Goal: Task Accomplishment & Management: Manage account settings

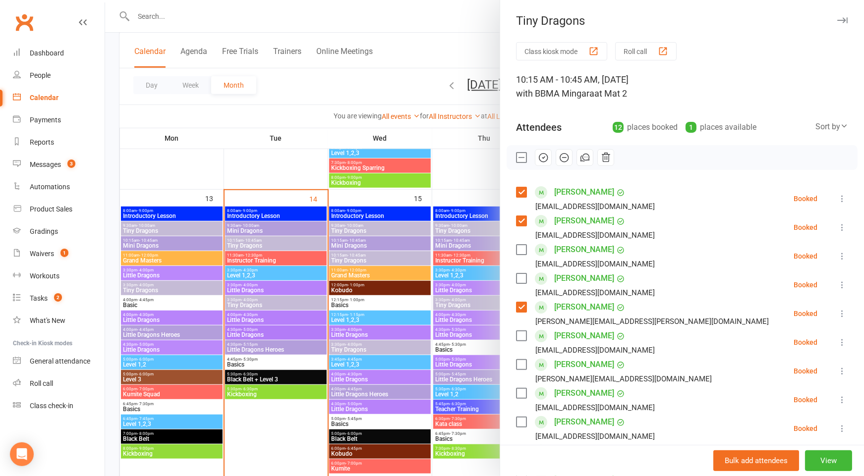
scroll to position [122, 0]
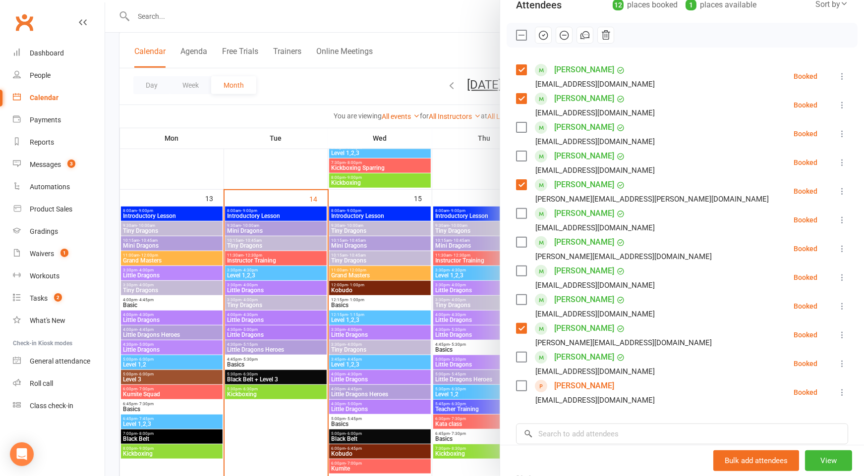
click at [523, 122] on label at bounding box center [521, 127] width 10 height 10
click at [525, 214] on label at bounding box center [521, 214] width 10 height 10
click at [522, 239] on label at bounding box center [521, 242] width 10 height 10
click at [522, 269] on label at bounding box center [521, 271] width 10 height 10
drag, startPoint x: 522, startPoint y: 300, endPoint x: 517, endPoint y: 294, distance: 7.4
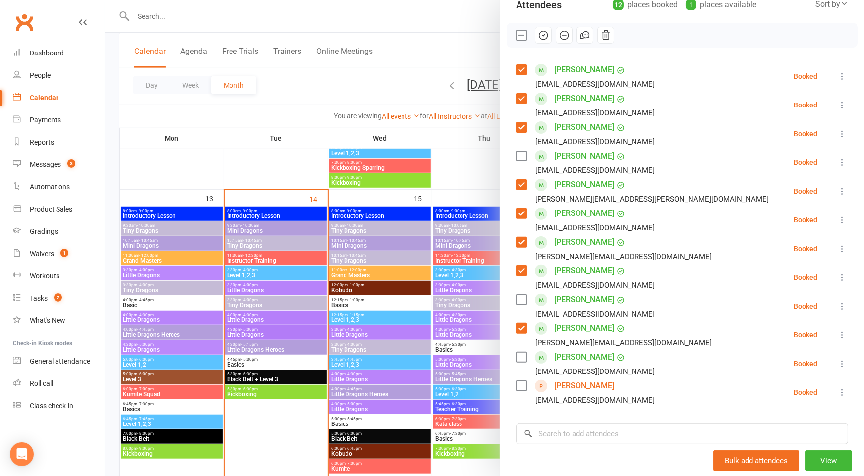
click at [522, 299] on label at bounding box center [521, 300] width 10 height 10
click at [544, 33] on icon "button" at bounding box center [543, 35] width 11 height 11
click at [522, 31] on label at bounding box center [521, 35] width 10 height 10
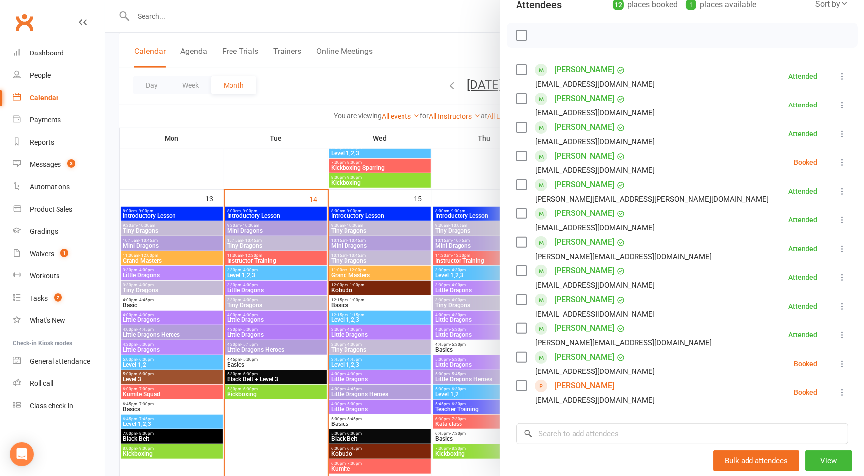
click at [520, 129] on label at bounding box center [521, 127] width 10 height 10
click at [521, 151] on label at bounding box center [521, 156] width 10 height 10
drag, startPoint x: 519, startPoint y: 353, endPoint x: 519, endPoint y: 322, distance: 31.2
click at [519, 352] on label at bounding box center [521, 357] width 10 height 10
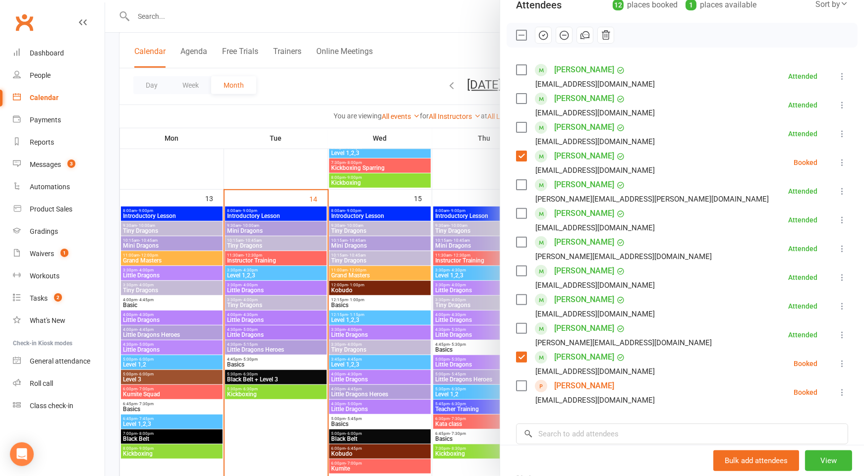
click at [561, 31] on icon "button" at bounding box center [564, 35] width 11 height 11
click at [306, 317] on div at bounding box center [484, 238] width 759 height 476
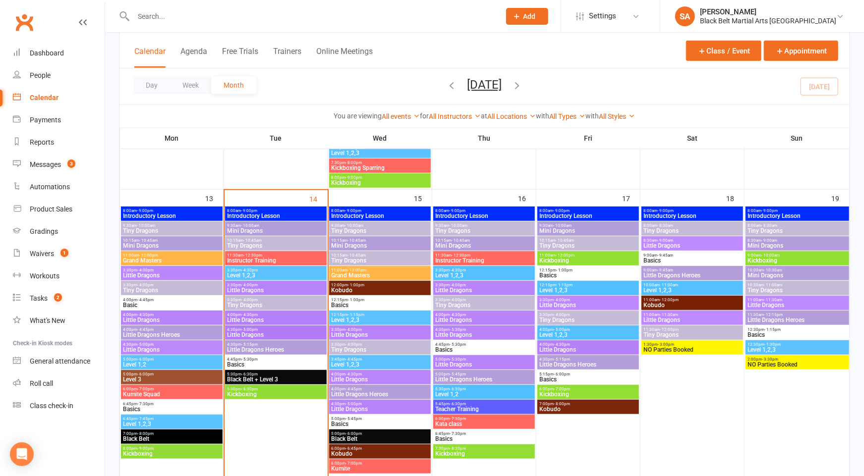
scroll to position [360, 0]
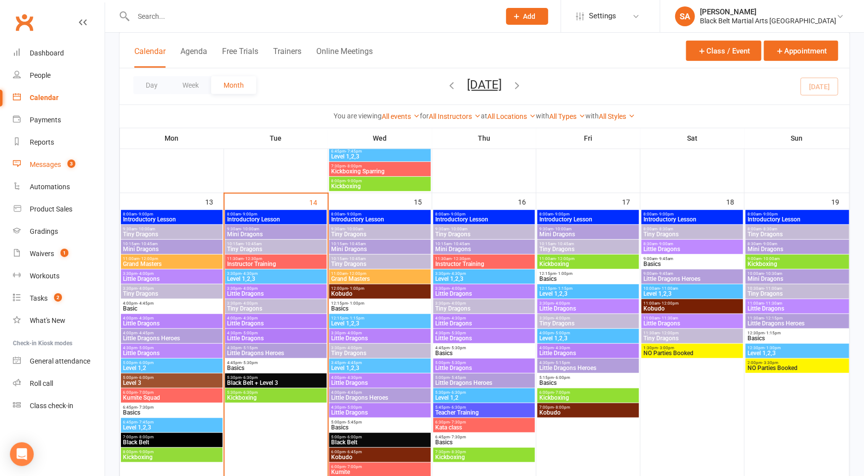
click at [58, 171] on link "Messages 3" at bounding box center [59, 165] width 92 height 22
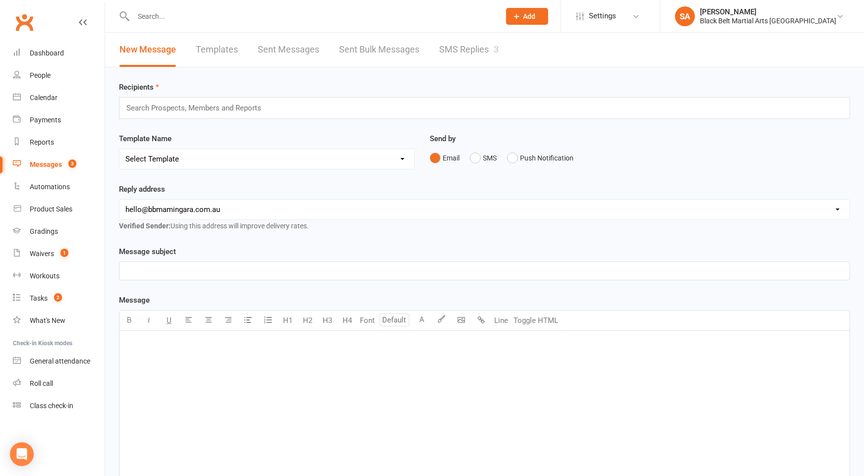
click at [453, 49] on link "SMS Replies 3" at bounding box center [468, 50] width 59 height 34
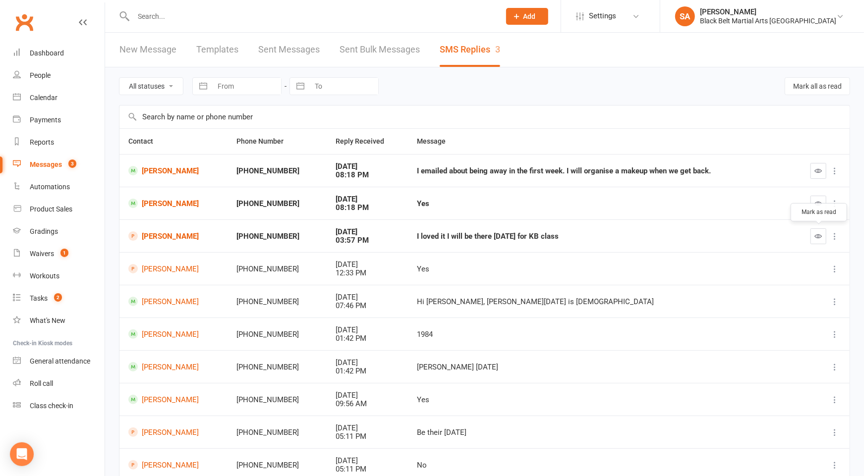
click at [815, 237] on icon "button" at bounding box center [818, 235] width 7 height 7
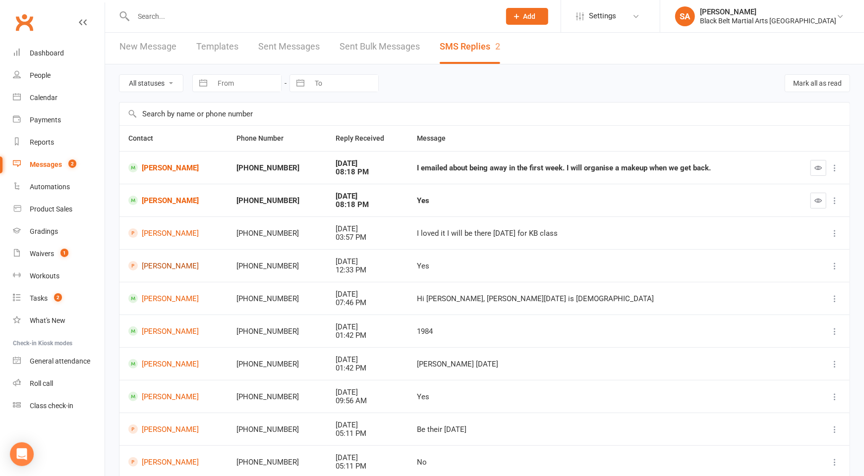
click at [155, 268] on link "[PERSON_NAME]" at bounding box center [173, 265] width 90 height 9
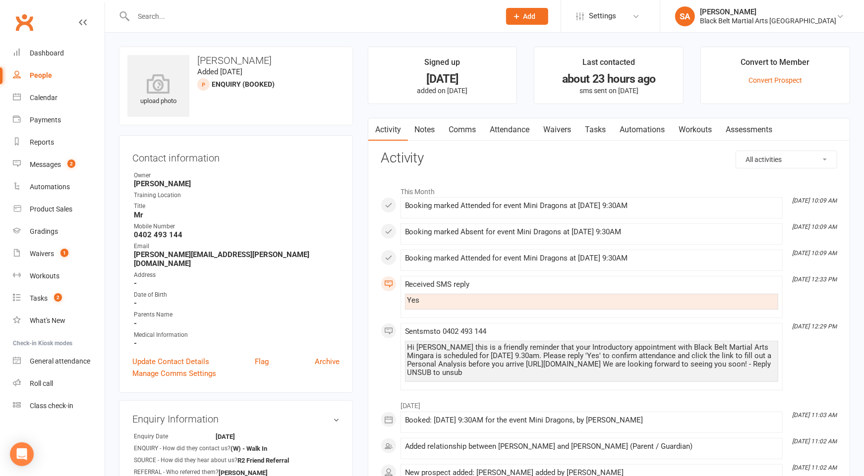
drag, startPoint x: 239, startPoint y: 56, endPoint x: 186, endPoint y: 52, distance: 52.7
click at [187, 52] on div "upload photo [PERSON_NAME] [DATE] Enquiry (Booked) prospect" at bounding box center [236, 86] width 234 height 79
copy h3 "[PERSON_NAME]"
click at [45, 97] on div "Calendar" at bounding box center [44, 98] width 28 height 8
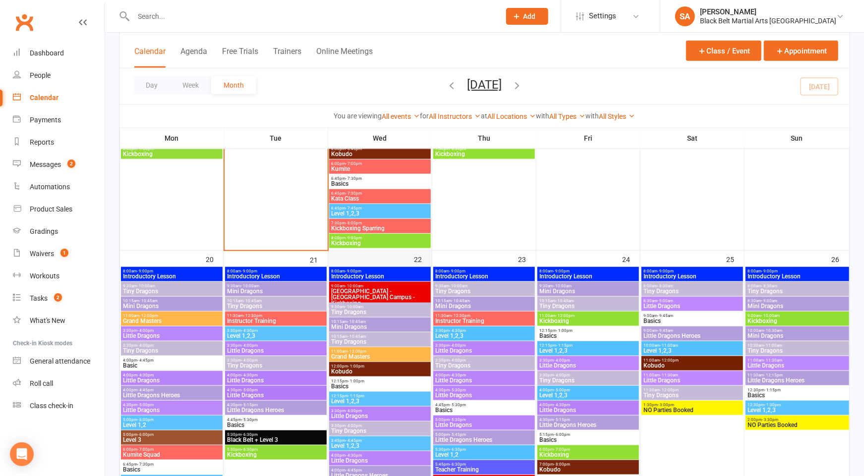
scroll to position [644, 0]
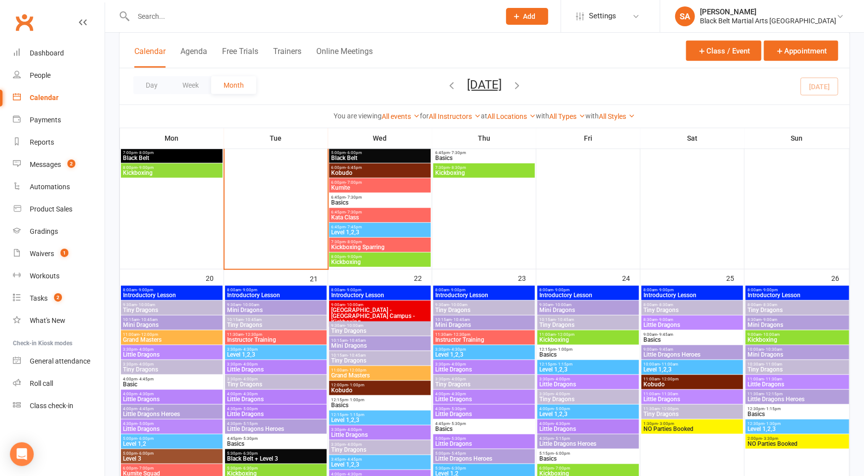
click at [251, 309] on span "Mini Dragons" at bounding box center [276, 310] width 98 height 6
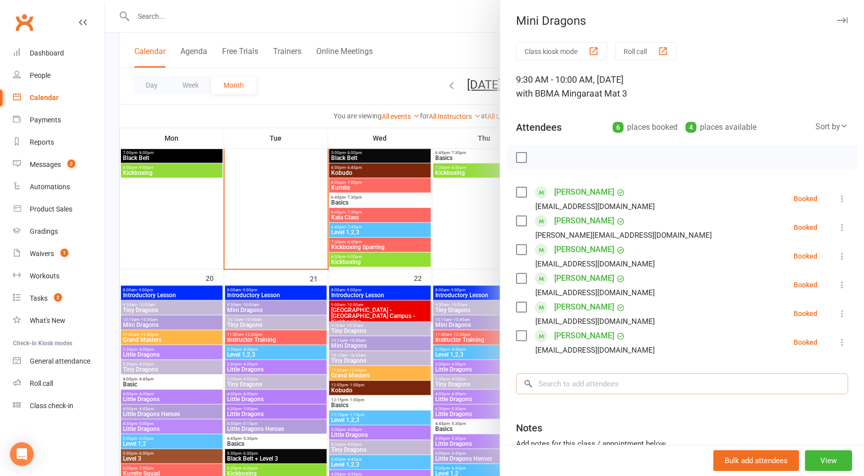
click at [598, 385] on input "search" at bounding box center [682, 384] width 332 height 21
paste input "[PERSON_NAME]"
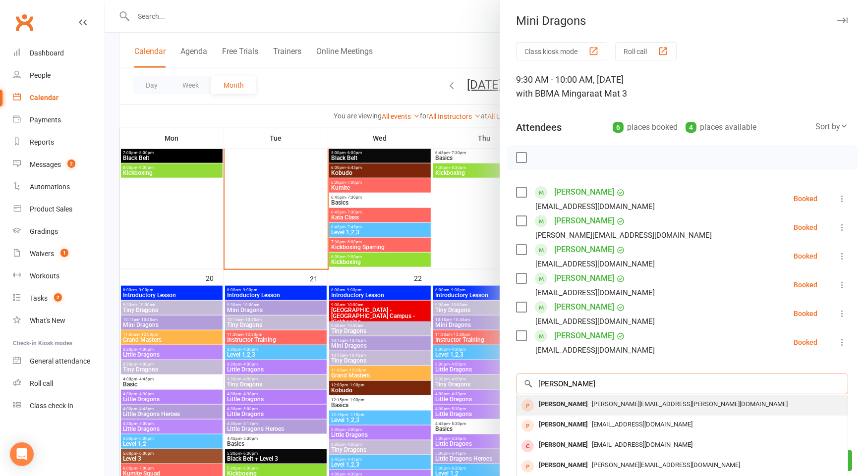
type input "[PERSON_NAME]"
click at [604, 408] on div "[PERSON_NAME][EMAIL_ADDRESS][PERSON_NAME][DOMAIN_NAME]" at bounding box center [682, 405] width 323 height 14
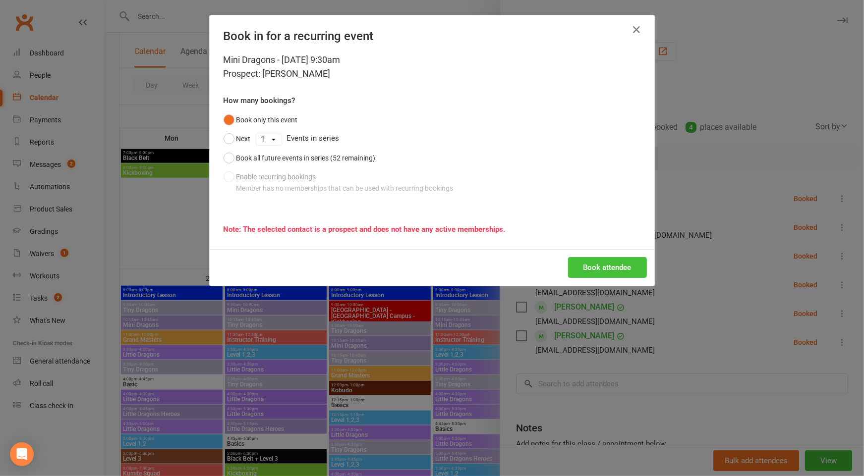
click at [617, 263] on button "Book attendee" at bounding box center [607, 267] width 79 height 21
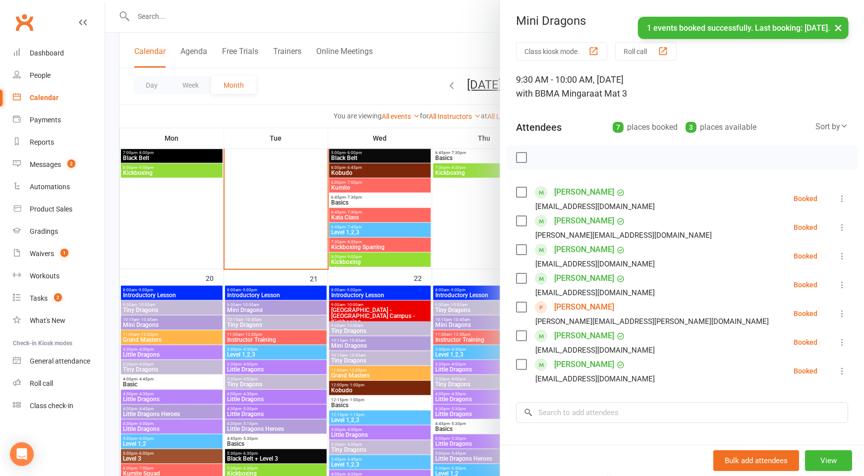
click at [266, 313] on div at bounding box center [484, 238] width 759 height 476
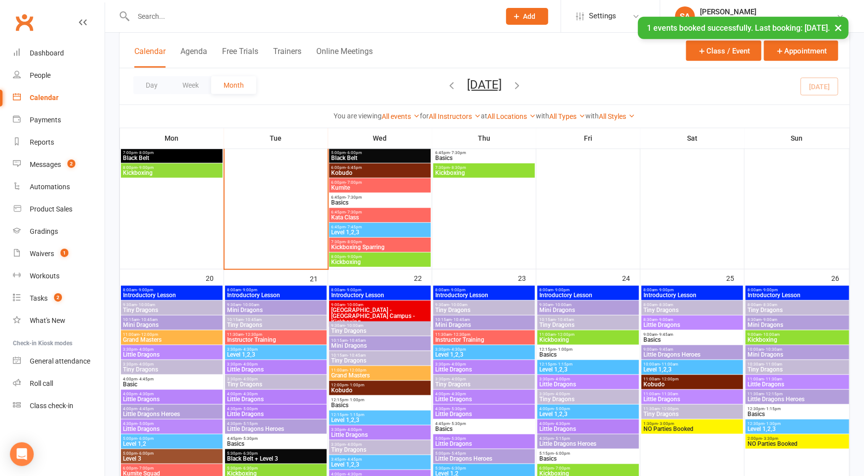
click at [267, 329] on div "10:15am - 10:45am Tiny Dragons" at bounding box center [276, 323] width 102 height 14
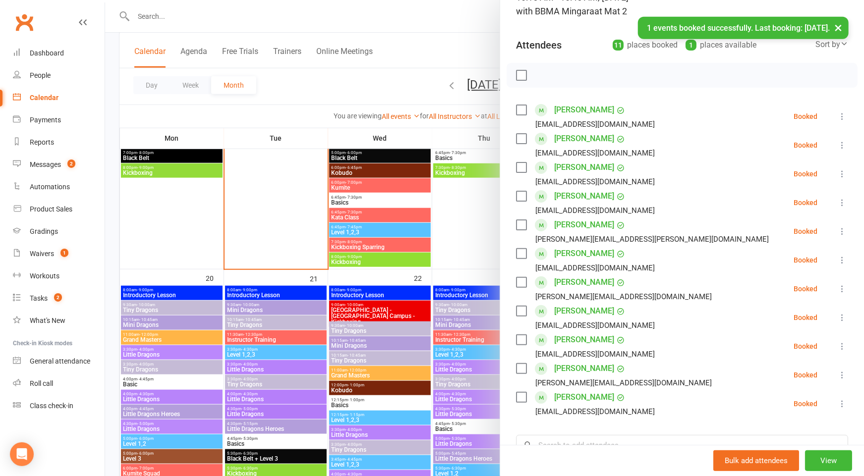
scroll to position [83, 0]
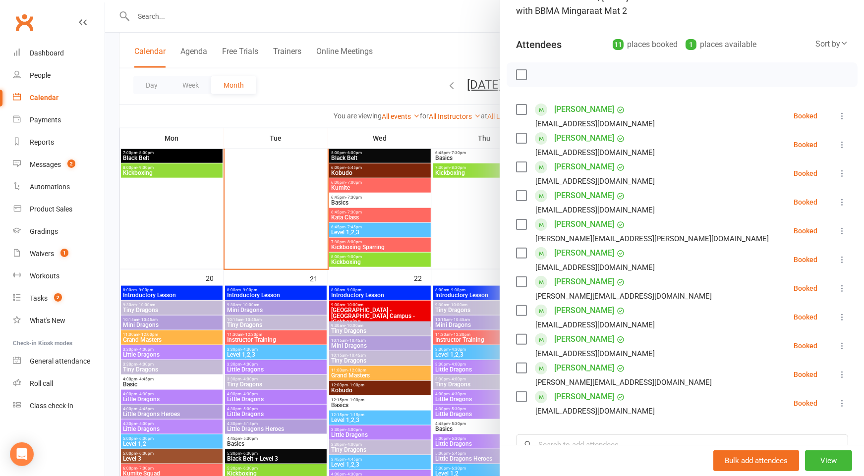
drag, startPoint x: 639, startPoint y: 339, endPoint x: 550, endPoint y: 336, distance: 89.3
click at [550, 336] on li "[PERSON_NAME] [EMAIL_ADDRESS][DOMAIN_NAME] Booked More info Remove Check in Mar…" at bounding box center [682, 346] width 332 height 29
copy link "[PERSON_NAME]"
click at [842, 346] on icon at bounding box center [842, 346] width 10 height 10
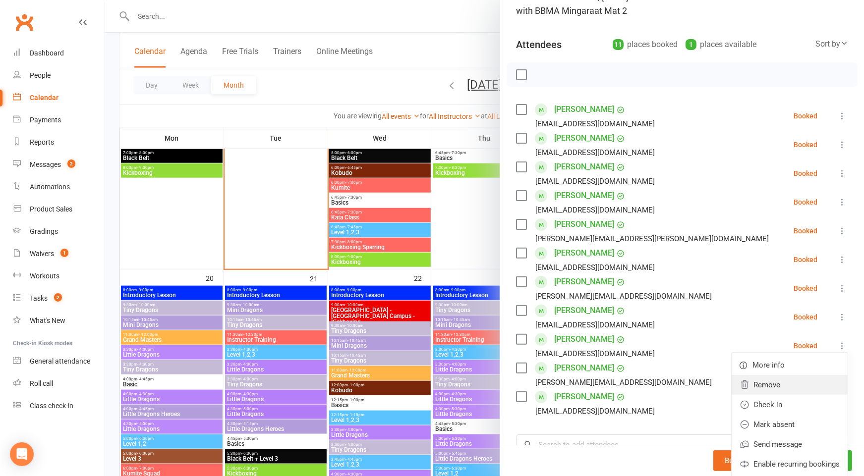
click at [792, 383] on link "Remove" at bounding box center [790, 385] width 116 height 20
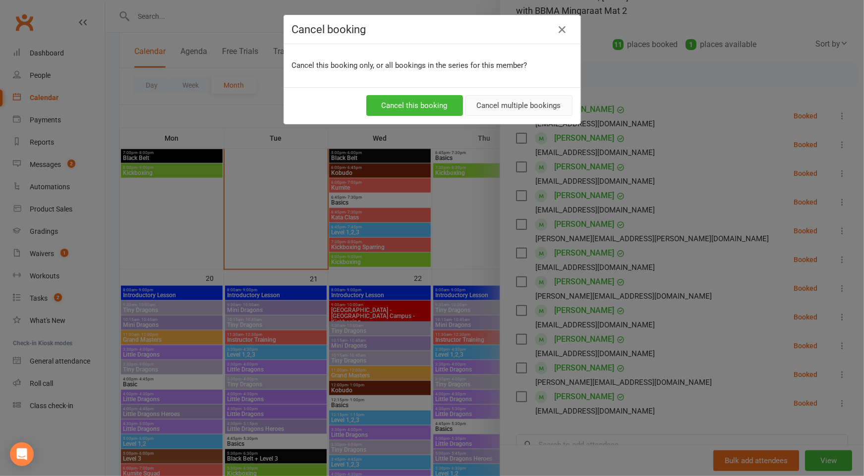
click at [528, 113] on button "Cancel multiple bookings" at bounding box center [518, 105] width 107 height 21
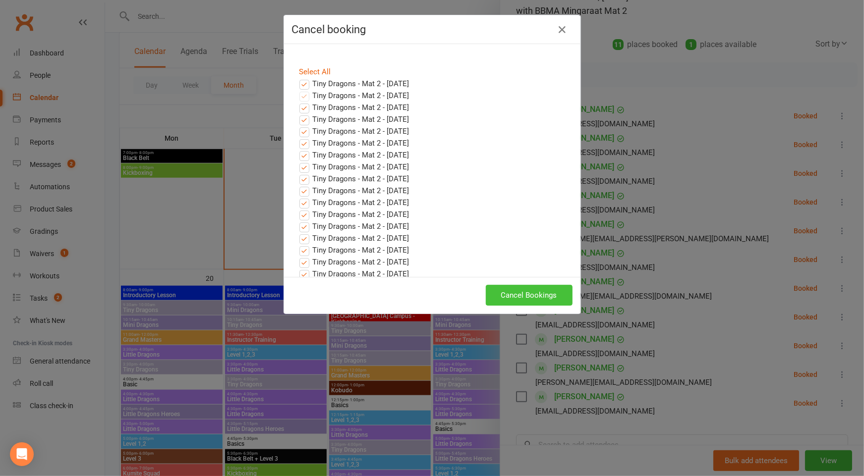
click at [538, 294] on button "Cancel Bookings" at bounding box center [529, 295] width 87 height 21
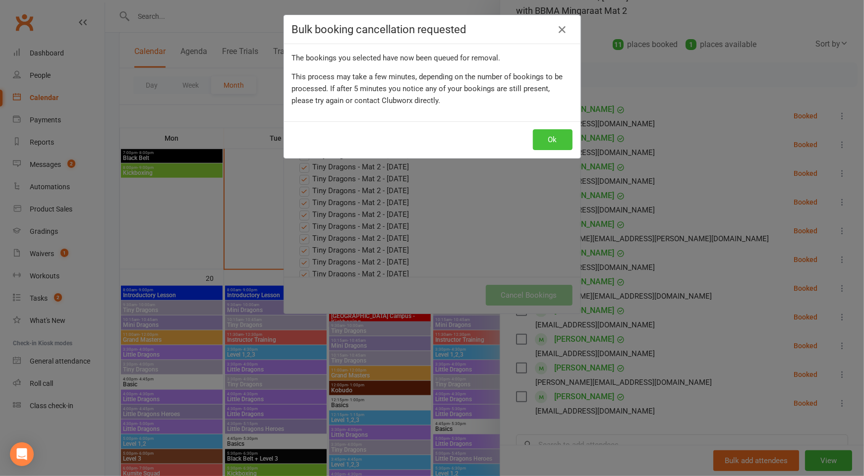
click at [563, 136] on button "Ok" at bounding box center [553, 139] width 40 height 21
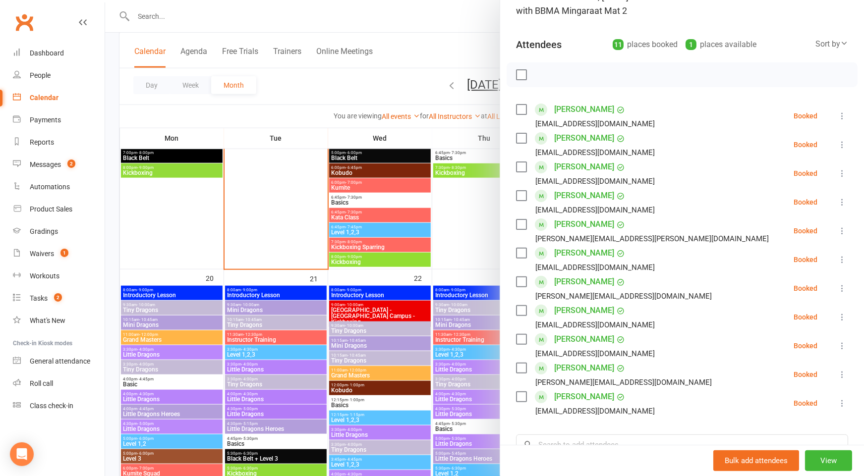
click at [312, 309] on div at bounding box center [484, 238] width 759 height 476
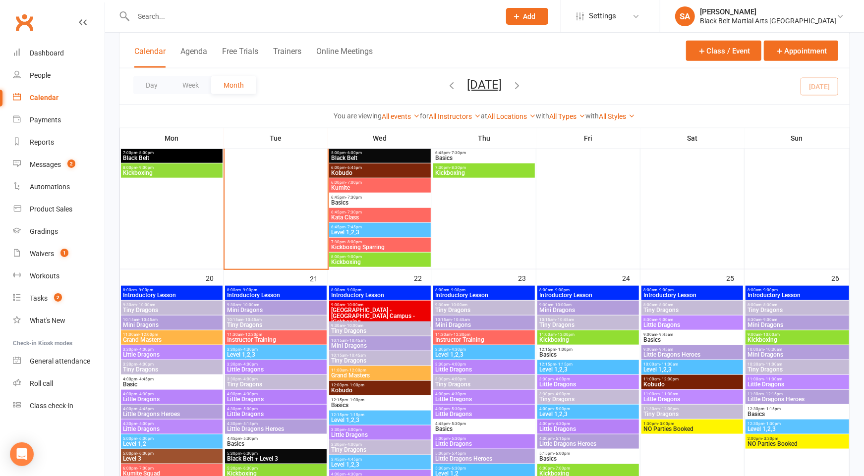
click at [262, 402] on span "Little Dragons" at bounding box center [276, 400] width 98 height 6
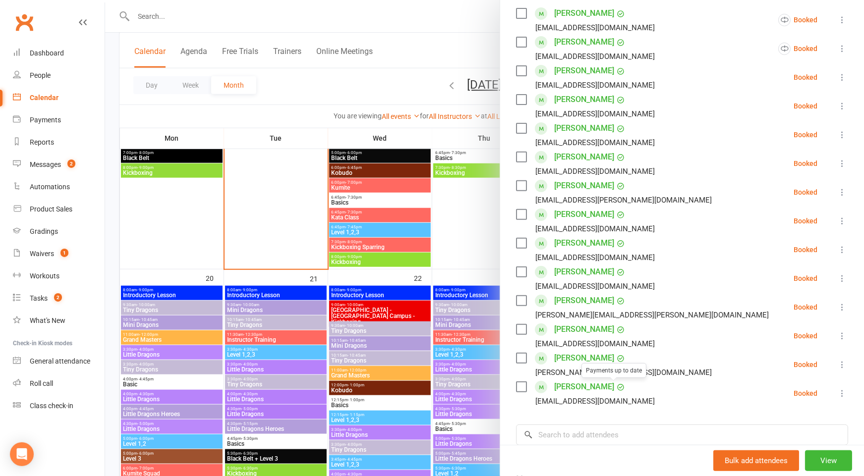
scroll to position [180, 0]
click at [599, 439] on input "search" at bounding box center [682, 434] width 332 height 21
paste input "[PERSON_NAME]"
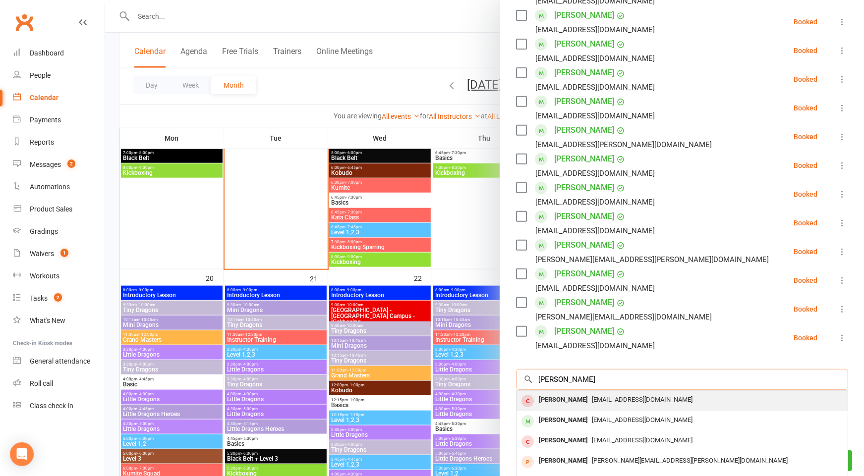
scroll to position [253, 0]
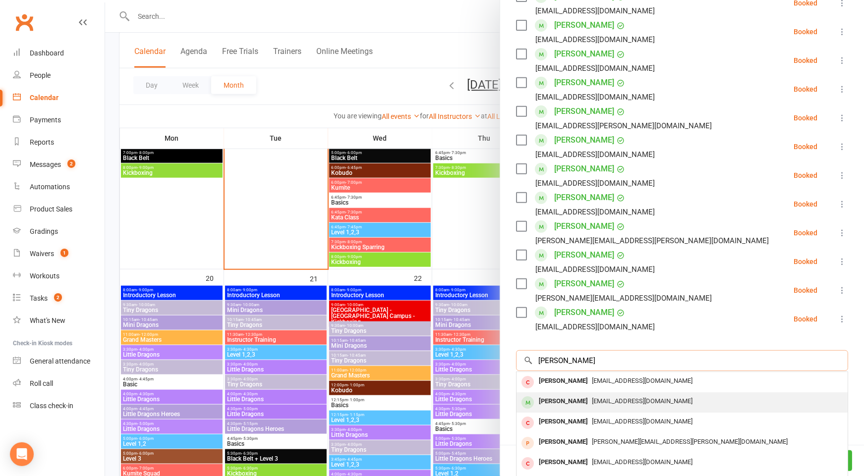
type input "[PERSON_NAME]"
click at [588, 406] on div "[PERSON_NAME]" at bounding box center [563, 402] width 57 height 14
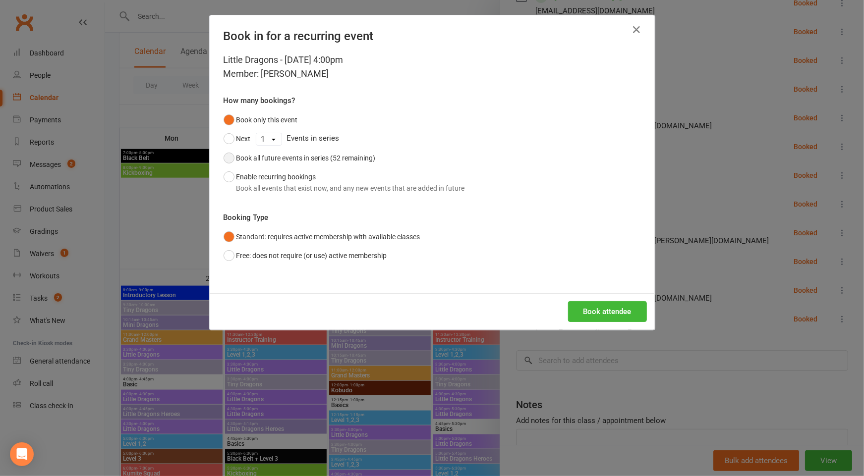
click at [277, 154] on div "Book all future events in series (52 remaining)" at bounding box center [305, 158] width 139 height 11
click at [580, 310] on button "Book attendee" at bounding box center [607, 311] width 79 height 21
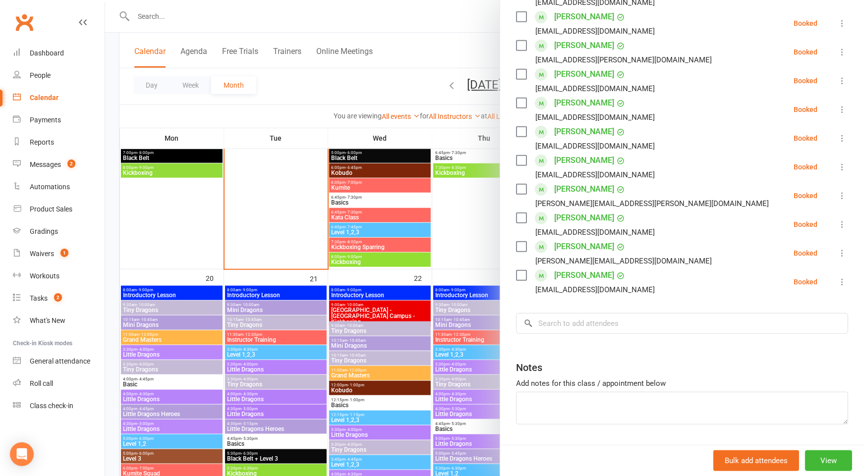
scroll to position [347, 0]
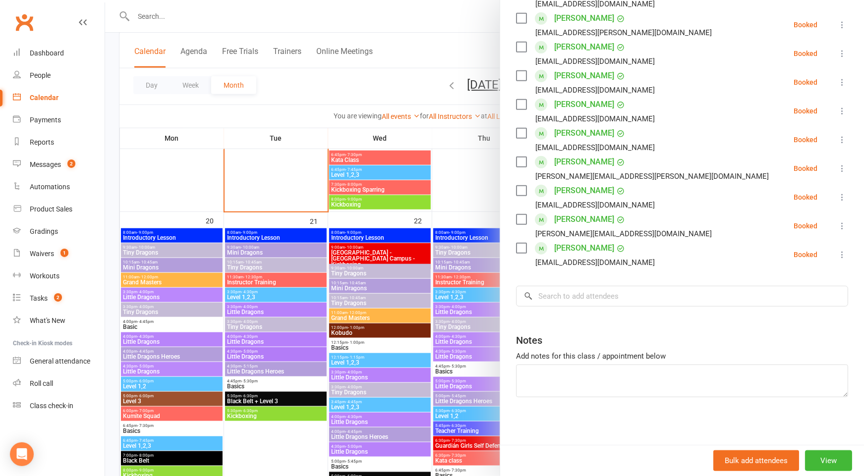
click at [360, 279] on div at bounding box center [484, 238] width 759 height 476
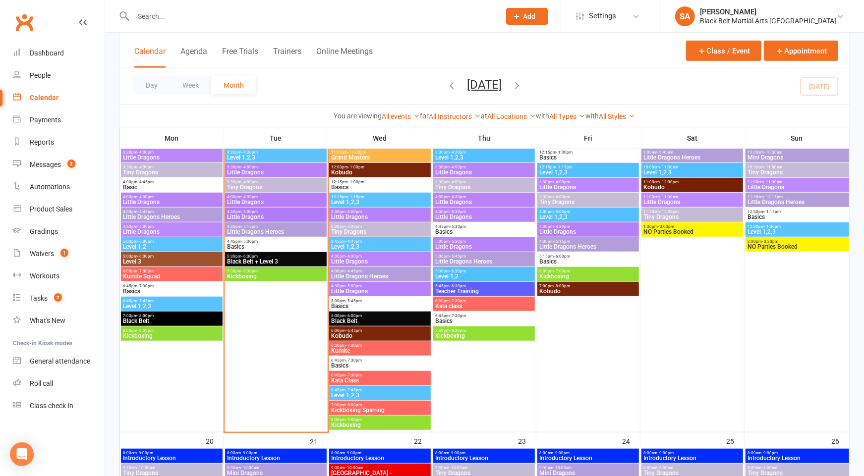
scroll to position [455, 0]
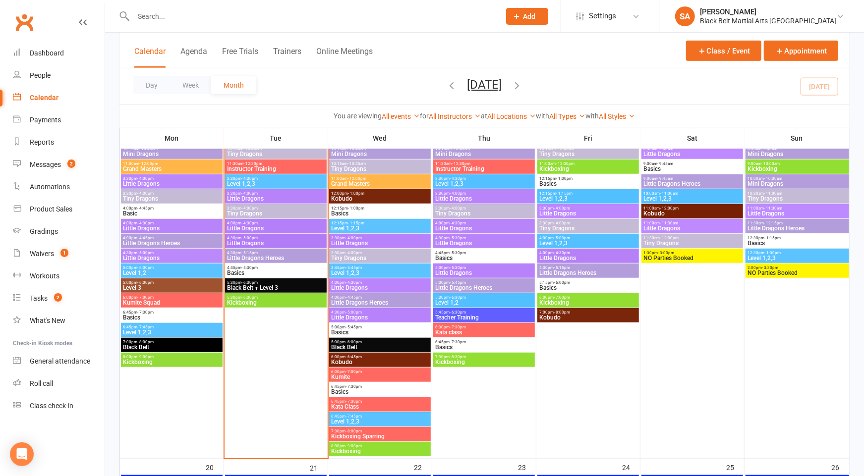
click at [354, 286] on span "Little Dragons" at bounding box center [380, 288] width 98 height 6
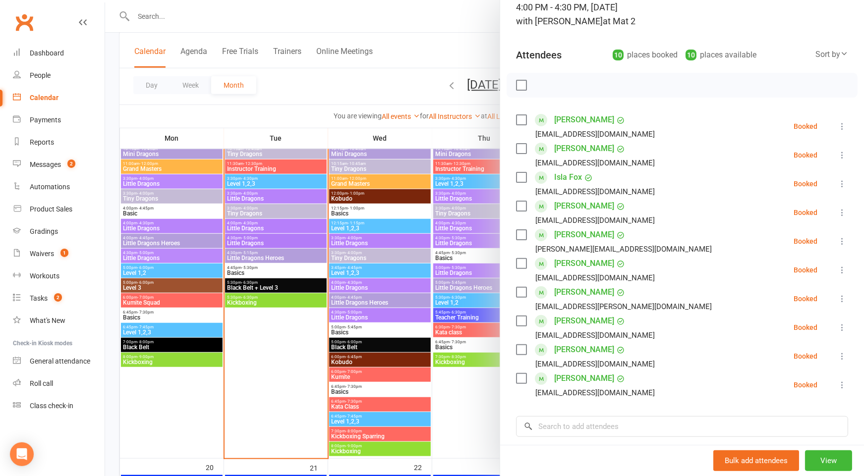
scroll to position [77, 0]
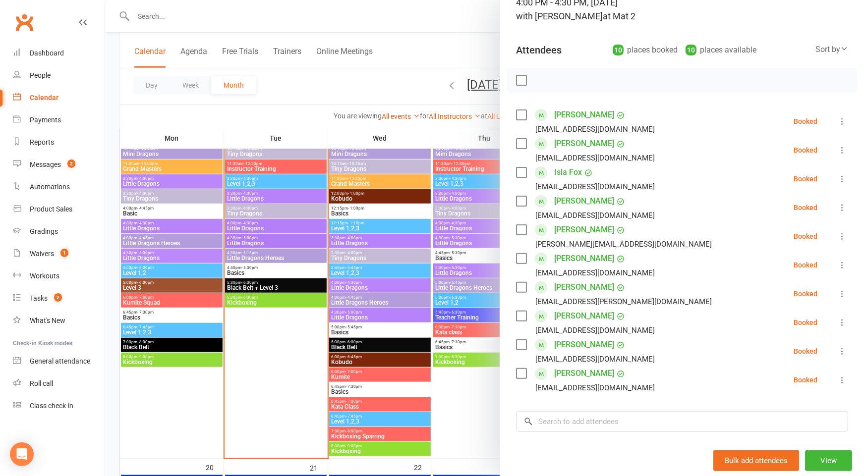
click at [376, 270] on div at bounding box center [484, 238] width 759 height 476
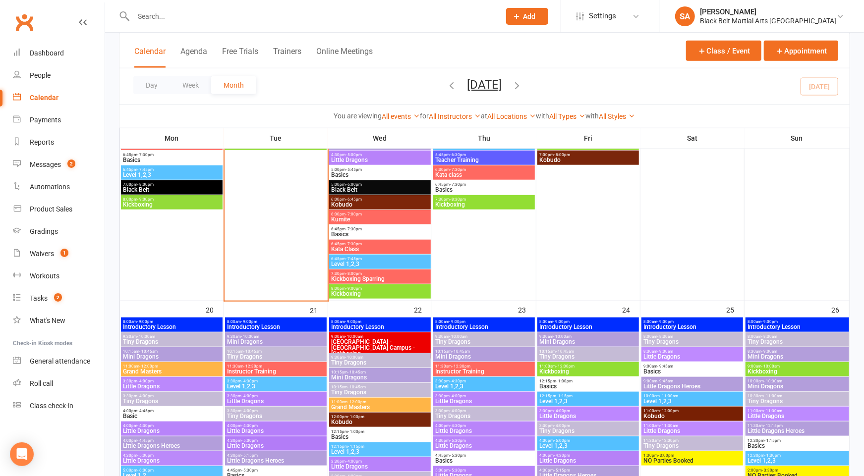
scroll to position [676, 0]
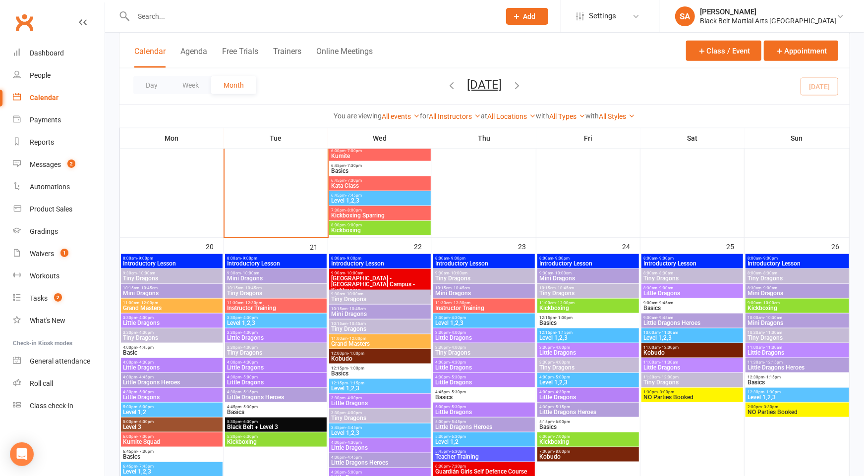
click at [267, 368] on span "Little Dragons" at bounding box center [276, 368] width 98 height 6
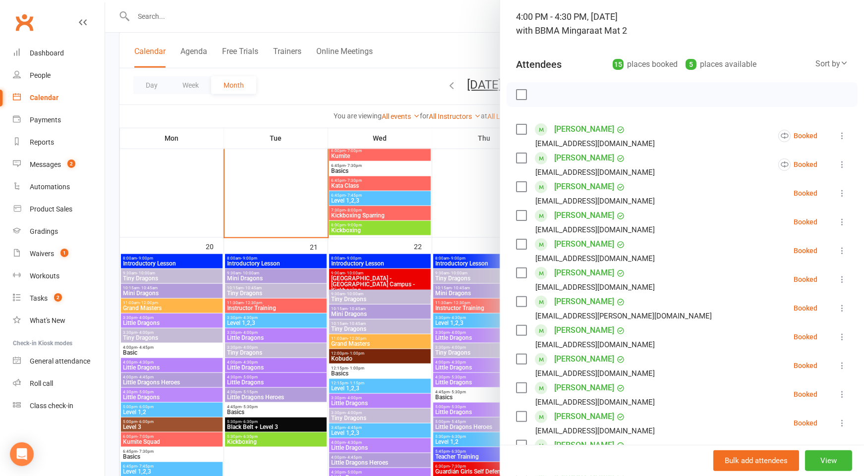
scroll to position [0, 0]
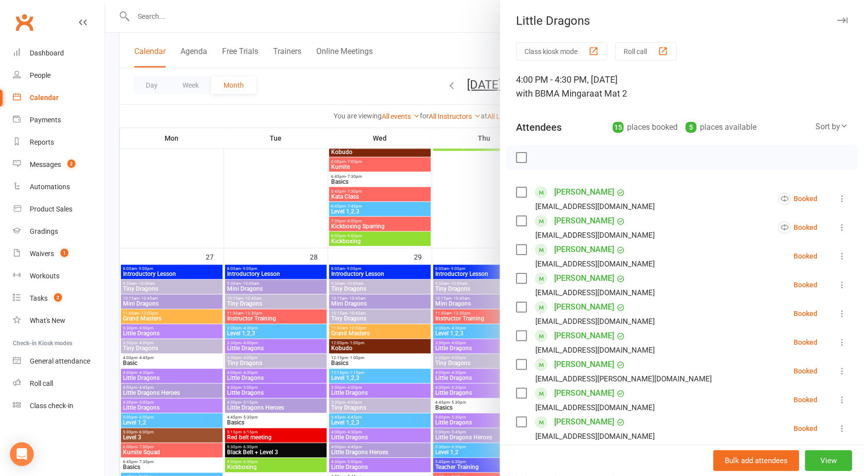
click at [335, 226] on div at bounding box center [484, 238] width 759 height 476
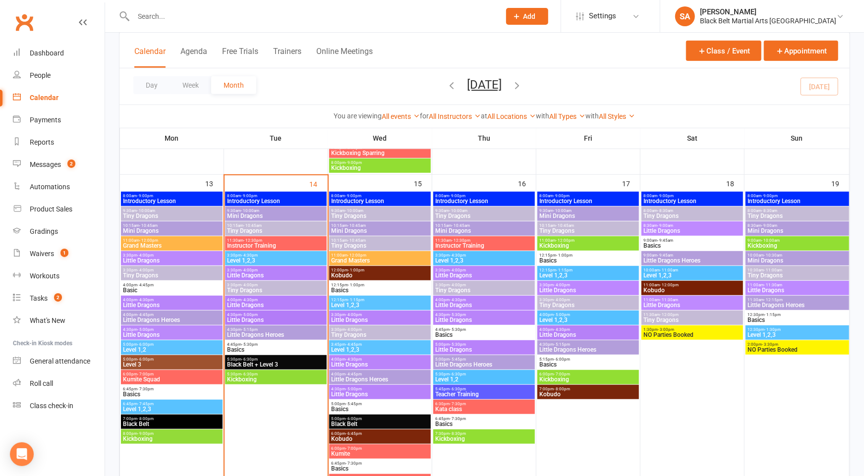
scroll to position [379, 0]
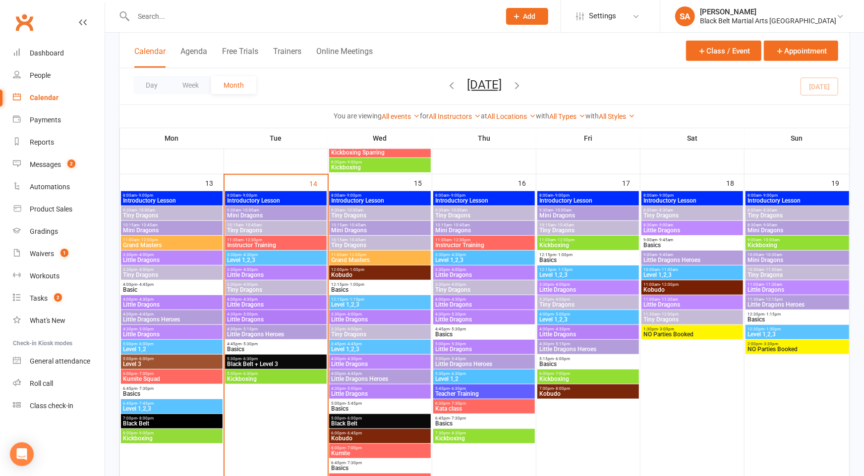
click at [235, 231] on span "Tiny Dragons" at bounding box center [276, 231] width 98 height 6
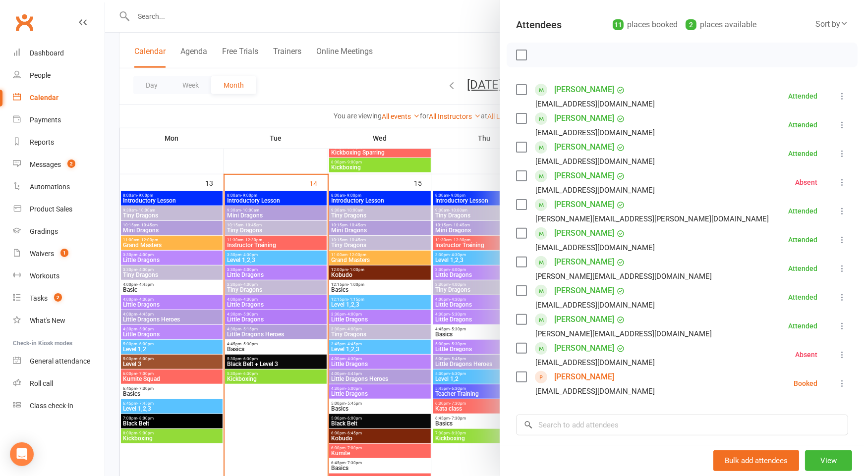
scroll to position [106, 0]
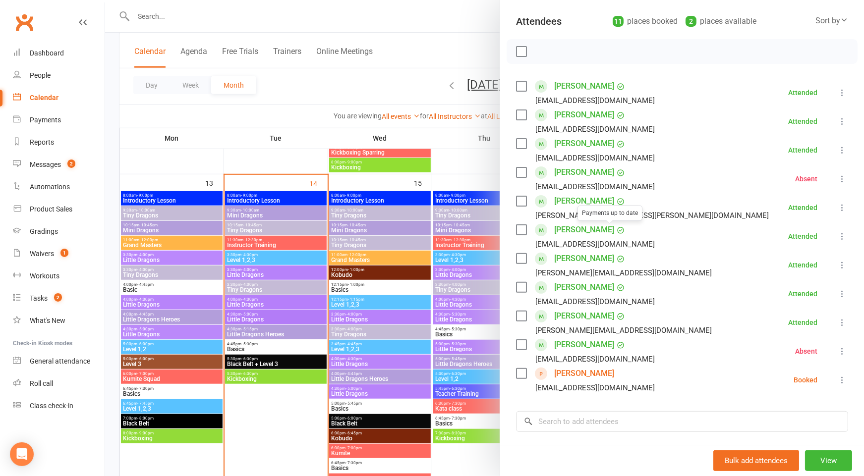
drag, startPoint x: 403, startPoint y: 230, endPoint x: 378, endPoint y: 237, distance: 26.0
click at [403, 230] on div at bounding box center [484, 238] width 759 height 476
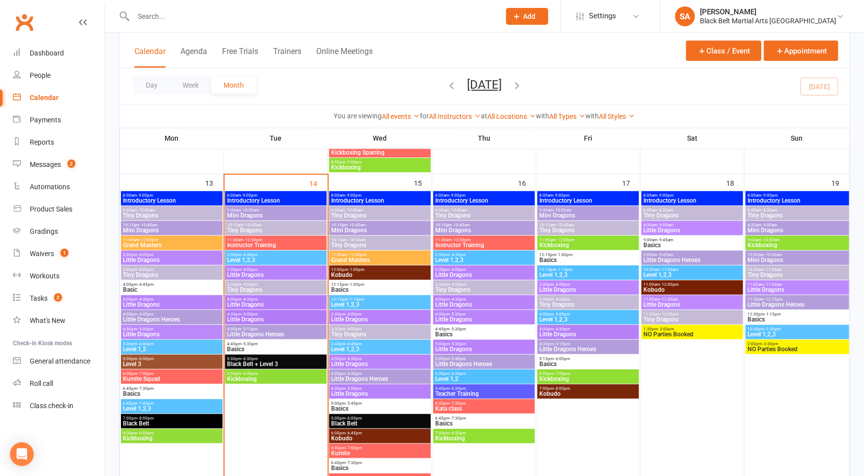
click at [262, 274] on span "Little Dragons" at bounding box center [276, 275] width 98 height 6
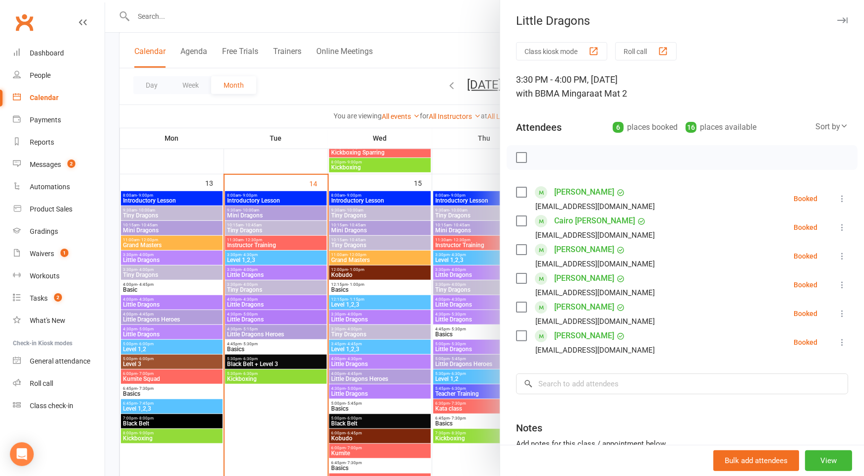
drag, startPoint x: 369, startPoint y: 269, endPoint x: 343, endPoint y: 266, distance: 26.9
click at [369, 269] on div at bounding box center [484, 238] width 759 height 476
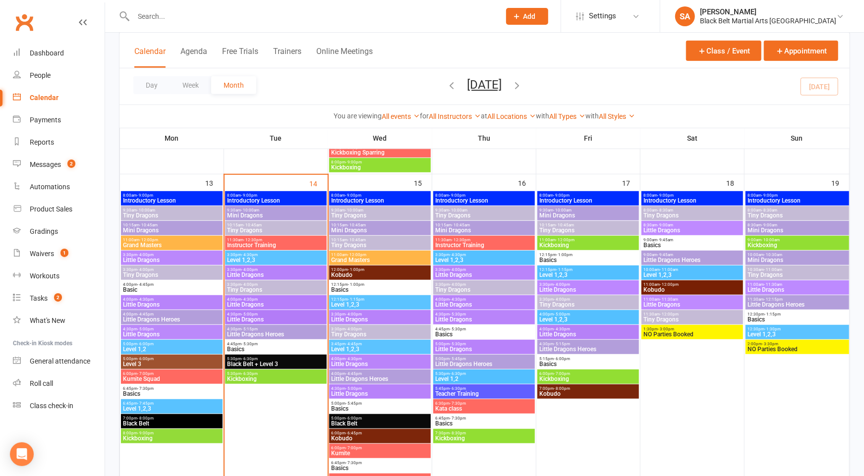
click at [254, 289] on span "Tiny Dragons" at bounding box center [276, 290] width 98 height 6
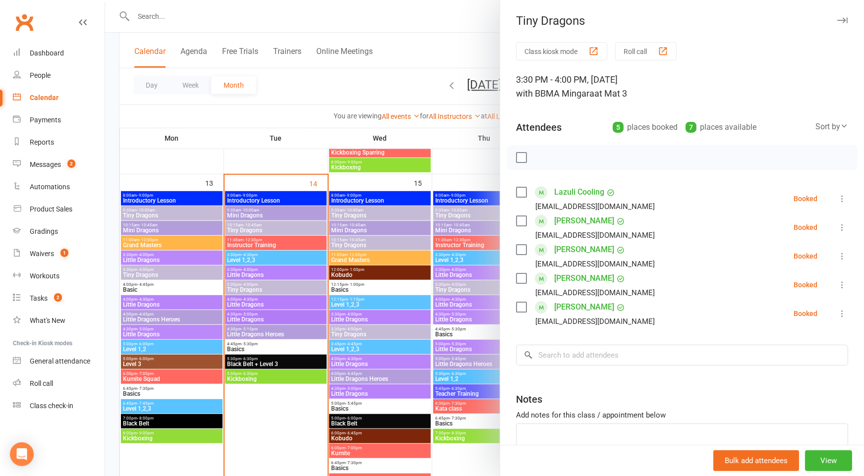
click at [581, 247] on link "[PERSON_NAME]" at bounding box center [584, 250] width 60 height 16
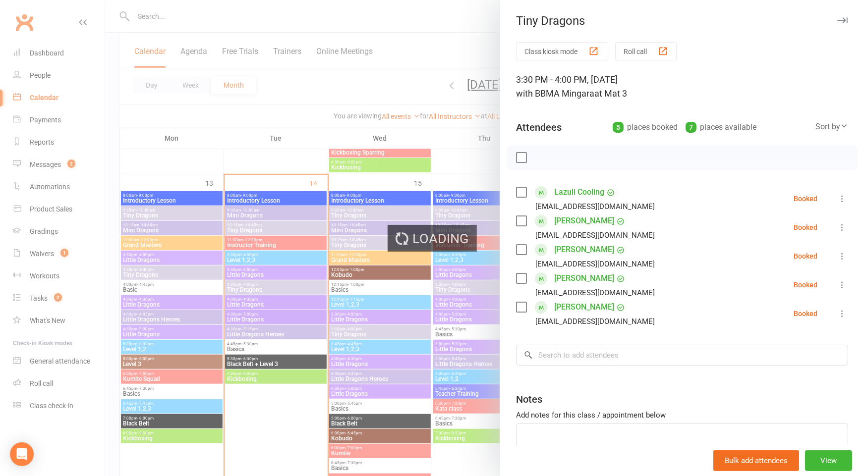
scroll to position [378, 0]
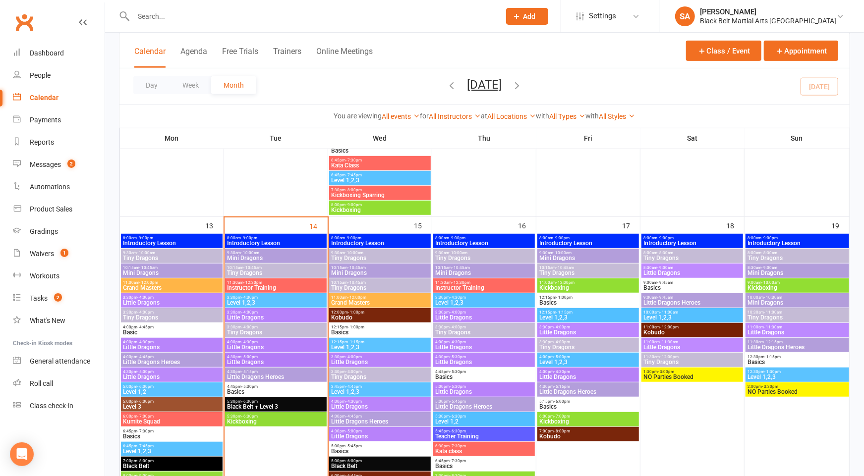
scroll to position [372, 0]
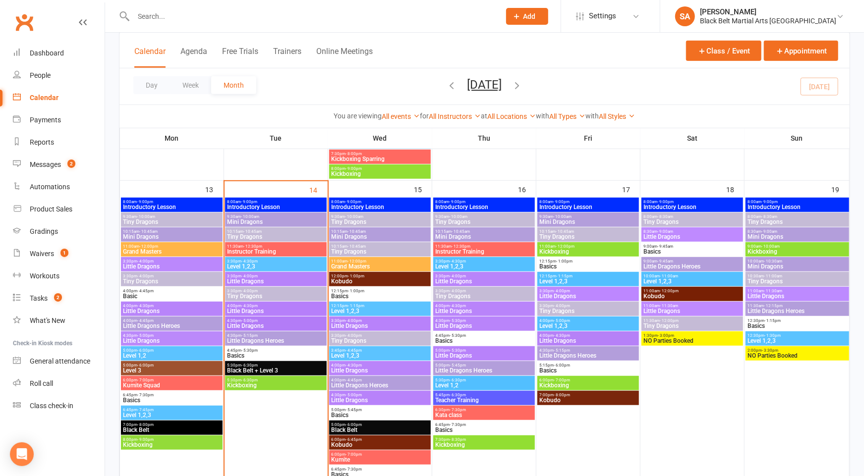
click at [261, 292] on span "3:30pm - 4:00pm" at bounding box center [276, 291] width 98 height 4
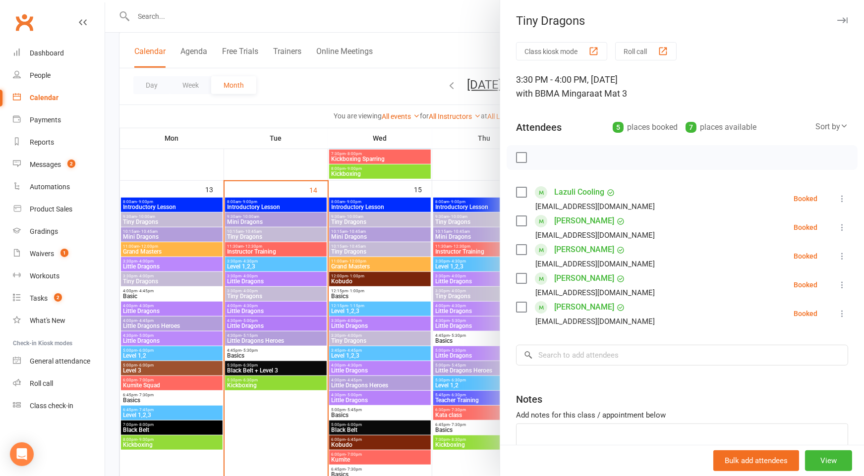
click at [266, 251] on div at bounding box center [484, 238] width 759 height 476
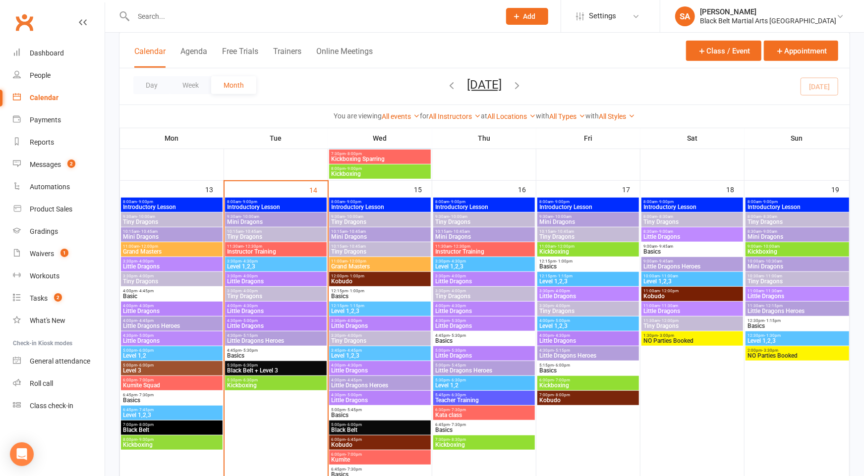
click at [244, 279] on span "Little Dragons" at bounding box center [276, 282] width 98 height 6
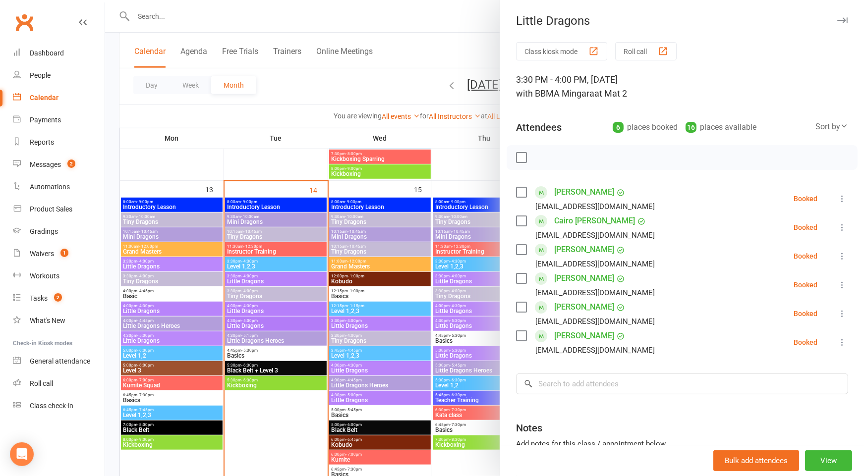
click at [310, 283] on div at bounding box center [484, 238] width 759 height 476
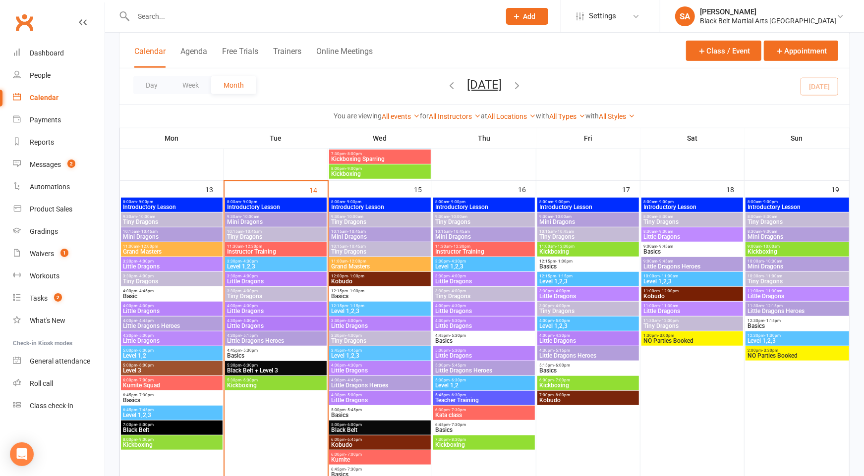
click at [271, 296] on span "Tiny Dragons" at bounding box center [276, 296] width 98 height 6
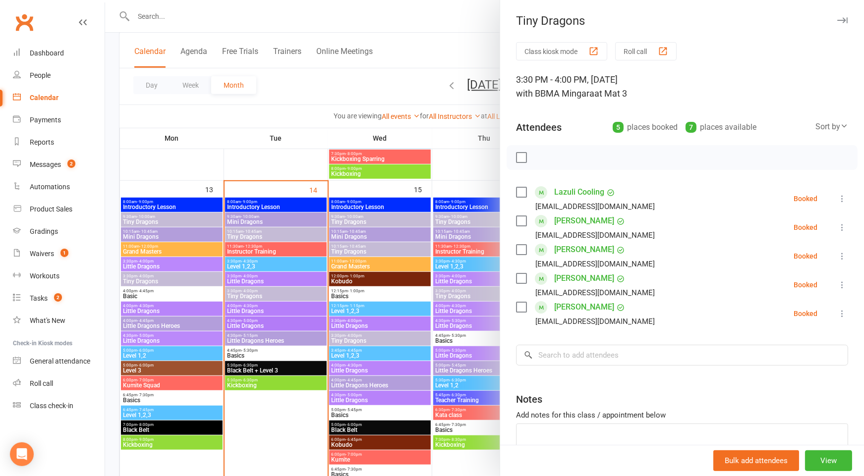
click at [397, 285] on div at bounding box center [484, 238] width 759 height 476
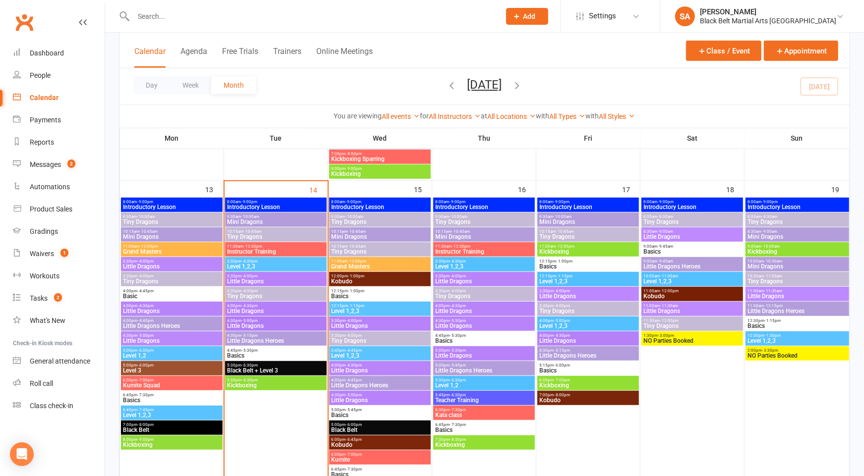
click at [269, 294] on span "Tiny Dragons" at bounding box center [276, 296] width 98 height 6
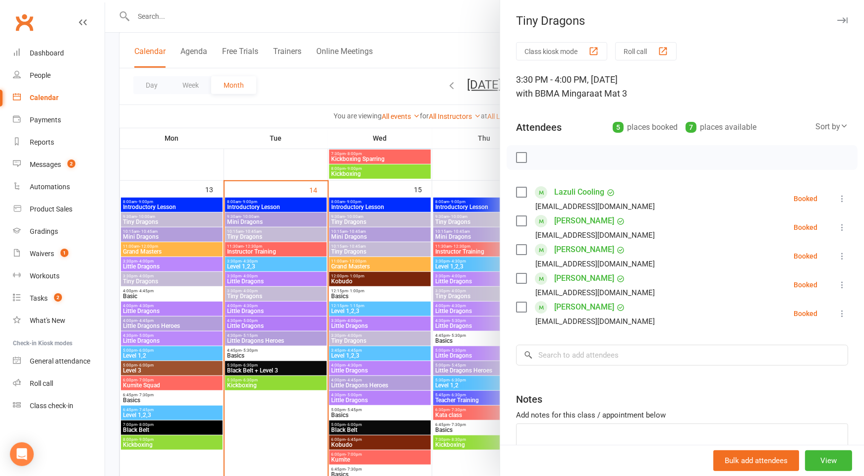
click at [573, 223] on link "[PERSON_NAME]" at bounding box center [584, 221] width 60 height 16
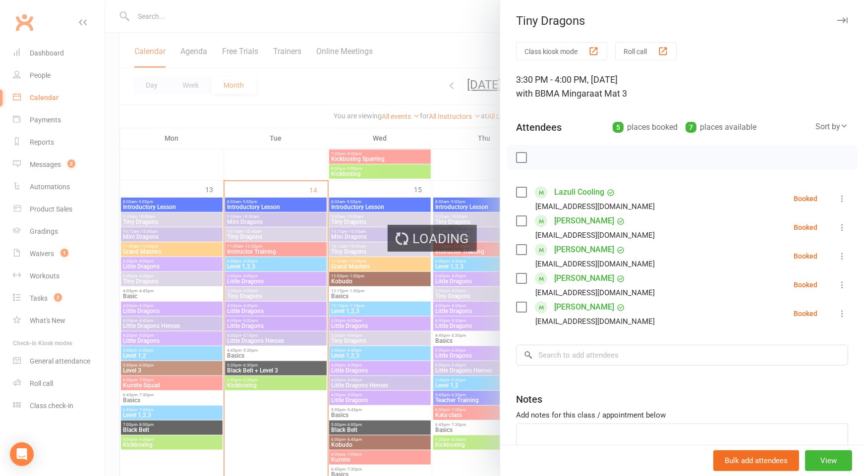
scroll to position [1, 0]
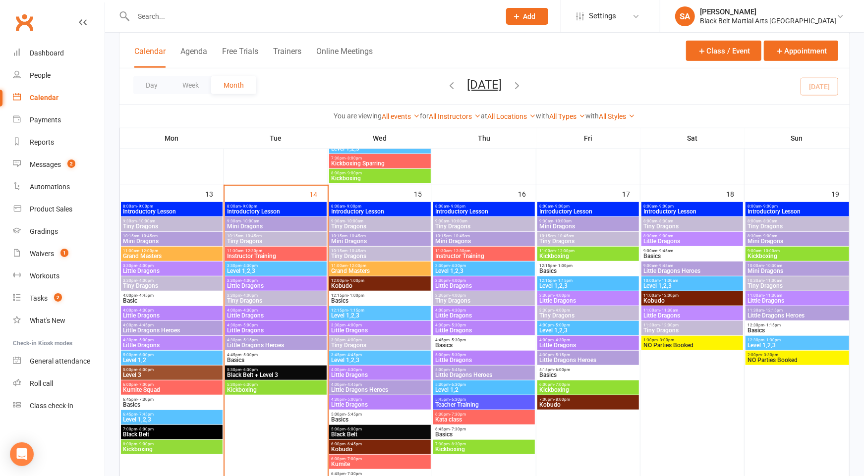
scroll to position [387, 0]
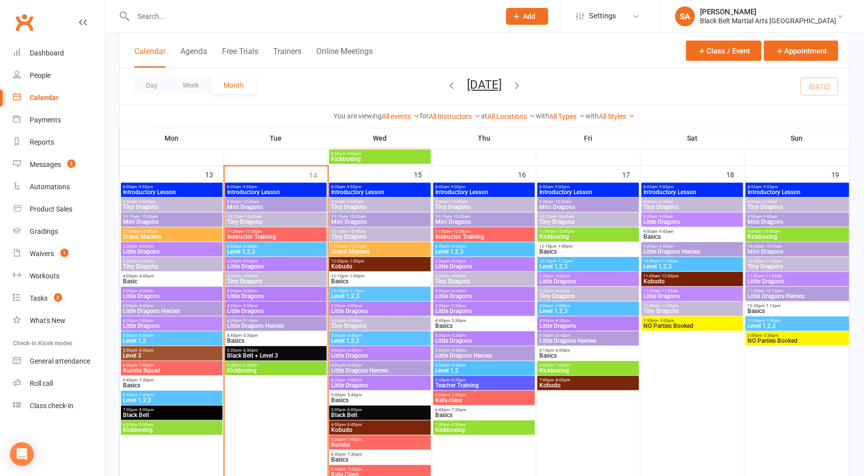
click at [267, 279] on span "Tiny Dragons" at bounding box center [276, 282] width 98 height 6
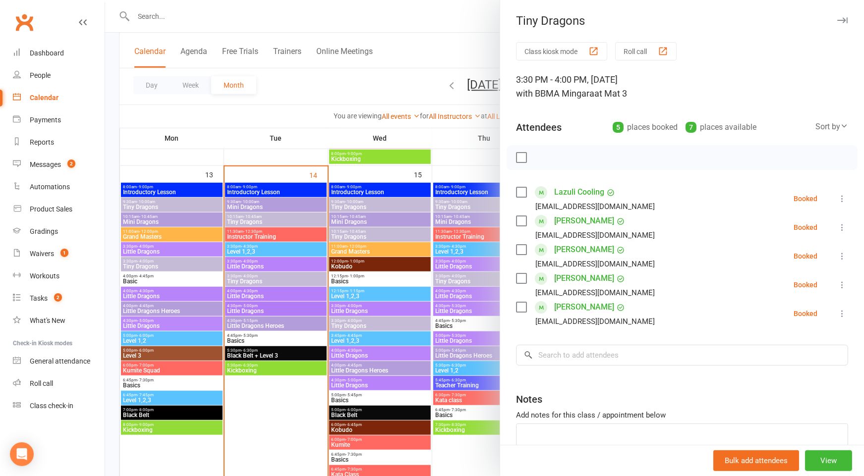
click at [581, 279] on link "[PERSON_NAME]" at bounding box center [584, 279] width 60 height 16
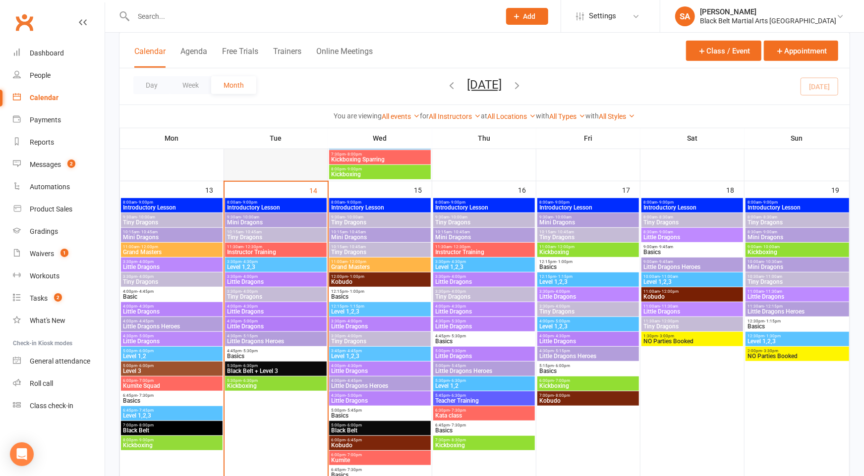
scroll to position [373, 0]
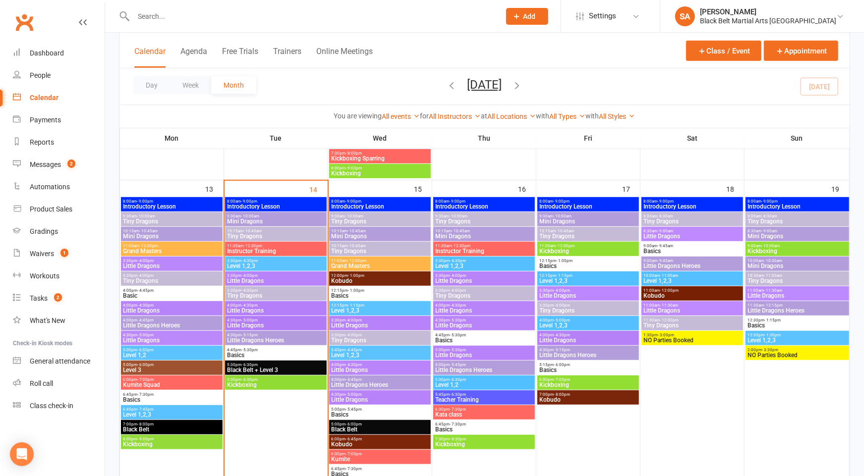
click at [269, 321] on span "4:30pm - 5:00pm" at bounding box center [276, 320] width 98 height 4
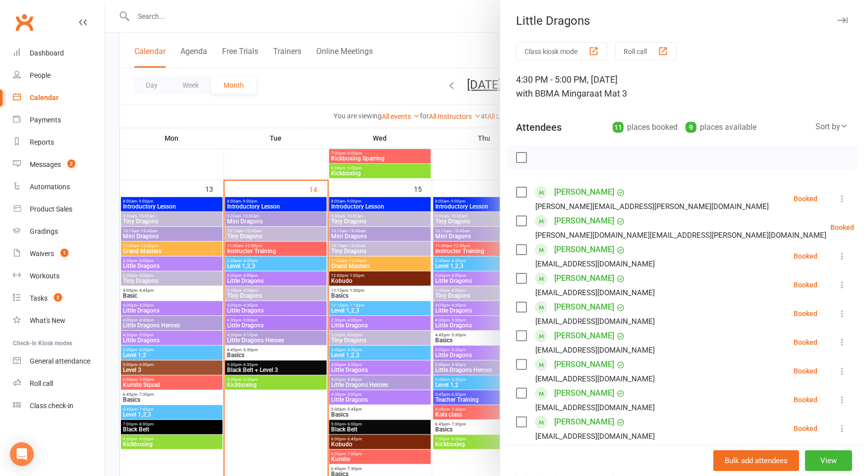
click at [274, 319] on div at bounding box center [484, 238] width 759 height 476
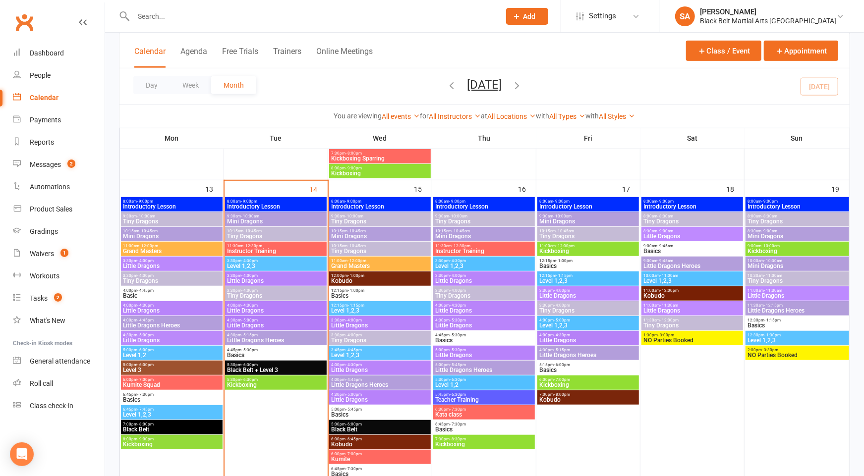
click at [263, 323] on span "Little Dragons" at bounding box center [276, 326] width 98 height 6
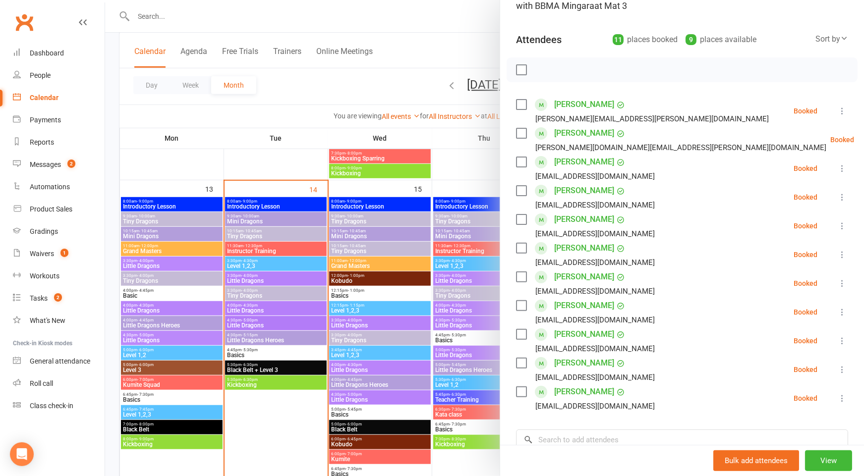
scroll to position [89, 0]
click at [581, 130] on link "[PERSON_NAME]" at bounding box center [584, 132] width 60 height 16
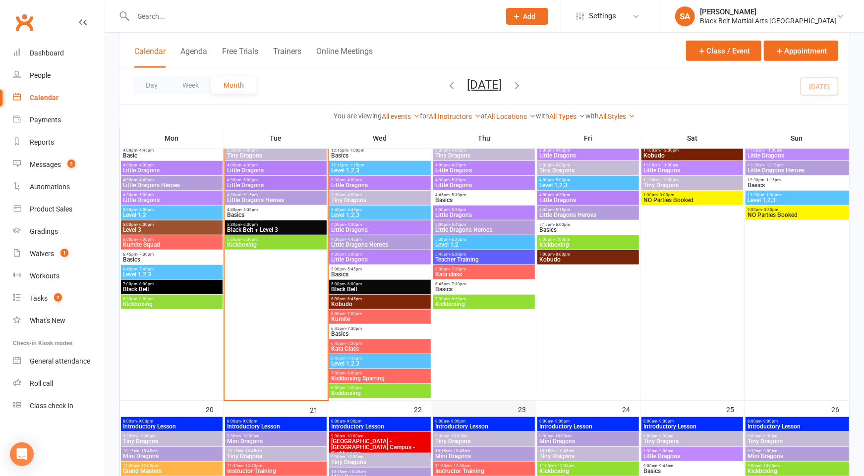
scroll to position [511, 0]
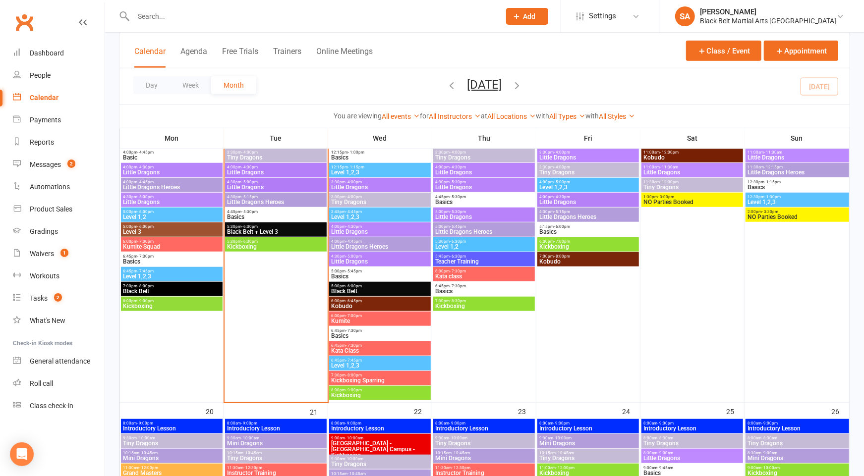
click at [276, 184] on span "Little Dragons" at bounding box center [276, 187] width 98 height 6
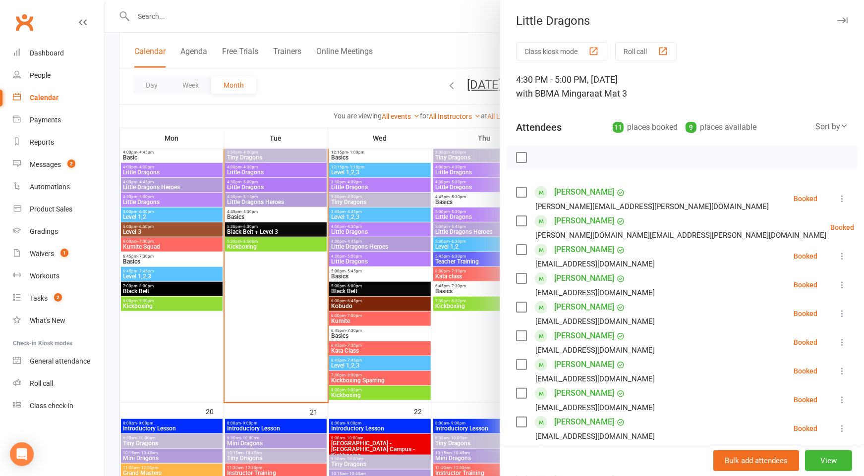
click at [864, 227] on icon at bounding box center [879, 228] width 10 height 10
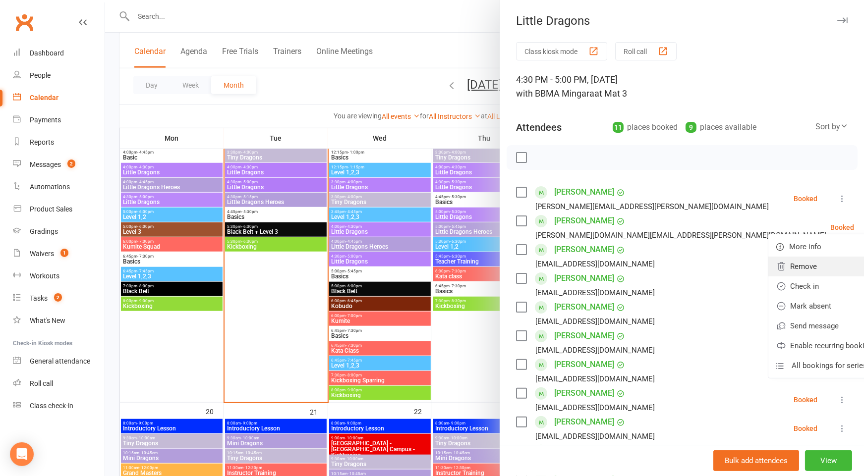
click at [802, 262] on link "Remove" at bounding box center [826, 267] width 116 height 20
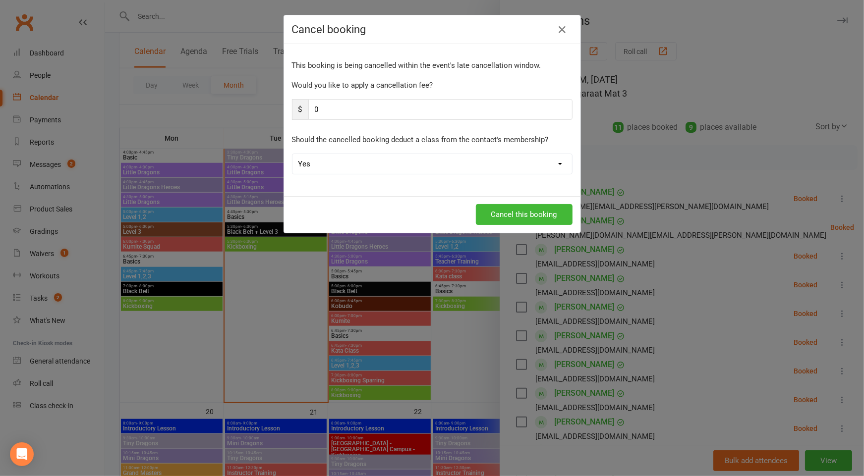
click at [550, 164] on select "Yes No" at bounding box center [432, 164] width 280 height 20
select select "1"
click at [292, 154] on select "Yes No" at bounding box center [432, 164] width 280 height 20
click at [534, 216] on button "Cancel this booking" at bounding box center [524, 214] width 97 height 21
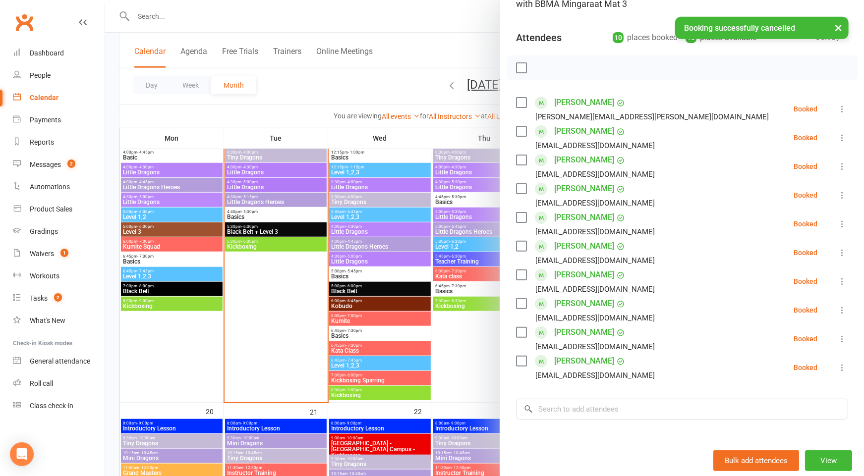
scroll to position [94, 0]
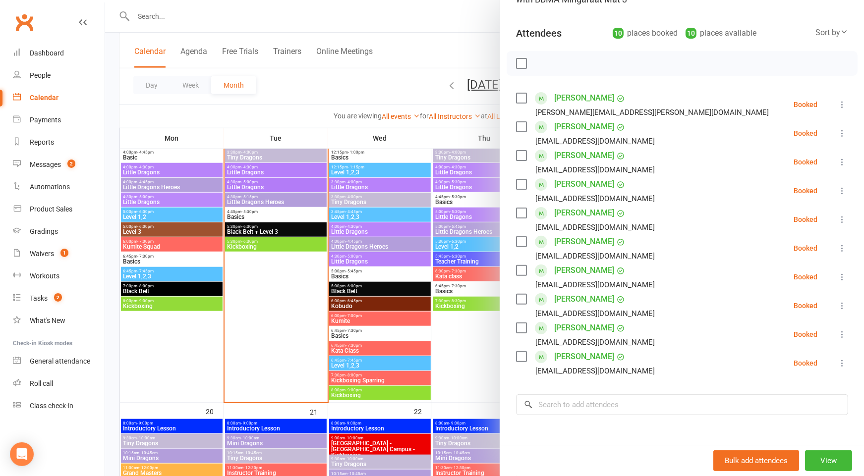
click at [255, 240] on div at bounding box center [484, 238] width 759 height 476
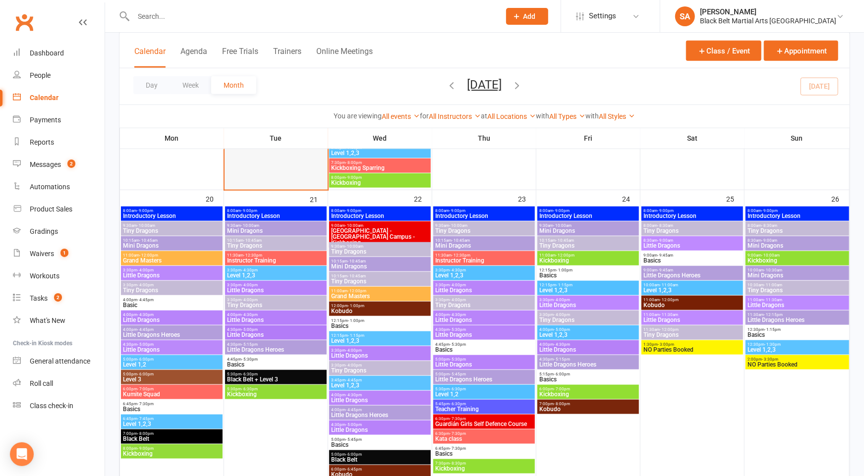
scroll to position [733, 0]
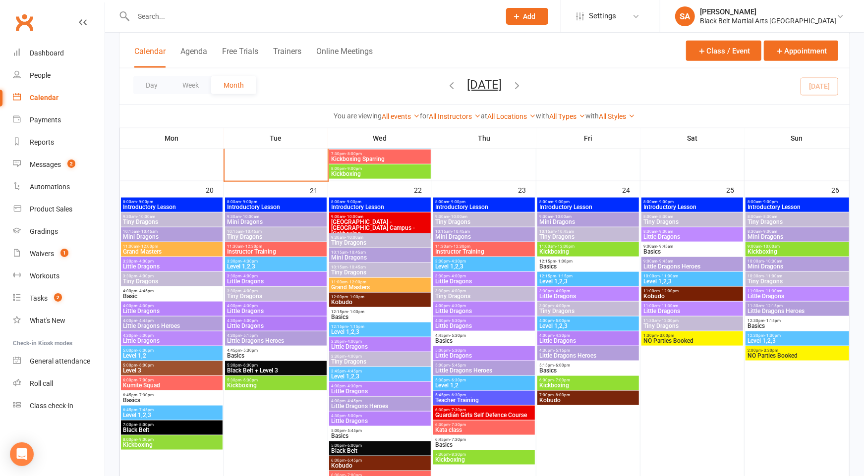
click at [264, 325] on span "Little Dragons" at bounding box center [276, 326] width 98 height 6
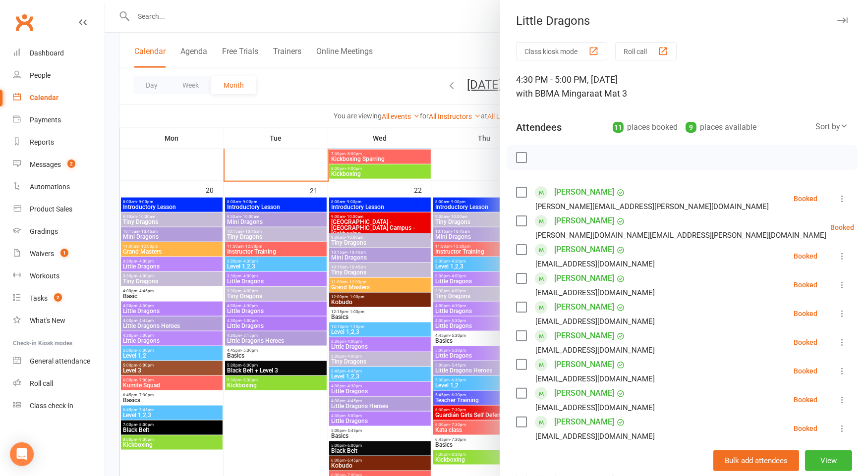
scroll to position [66, 0]
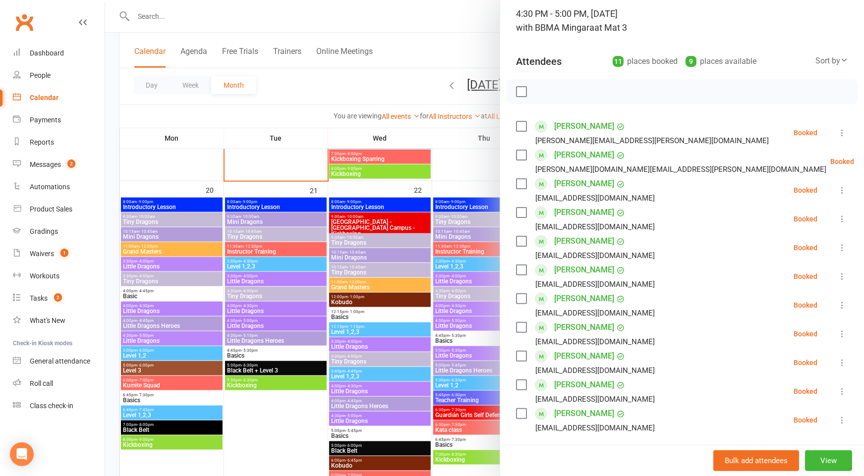
click at [864, 161] on icon at bounding box center [879, 162] width 10 height 10
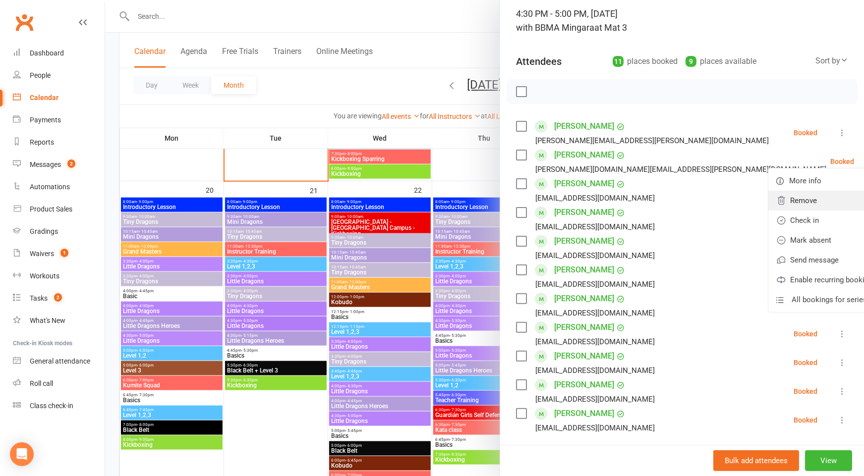
click at [815, 202] on link "Remove" at bounding box center [826, 201] width 116 height 20
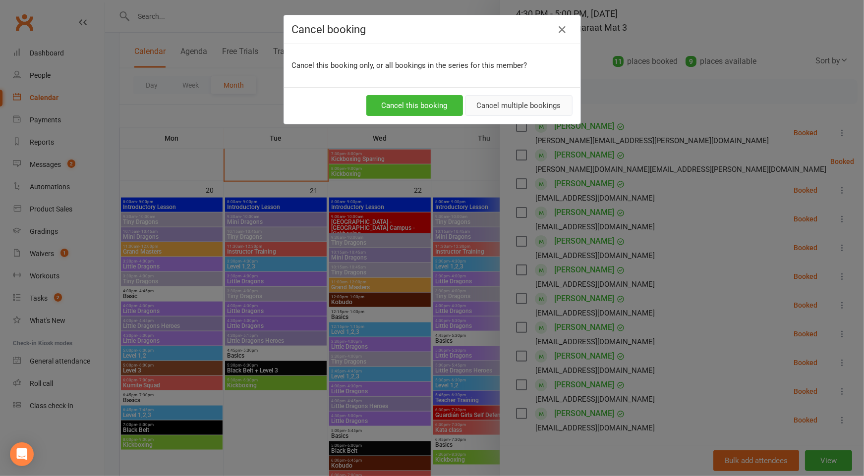
click at [508, 107] on button "Cancel multiple bookings" at bounding box center [518, 105] width 107 height 21
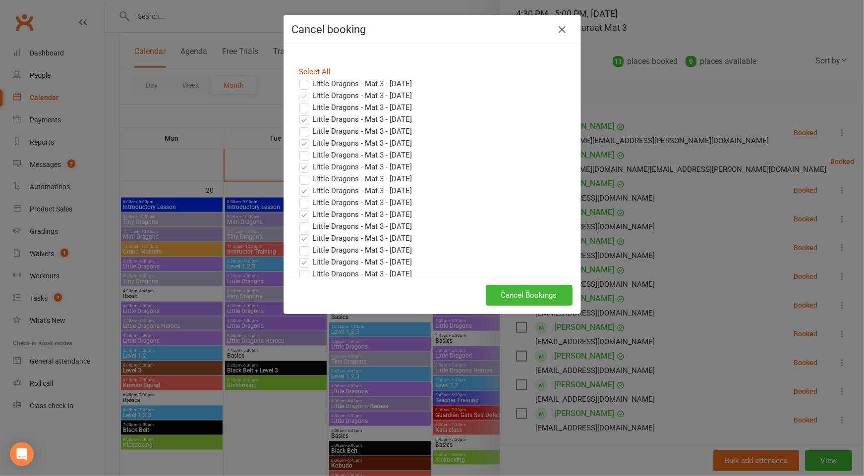
click at [313, 70] on link "Select All" at bounding box center [315, 71] width 32 height 9
click at [536, 294] on button "Cancel Bookings" at bounding box center [529, 295] width 87 height 21
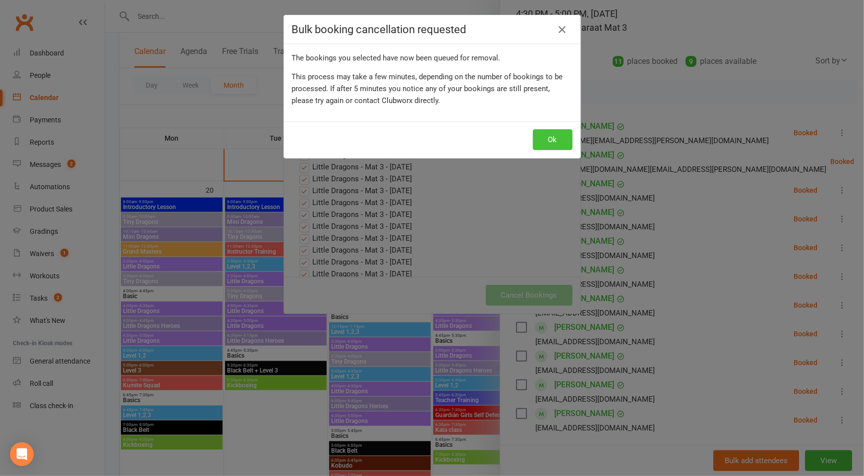
click at [560, 132] on button "Ok" at bounding box center [553, 139] width 40 height 21
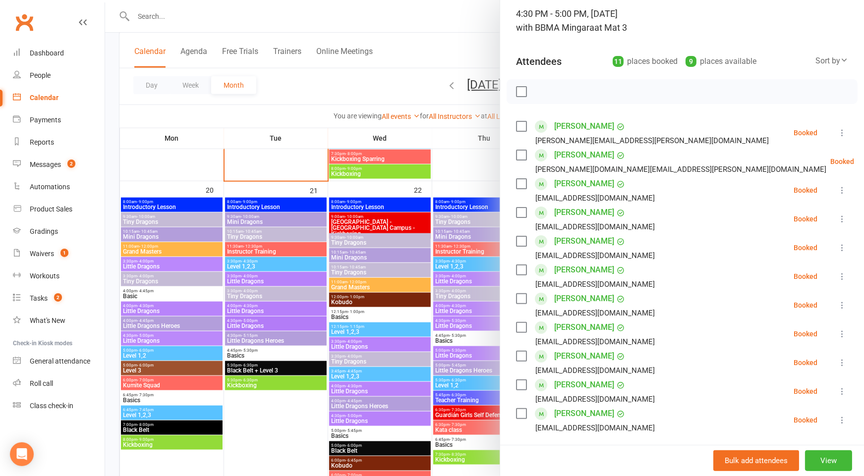
click at [278, 305] on div at bounding box center [484, 238] width 759 height 476
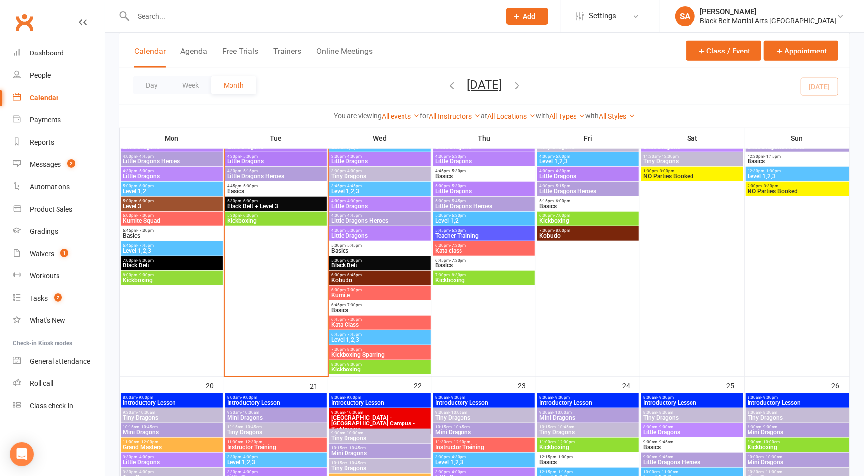
scroll to position [536, 0]
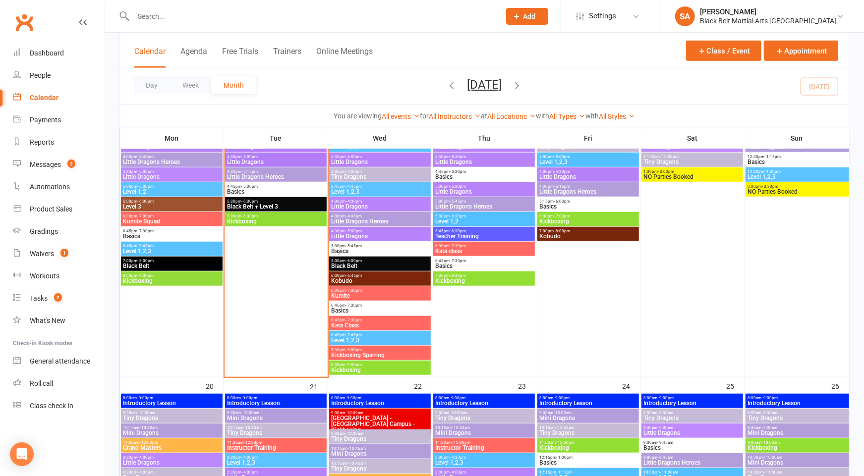
click at [283, 174] on span "Little Dragons Heroes" at bounding box center [276, 177] width 98 height 6
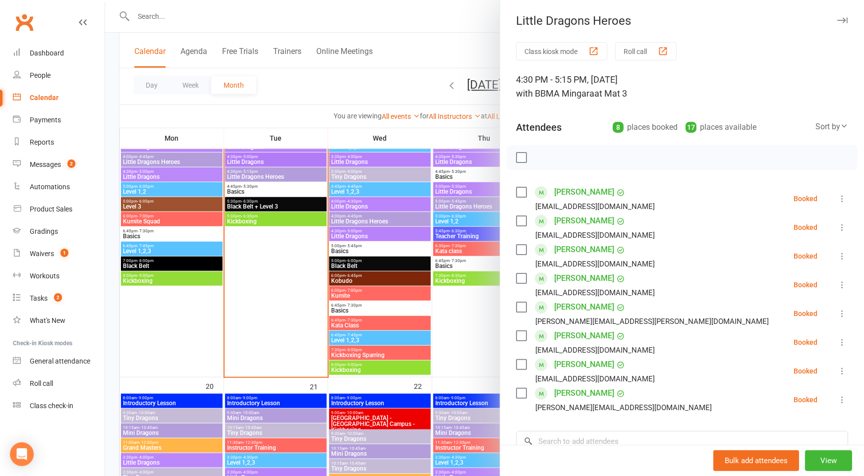
click at [392, 260] on div at bounding box center [484, 238] width 759 height 476
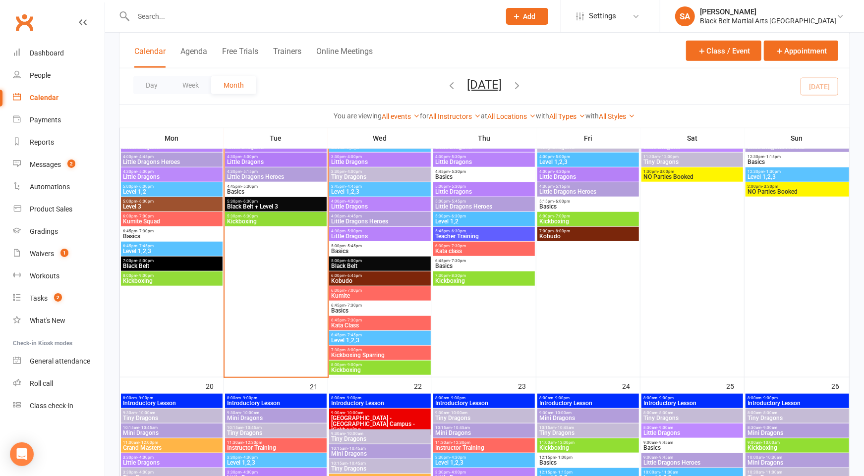
click at [299, 19] on input "text" at bounding box center [311, 16] width 363 height 14
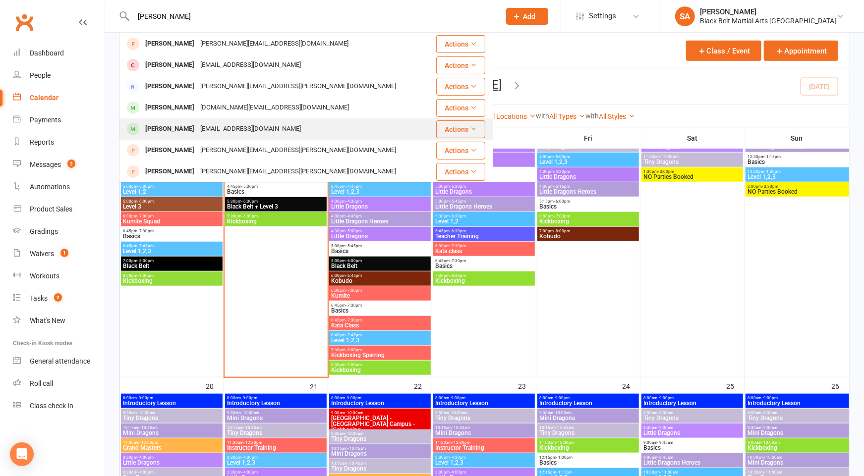
scroll to position [151, 0]
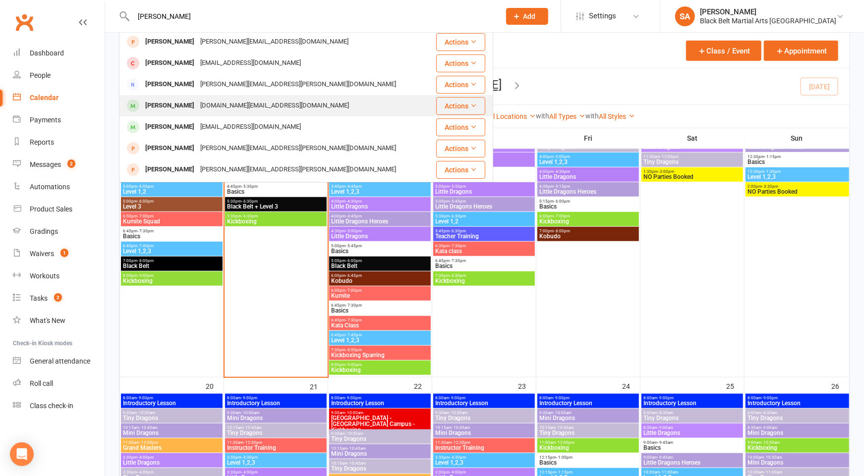
type input "[PERSON_NAME]"
click at [240, 113] on div "[PERSON_NAME] [DOMAIN_NAME][EMAIL_ADDRESS][DOMAIN_NAME]" at bounding box center [275, 106] width 310 height 20
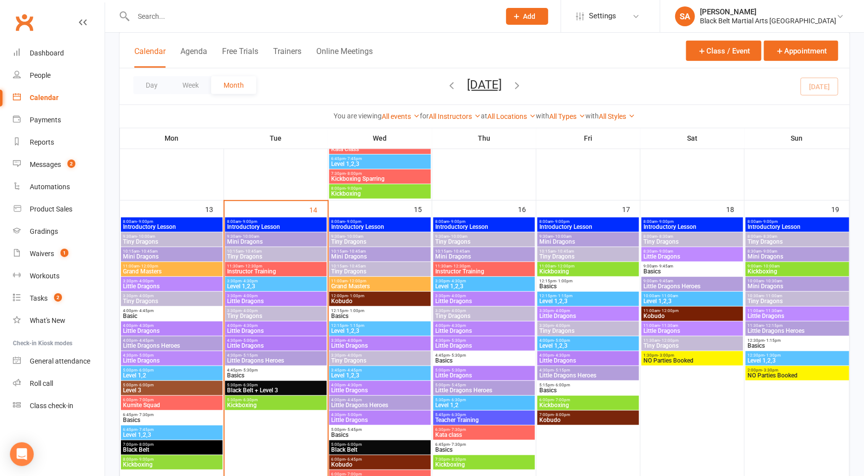
scroll to position [357, 0]
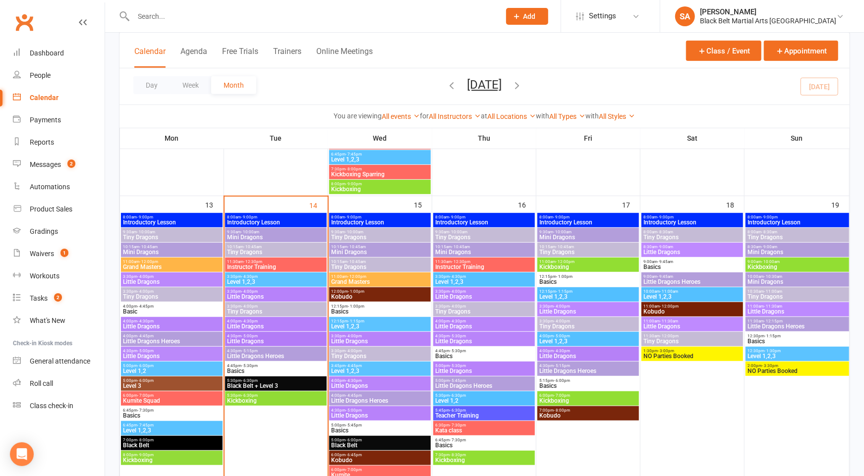
click at [281, 353] on span "Little Dragons Heroes" at bounding box center [276, 356] width 98 height 6
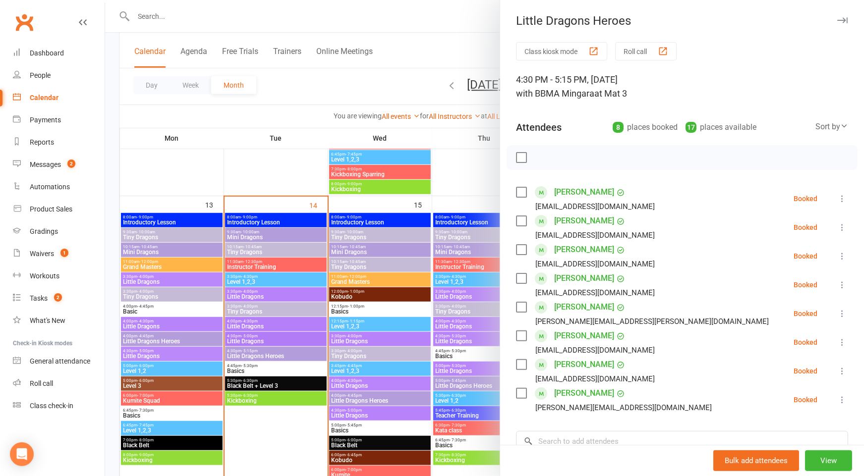
scroll to position [145, 0]
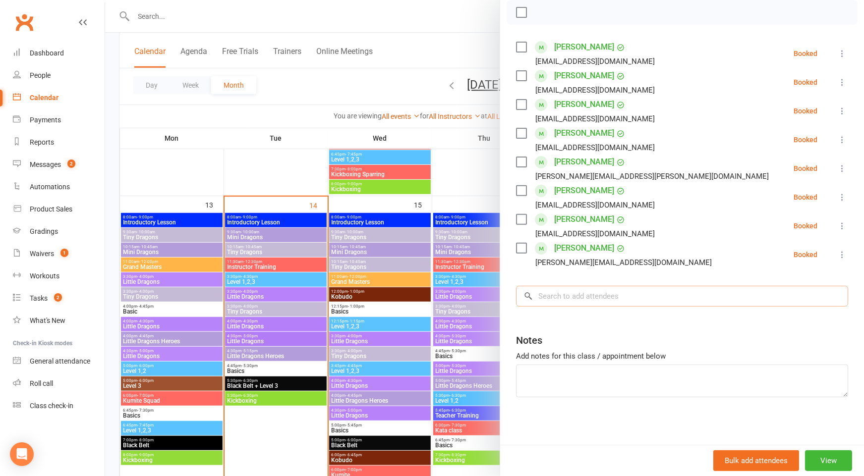
click at [594, 294] on input "search" at bounding box center [682, 296] width 332 height 21
paste input "[PERSON_NAME]"
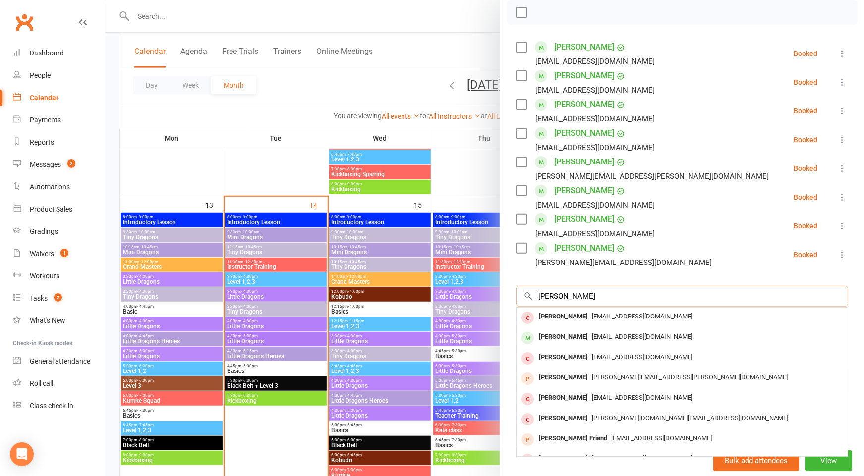
drag, startPoint x: 607, startPoint y: 294, endPoint x: 517, endPoint y: 293, distance: 90.7
click at [517, 293] on input "[PERSON_NAME]" at bounding box center [682, 296] width 332 height 21
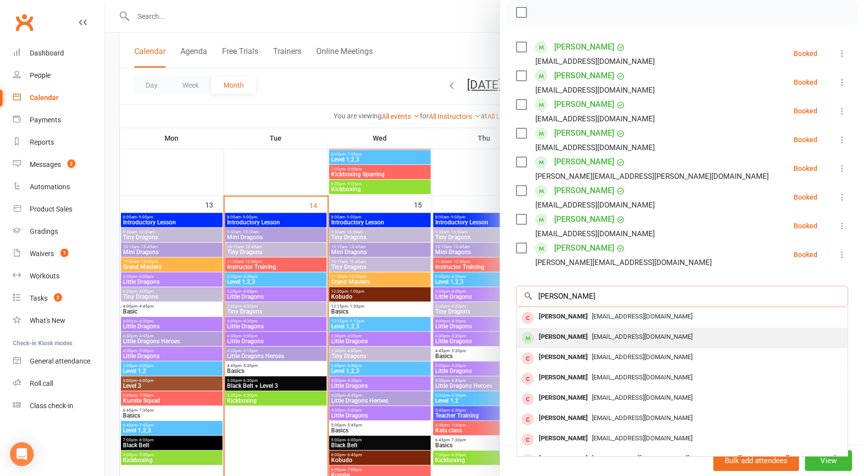
scroll to position [54, 0]
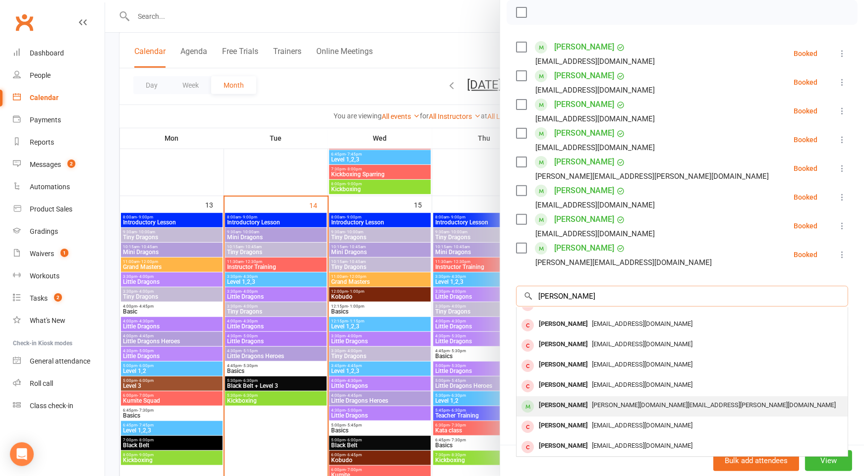
type input "[PERSON_NAME]"
click at [592, 406] on span "[PERSON_NAME][DOMAIN_NAME][EMAIL_ADDRESS][PERSON_NAME][DOMAIN_NAME]" at bounding box center [714, 405] width 244 height 7
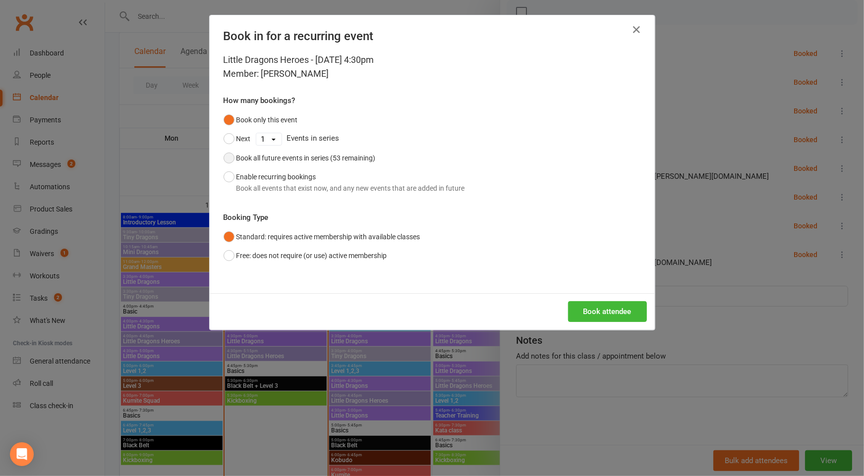
click at [253, 150] on button "Book all future events in series (53 remaining)" at bounding box center [300, 158] width 152 height 19
click at [627, 312] on button "Book attendee" at bounding box center [607, 311] width 79 height 21
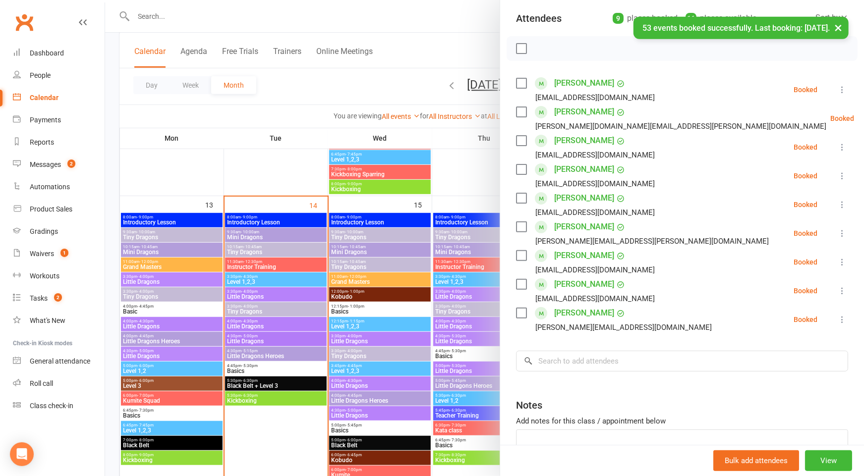
scroll to position [108, 0]
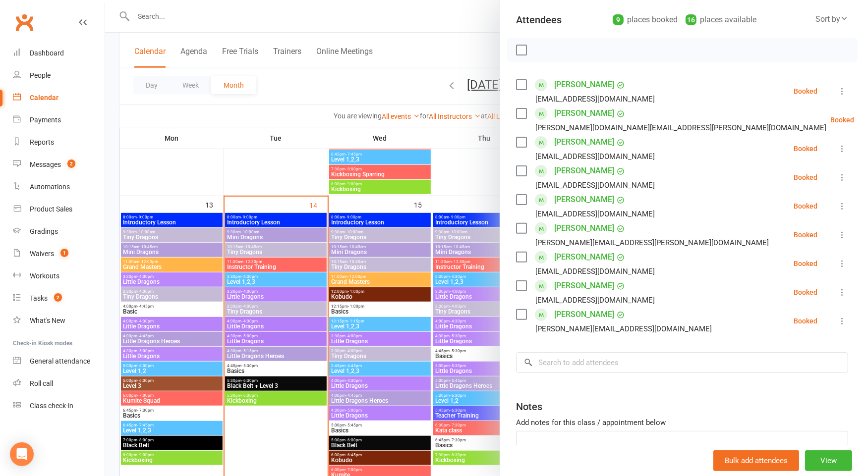
drag, startPoint x: 418, startPoint y: 249, endPoint x: 407, endPoint y: 240, distance: 14.6
click at [418, 249] on div at bounding box center [484, 238] width 759 height 476
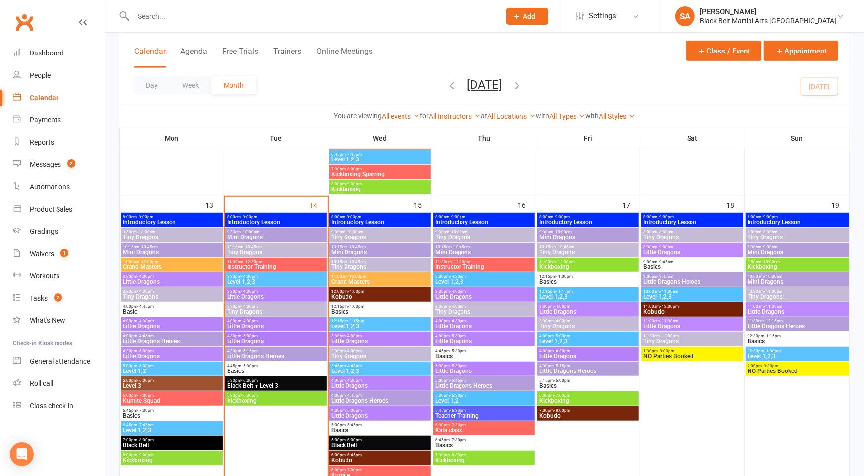
click at [802, 329] on span "Little Dragons Heroes" at bounding box center [798, 327] width 100 height 6
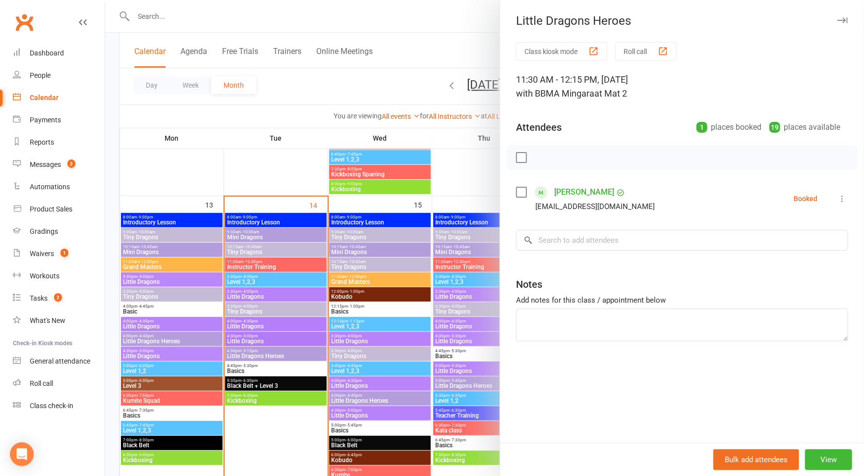
click at [367, 254] on div at bounding box center [484, 238] width 759 height 476
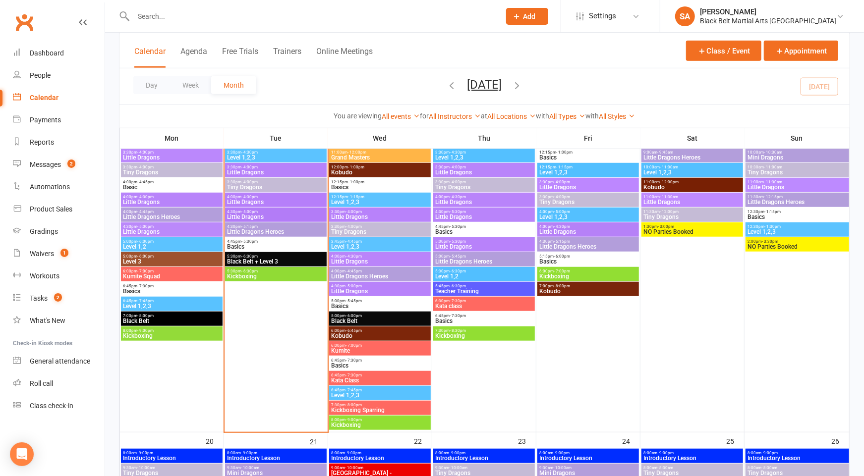
scroll to position [677, 0]
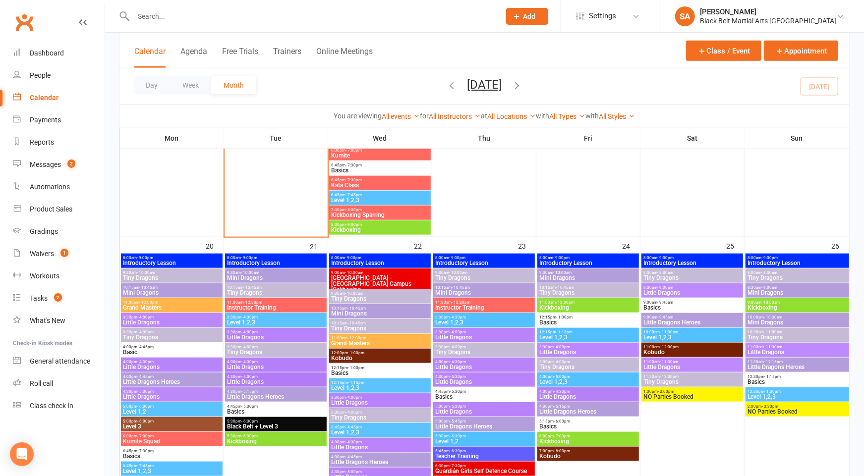
click at [158, 324] on span "Little Dragons" at bounding box center [172, 323] width 98 height 6
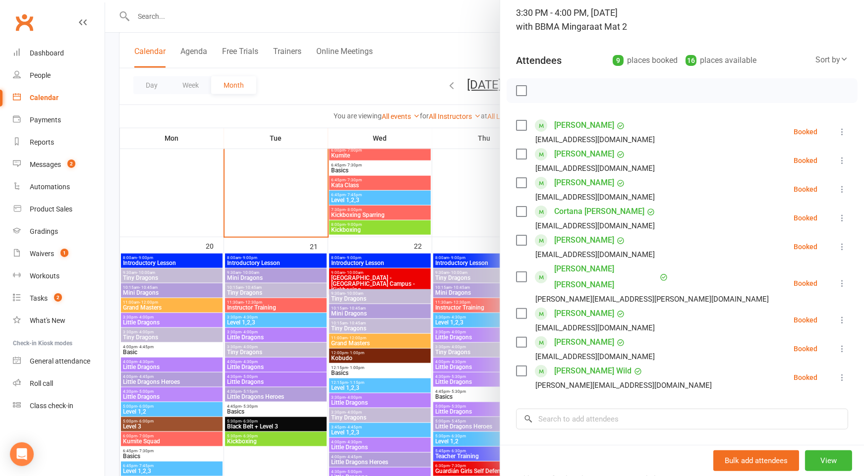
scroll to position [70, 0]
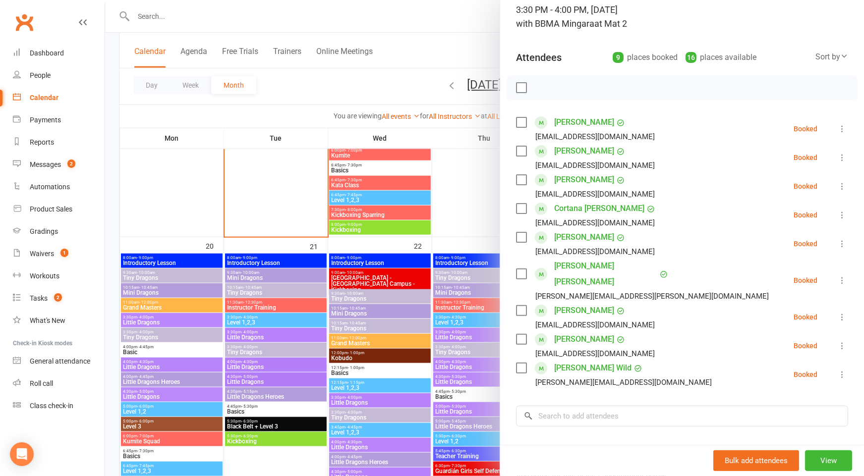
drag, startPoint x: 289, startPoint y: 312, endPoint x: 279, endPoint y: 314, distance: 10.1
click at [288, 312] on div at bounding box center [484, 238] width 759 height 476
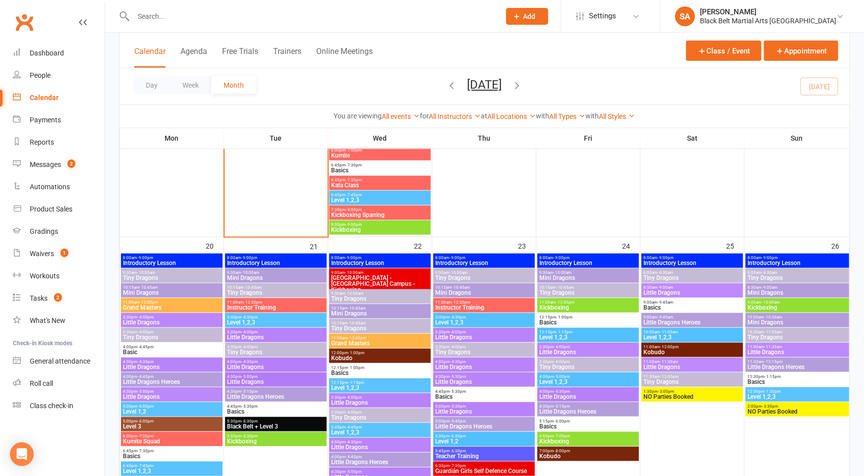
click at [146, 335] on span "Tiny Dragons" at bounding box center [172, 338] width 98 height 6
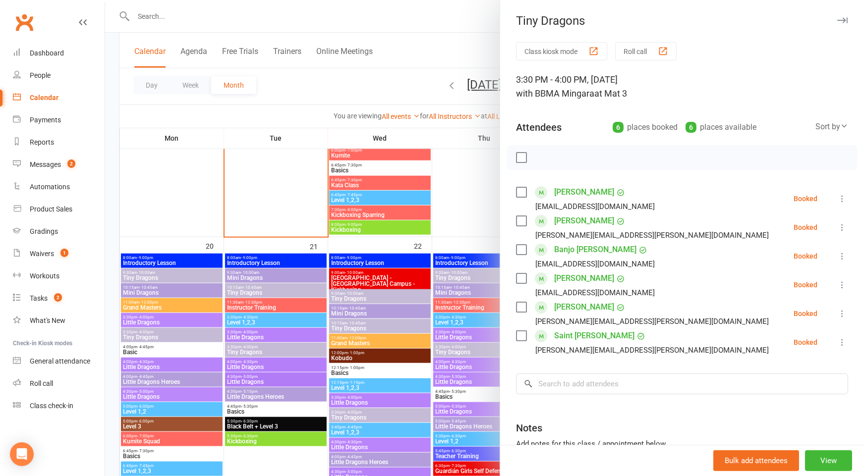
click at [149, 334] on div at bounding box center [484, 238] width 759 height 476
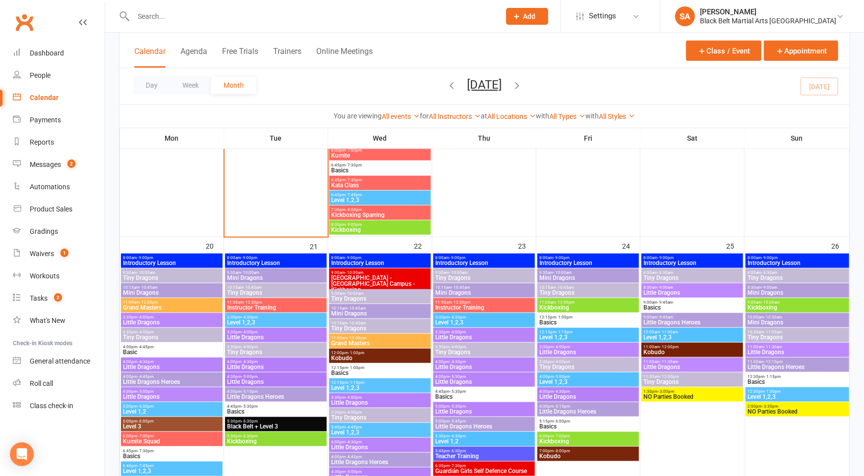
click at [153, 367] on span "Little Dragons" at bounding box center [172, 367] width 98 height 6
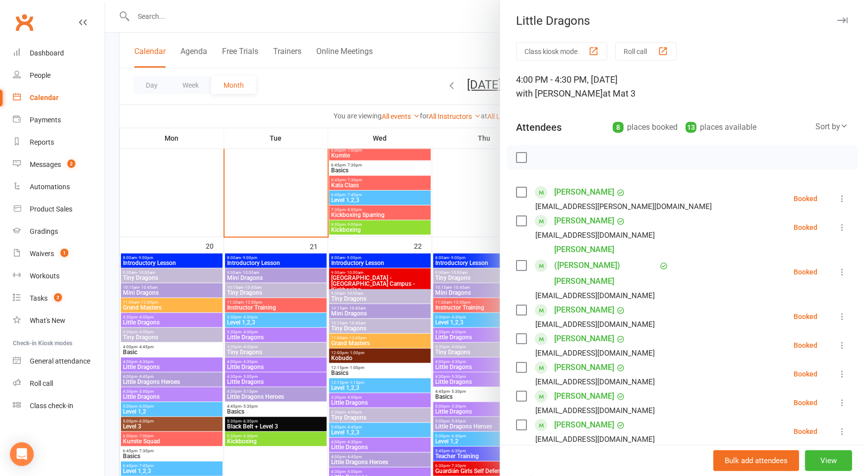
click at [212, 371] on div at bounding box center [484, 238] width 759 height 476
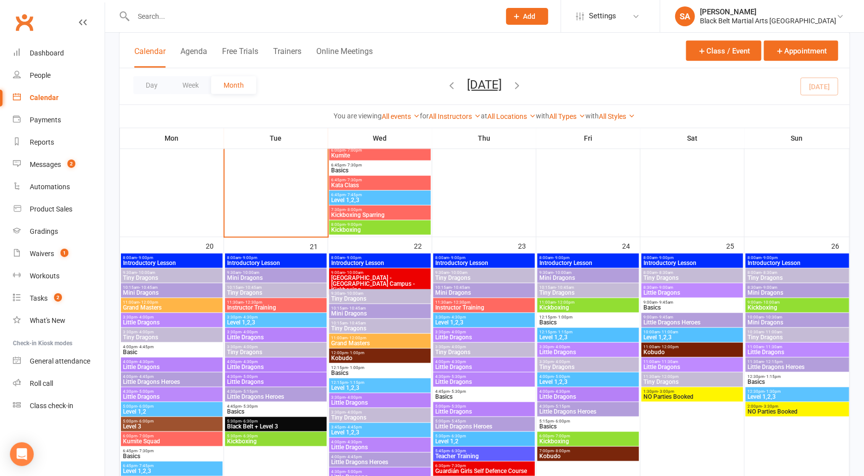
click at [144, 379] on span "Little Dragons Heroes" at bounding box center [172, 382] width 98 height 6
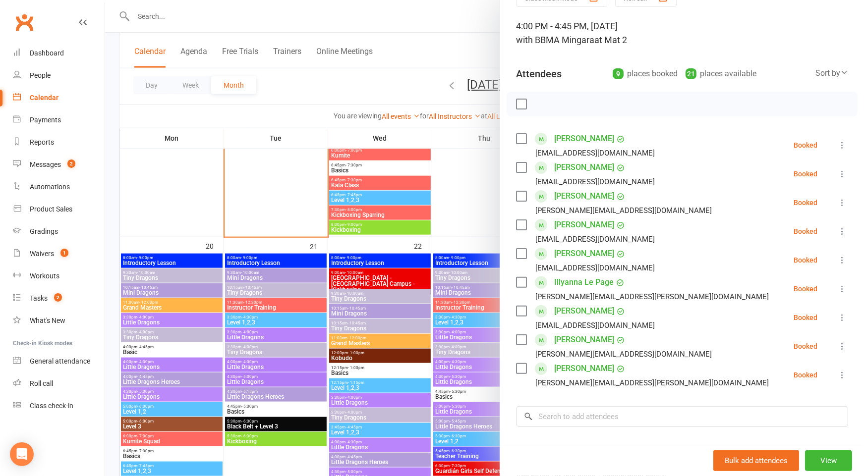
scroll to position [56, 0]
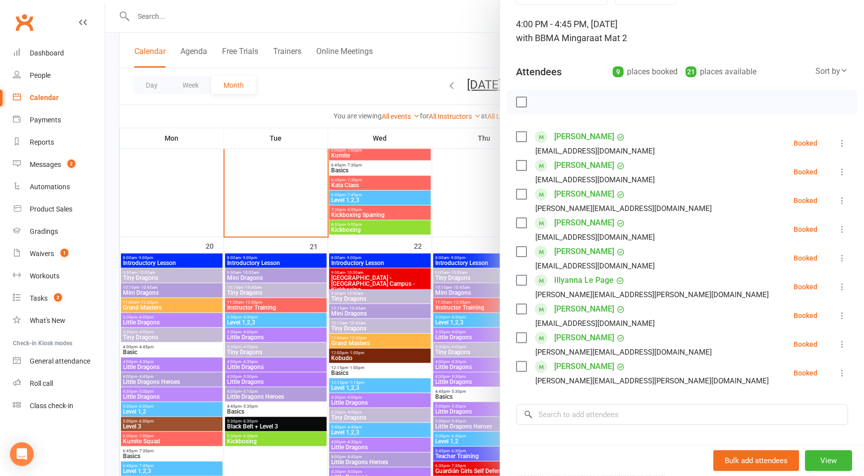
click at [840, 287] on icon at bounding box center [842, 287] width 10 height 10
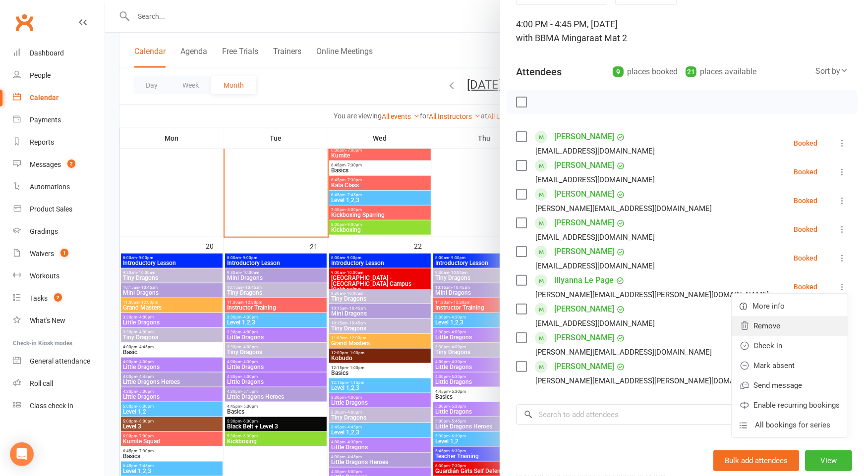
click at [820, 325] on link "Remove" at bounding box center [790, 326] width 116 height 20
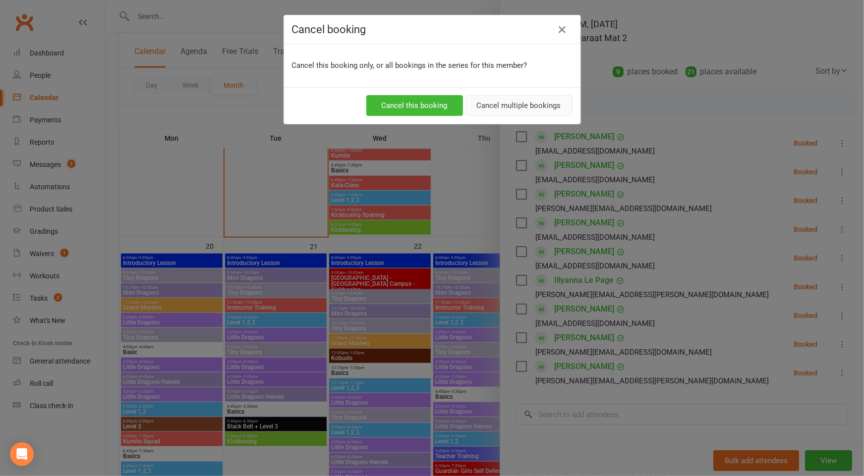
click at [527, 109] on button "Cancel multiple bookings" at bounding box center [518, 105] width 107 height 21
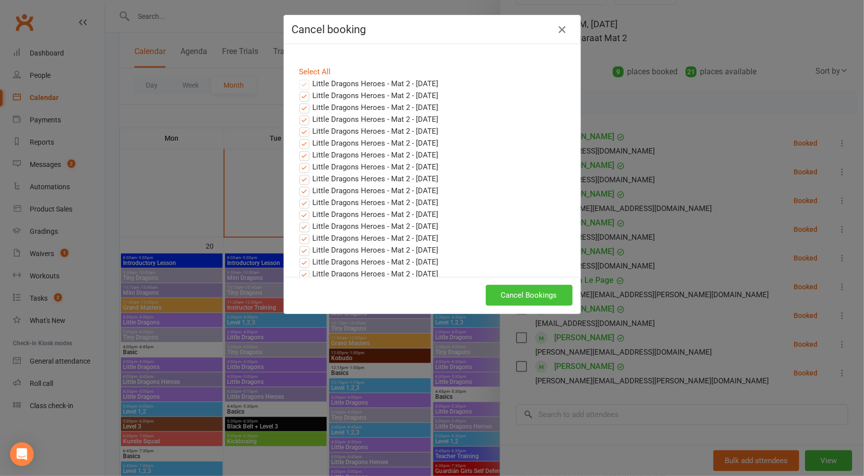
click at [533, 289] on button "Cancel Bookings" at bounding box center [529, 295] width 87 height 21
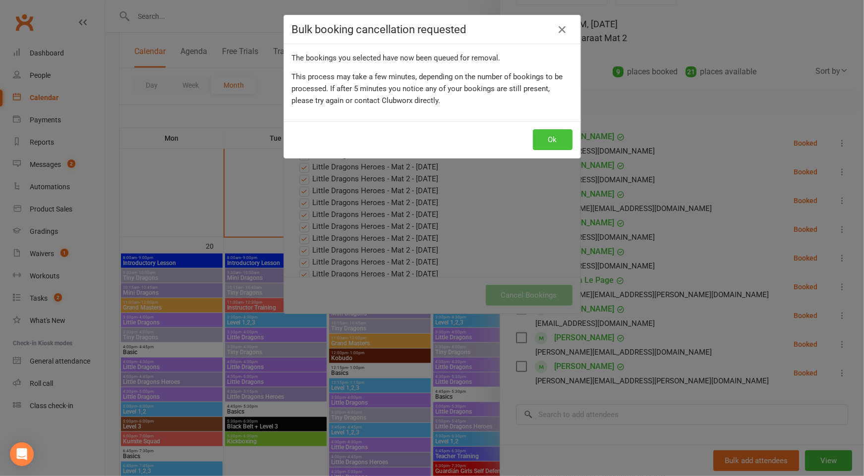
click at [559, 141] on button "Ok" at bounding box center [553, 139] width 40 height 21
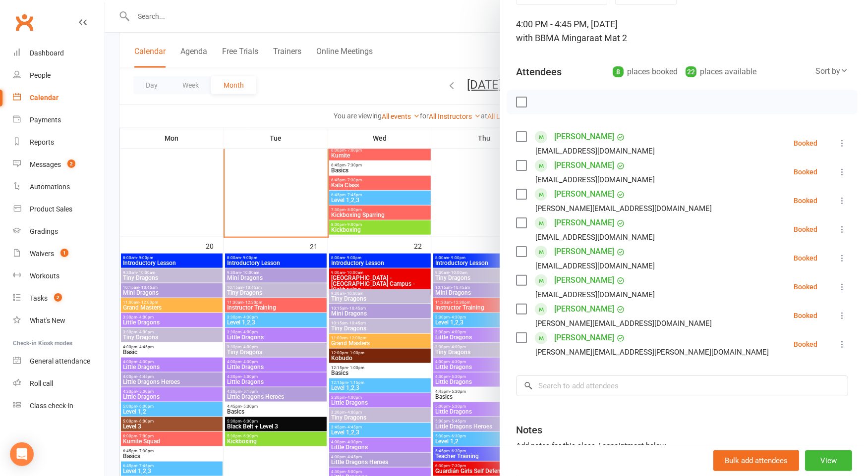
click at [322, 321] on div at bounding box center [484, 238] width 759 height 476
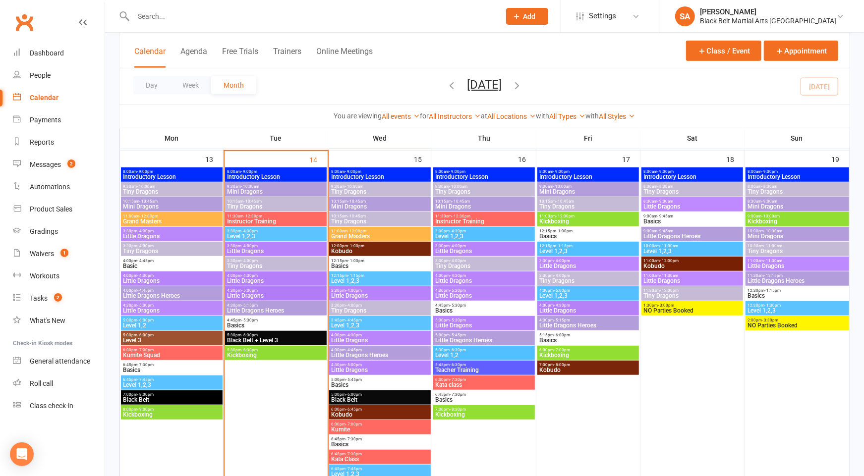
scroll to position [398, 0]
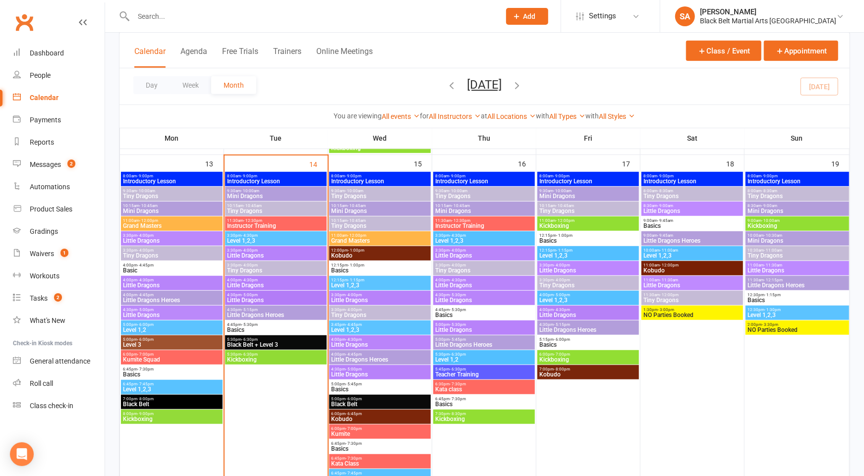
click at [250, 285] on span "Little Dragons" at bounding box center [276, 286] width 98 height 6
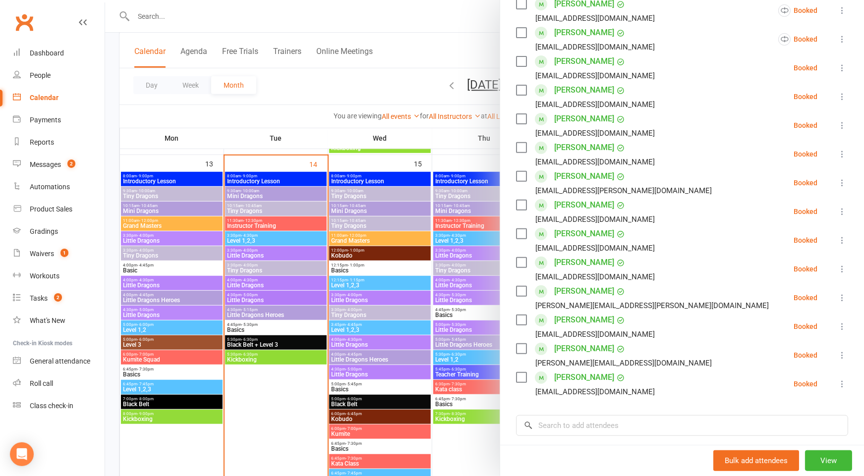
scroll to position [207, 0]
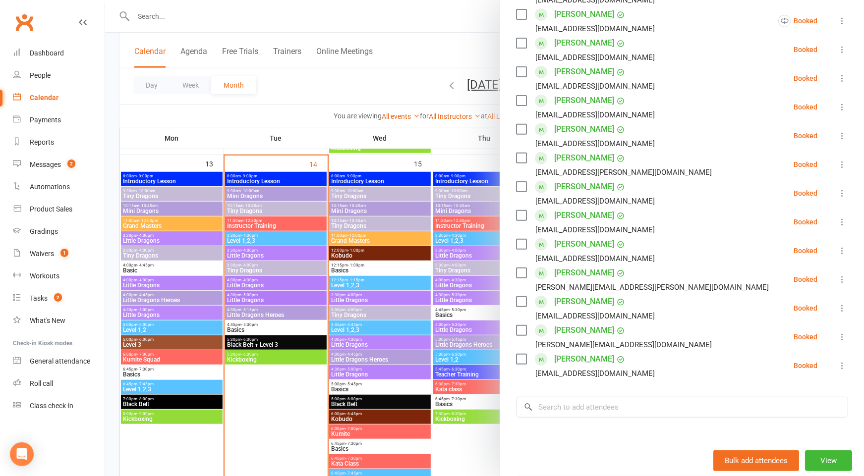
click at [403, 304] on div at bounding box center [484, 238] width 759 height 476
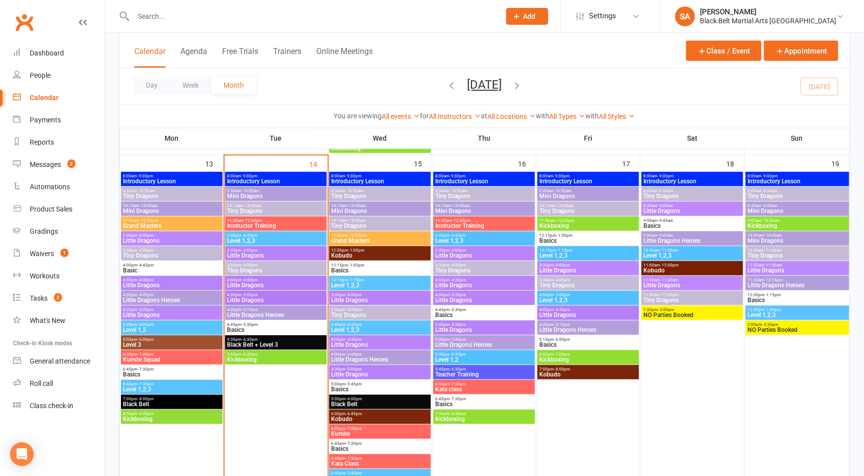
click at [366, 295] on span "3:30pm - 4:00pm" at bounding box center [380, 295] width 98 height 4
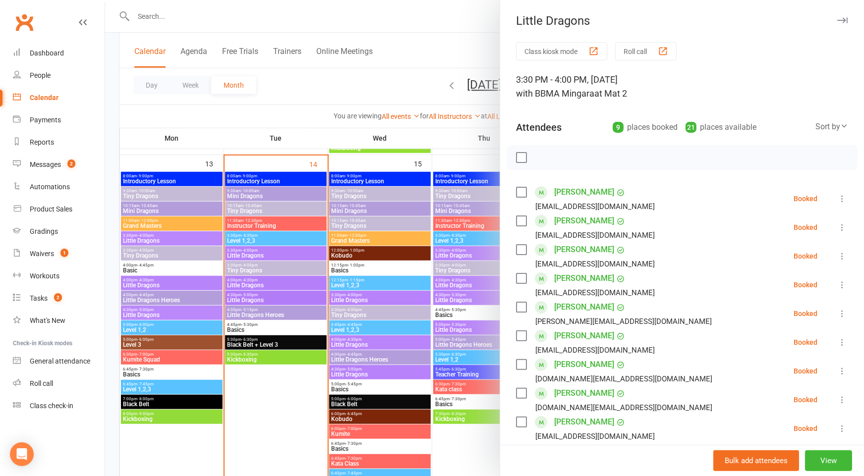
click at [258, 290] on div at bounding box center [484, 238] width 759 height 476
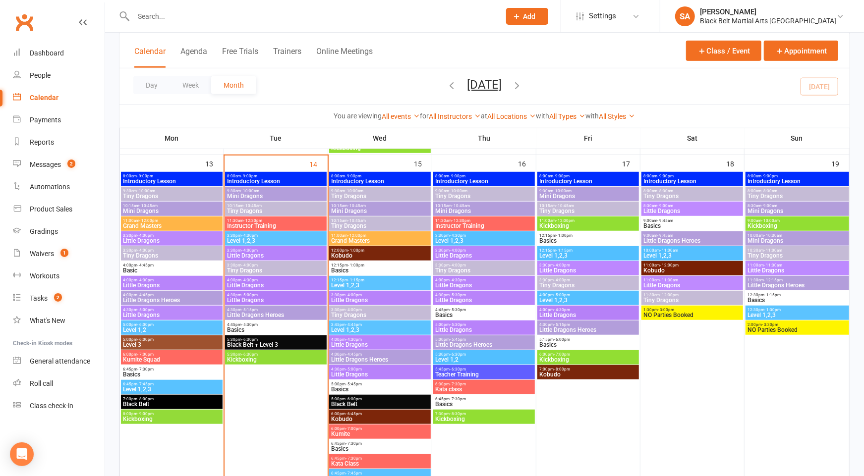
click at [263, 298] on span "Little Dragons" at bounding box center [276, 300] width 98 height 6
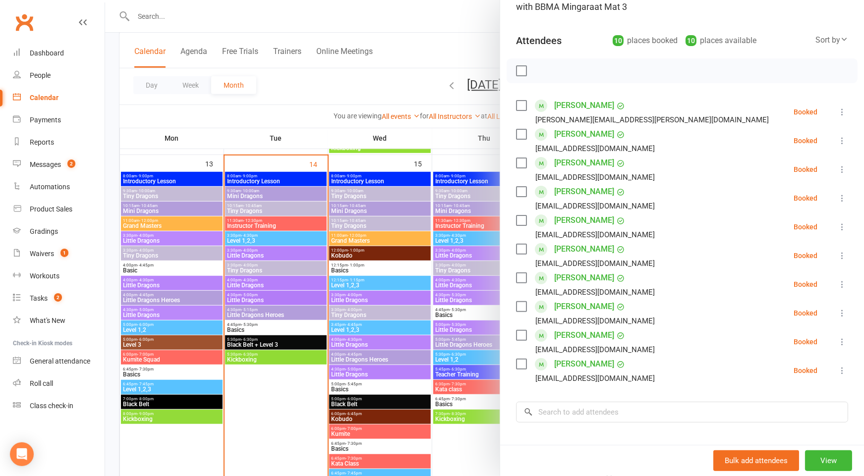
scroll to position [87, 0]
click at [295, 233] on div at bounding box center [484, 238] width 759 height 476
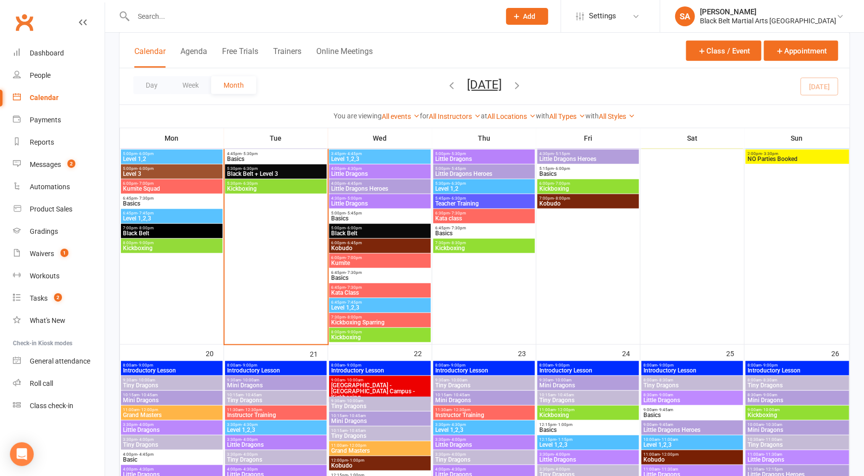
scroll to position [768, 0]
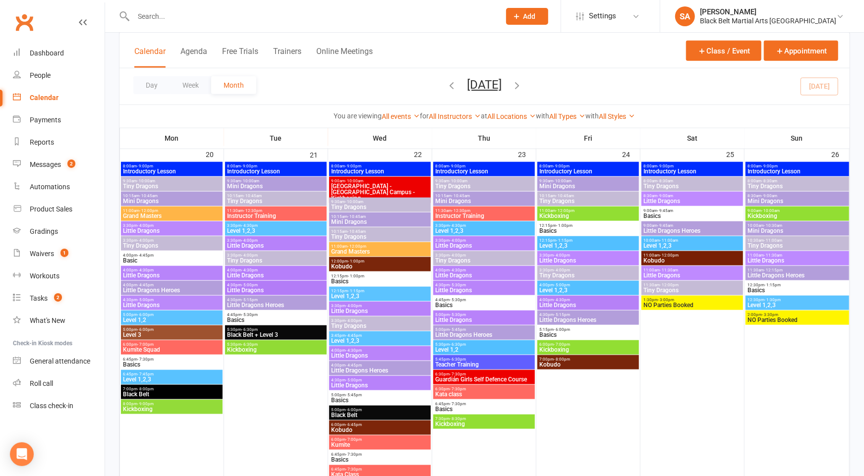
click at [255, 286] on span "- 5:00pm" at bounding box center [250, 285] width 16 height 4
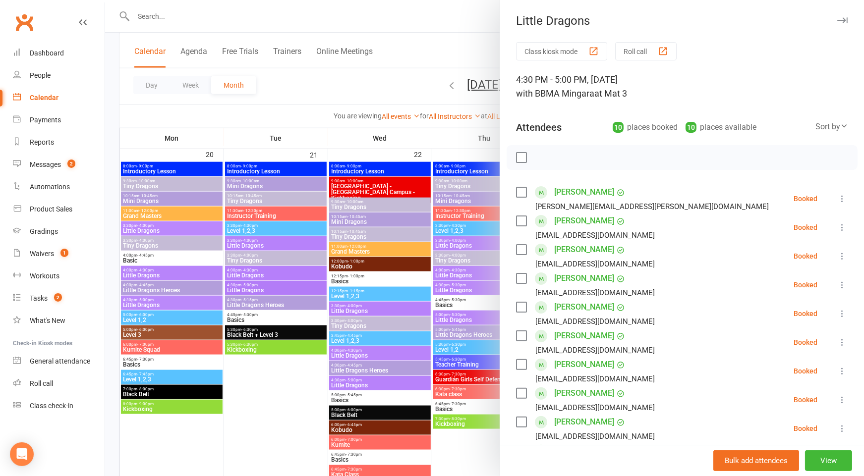
click at [843, 253] on icon at bounding box center [842, 256] width 10 height 10
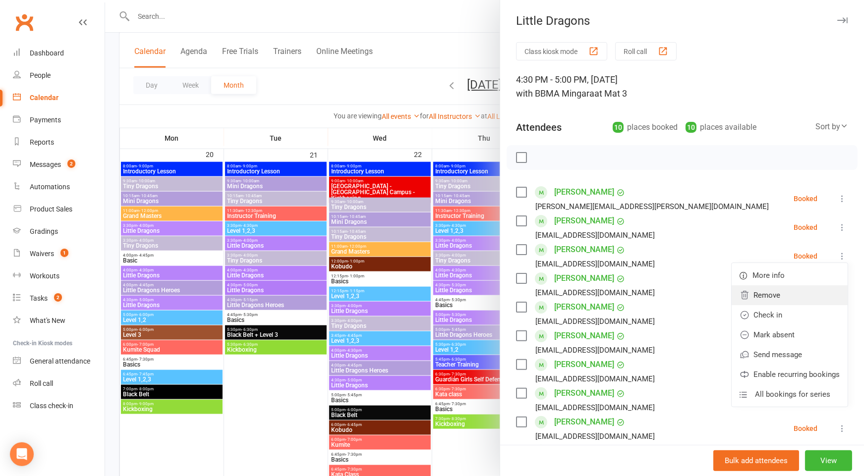
click at [833, 291] on link "Remove" at bounding box center [790, 296] width 116 height 20
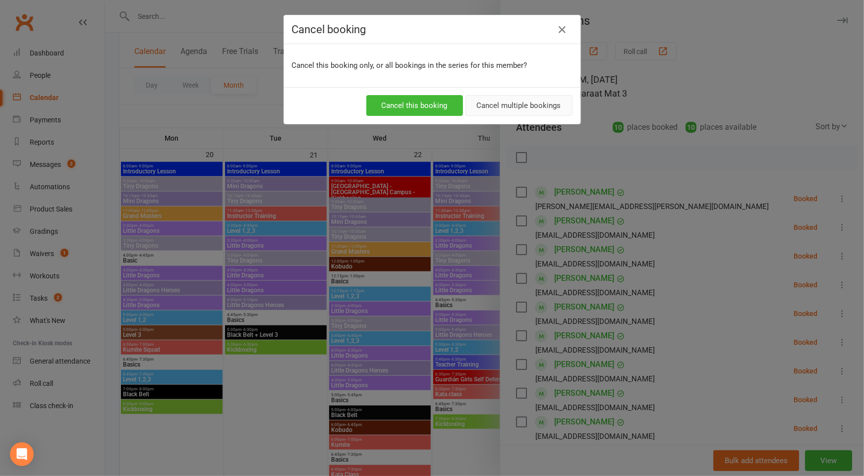
click at [502, 99] on button "Cancel multiple bookings" at bounding box center [518, 105] width 107 height 21
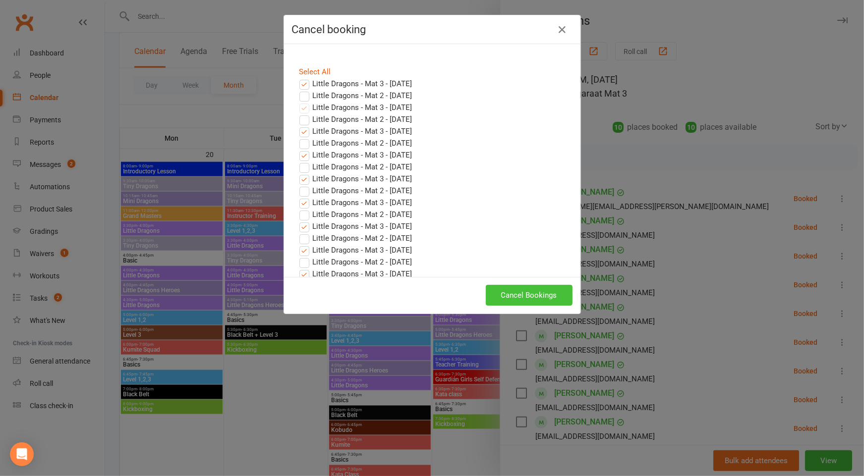
drag, startPoint x: 543, startPoint y: 295, endPoint x: 539, endPoint y: 291, distance: 5.3
click at [542, 294] on button "Cancel Bookings" at bounding box center [529, 295] width 87 height 21
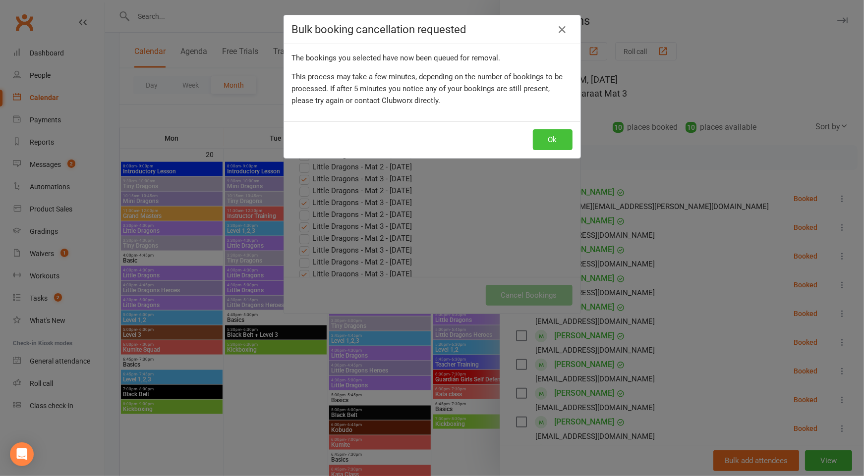
drag, startPoint x: 561, startPoint y: 140, endPoint x: 556, endPoint y: 140, distance: 5.0
click at [560, 140] on button "Ok" at bounding box center [553, 139] width 40 height 21
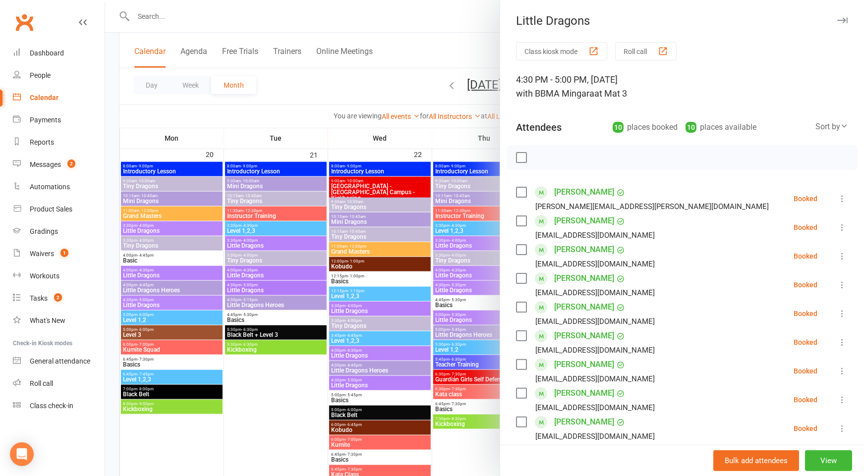
click at [269, 246] on div at bounding box center [484, 238] width 759 height 476
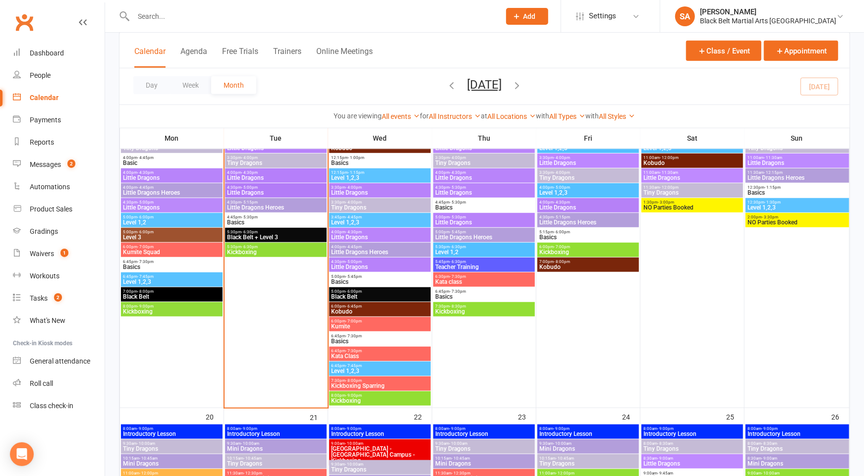
scroll to position [504, 0]
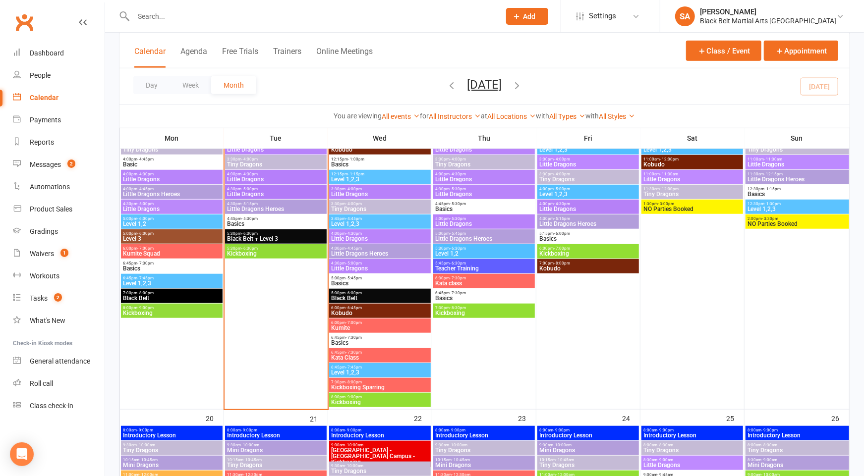
click at [358, 192] on span "Little Dragons" at bounding box center [380, 194] width 98 height 6
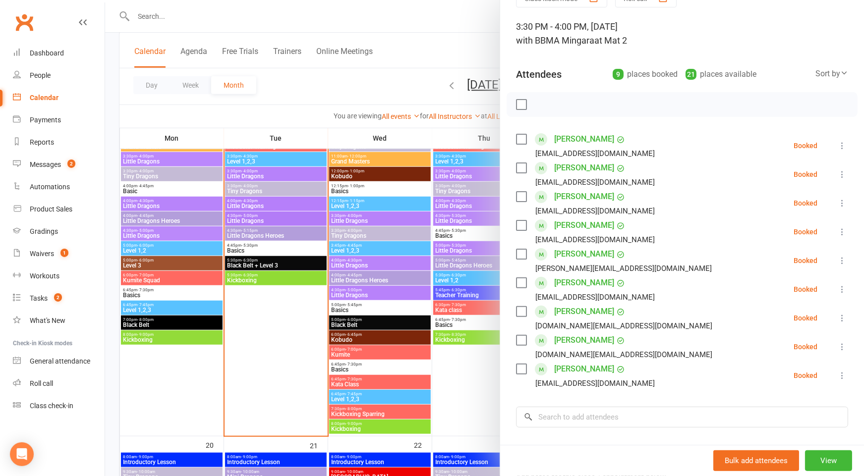
scroll to position [56, 0]
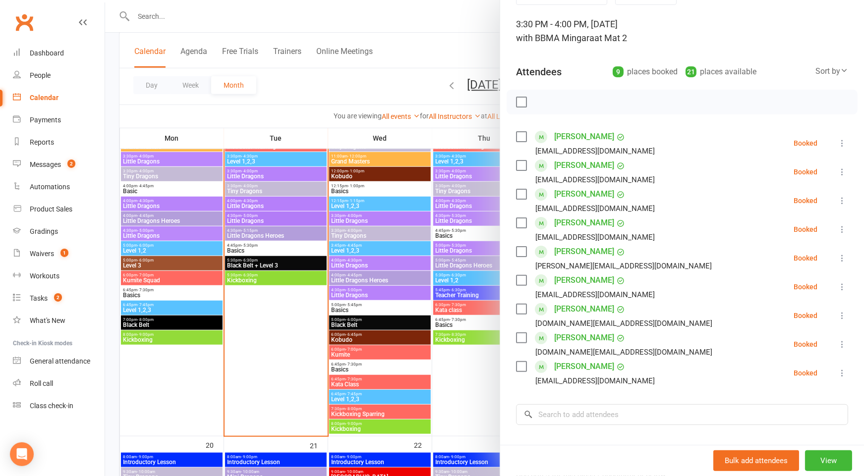
click at [566, 364] on link "[PERSON_NAME]" at bounding box center [584, 367] width 60 height 16
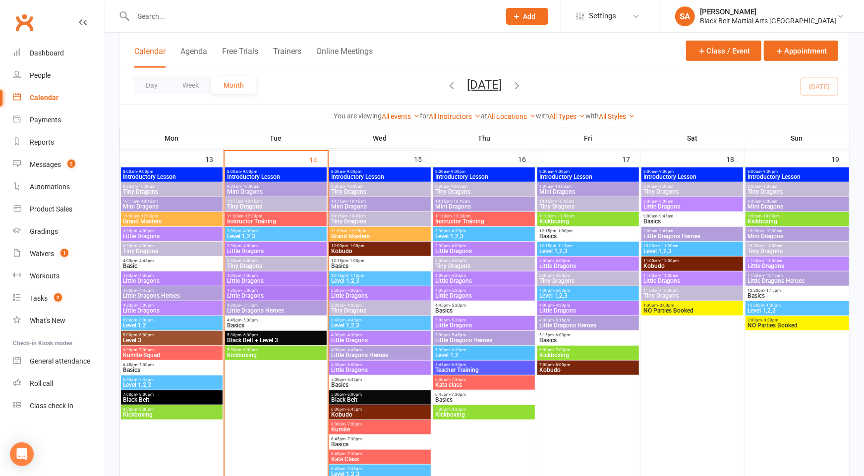
scroll to position [388, 0]
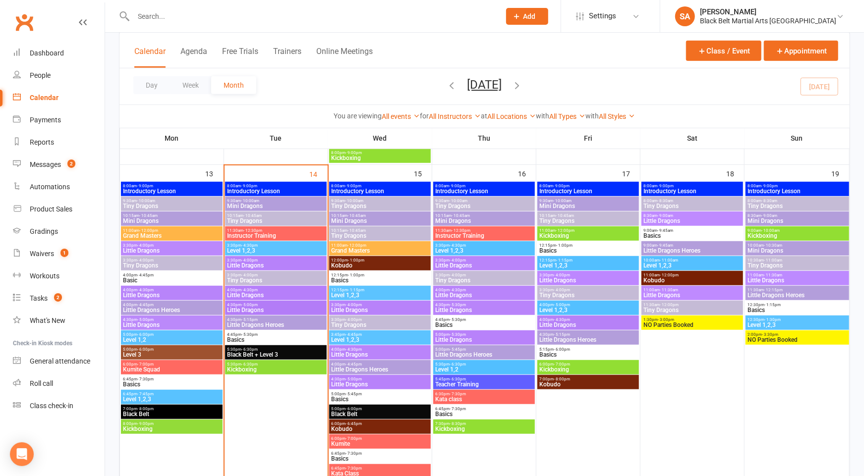
click at [366, 352] on span "Little Dragons" at bounding box center [380, 355] width 98 height 6
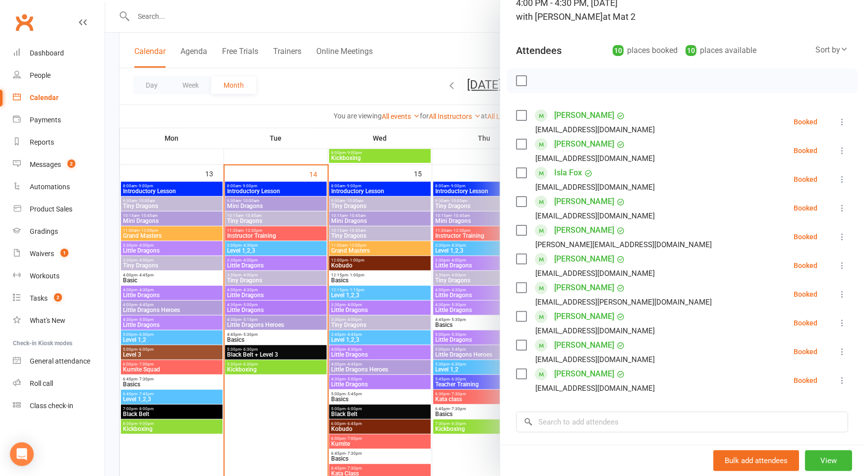
scroll to position [75, 0]
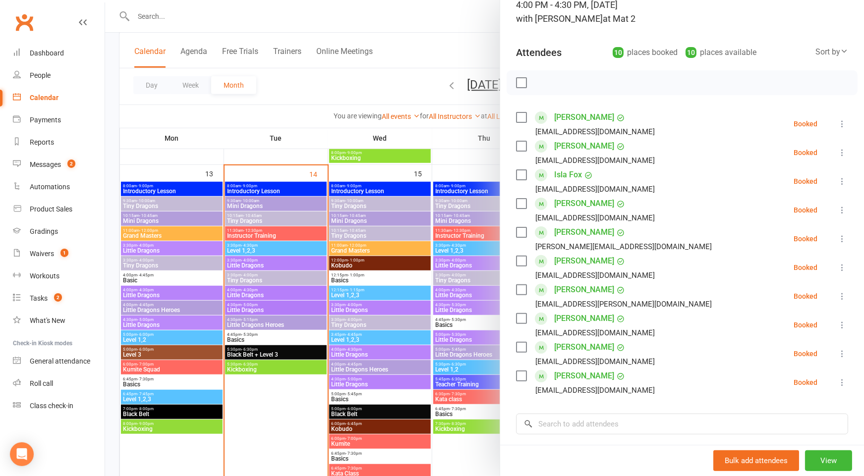
click at [380, 308] on div at bounding box center [484, 238] width 759 height 476
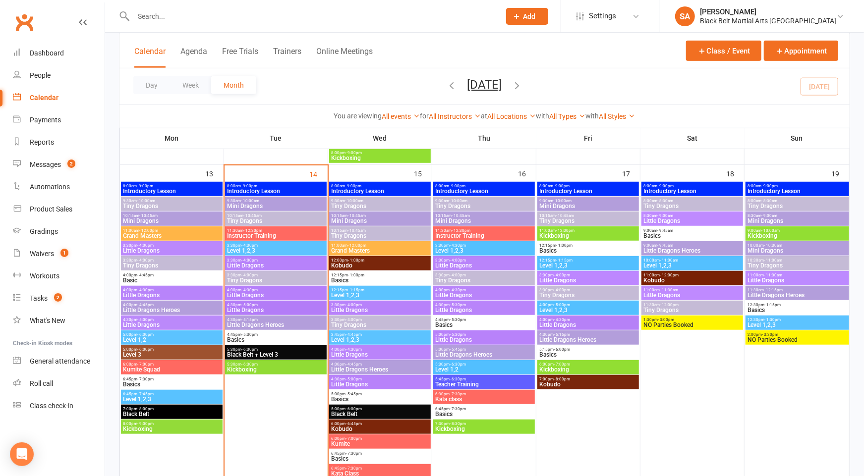
click at [374, 370] on span "Little Dragons Heroes" at bounding box center [380, 370] width 98 height 6
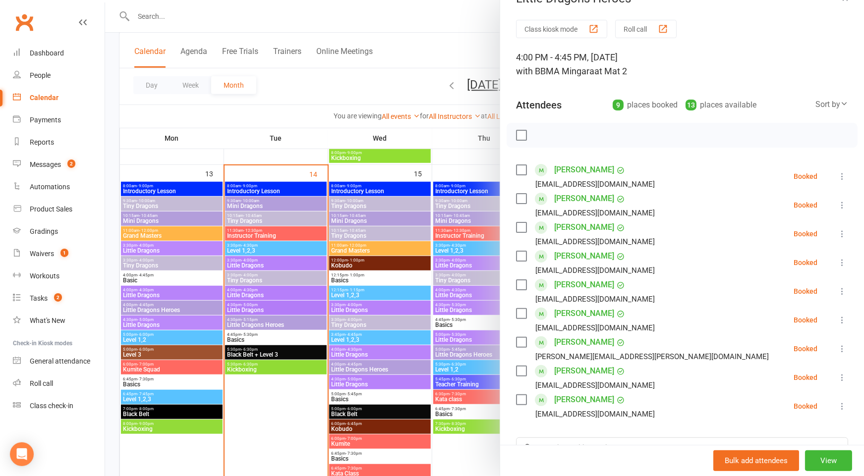
scroll to position [25, 0]
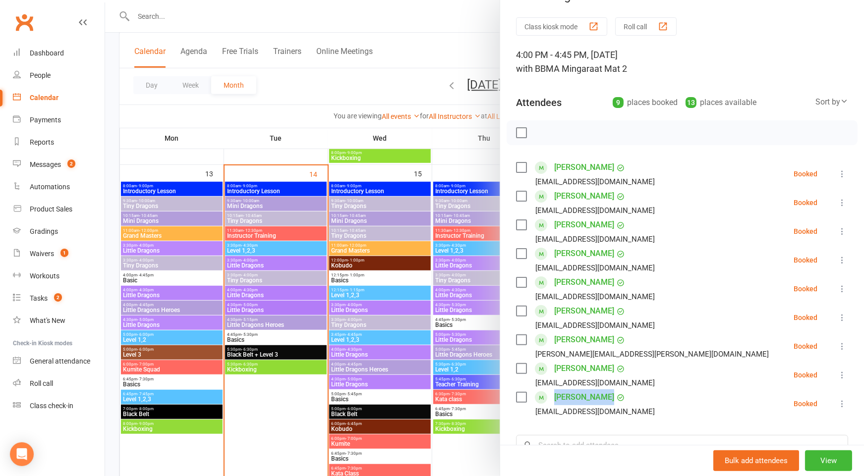
drag, startPoint x: 636, startPoint y: 399, endPoint x: 549, endPoint y: 399, distance: 86.8
click at [549, 399] on li "[PERSON_NAME] [EMAIL_ADDRESS][DOMAIN_NAME] Booked More info Remove Check in Mar…" at bounding box center [682, 404] width 332 height 29
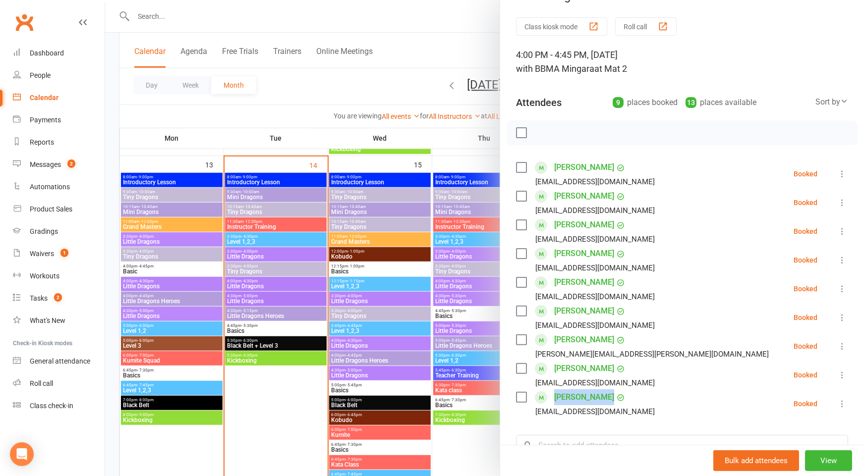
copy link "[PERSON_NAME]"
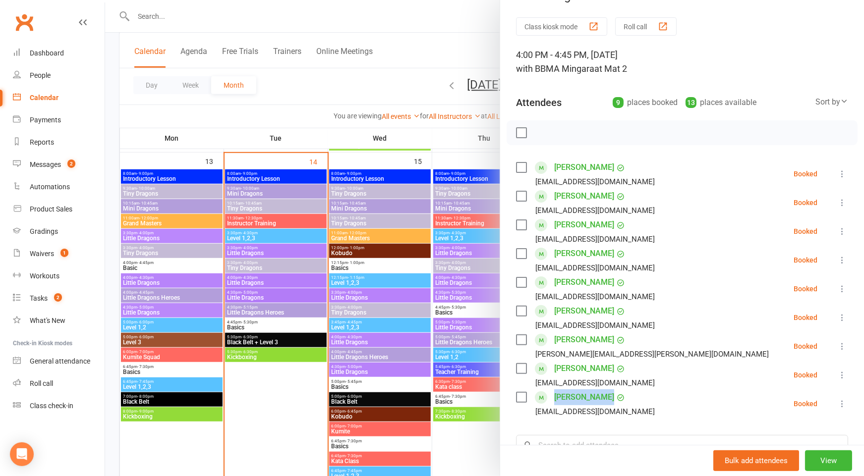
scroll to position [402, 0]
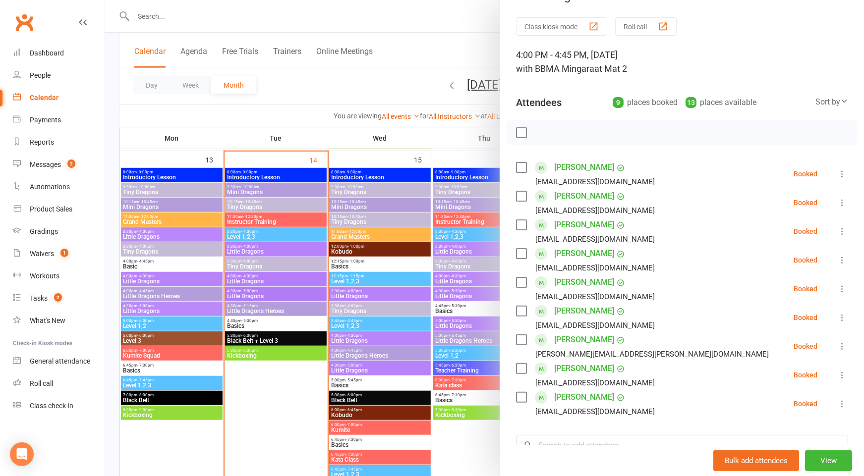
drag, startPoint x: 455, startPoint y: 340, endPoint x: 447, endPoint y: 339, distance: 8.0
click at [454, 340] on div at bounding box center [484, 238] width 759 height 476
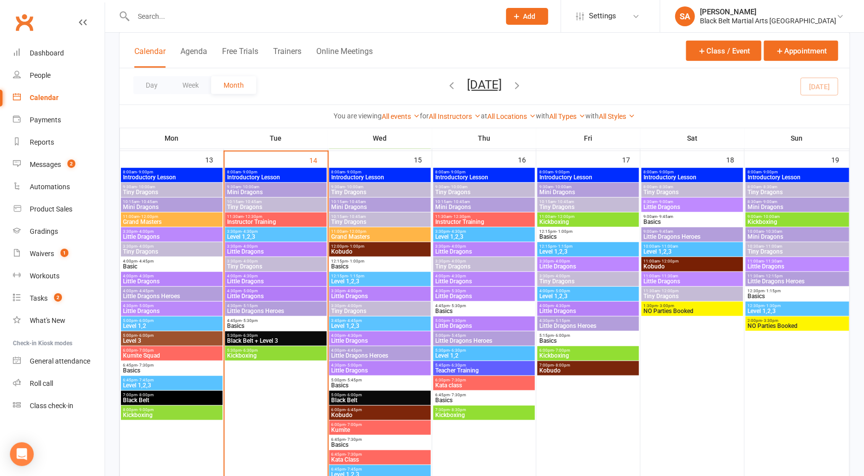
click at [265, 249] on span "Little Dragons" at bounding box center [276, 252] width 98 height 6
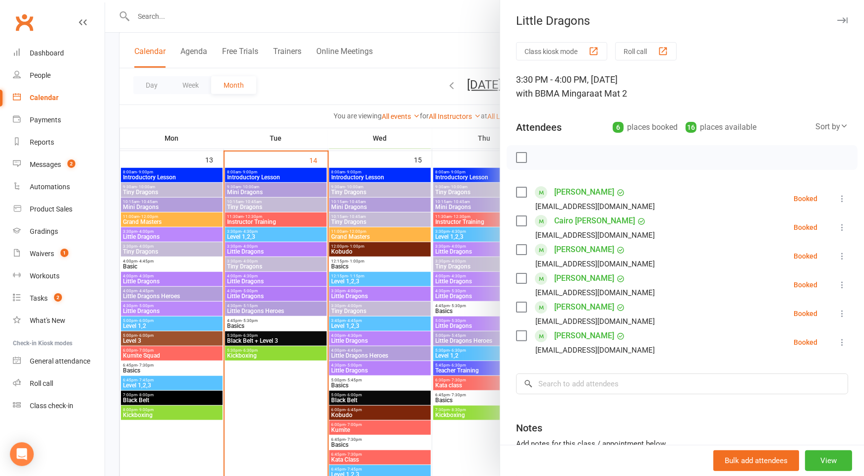
click at [285, 248] on div at bounding box center [484, 238] width 759 height 476
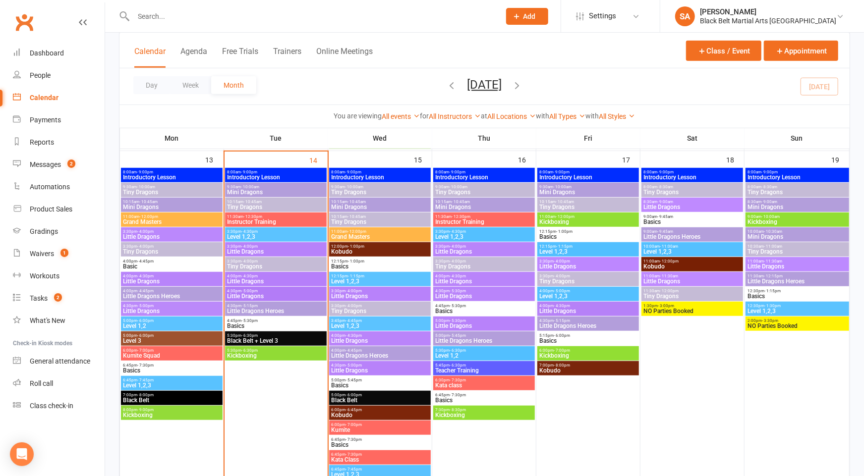
click at [252, 310] on span "Little Dragons Heroes" at bounding box center [276, 311] width 98 height 6
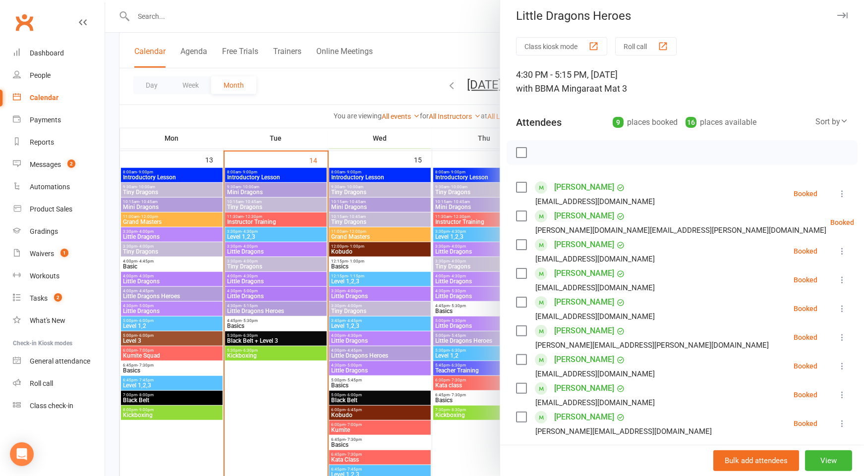
scroll to position [6, 0]
click at [421, 278] on div at bounding box center [484, 238] width 759 height 476
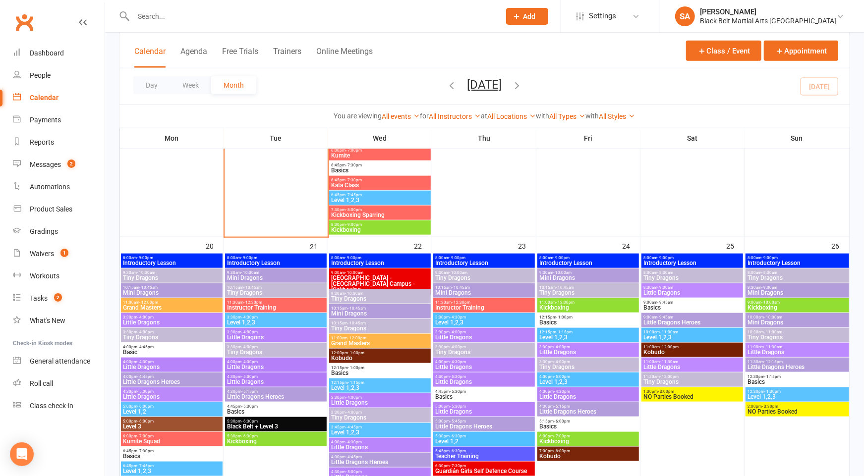
scroll to position [739, 0]
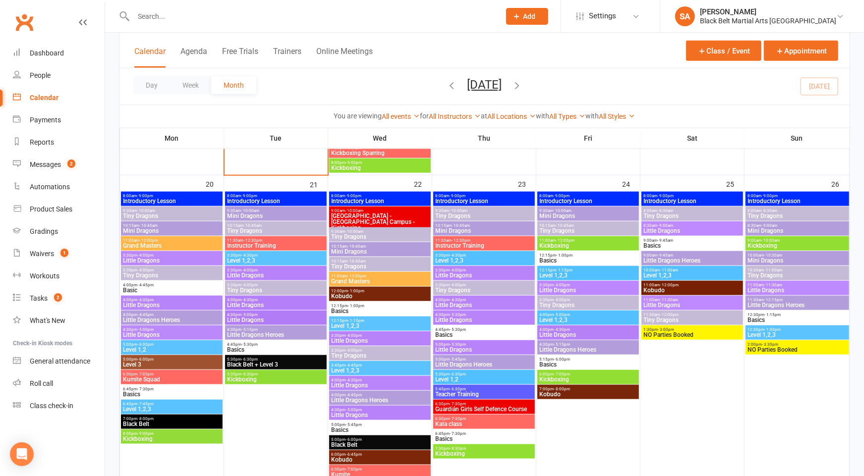
click at [265, 335] on span "Little Dragons Heroes" at bounding box center [276, 335] width 98 height 6
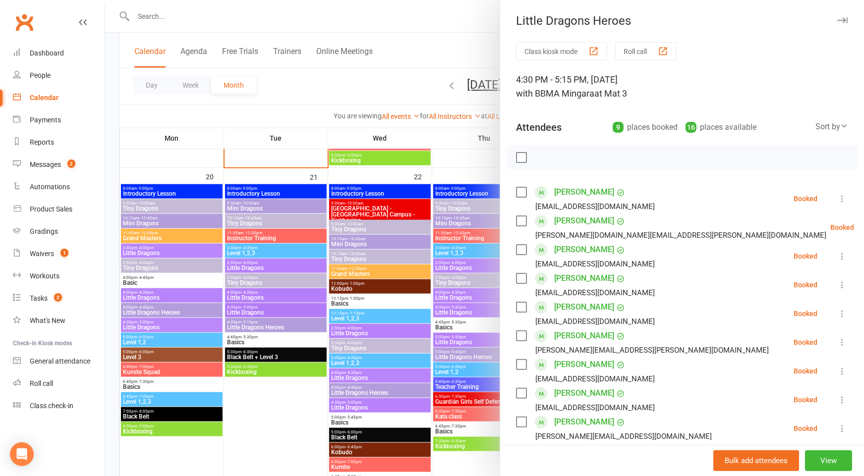
scroll to position [747, 0]
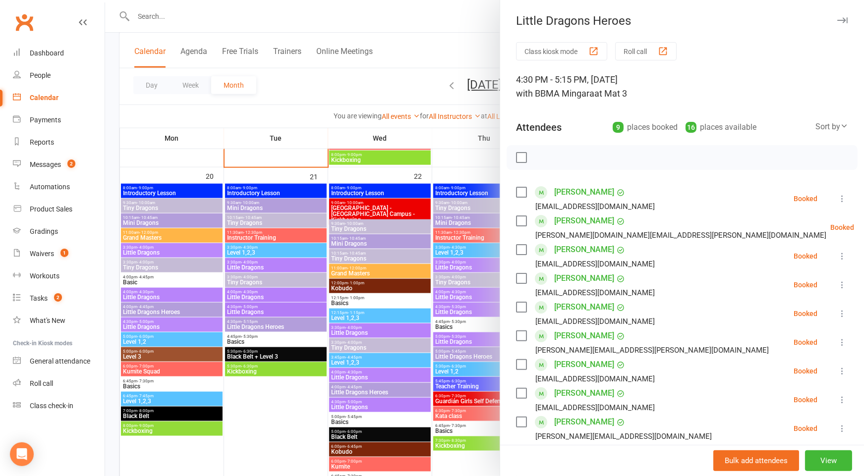
drag, startPoint x: 237, startPoint y: 286, endPoint x: 163, endPoint y: 289, distance: 74.9
click at [237, 286] on div at bounding box center [484, 238] width 759 height 476
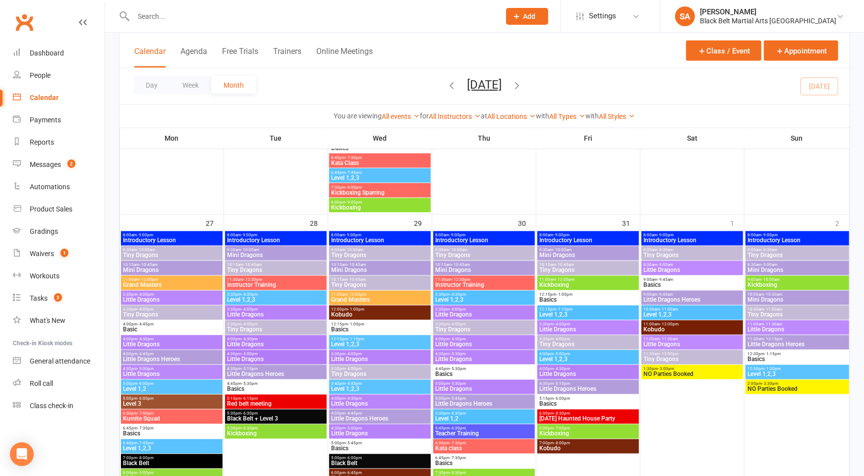
scroll to position [1098, 0]
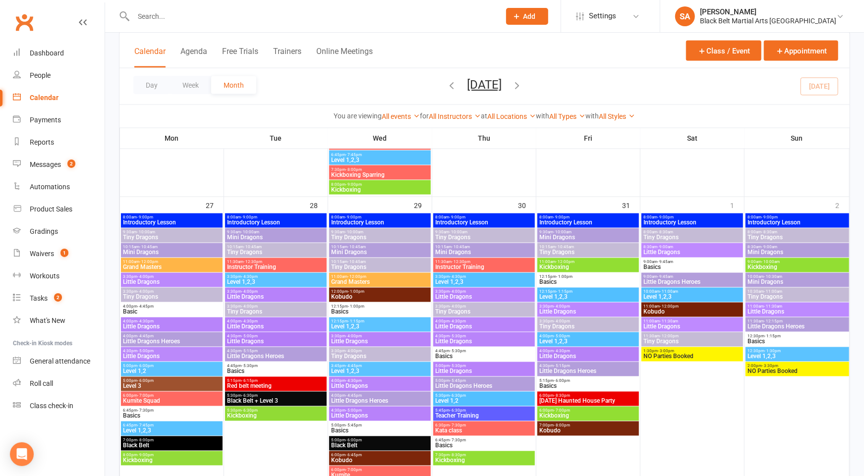
click at [170, 343] on span "Little Dragons Heroes" at bounding box center [172, 342] width 98 height 6
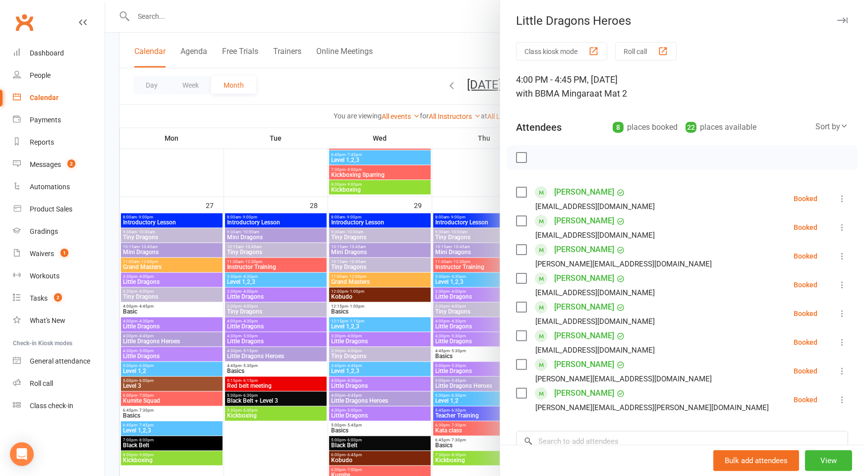
drag, startPoint x: 338, startPoint y: 314, endPoint x: 324, endPoint y: 343, distance: 32.2
click at [338, 314] on div at bounding box center [484, 238] width 759 height 476
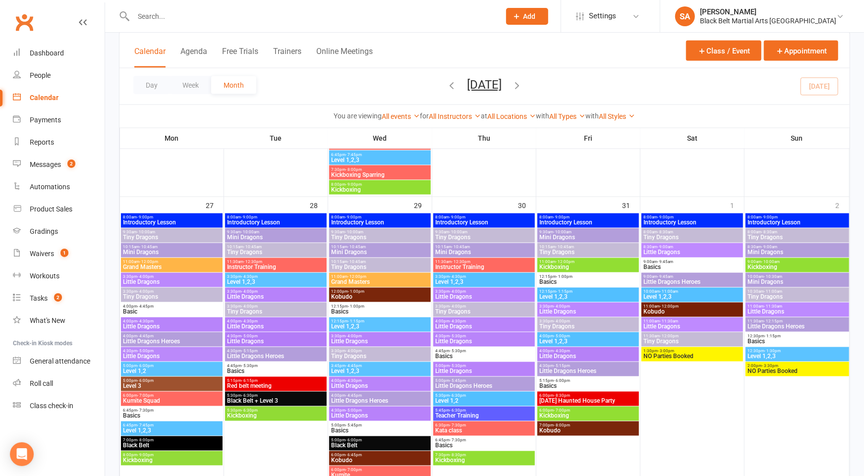
click at [286, 358] on span "Little Dragons Heroes" at bounding box center [276, 357] width 98 height 6
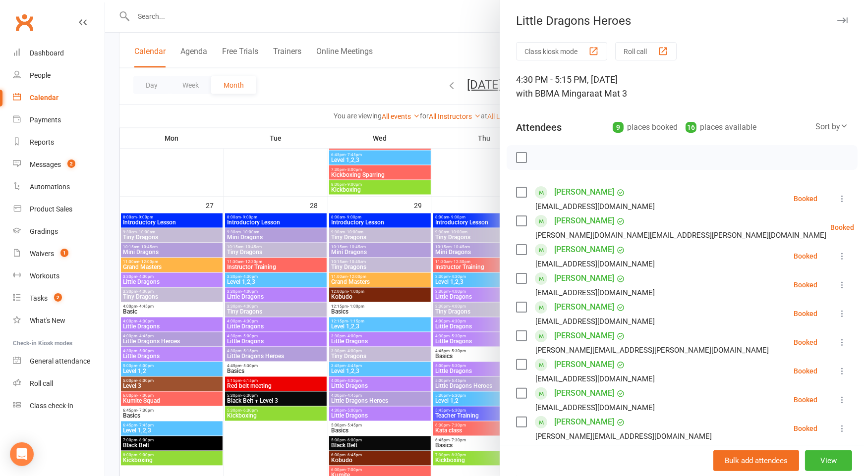
click at [300, 235] on div at bounding box center [484, 238] width 759 height 476
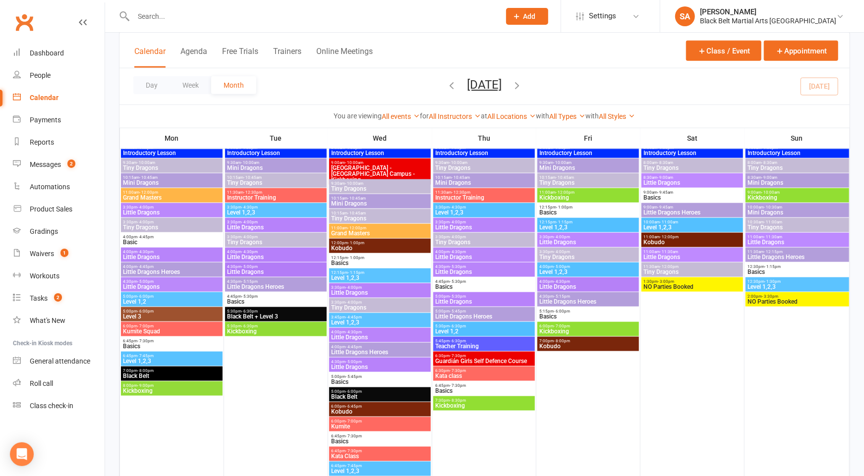
scroll to position [774, 0]
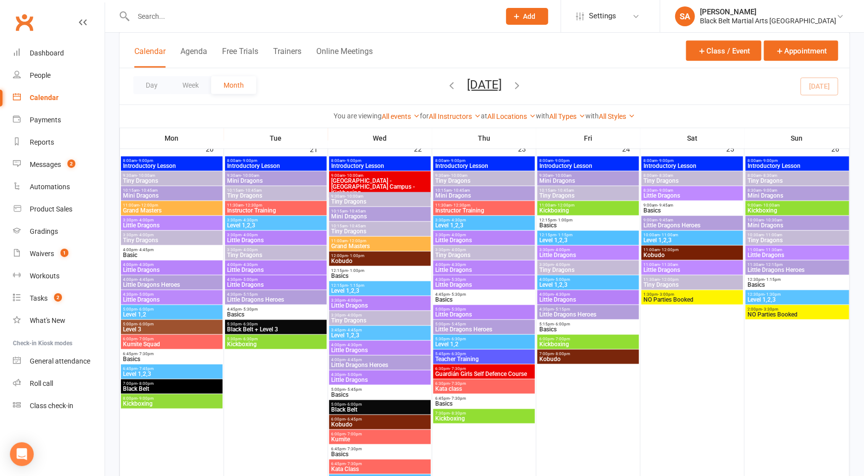
click at [166, 284] on span "Little Dragons Heroes" at bounding box center [172, 285] width 98 height 6
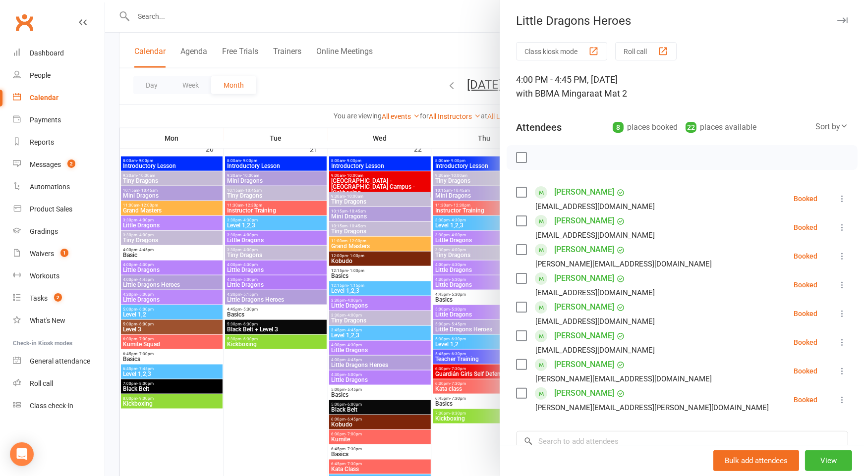
click at [185, 278] on div at bounding box center [484, 238] width 759 height 476
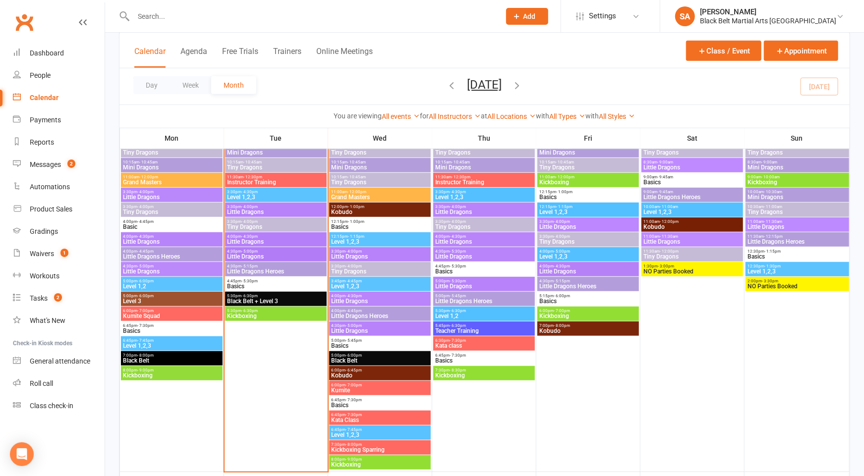
scroll to position [436, 0]
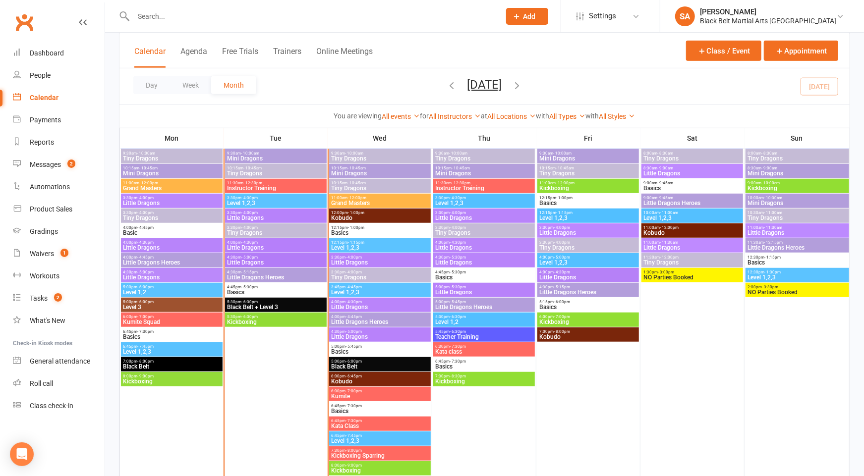
click at [161, 264] on span "Little Dragons Heroes" at bounding box center [172, 263] width 98 height 6
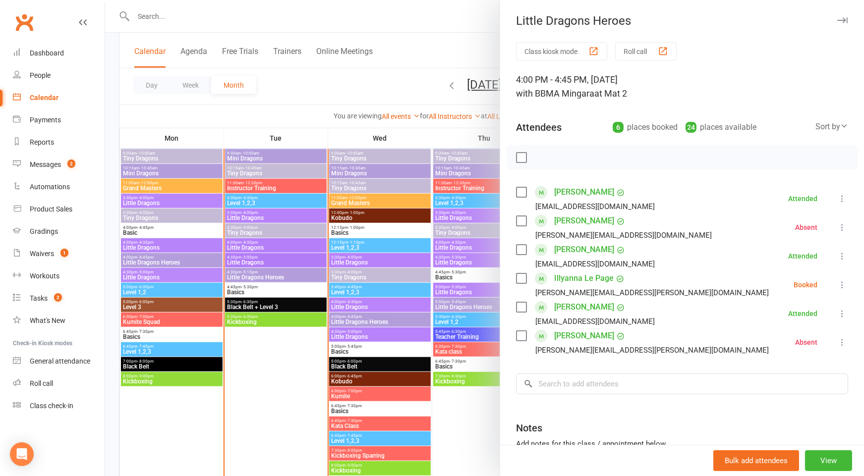
click at [470, 273] on div at bounding box center [484, 238] width 759 height 476
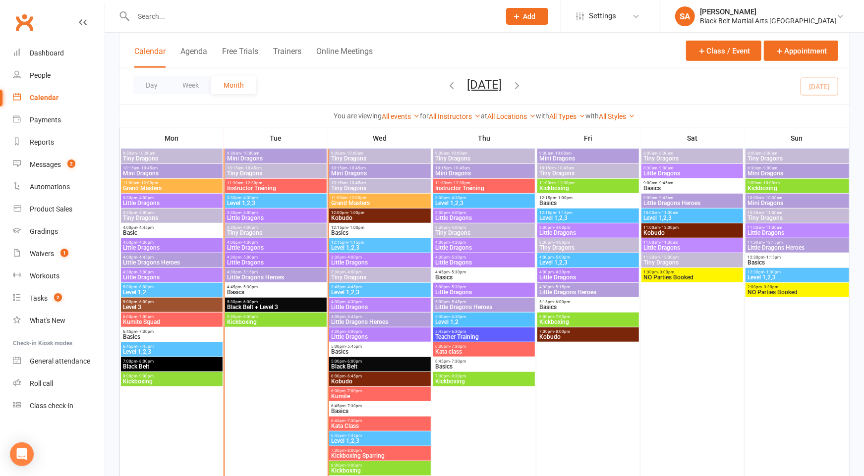
click at [367, 317] on span "4:00pm - 4:45pm" at bounding box center [380, 317] width 98 height 4
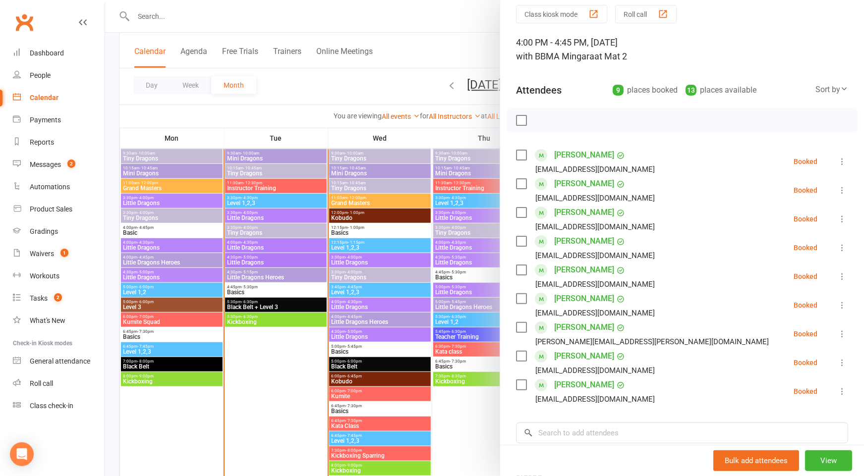
scroll to position [47, 0]
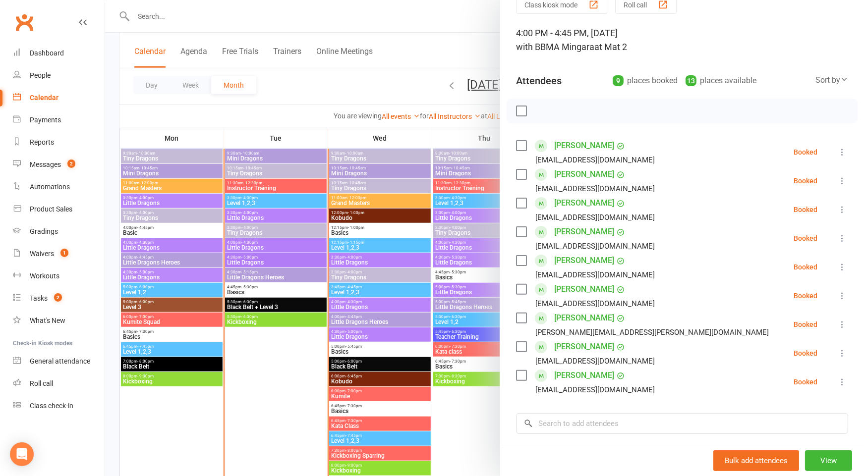
click at [423, 274] on div at bounding box center [484, 238] width 759 height 476
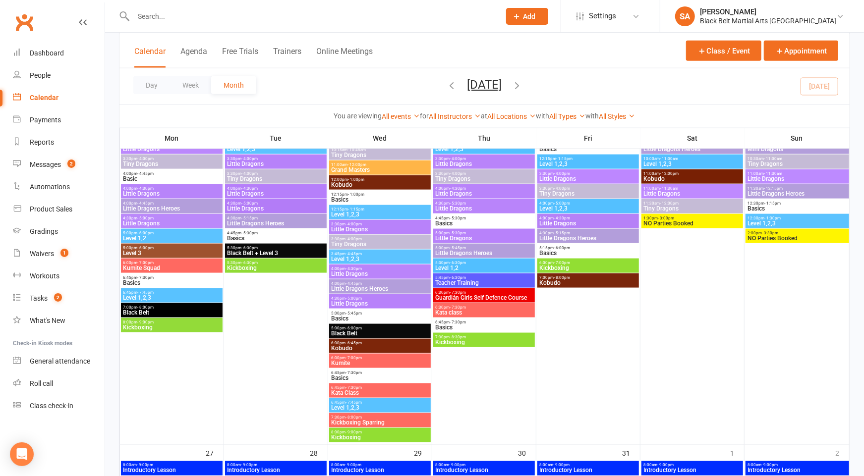
scroll to position [851, 0]
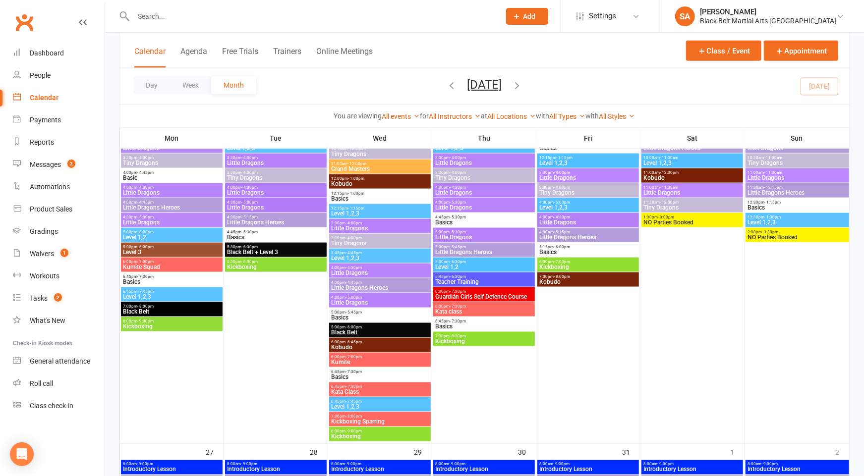
click at [370, 285] on span "Little Dragons Heroes" at bounding box center [380, 288] width 98 height 6
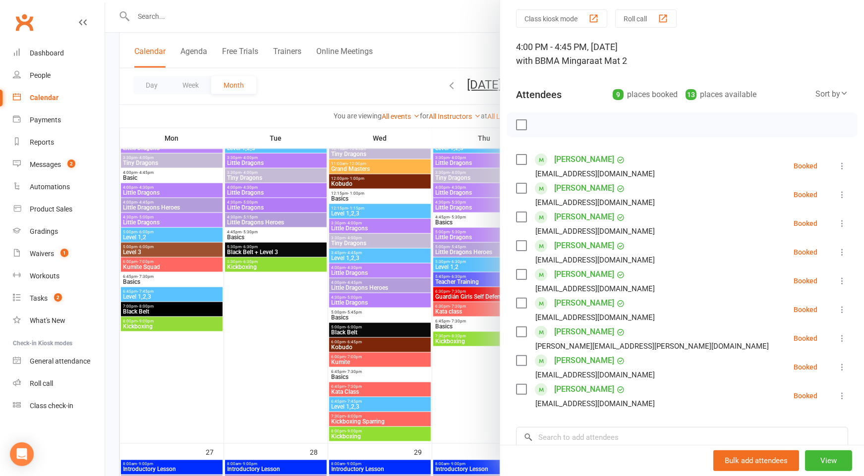
scroll to position [33, 0]
click at [413, 301] on div at bounding box center [484, 238] width 759 height 476
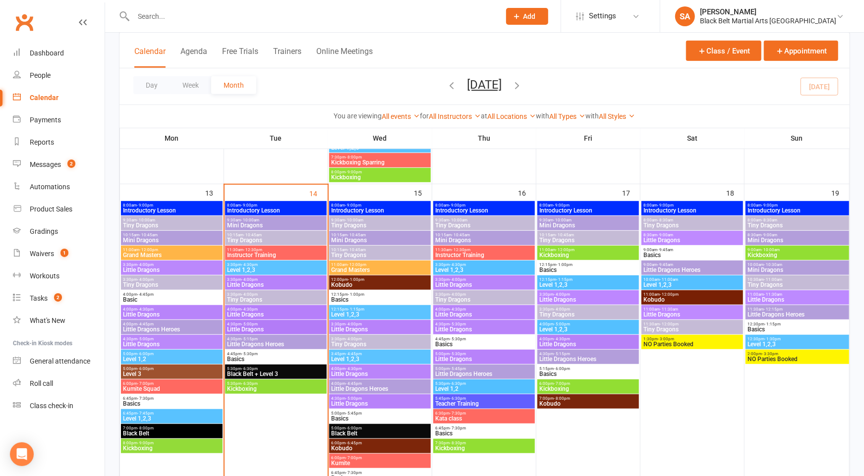
scroll to position [409, 0]
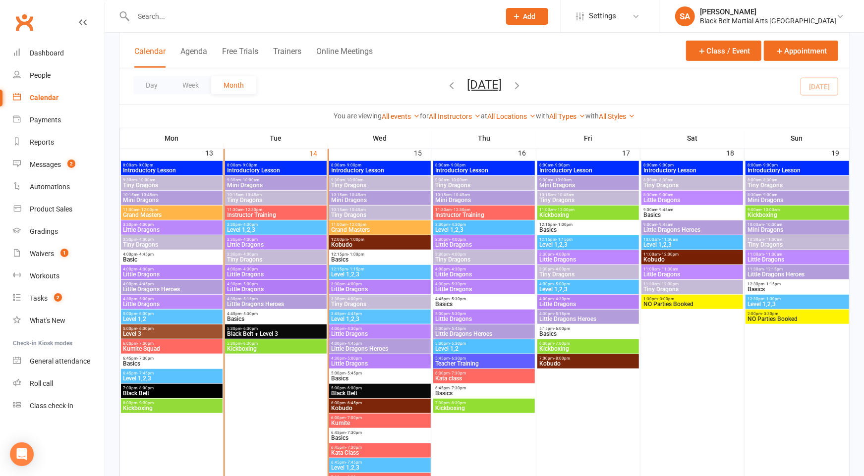
click at [301, 213] on span "Instructor Training" at bounding box center [276, 215] width 98 height 6
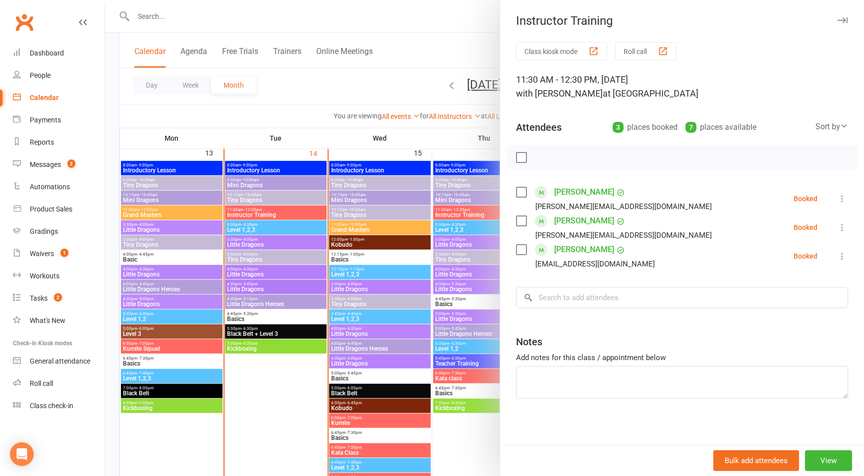
click at [300, 213] on div at bounding box center [484, 238] width 759 height 476
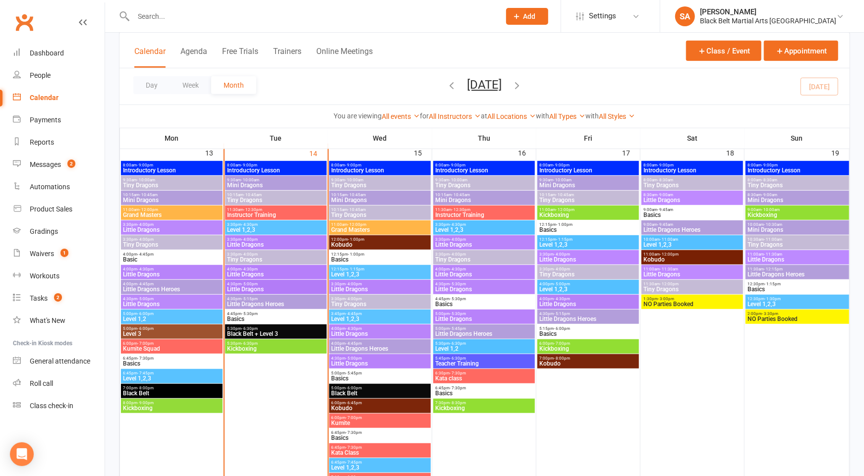
click at [264, 195] on span "10:15am - 10:45am" at bounding box center [276, 195] width 98 height 4
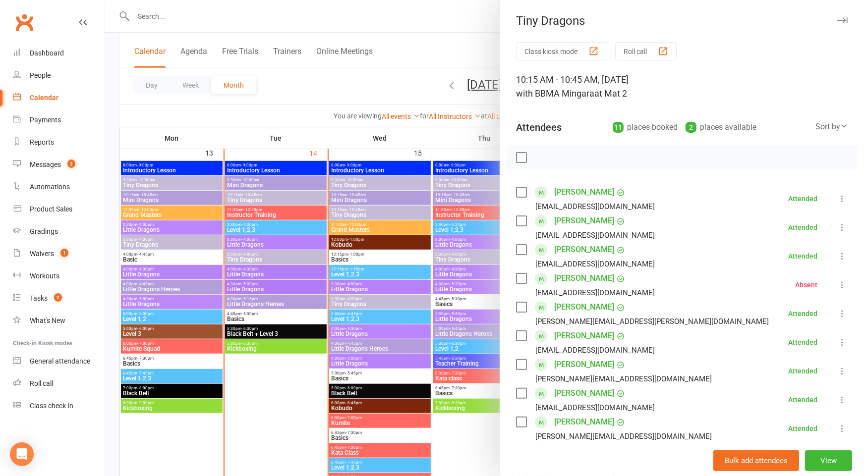
click at [252, 232] on div at bounding box center [484, 238] width 759 height 476
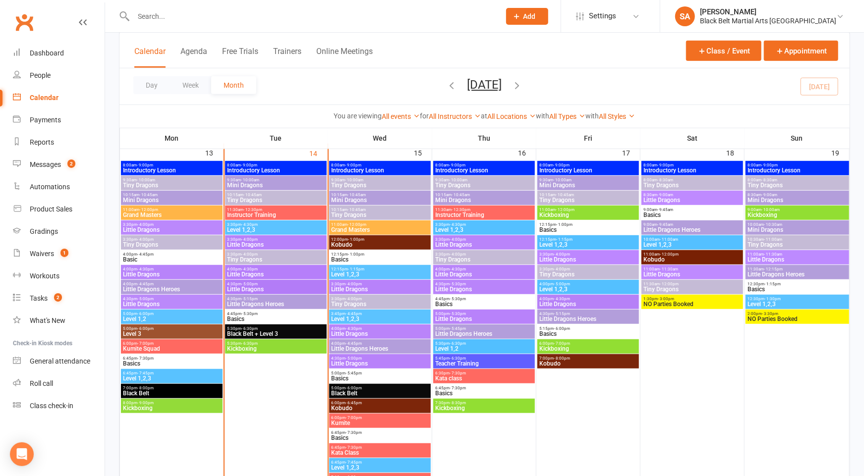
click at [250, 242] on span "Little Dragons" at bounding box center [276, 245] width 98 height 6
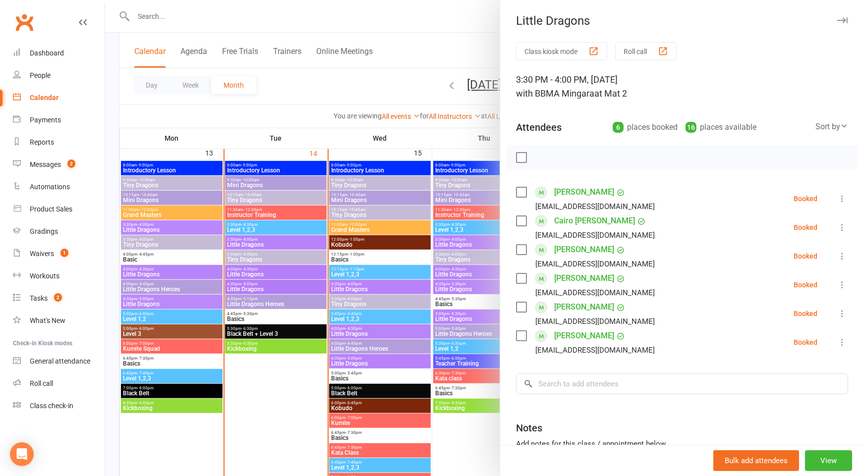
click at [270, 244] on div at bounding box center [484, 238] width 759 height 476
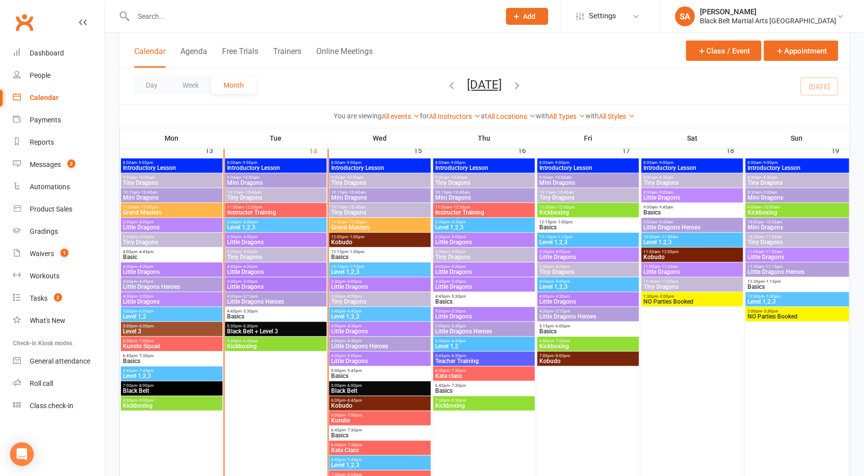
click at [259, 258] on span "Tiny Dragons" at bounding box center [276, 257] width 98 height 6
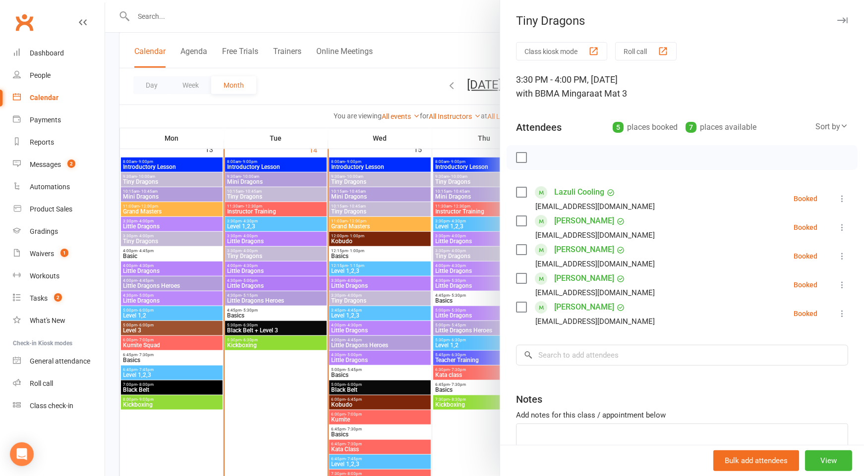
scroll to position [415, 0]
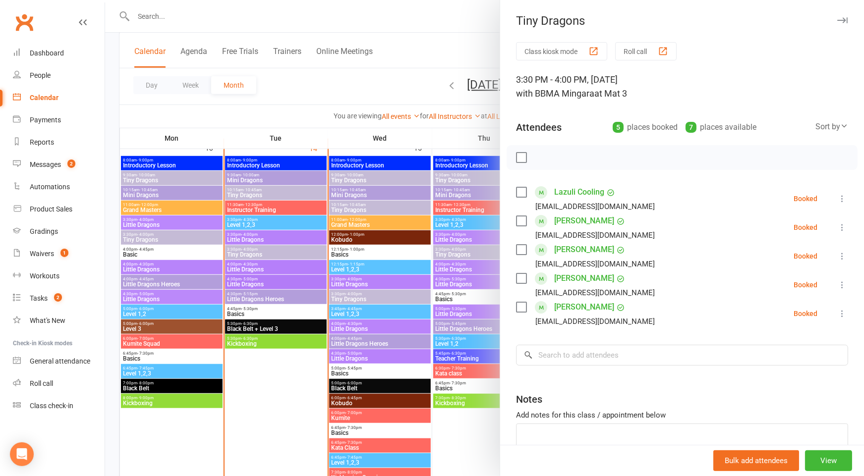
click at [259, 258] on div at bounding box center [484, 238] width 759 height 476
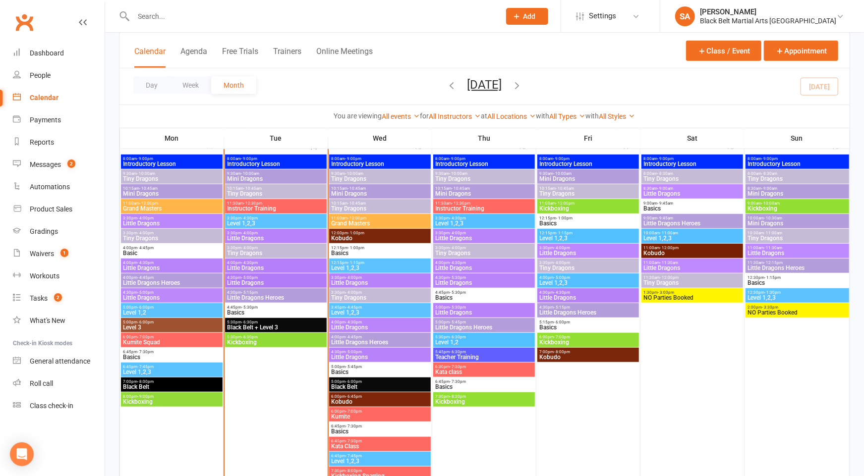
scroll to position [414, 0]
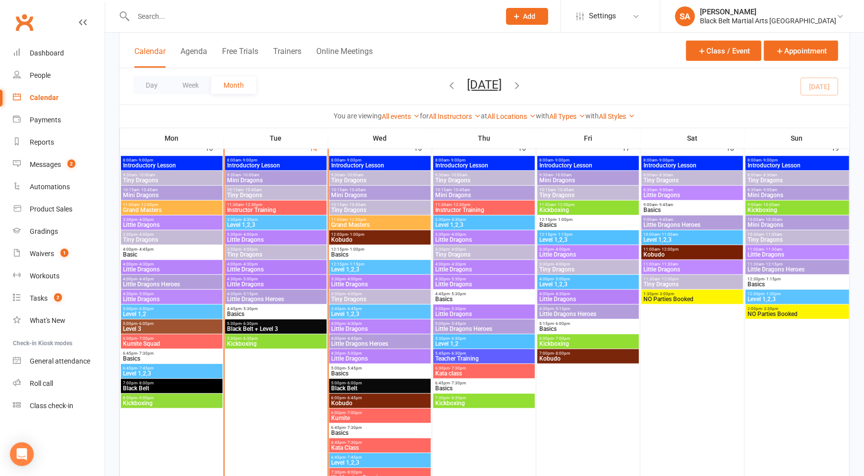
click at [254, 234] on span "- 4:00pm" at bounding box center [250, 234] width 16 height 4
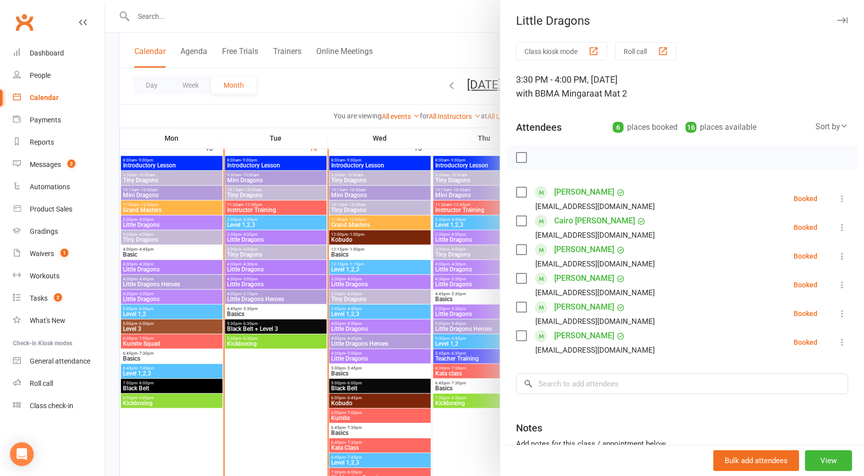
click at [258, 241] on div at bounding box center [484, 238] width 759 height 476
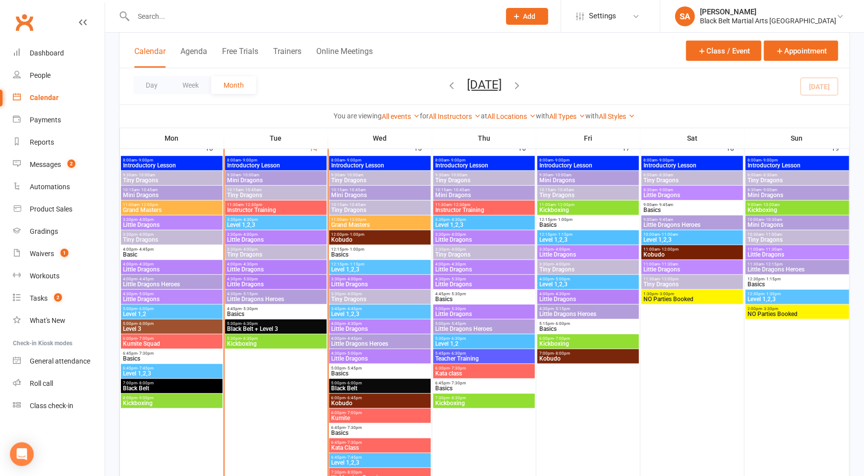
click at [295, 241] on div at bounding box center [674, 238] width 759 height 476
click at [253, 265] on span "- 4:30pm" at bounding box center [250, 264] width 16 height 4
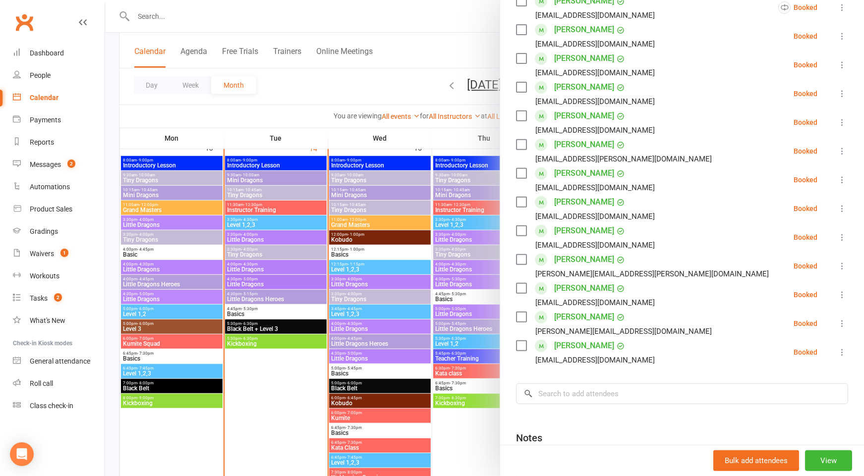
scroll to position [221, 0]
click at [411, 284] on div at bounding box center [484, 238] width 759 height 476
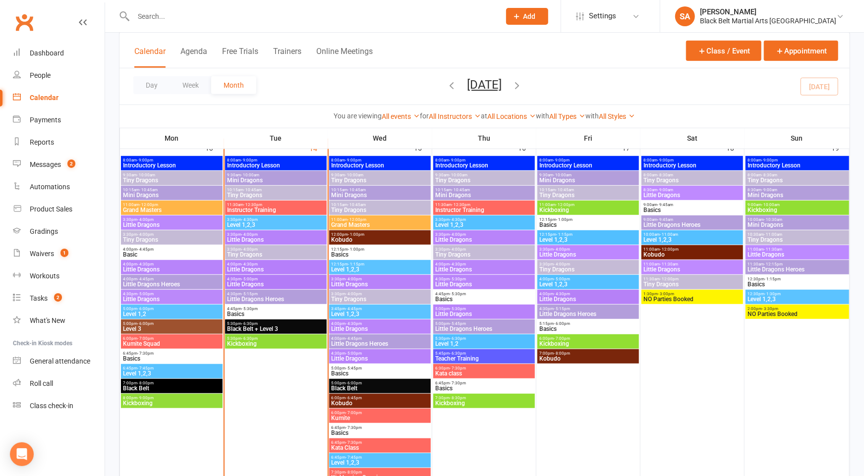
click at [355, 326] on span "Little Dragons" at bounding box center [380, 329] width 98 height 6
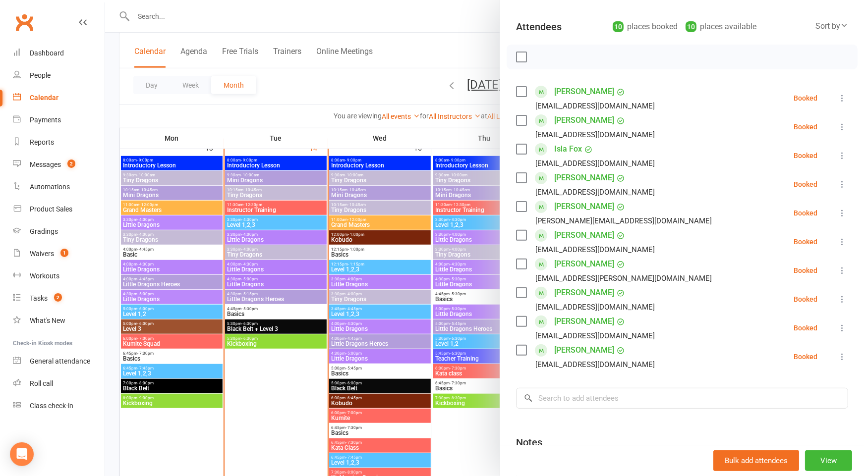
scroll to position [105, 0]
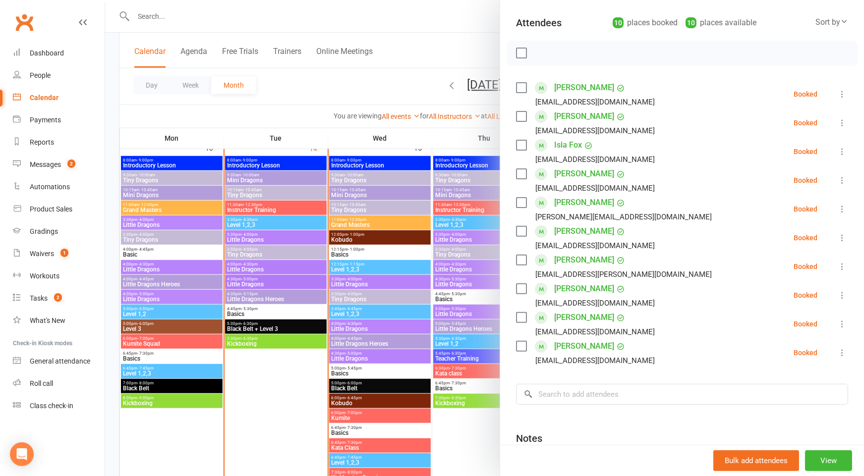
click at [426, 265] on div at bounding box center [484, 238] width 759 height 476
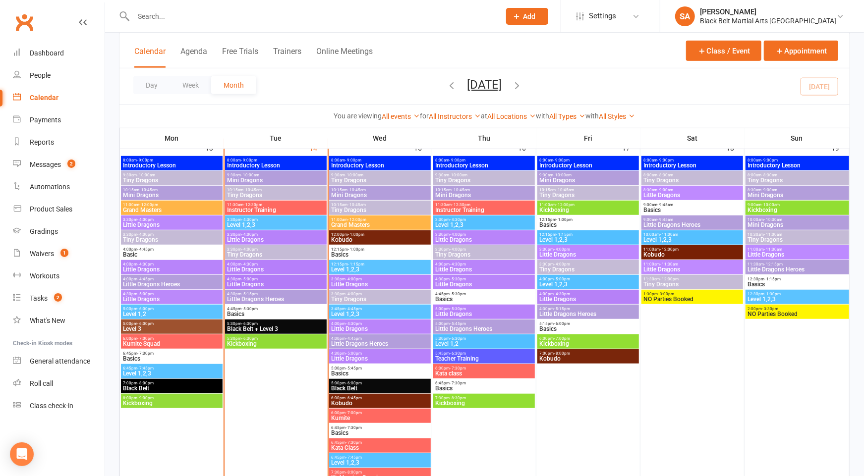
click at [367, 356] on span "Little Dragons" at bounding box center [380, 359] width 98 height 6
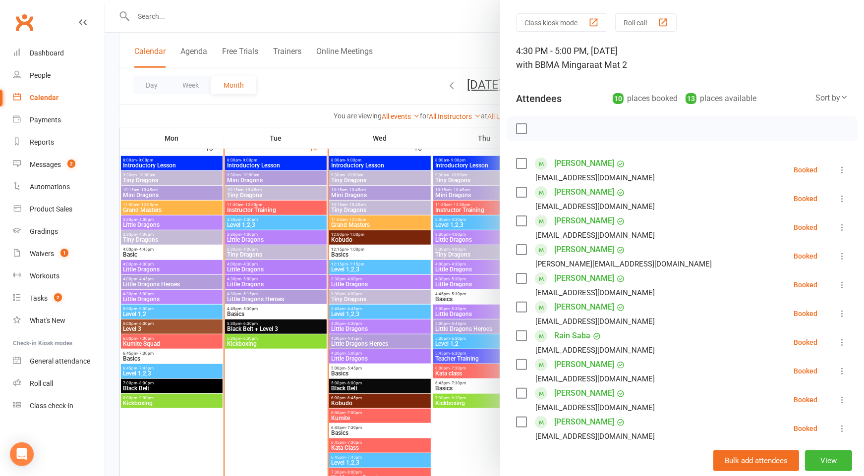
scroll to position [51, 0]
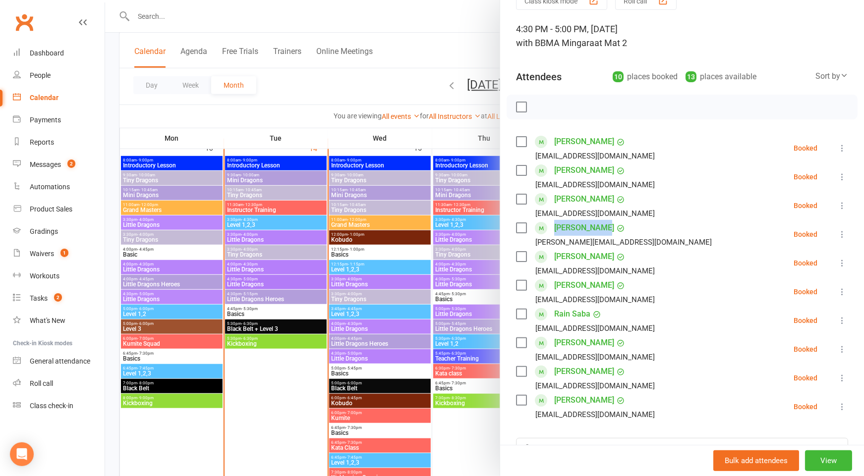
drag, startPoint x: 638, startPoint y: 235, endPoint x: 573, endPoint y: 232, distance: 65.5
click at [555, 230] on li "Sofia Lepron [EMAIL_ADDRESS][DOMAIN_NAME] Booked More info Remove Check in Mark…" at bounding box center [682, 234] width 332 height 29
copy link "[PERSON_NAME]"
click at [844, 234] on icon at bounding box center [842, 235] width 10 height 10
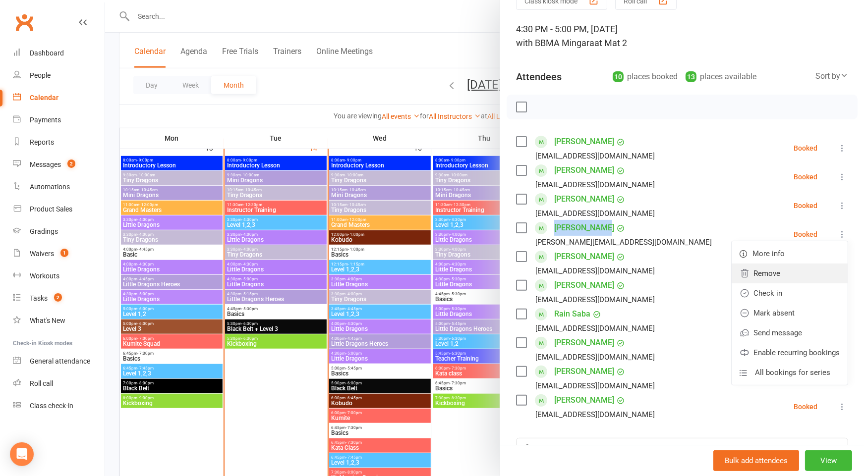
click at [789, 272] on link "Remove" at bounding box center [790, 274] width 116 height 20
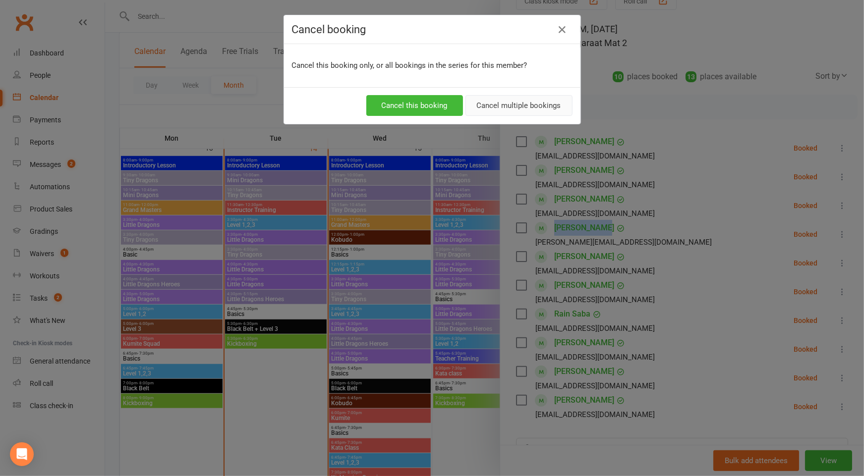
click at [517, 105] on button "Cancel multiple bookings" at bounding box center [518, 105] width 107 height 21
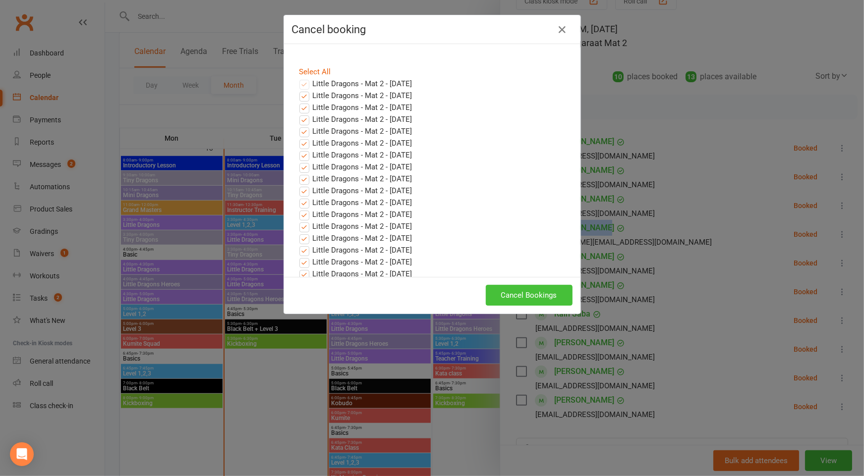
click at [546, 300] on button "Cancel Bookings" at bounding box center [529, 295] width 87 height 21
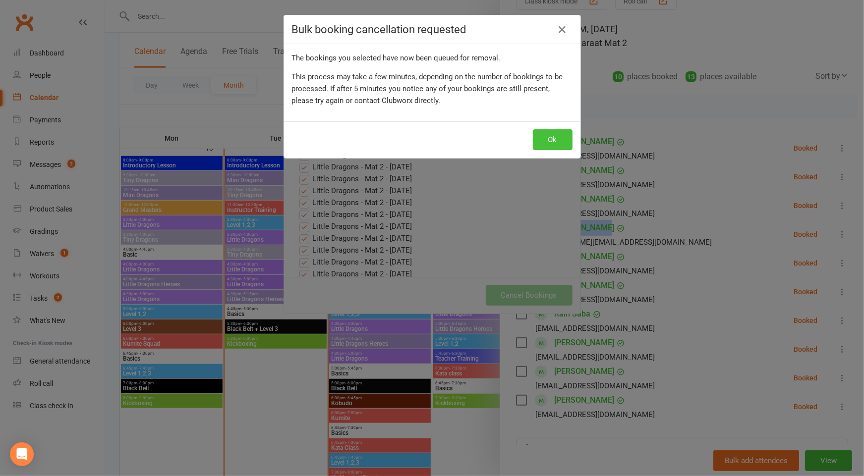
click at [555, 146] on button "Ok" at bounding box center [553, 139] width 40 height 21
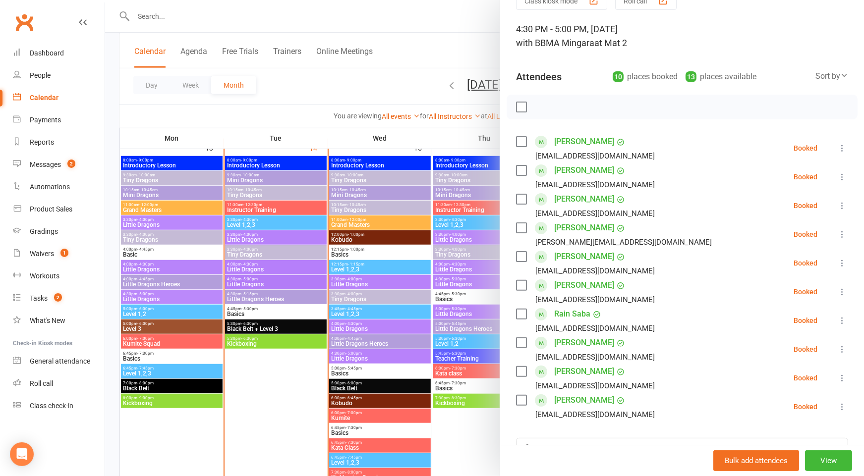
click at [358, 264] on div at bounding box center [484, 238] width 759 height 476
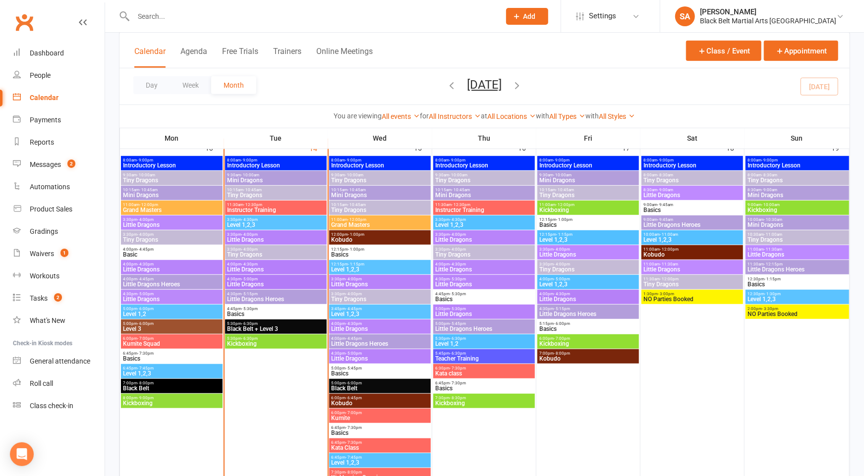
click at [358, 343] on span "Little Dragons Heroes" at bounding box center [380, 344] width 98 height 6
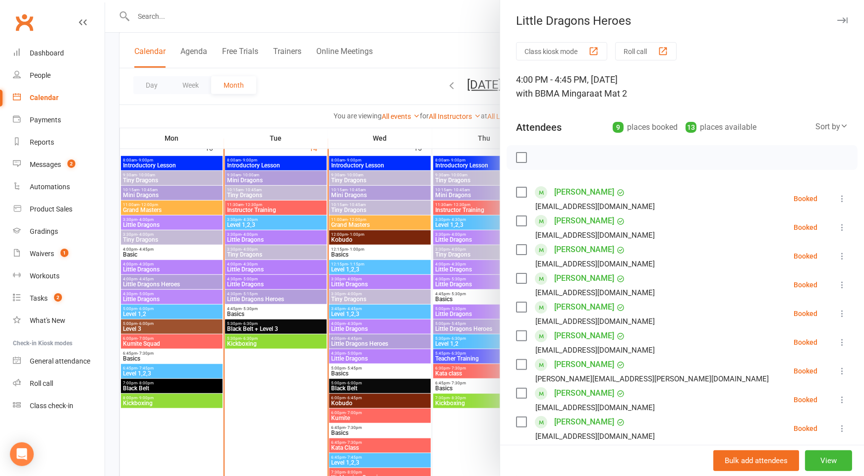
scroll to position [174, 0]
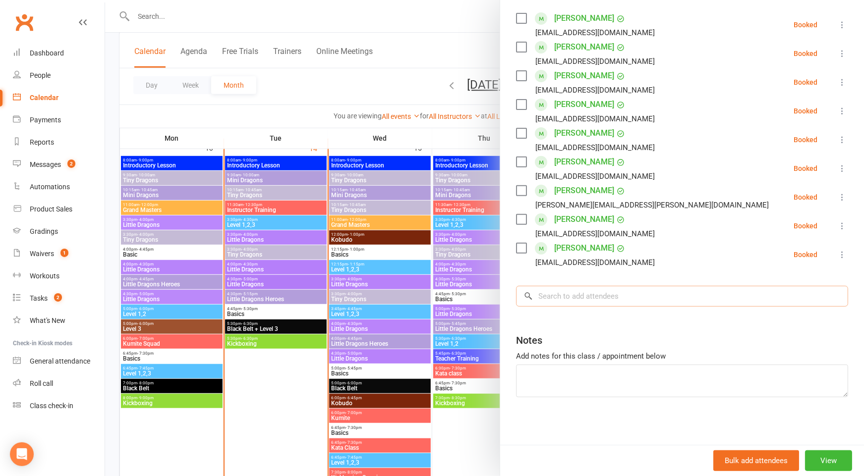
click at [606, 303] on input "search" at bounding box center [682, 296] width 332 height 21
paste input "[PERSON_NAME]"
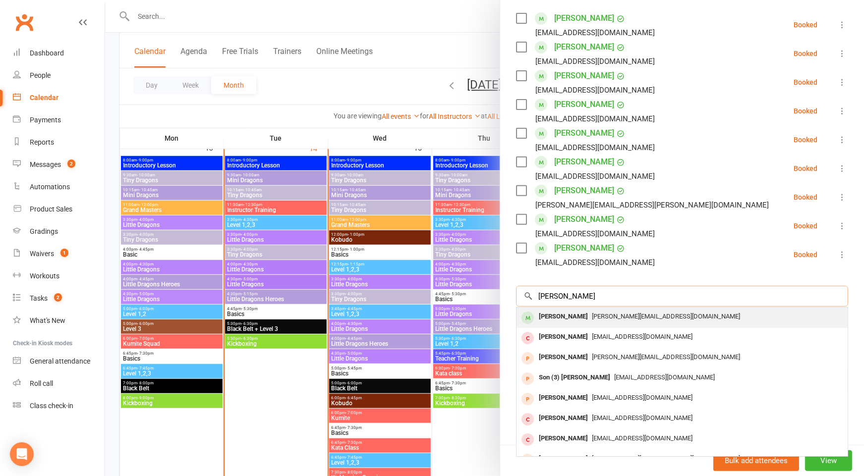
type input "[PERSON_NAME]"
click at [593, 316] on span "[PERSON_NAME][EMAIL_ADDRESS][DOMAIN_NAME]" at bounding box center [666, 316] width 148 height 7
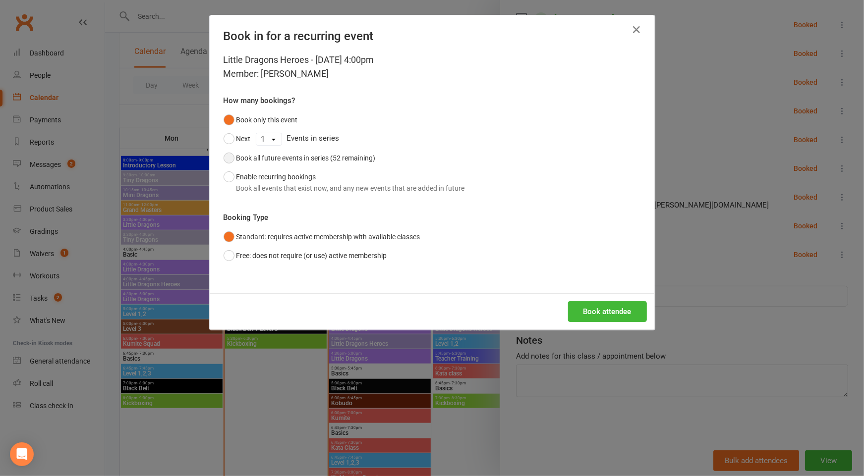
click at [335, 157] on div "Book all future events in series (52 remaining)" at bounding box center [305, 158] width 139 height 11
click at [605, 315] on button "Book attendee" at bounding box center [607, 311] width 79 height 21
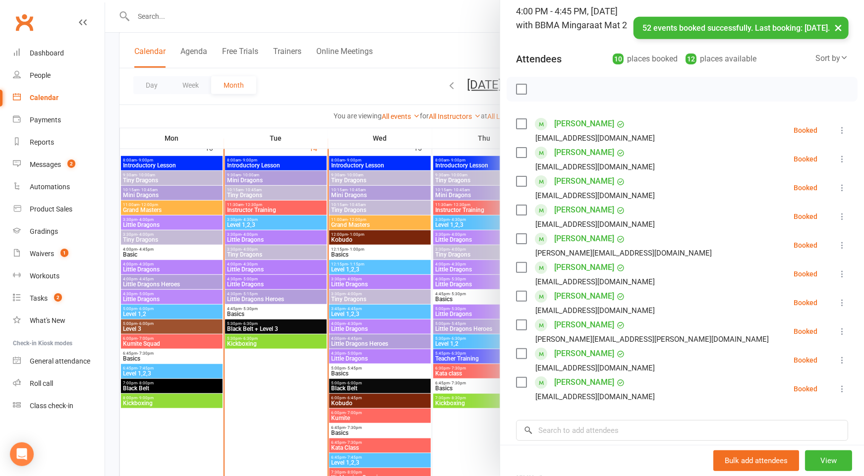
scroll to position [67, 0]
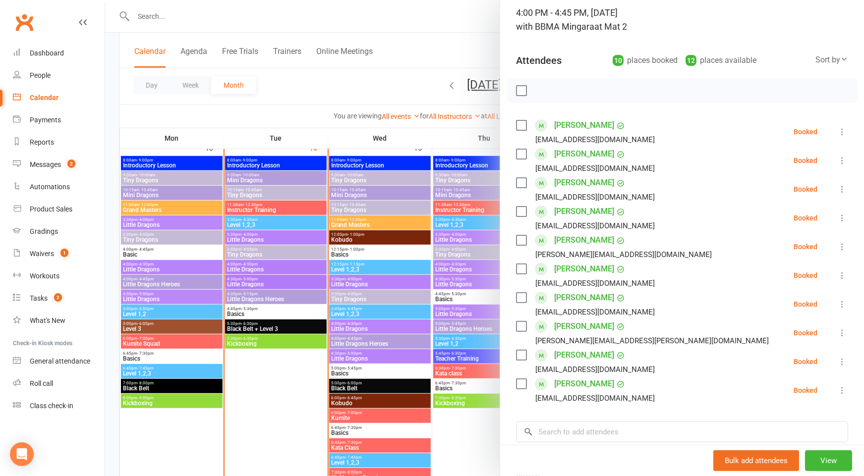
click at [427, 274] on div at bounding box center [484, 238] width 759 height 476
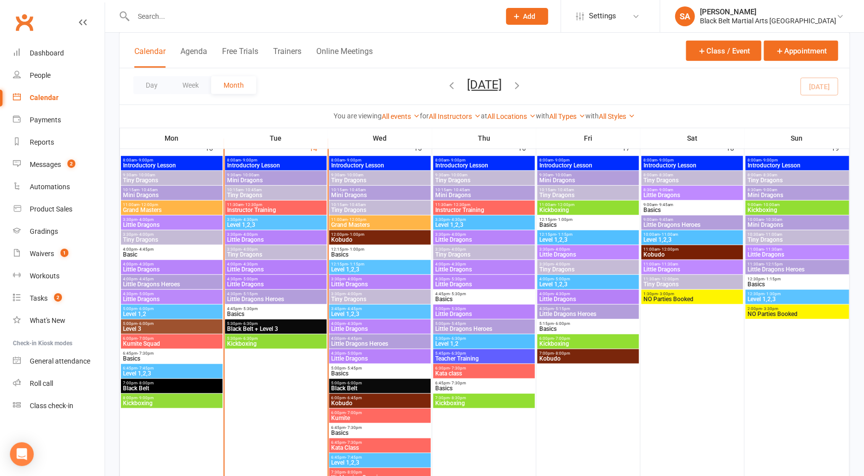
click at [362, 324] on span "4:00pm - 4:30pm" at bounding box center [380, 324] width 98 height 4
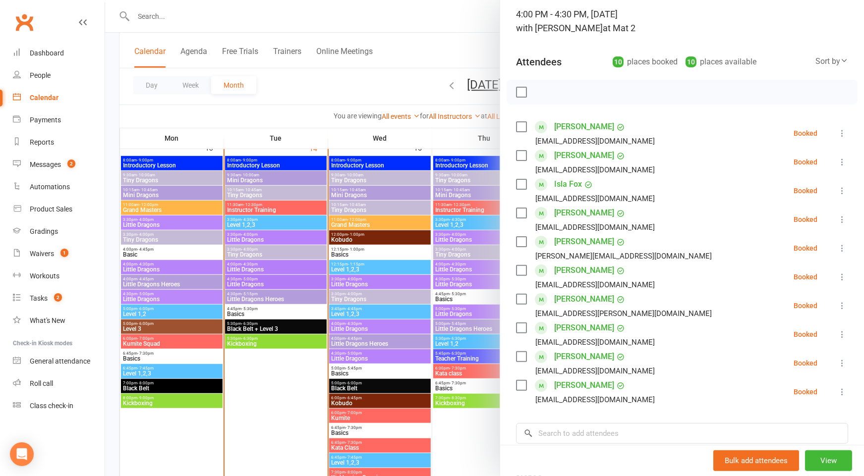
scroll to position [80, 0]
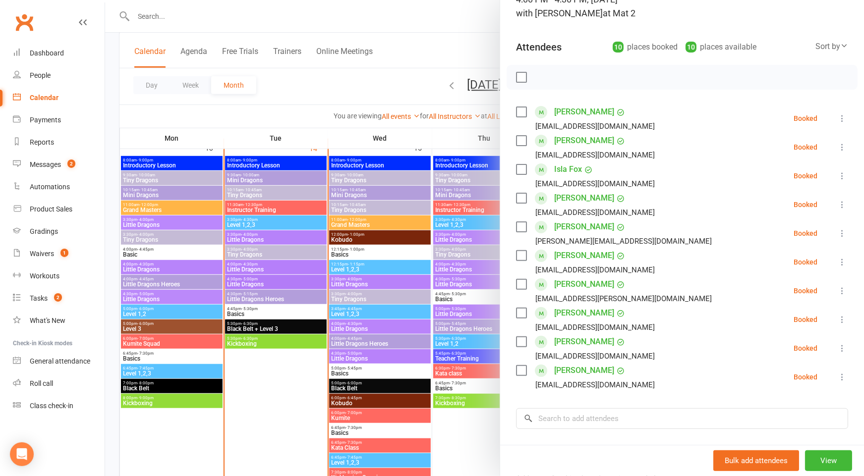
drag, startPoint x: 394, startPoint y: 269, endPoint x: 366, endPoint y: 276, distance: 28.1
click at [394, 269] on div at bounding box center [484, 238] width 759 height 476
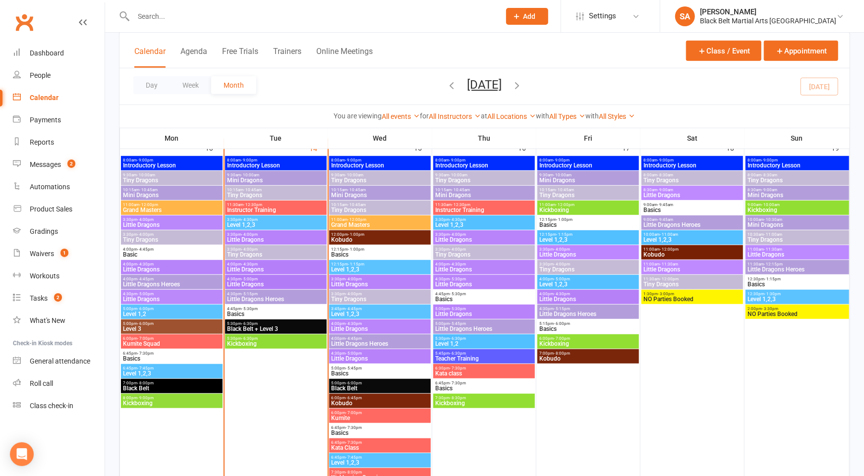
click at [348, 356] on span "Little Dragons" at bounding box center [380, 359] width 98 height 6
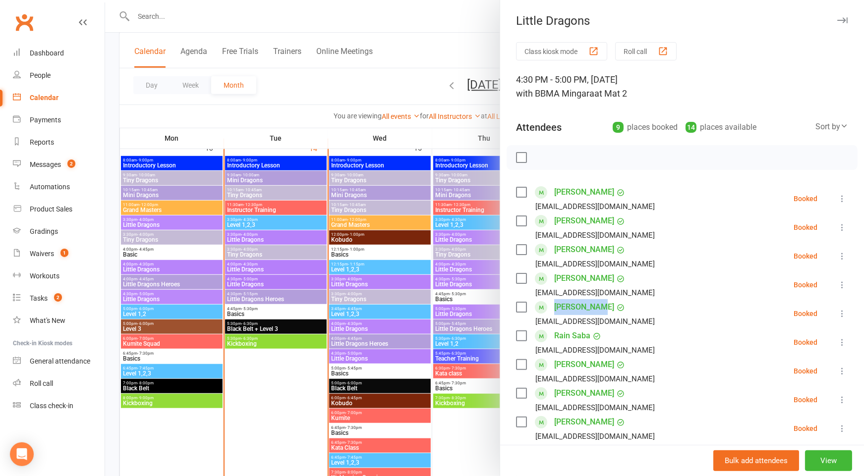
drag, startPoint x: 625, startPoint y: 311, endPoint x: 555, endPoint y: 305, distance: 69.7
click at [555, 305] on div "[PERSON_NAME] [EMAIL_ADDRESS][DOMAIN_NAME]" at bounding box center [587, 313] width 143 height 29
copy link "[PERSON_NAME]"
click at [842, 314] on icon at bounding box center [842, 314] width 10 height 10
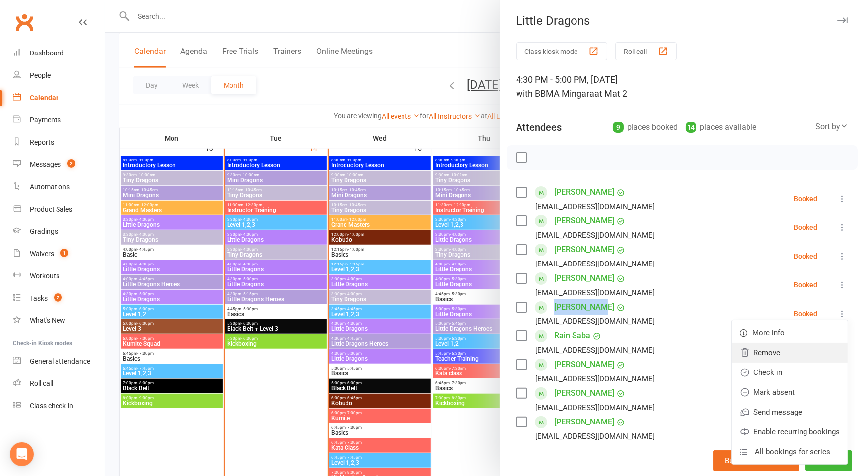
click at [797, 351] on link "Remove" at bounding box center [790, 353] width 116 height 20
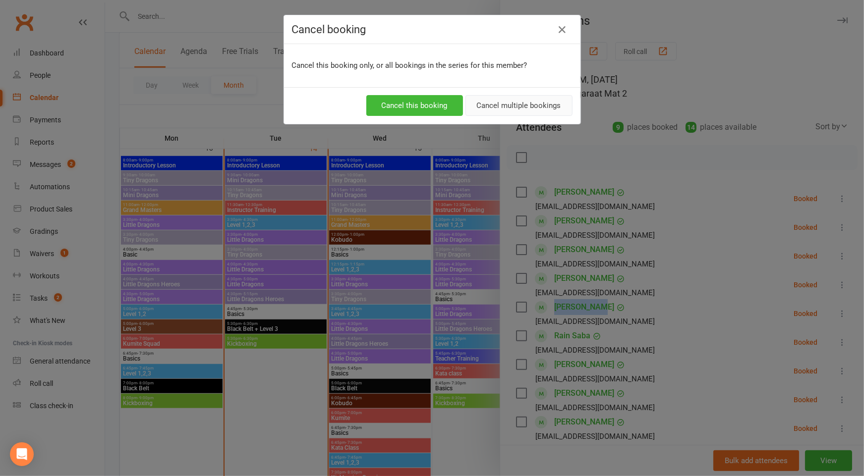
click at [517, 101] on button "Cancel multiple bookings" at bounding box center [518, 105] width 107 height 21
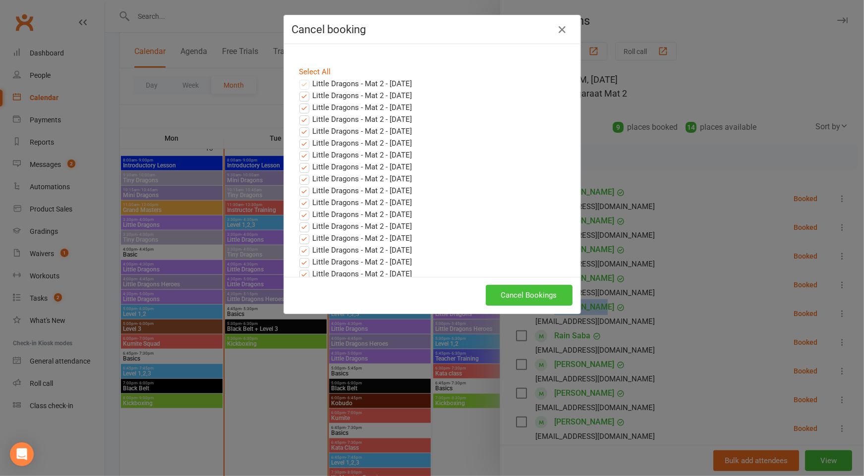
click at [526, 294] on button "Cancel Bookings" at bounding box center [529, 295] width 87 height 21
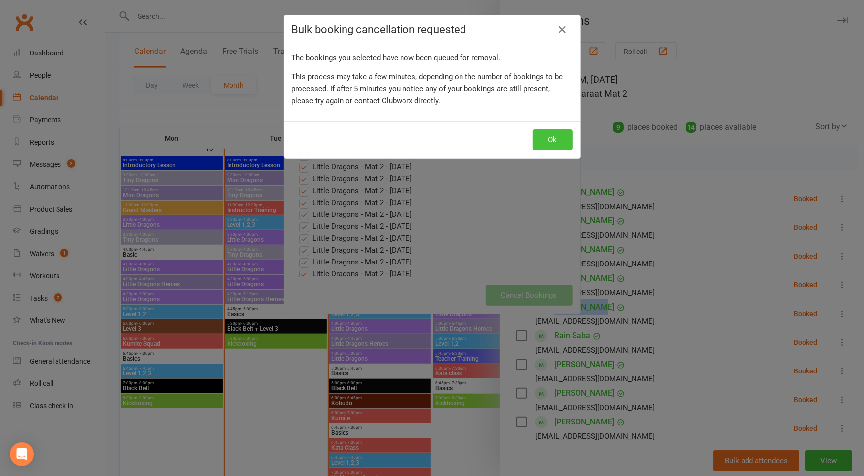
click at [558, 139] on button "Ok" at bounding box center [553, 139] width 40 height 21
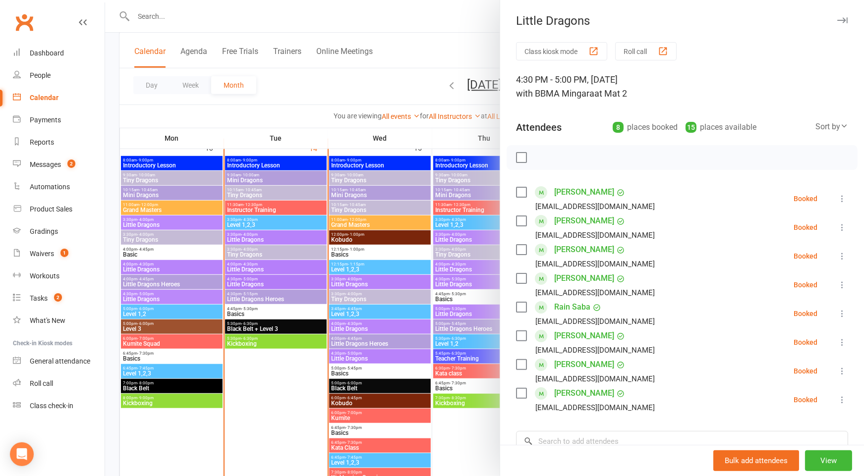
click at [381, 216] on div at bounding box center [484, 238] width 759 height 476
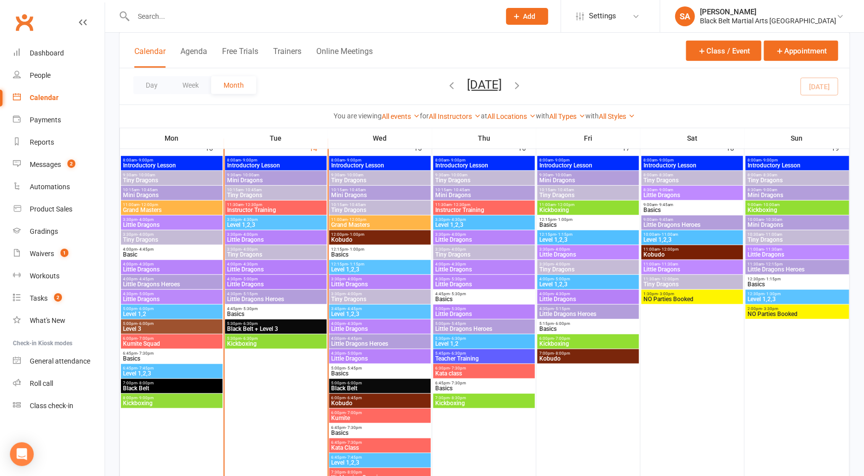
click at [352, 341] on span "Little Dragons Heroes" at bounding box center [380, 344] width 98 height 6
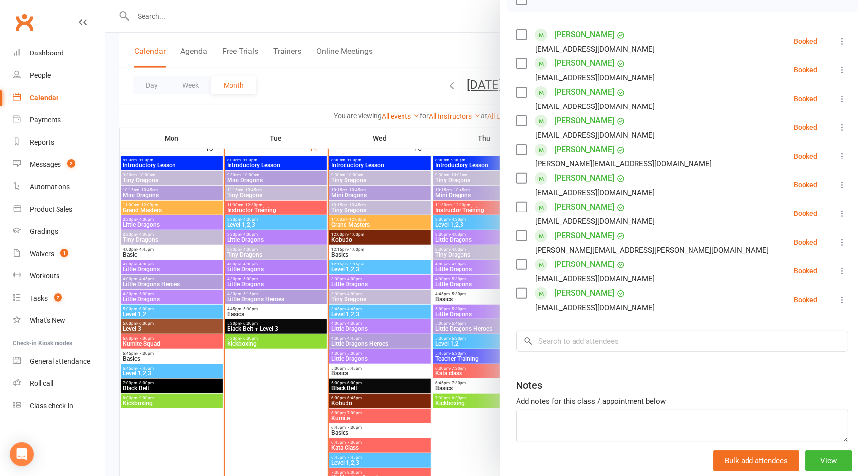
scroll to position [160, 0]
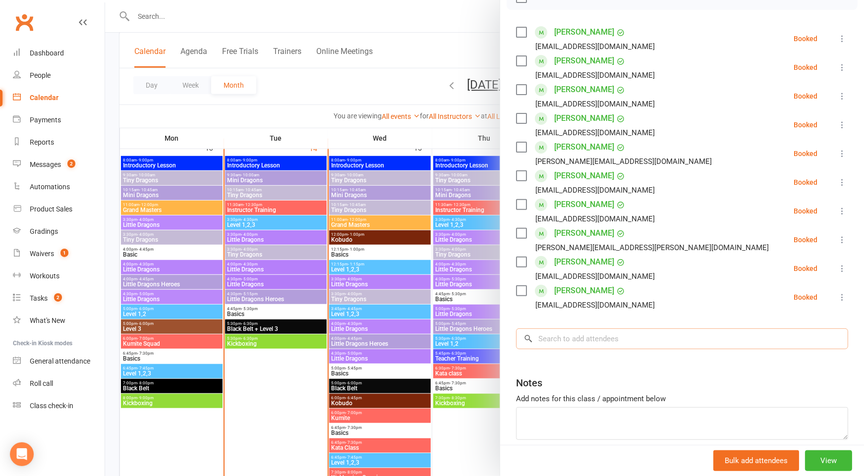
click at [597, 342] on input "search" at bounding box center [682, 339] width 332 height 21
paste input "[PERSON_NAME]"
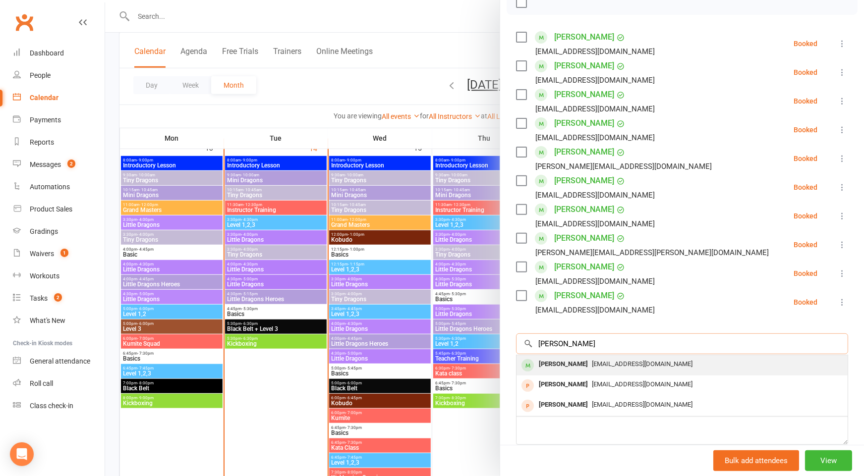
type input "[PERSON_NAME]"
click at [572, 361] on div "[PERSON_NAME]" at bounding box center [563, 364] width 57 height 14
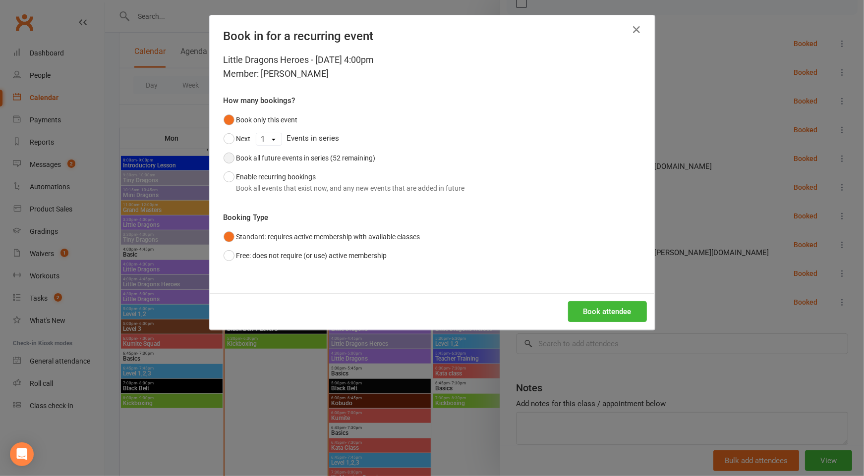
drag, startPoint x: 342, startPoint y: 158, endPoint x: 366, endPoint y: 166, distance: 25.6
click at [344, 159] on div "Book all future events in series (52 remaining)" at bounding box center [305, 158] width 139 height 11
click at [620, 314] on button "Book attendee" at bounding box center [607, 311] width 79 height 21
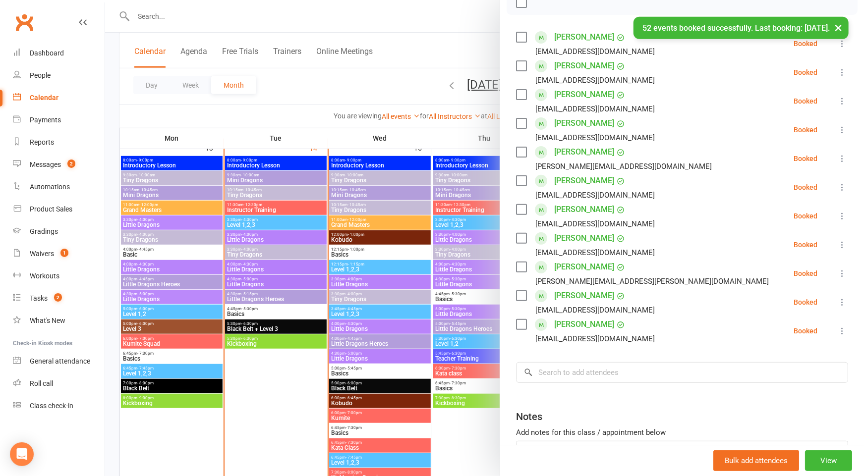
click at [443, 213] on div at bounding box center [484, 238] width 759 height 476
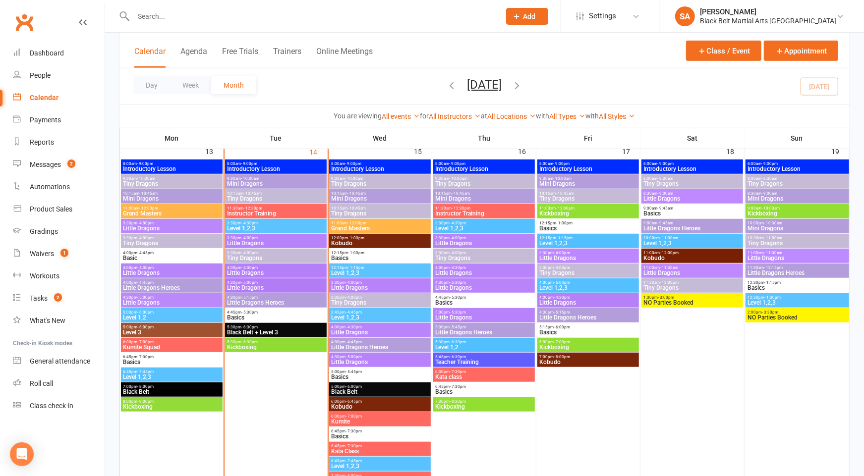
scroll to position [410, 0]
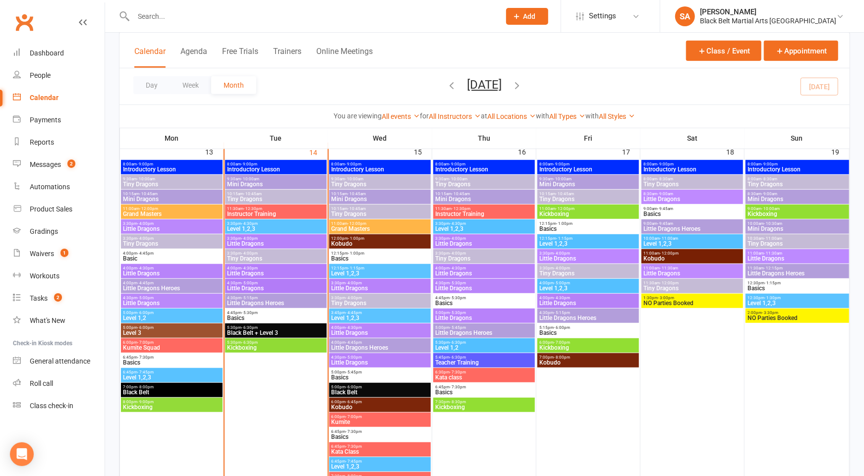
click at [385, 335] on span "Little Dragons" at bounding box center [380, 333] width 98 height 6
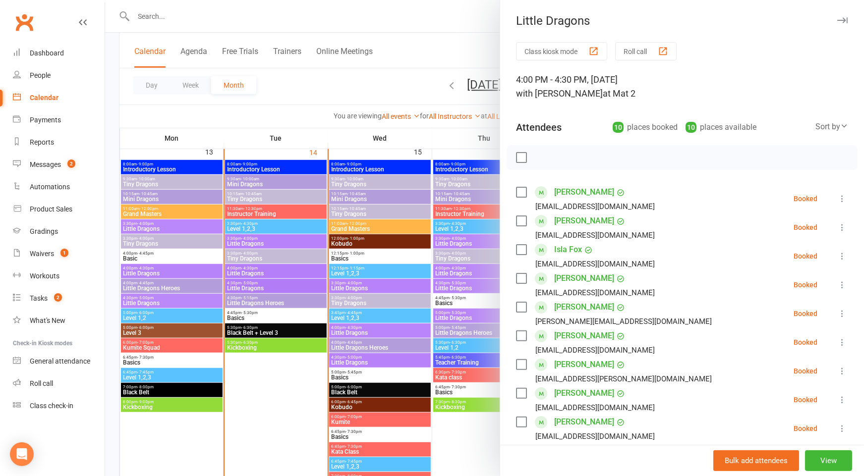
scroll to position [45, 0]
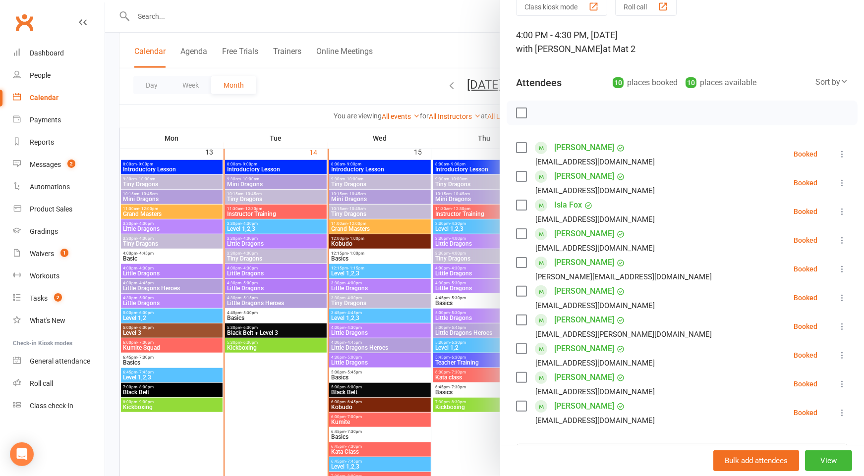
click at [385, 342] on div at bounding box center [484, 238] width 759 height 476
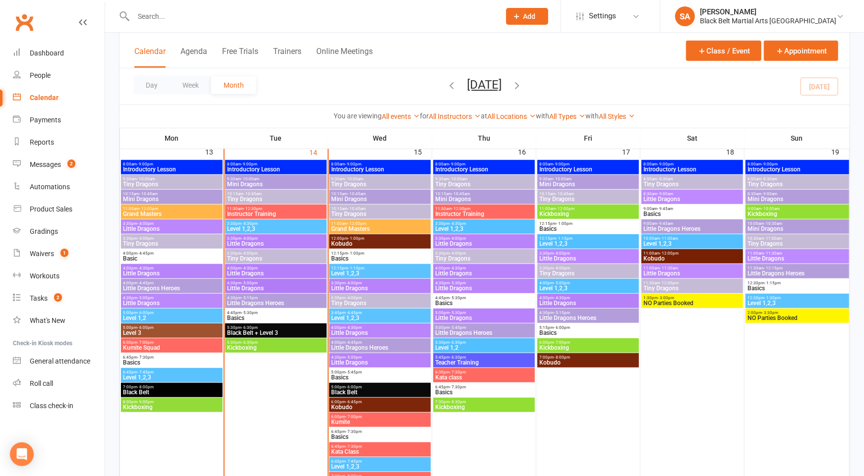
click at [378, 360] on span "Little Dragons" at bounding box center [380, 363] width 98 height 6
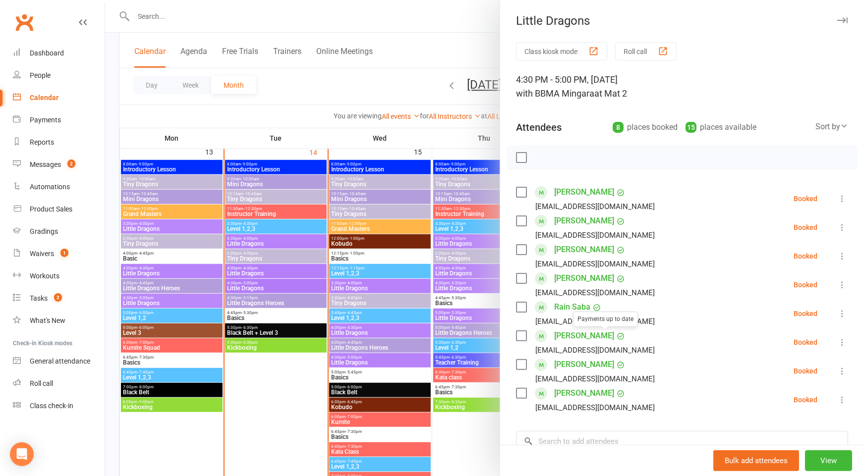
click at [411, 330] on div at bounding box center [484, 238] width 759 height 476
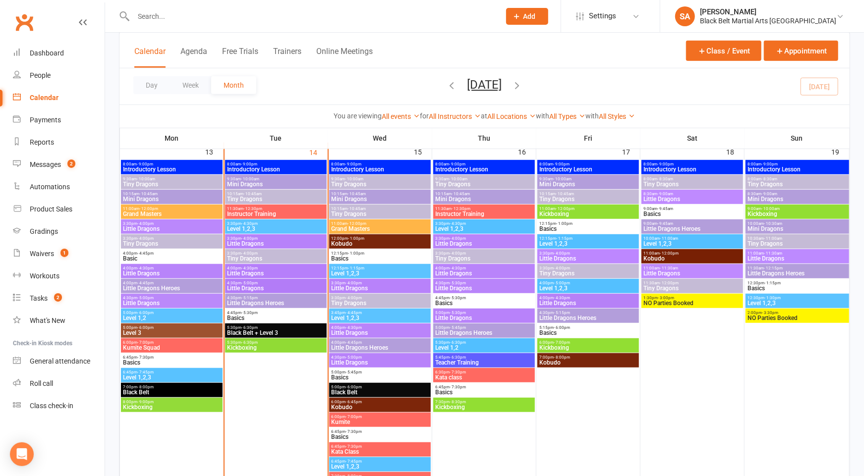
click at [397, 358] on div "4:30pm - 5:00pm Little Dragons" at bounding box center [380, 360] width 102 height 14
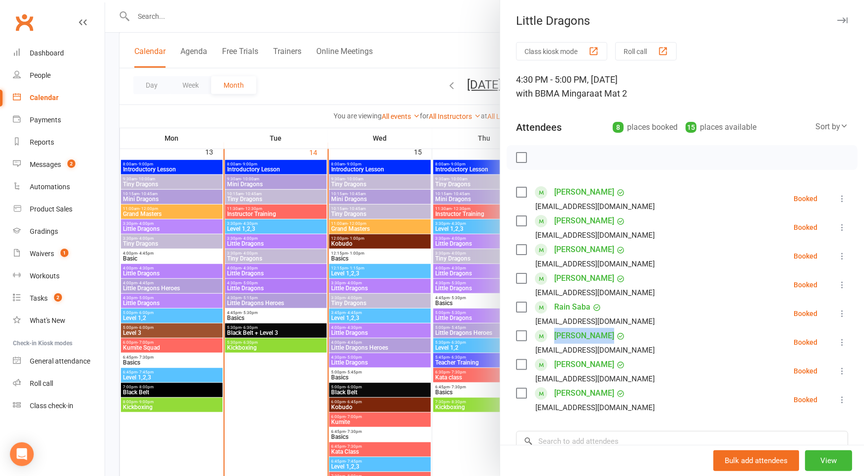
drag, startPoint x: 625, startPoint y: 337, endPoint x: 558, endPoint y: 332, distance: 67.1
click at [554, 333] on li "[PERSON_NAME] [EMAIL_ADDRESS][DOMAIN_NAME] Booked More info Remove Check in Mar…" at bounding box center [682, 342] width 332 height 29
copy link "[PERSON_NAME]"
click at [839, 344] on icon at bounding box center [842, 343] width 10 height 10
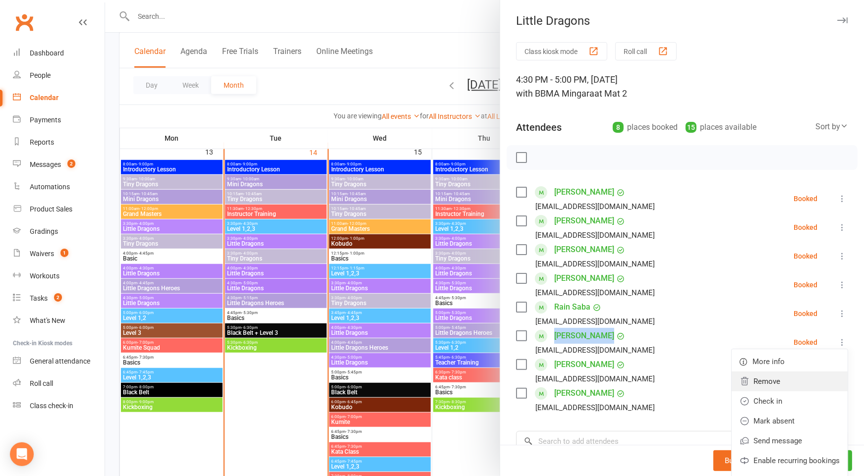
click at [830, 377] on link "Remove" at bounding box center [790, 382] width 116 height 20
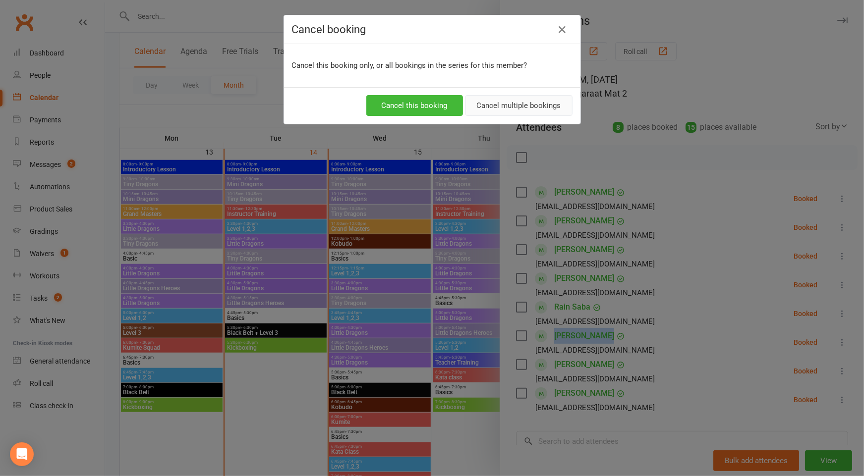
click at [481, 104] on button "Cancel multiple bookings" at bounding box center [518, 105] width 107 height 21
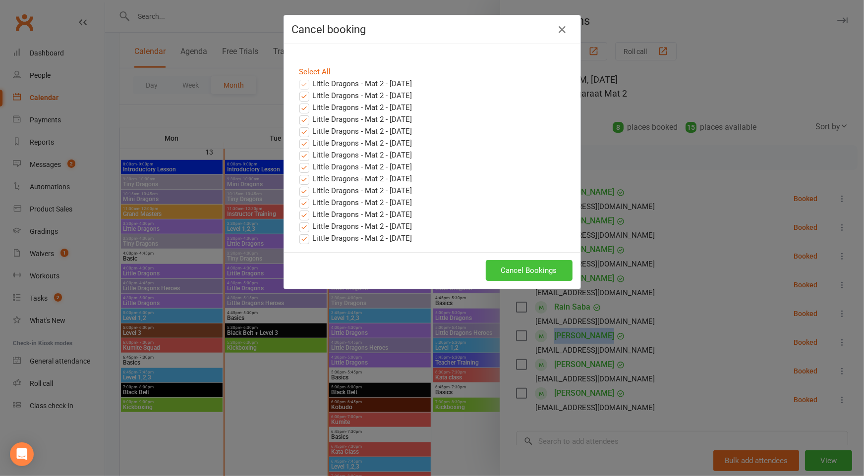
click at [541, 267] on button "Cancel Bookings" at bounding box center [529, 270] width 87 height 21
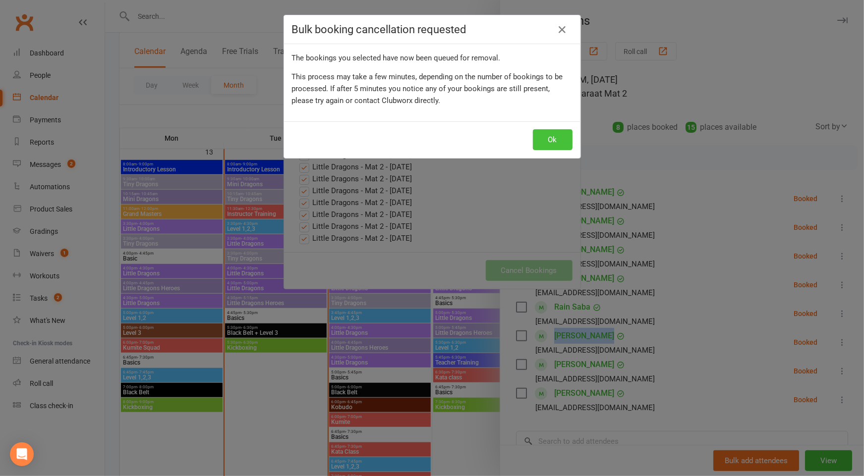
click at [557, 146] on button "Ok" at bounding box center [553, 139] width 40 height 21
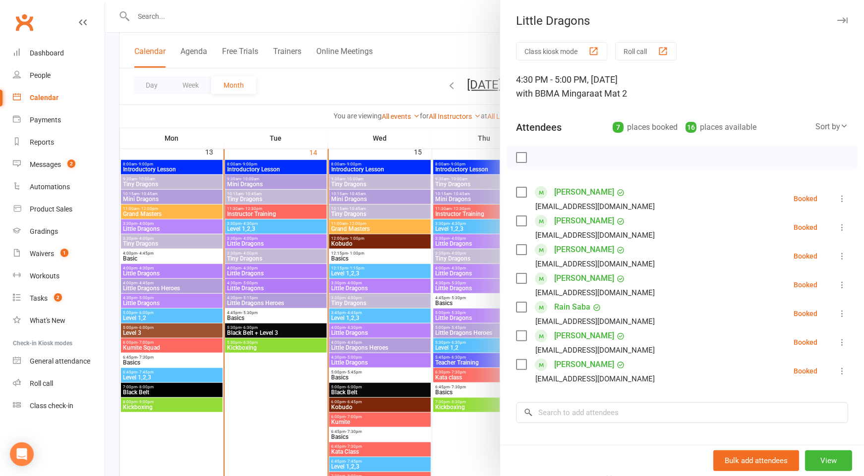
click at [844, 345] on icon at bounding box center [842, 343] width 10 height 10
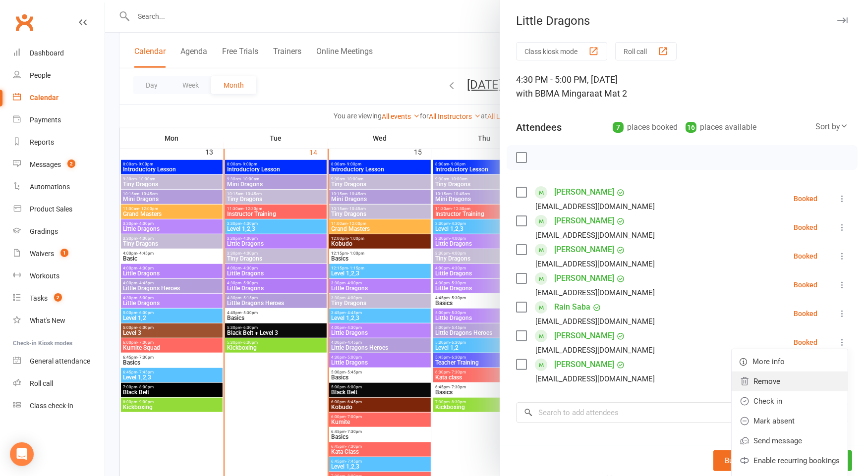
click at [777, 381] on link "Remove" at bounding box center [790, 382] width 116 height 20
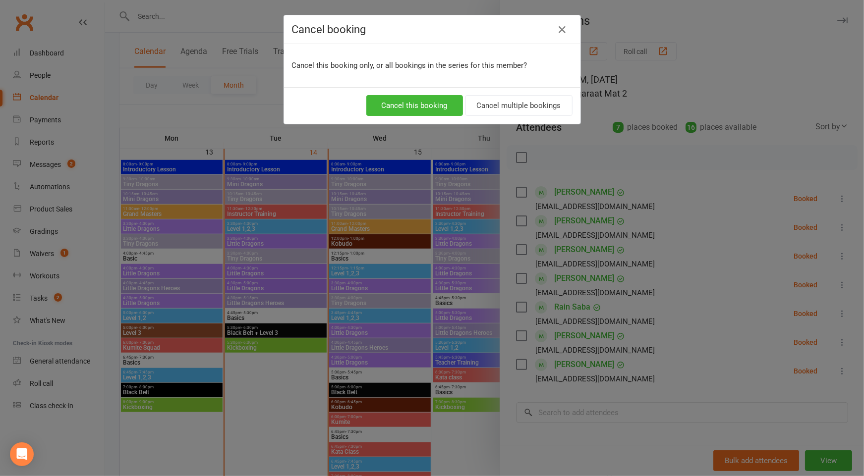
click at [533, 117] on div "Cancel this booking Cancel multiple bookings" at bounding box center [432, 105] width 296 height 37
click at [529, 109] on button "Cancel multiple bookings" at bounding box center [518, 105] width 107 height 21
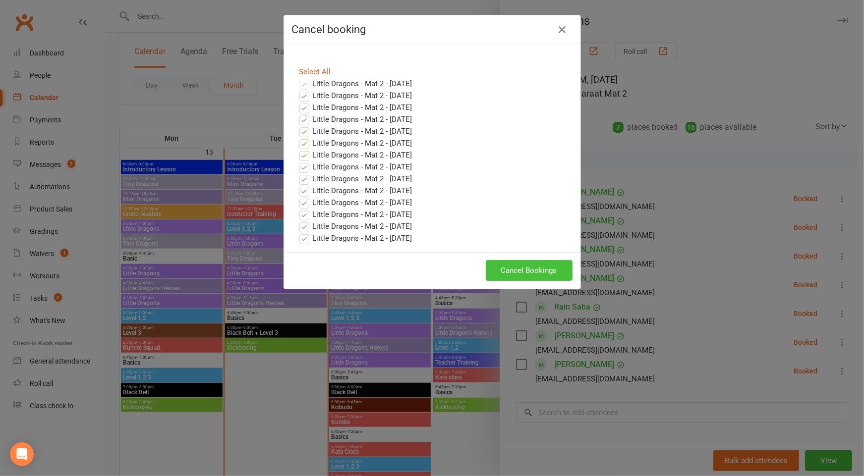
click at [507, 269] on button "Cancel Bookings" at bounding box center [529, 270] width 87 height 21
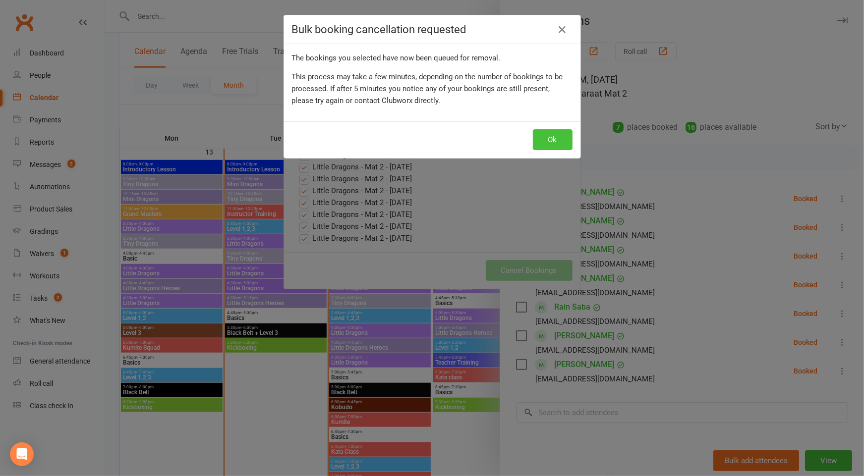
click at [559, 138] on button "Ok" at bounding box center [553, 139] width 40 height 21
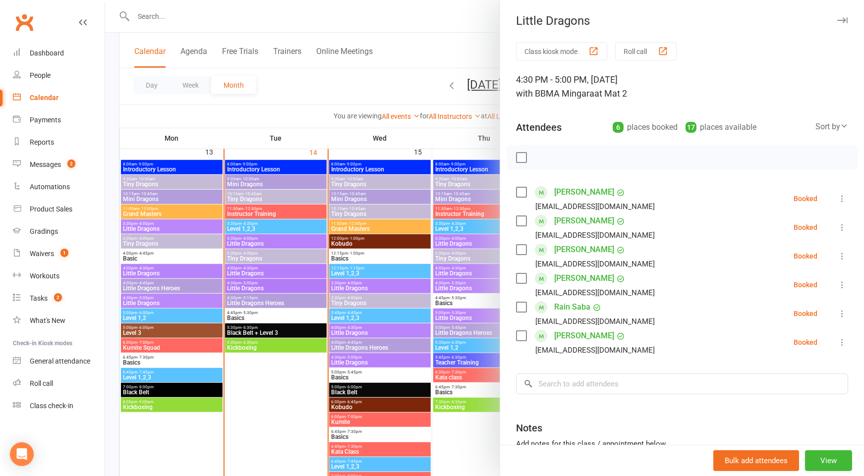
click at [436, 256] on div at bounding box center [484, 238] width 759 height 476
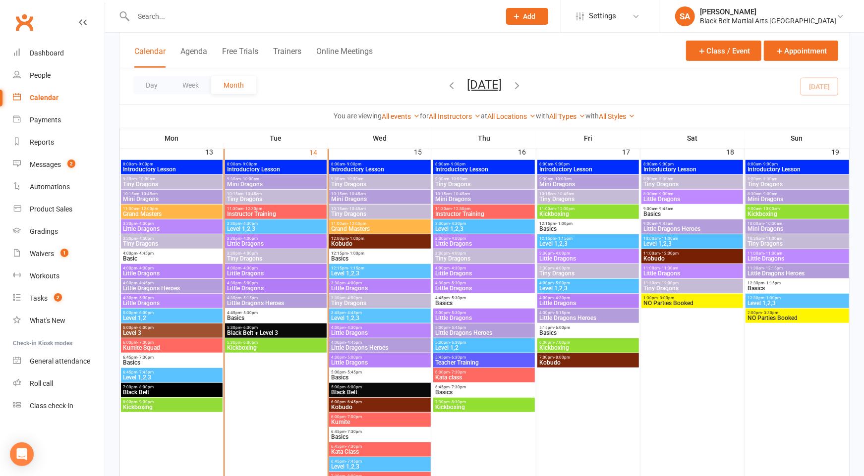
click at [367, 348] on span "Little Dragons Heroes" at bounding box center [380, 348] width 98 height 6
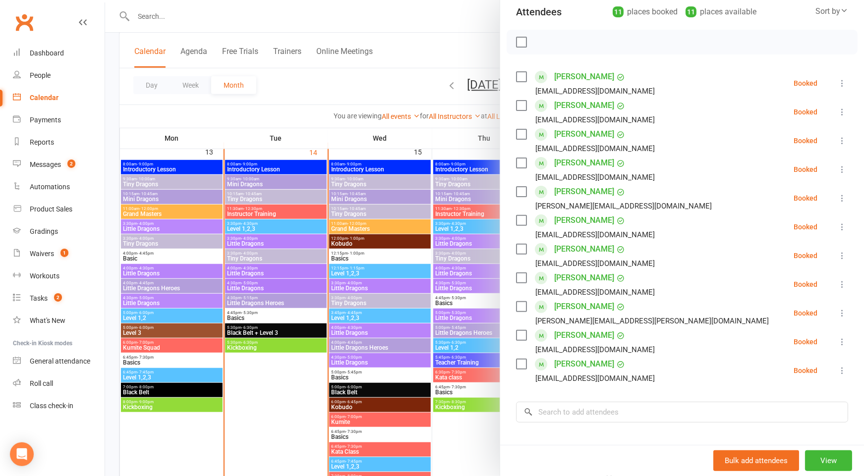
scroll to position [116, 0]
click at [583, 409] on input "search" at bounding box center [682, 411] width 332 height 21
paste input "[PERSON_NAME]"
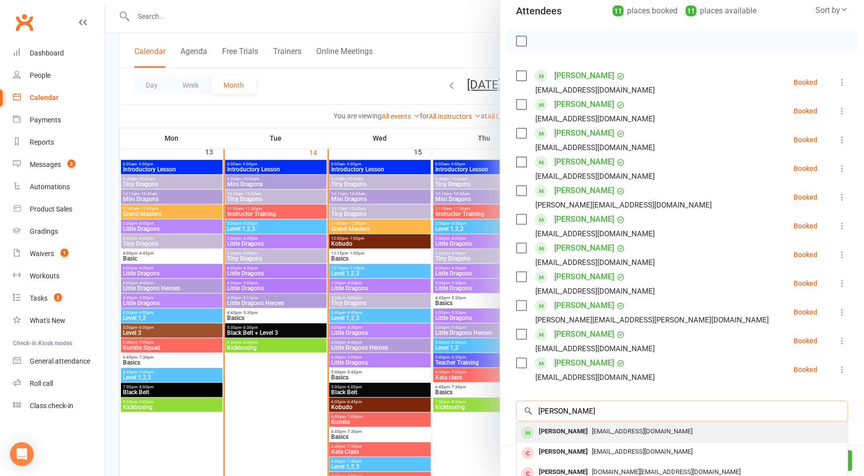
type input "[PERSON_NAME]"
click at [630, 439] on div "[PERSON_NAME] [EMAIL_ADDRESS][DOMAIN_NAME]" at bounding box center [682, 433] width 331 height 20
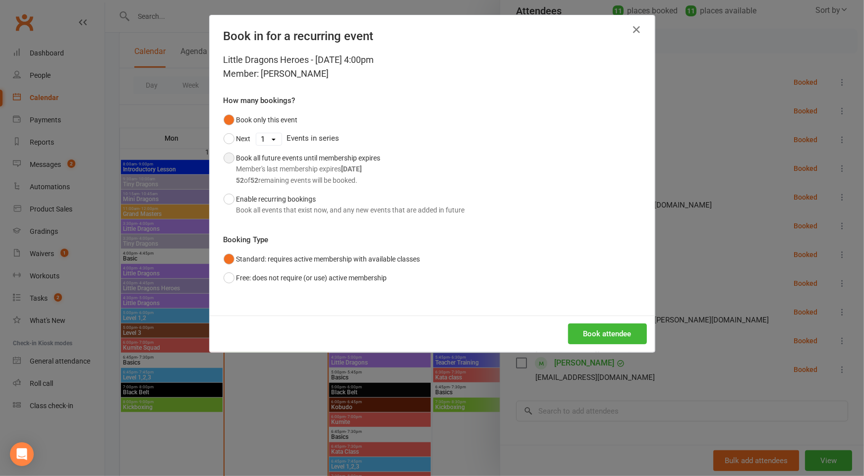
click at [269, 162] on div "Book all future events until membership expires Member's last membership expire…" at bounding box center [308, 169] width 144 height 33
click at [594, 333] on button "Book attendee" at bounding box center [607, 334] width 79 height 21
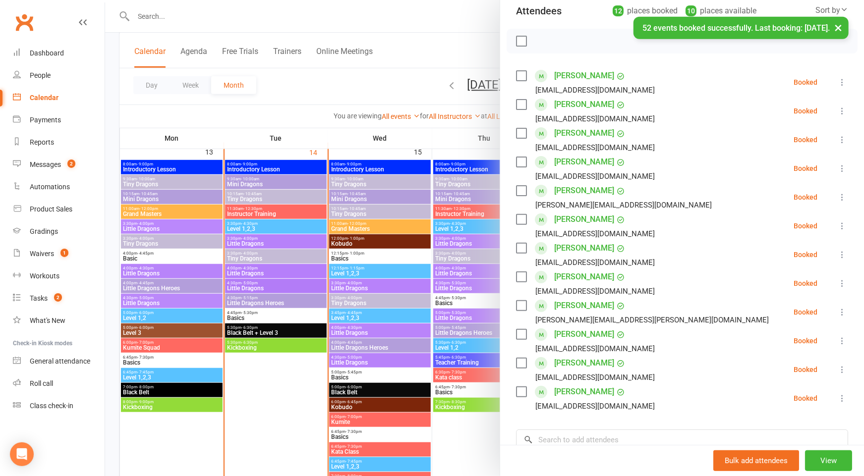
scroll to position [185, 0]
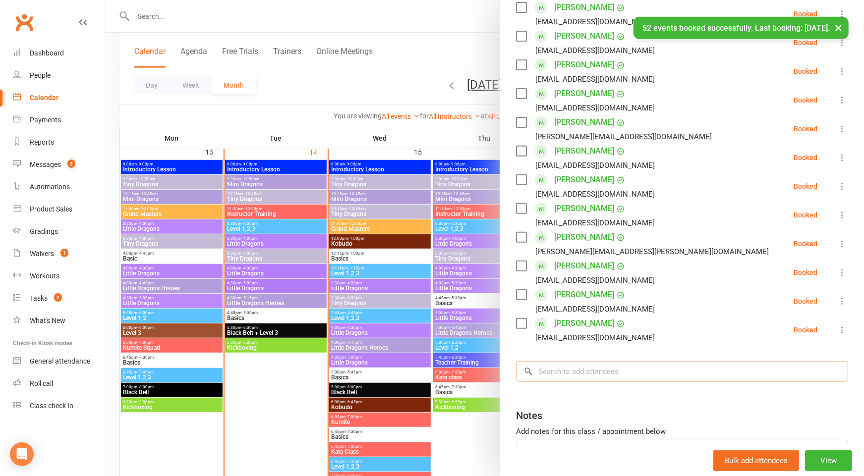
click at [602, 371] on input "search" at bounding box center [682, 371] width 332 height 21
paste input "[PERSON_NAME]"
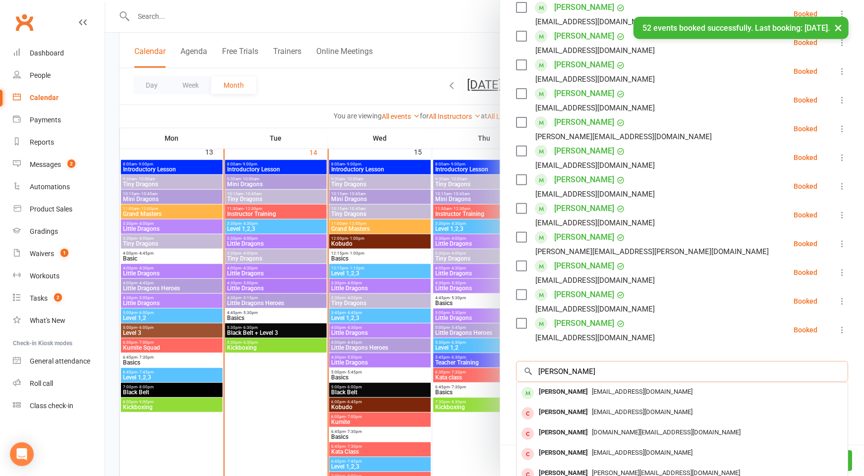
scroll to position [260, 0]
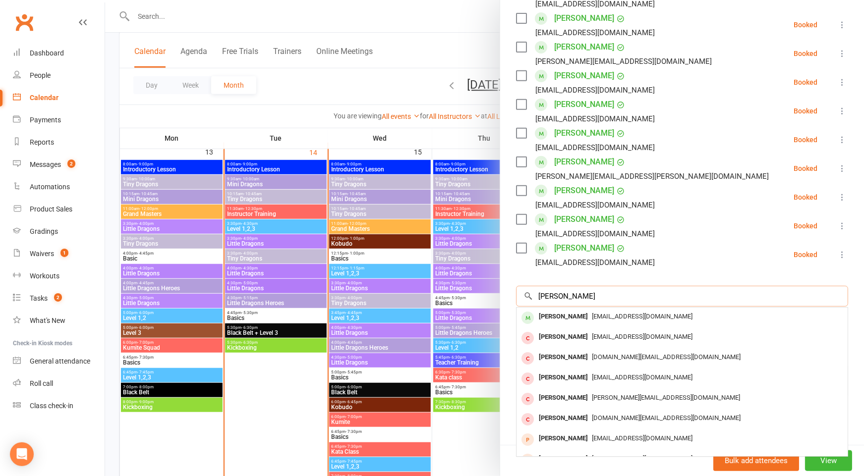
click at [553, 295] on input "[PERSON_NAME]" at bounding box center [682, 296] width 332 height 21
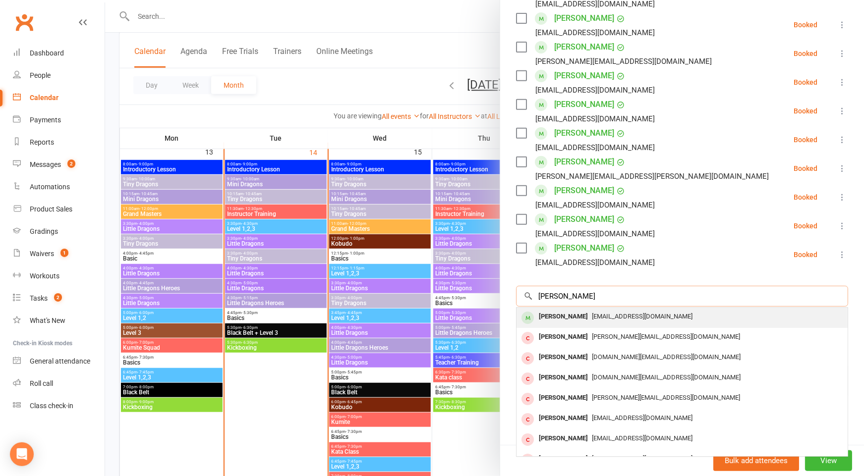
type input "[PERSON_NAME]"
click at [567, 316] on div "[PERSON_NAME]" at bounding box center [563, 317] width 57 height 14
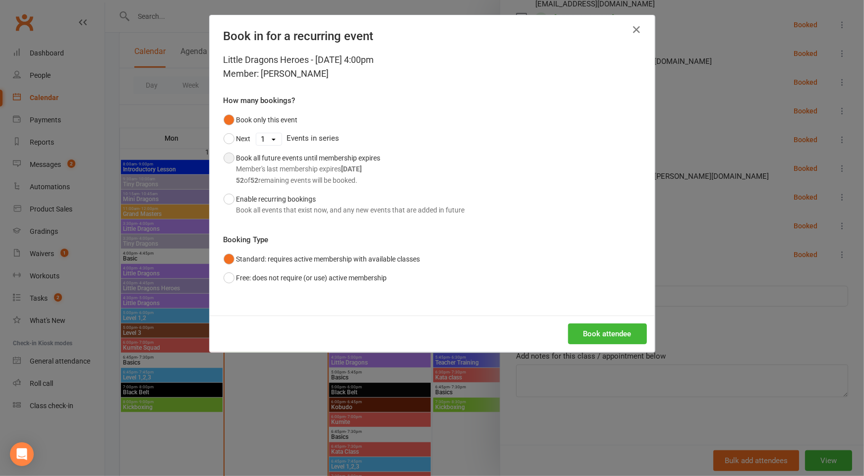
click at [304, 159] on div "Book all future events until membership expires Member's last membership expire…" at bounding box center [308, 169] width 144 height 33
click at [616, 324] on button "Book attendee" at bounding box center [607, 334] width 79 height 21
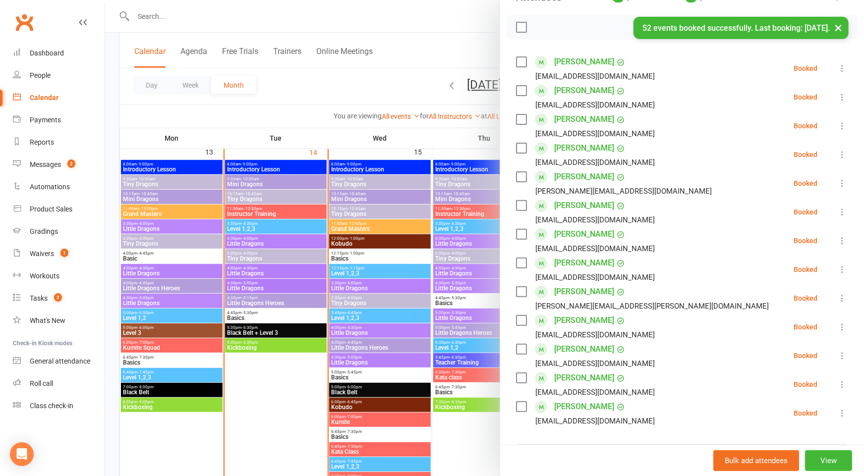
scroll to position [0, 0]
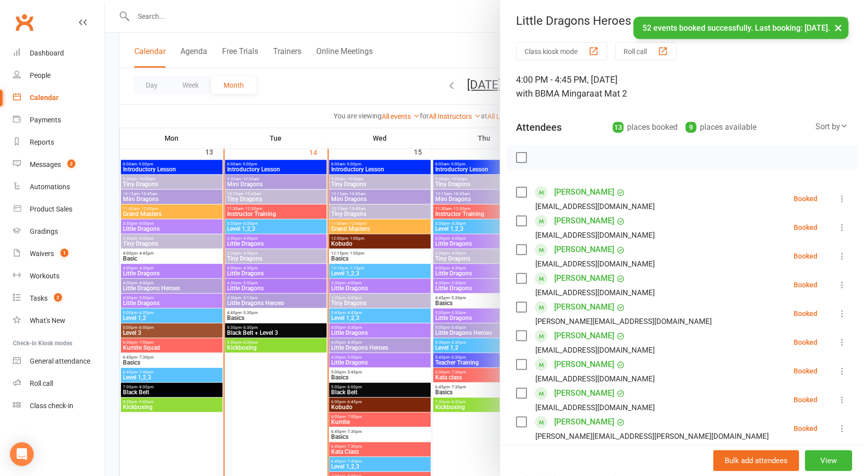
drag, startPoint x: 438, startPoint y: 332, endPoint x: 407, endPoint y: 332, distance: 31.2
click at [437, 332] on div at bounding box center [484, 238] width 759 height 476
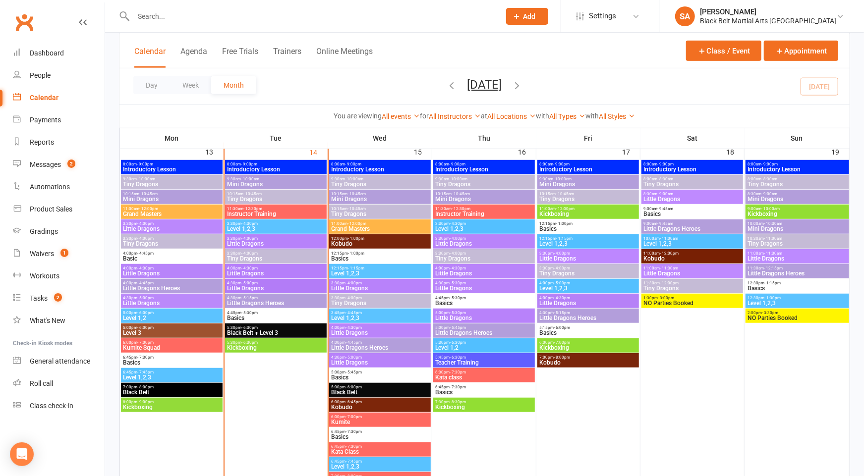
click at [373, 327] on span "4:00pm - 4:30pm" at bounding box center [380, 328] width 98 height 4
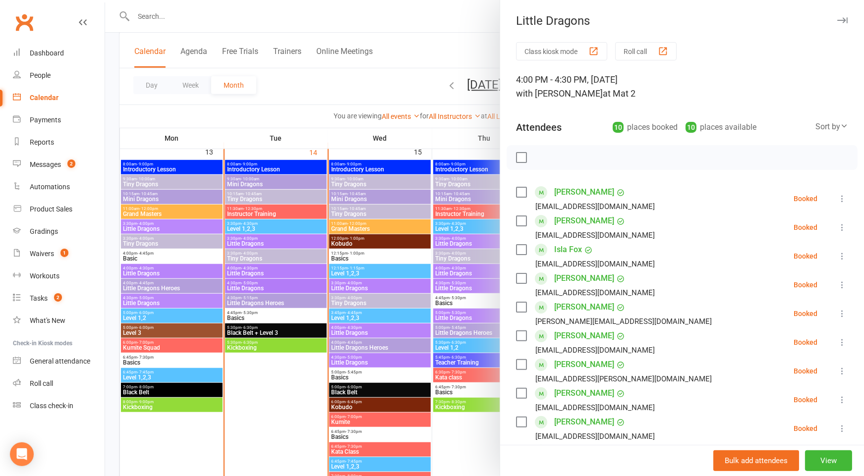
click at [410, 326] on div at bounding box center [484, 238] width 759 height 476
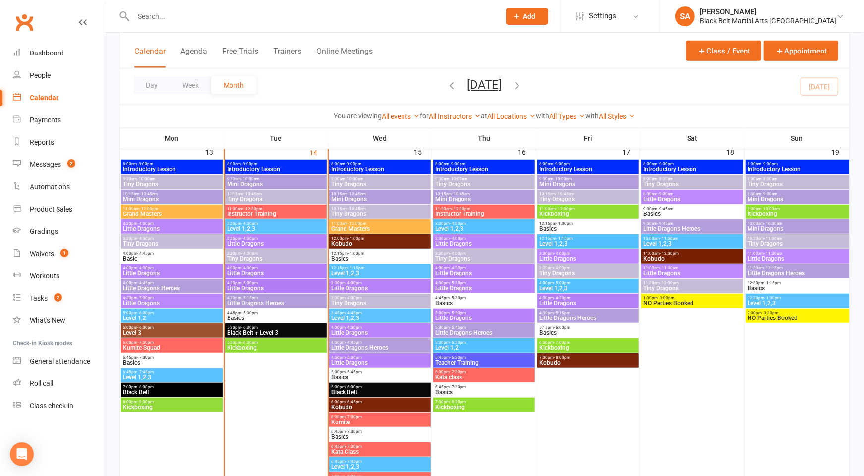
click at [369, 364] on span "Little Dragons" at bounding box center [380, 363] width 98 height 6
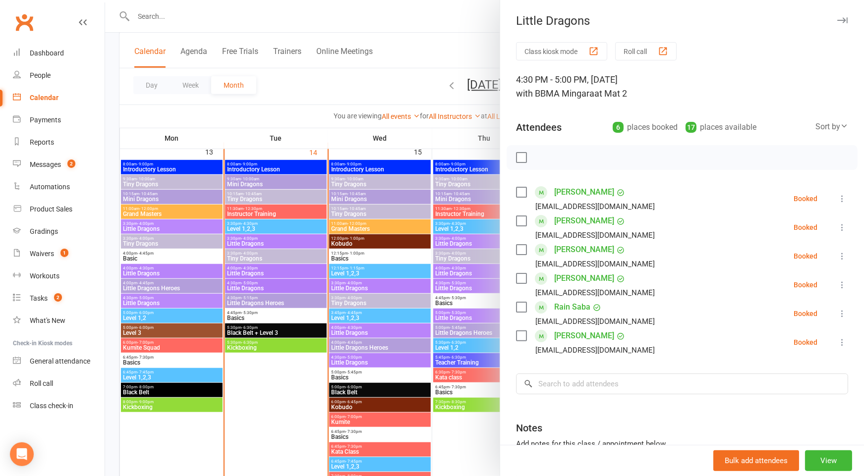
click at [402, 342] on div at bounding box center [484, 238] width 759 height 476
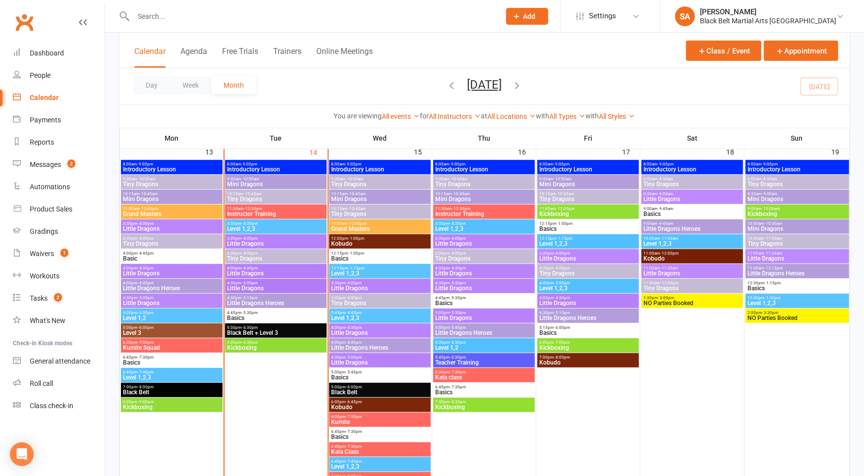
click at [460, 241] on span "Little Dragons" at bounding box center [484, 244] width 98 height 6
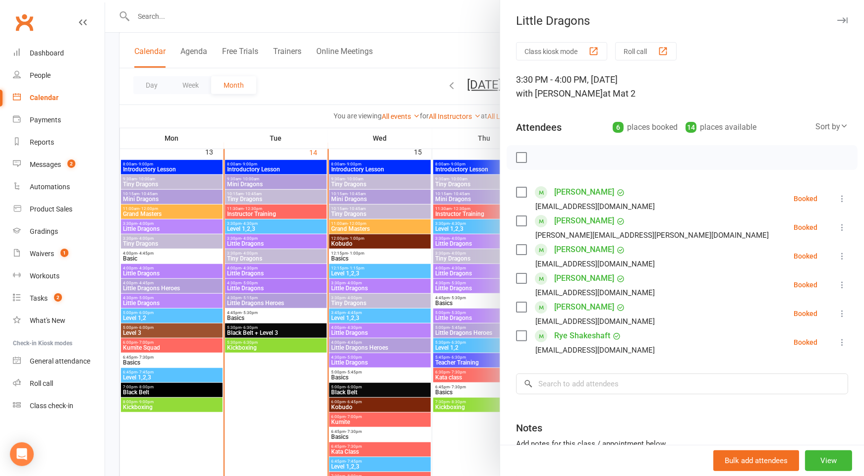
click at [425, 239] on div at bounding box center [484, 238] width 759 height 476
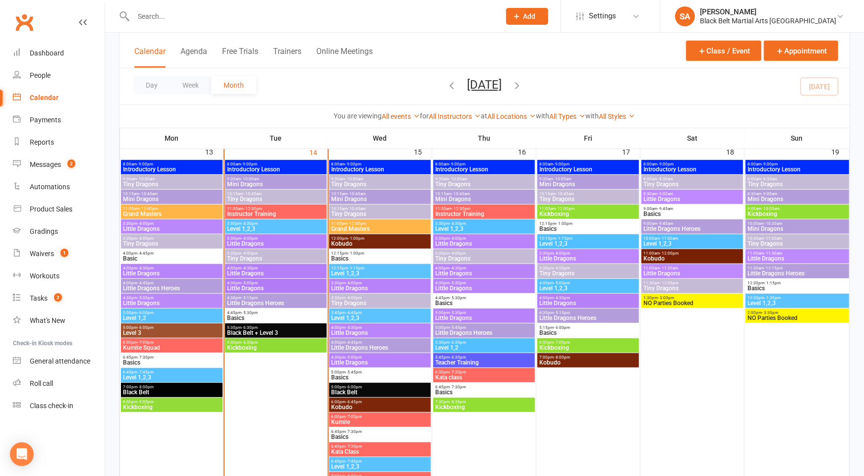
click at [454, 273] on span "Little Dragons" at bounding box center [484, 274] width 98 height 6
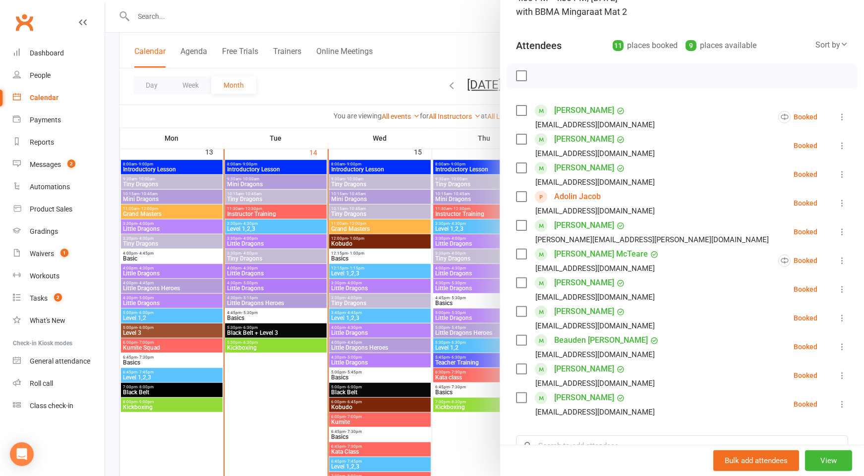
scroll to position [82, 0]
click at [449, 269] on div at bounding box center [484, 238] width 759 height 476
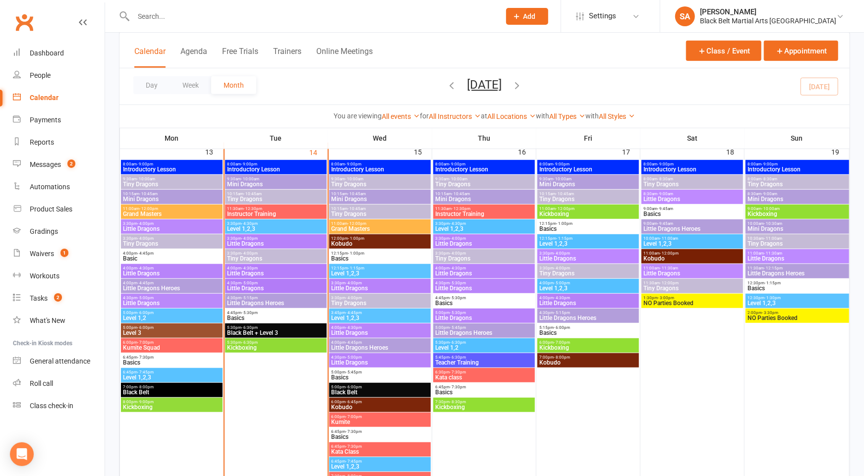
click at [465, 271] on span "Little Dragons" at bounding box center [484, 274] width 98 height 6
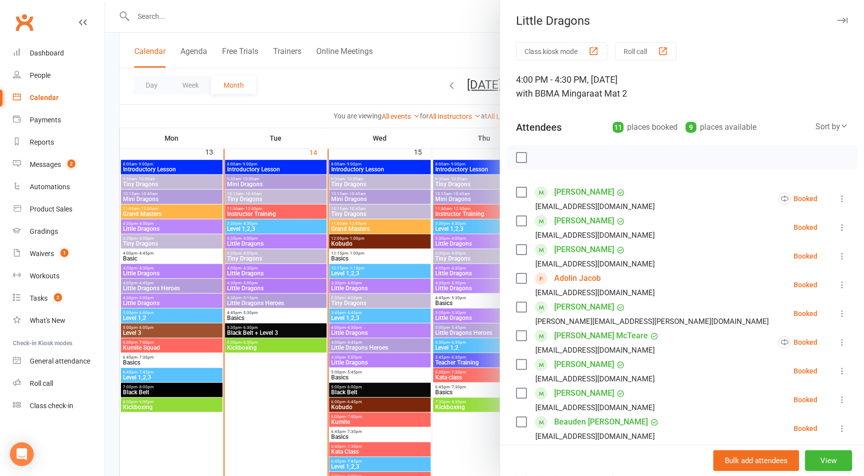
click at [465, 271] on div at bounding box center [484, 238] width 759 height 476
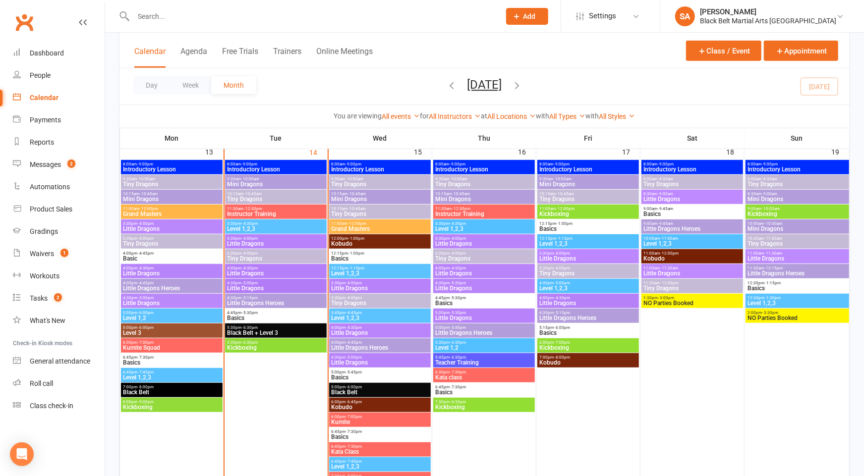
click at [463, 289] on span "Little Dragons" at bounding box center [484, 289] width 98 height 6
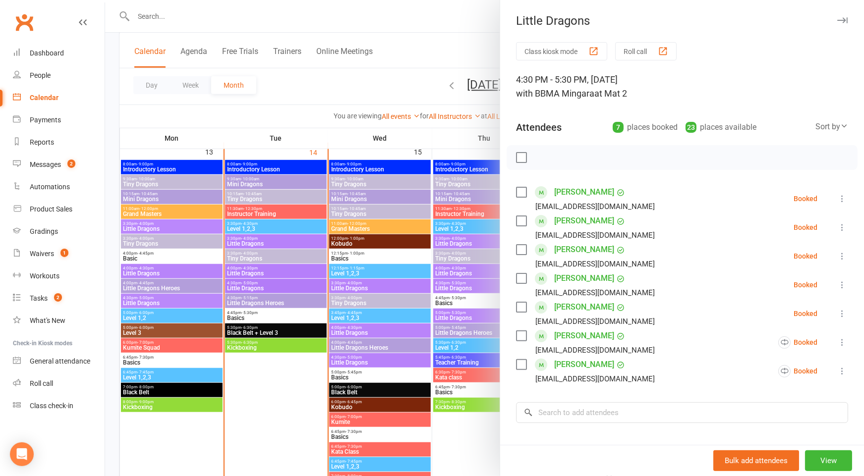
click at [382, 295] on div at bounding box center [484, 238] width 759 height 476
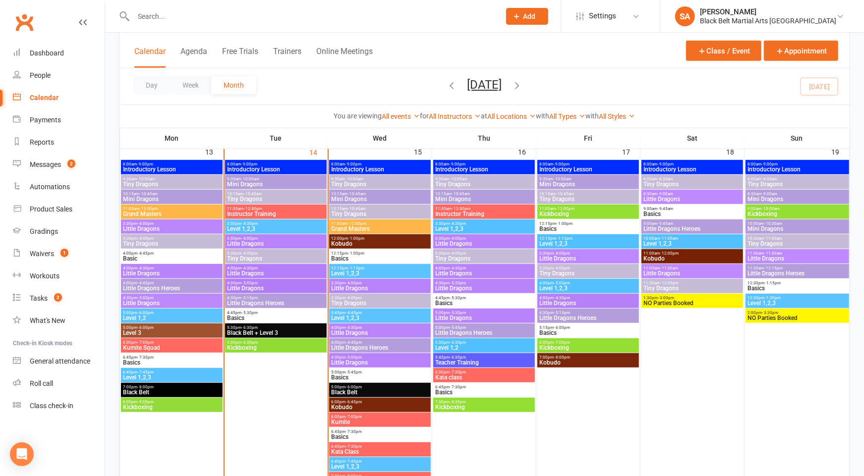
click at [461, 320] on span "Little Dragons" at bounding box center [484, 318] width 98 height 6
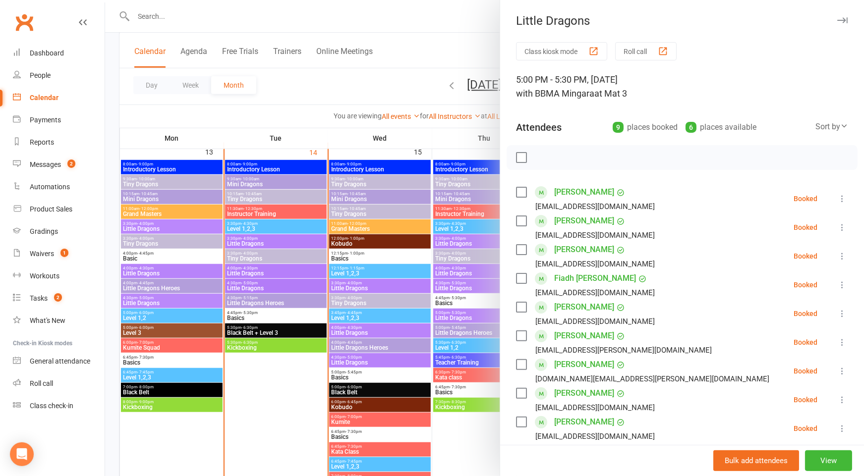
scroll to position [21, 0]
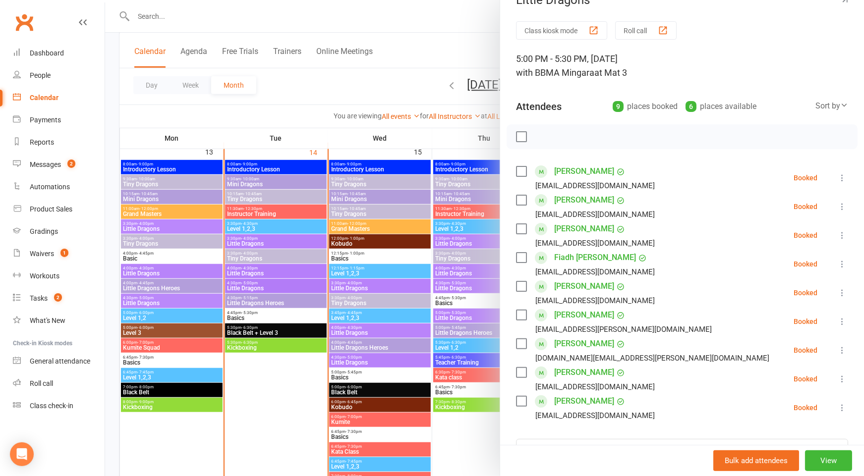
click at [355, 314] on div at bounding box center [484, 238] width 759 height 476
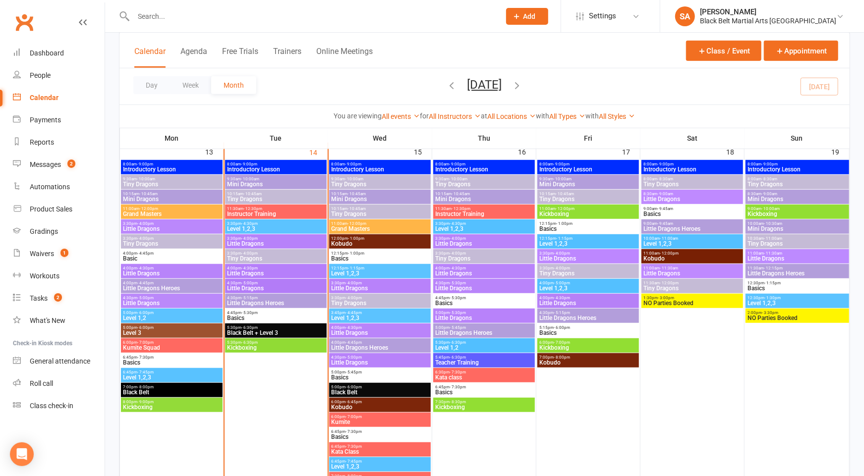
click at [464, 317] on span "Little Dragons" at bounding box center [484, 318] width 98 height 6
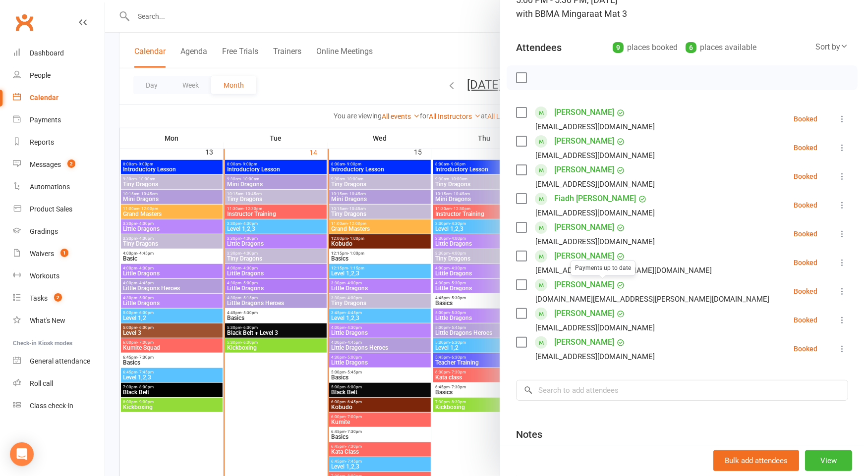
scroll to position [80, 0]
click at [581, 343] on link "[PERSON_NAME]" at bounding box center [584, 342] width 60 height 16
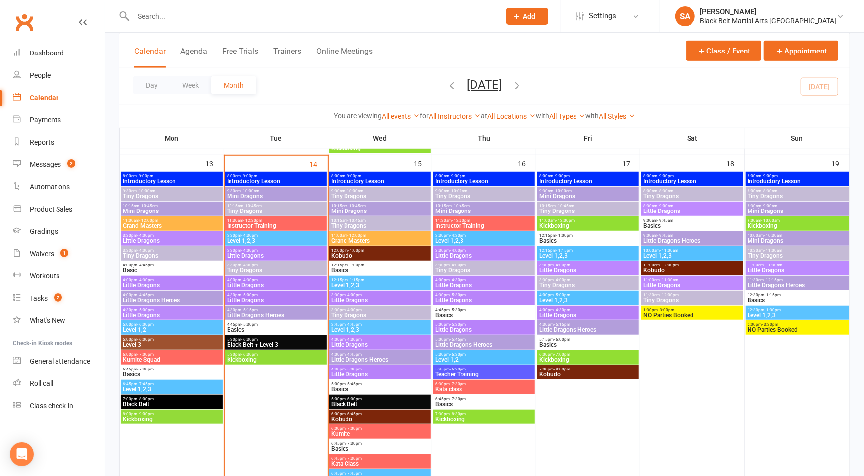
scroll to position [388, 0]
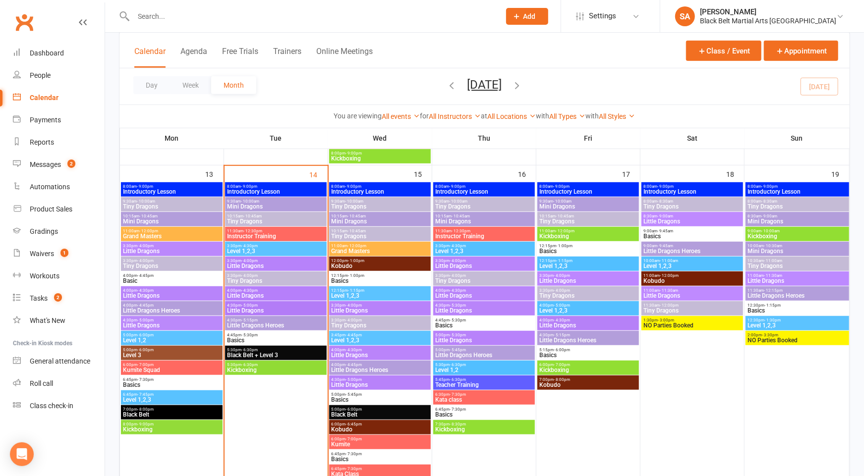
click at [480, 354] on span "Little Dragons Heroes" at bounding box center [484, 355] width 98 height 6
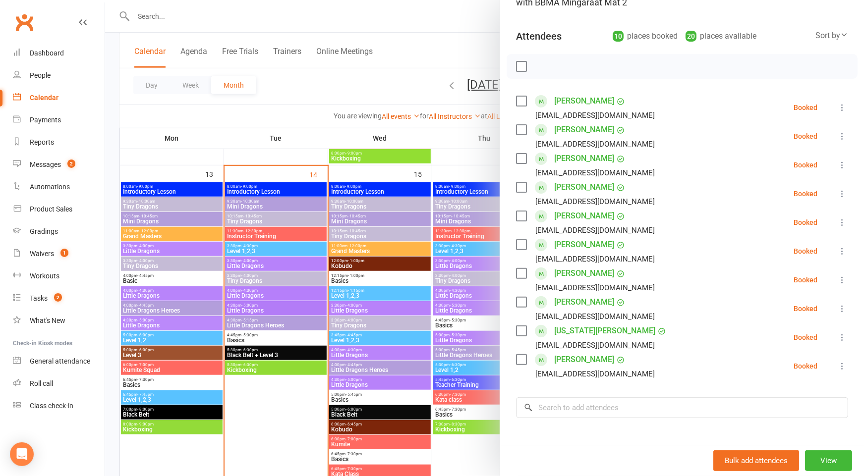
scroll to position [103, 0]
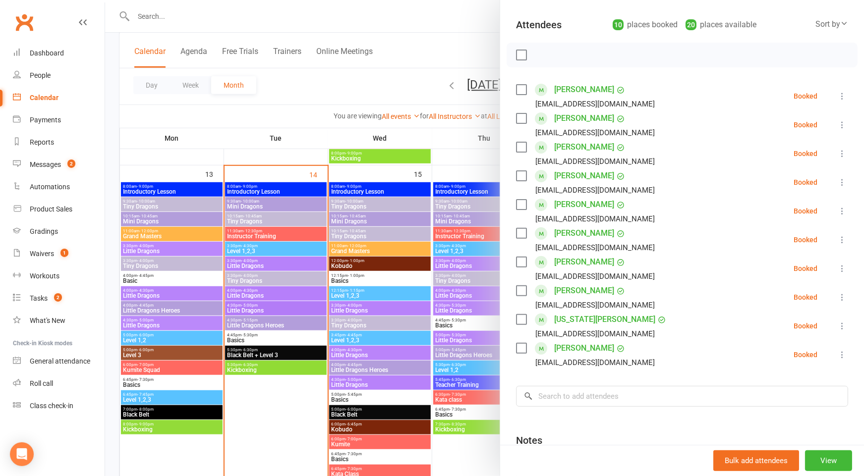
click at [435, 307] on div at bounding box center [484, 238] width 759 height 476
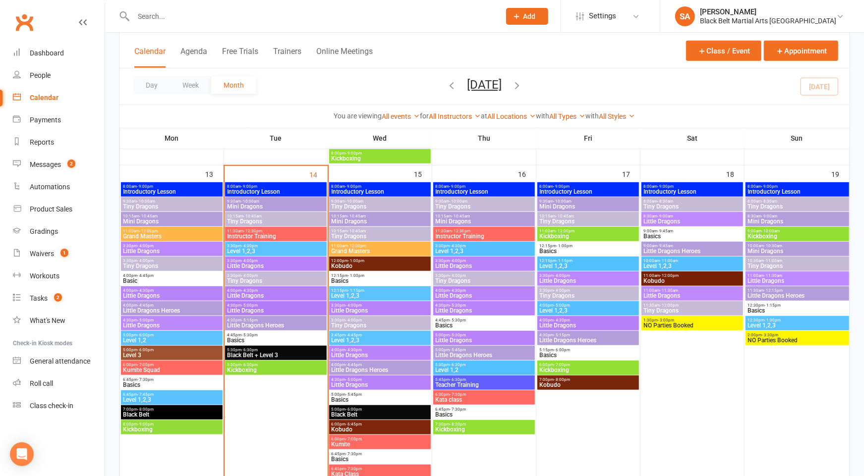
click at [458, 341] on span "Little Dragons" at bounding box center [484, 341] width 98 height 6
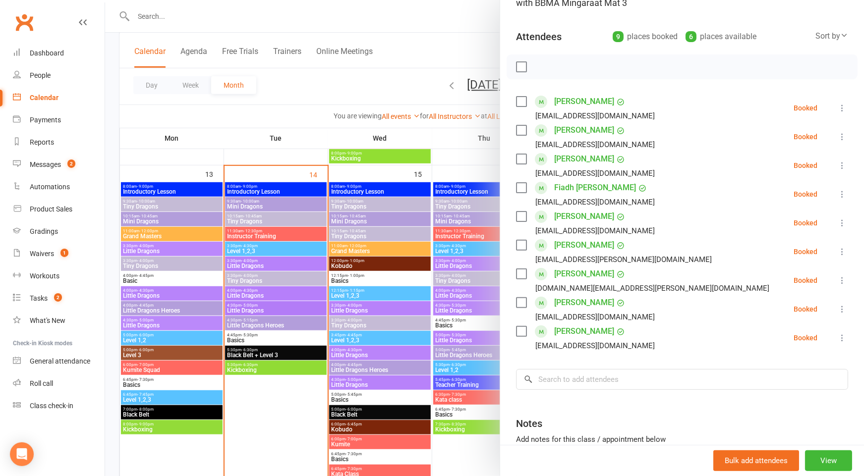
scroll to position [102, 0]
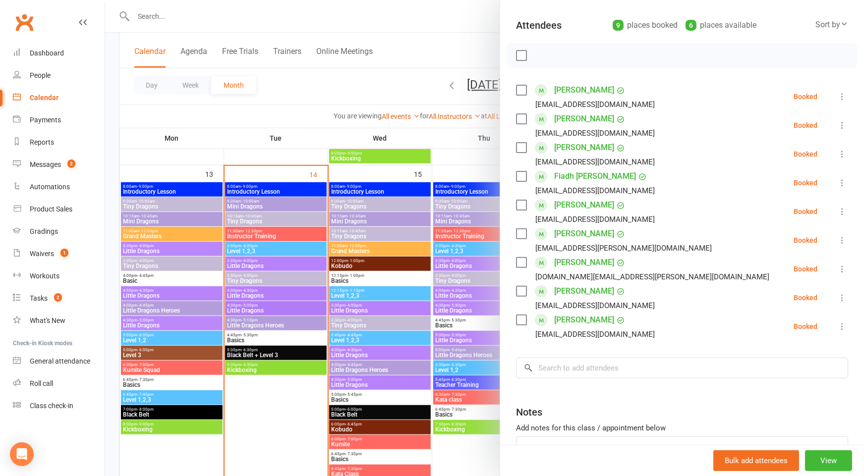
click at [844, 326] on icon at bounding box center [842, 327] width 10 height 10
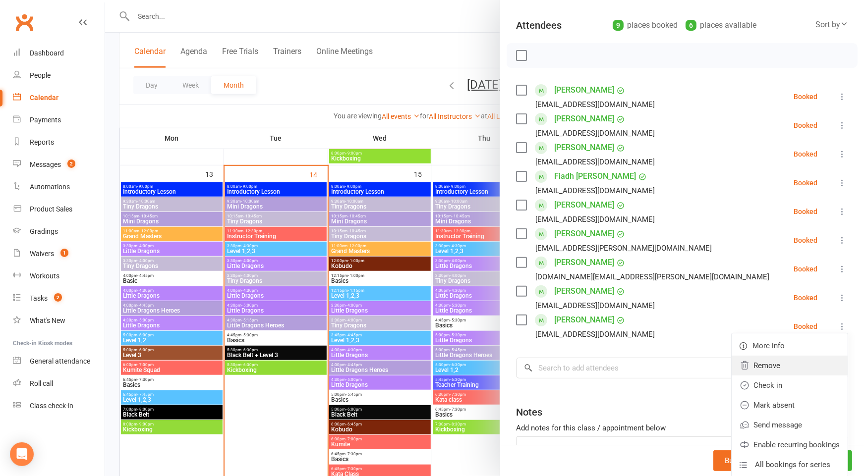
click at [791, 367] on link "Remove" at bounding box center [790, 366] width 116 height 20
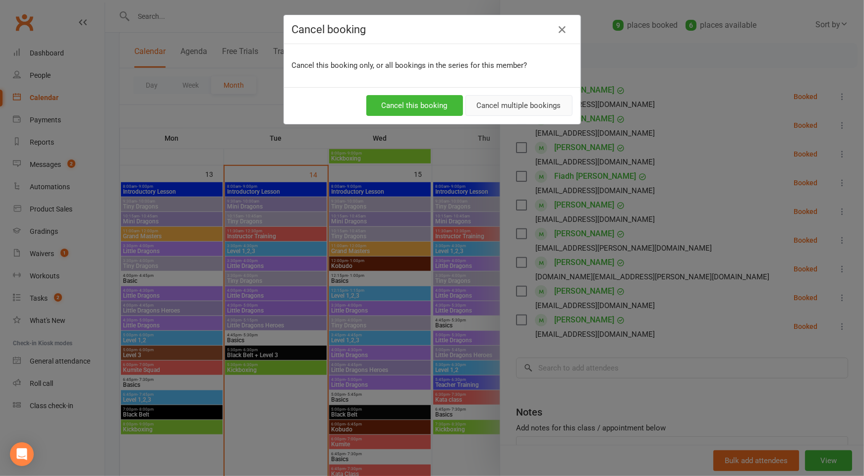
click at [490, 97] on button "Cancel multiple bookings" at bounding box center [518, 105] width 107 height 21
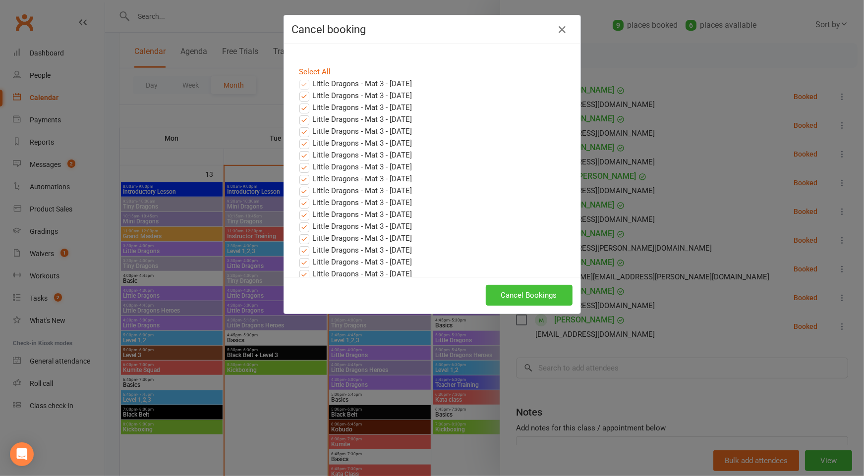
drag, startPoint x: 540, startPoint y: 291, endPoint x: 537, endPoint y: 285, distance: 6.7
click at [540, 291] on button "Cancel Bookings" at bounding box center [529, 295] width 87 height 21
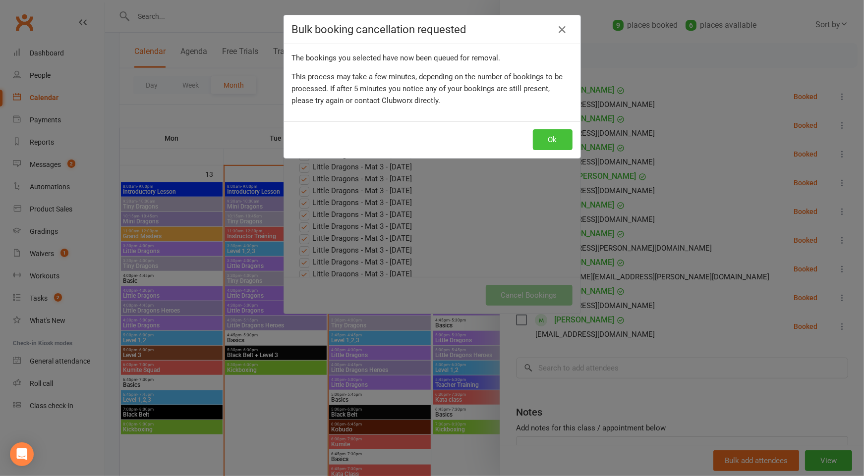
click at [551, 135] on button "Ok" at bounding box center [553, 139] width 40 height 21
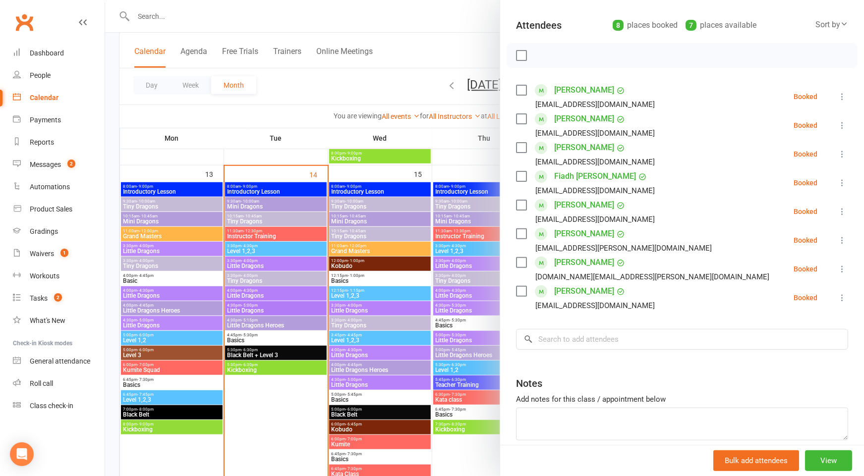
click at [437, 322] on div at bounding box center [484, 238] width 759 height 476
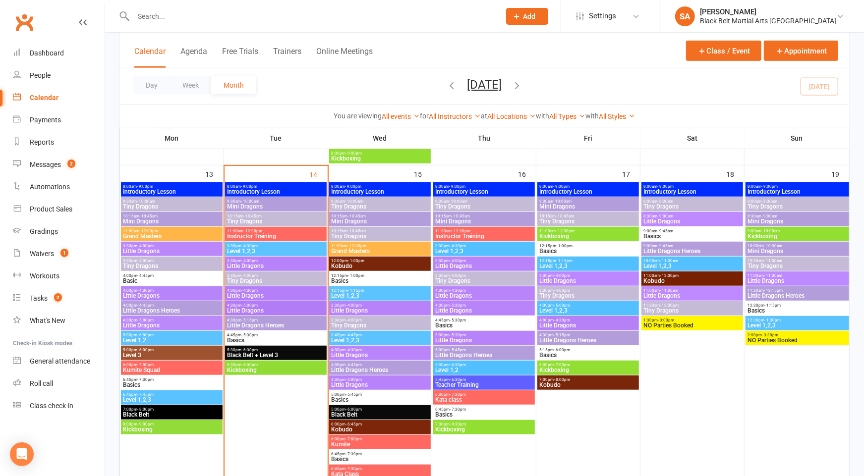
click at [461, 352] on span "Little Dragons Heroes" at bounding box center [484, 355] width 98 height 6
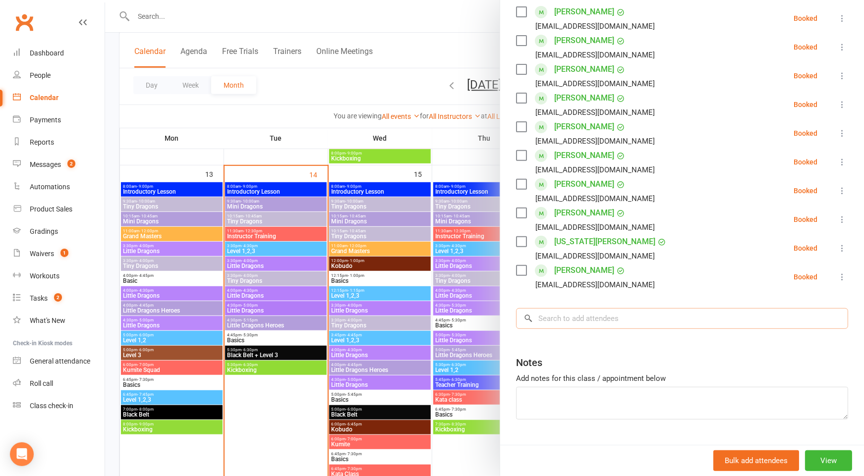
scroll to position [183, 0]
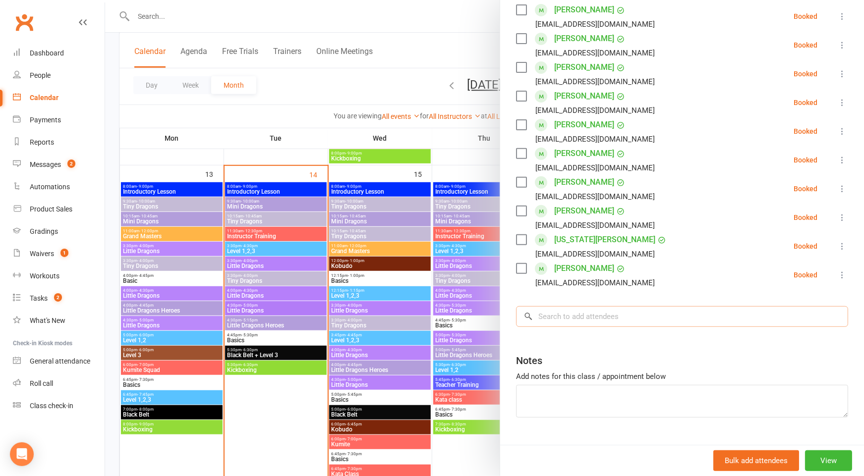
click at [575, 316] on input "search" at bounding box center [682, 316] width 332 height 21
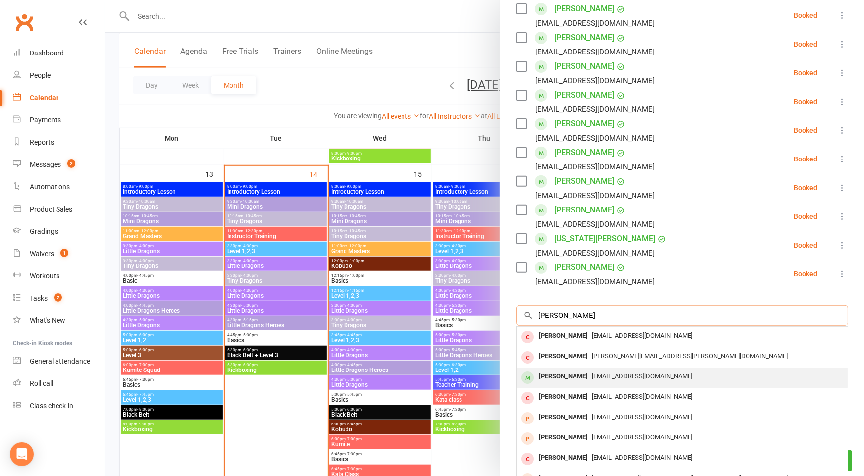
type input "[PERSON_NAME]"
click at [593, 379] on div "[EMAIL_ADDRESS][DOMAIN_NAME]" at bounding box center [682, 377] width 323 height 14
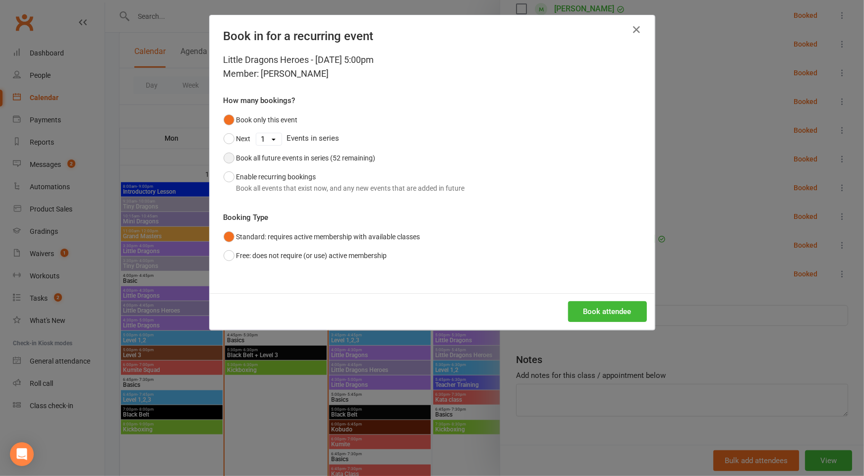
click at [314, 162] on div "Book all future events in series (52 remaining)" at bounding box center [305, 158] width 139 height 11
click at [606, 315] on button "Book attendee" at bounding box center [607, 311] width 79 height 21
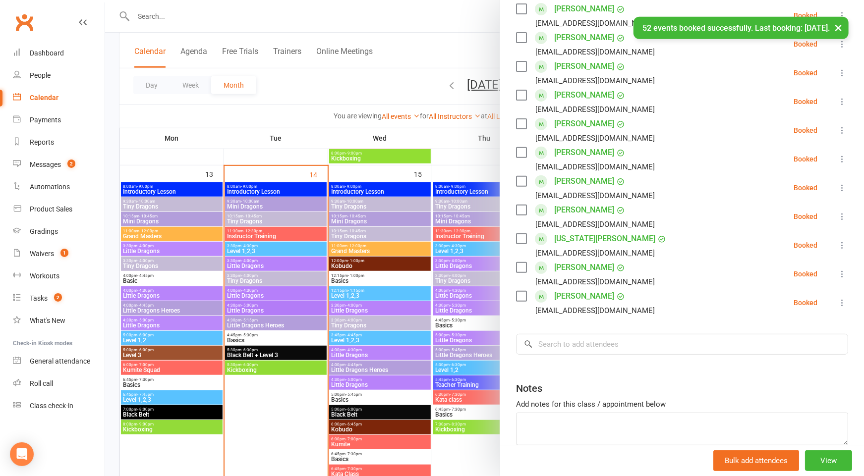
click at [842, 245] on icon at bounding box center [842, 245] width 10 height 10
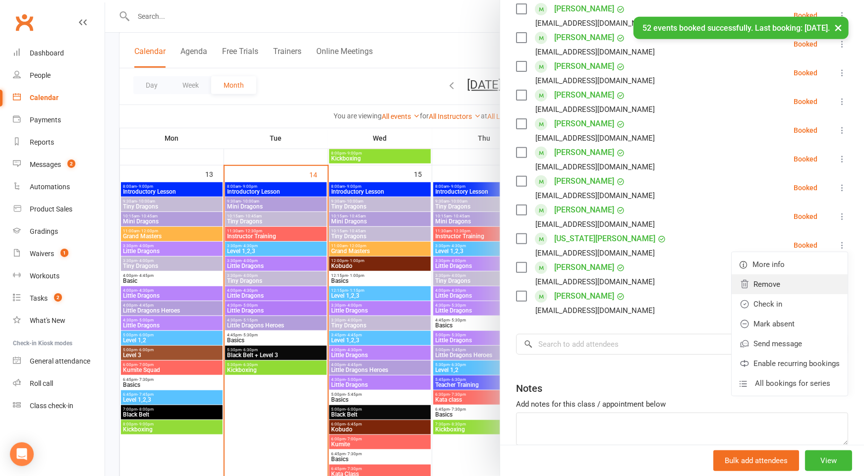
click at [781, 292] on link "Remove" at bounding box center [790, 285] width 116 height 20
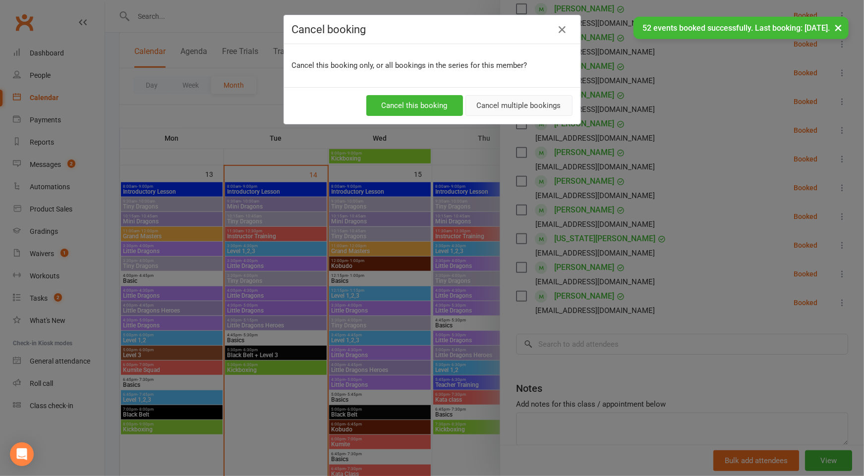
click at [523, 103] on button "Cancel multiple bookings" at bounding box center [518, 105] width 107 height 21
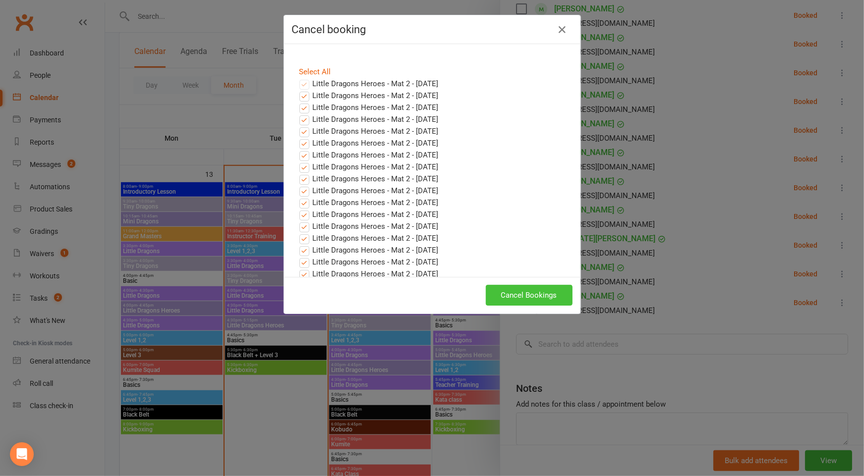
click at [537, 286] on button "Cancel Bookings" at bounding box center [529, 295] width 87 height 21
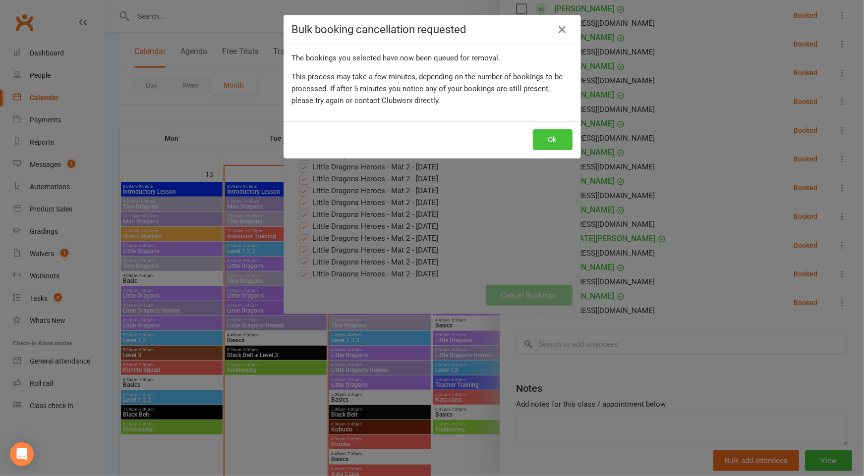
click at [551, 140] on button "Ok" at bounding box center [553, 139] width 40 height 21
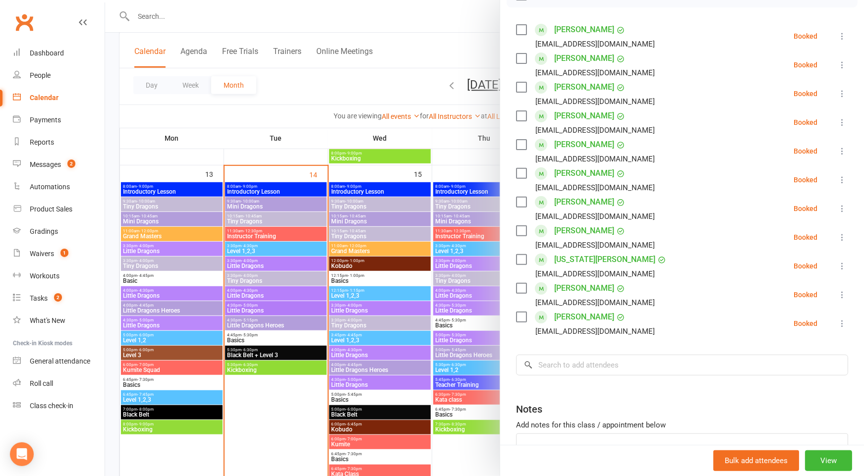
scroll to position [157, 0]
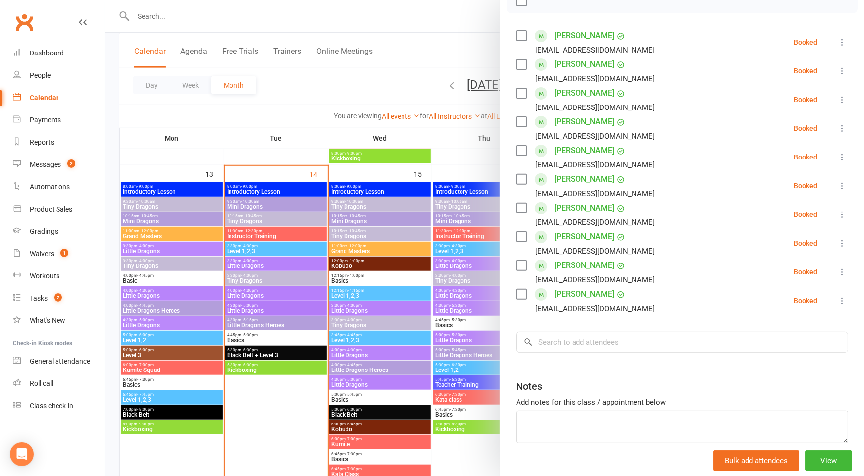
click at [841, 217] on icon at bounding box center [842, 215] width 10 height 10
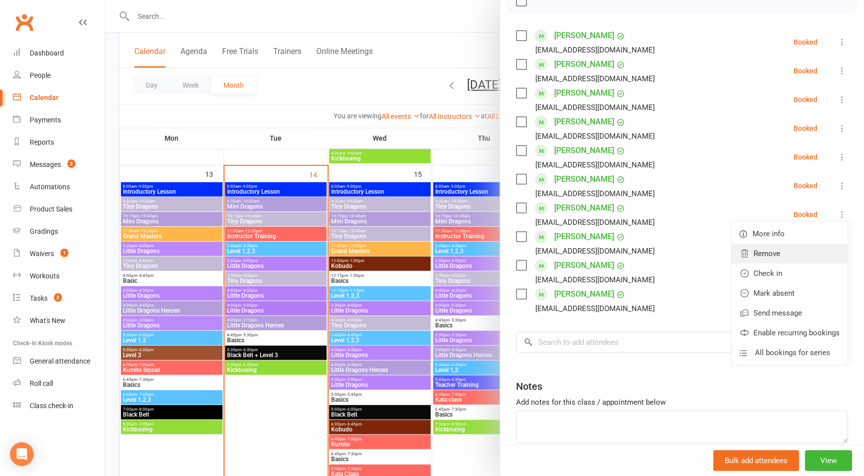
click at [794, 252] on link "Remove" at bounding box center [790, 254] width 116 height 20
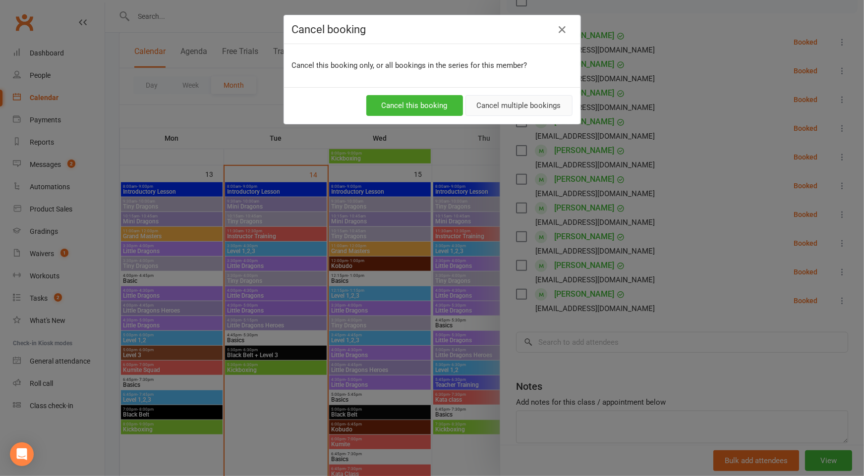
click at [506, 107] on button "Cancel multiple bookings" at bounding box center [518, 105] width 107 height 21
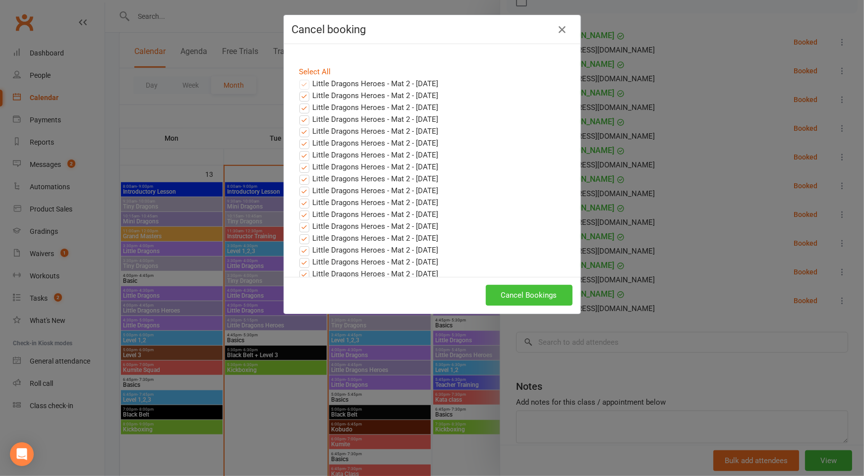
click at [553, 302] on button "Cancel Bookings" at bounding box center [529, 295] width 87 height 21
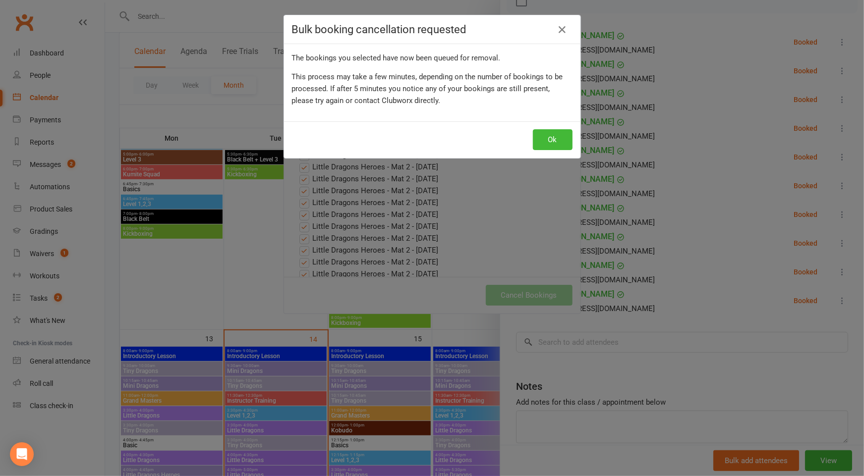
scroll to position [191, 0]
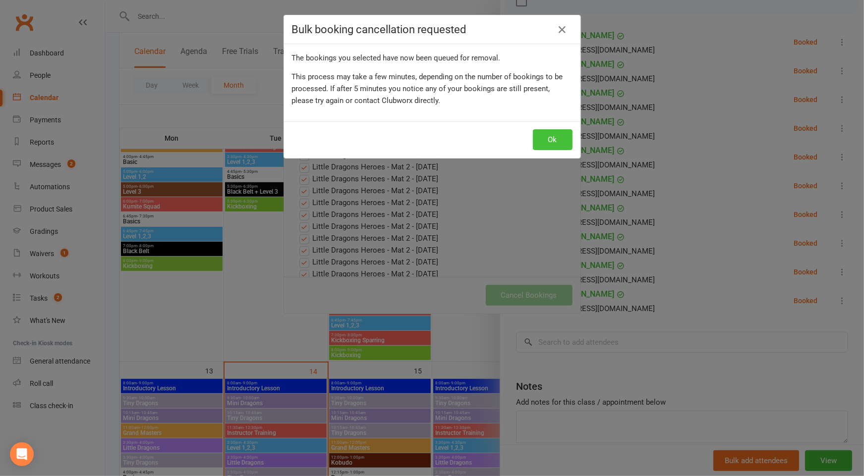
click at [556, 133] on button "Ok" at bounding box center [553, 139] width 40 height 21
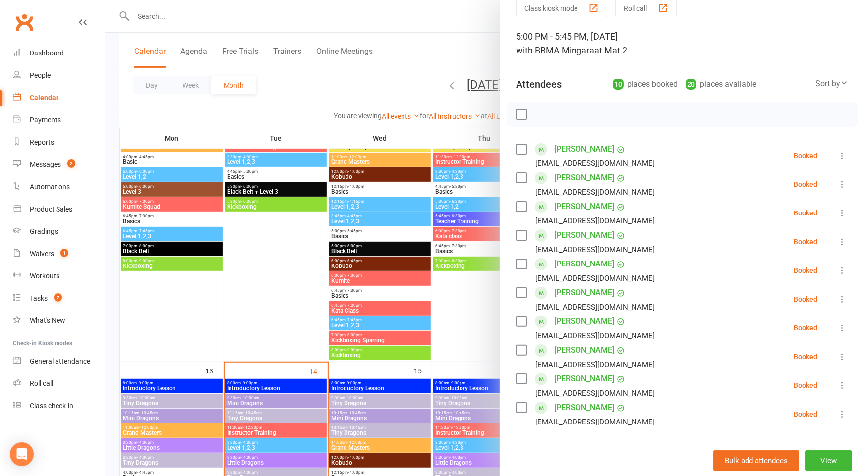
scroll to position [45, 0]
click at [841, 238] on icon at bounding box center [842, 240] width 10 height 10
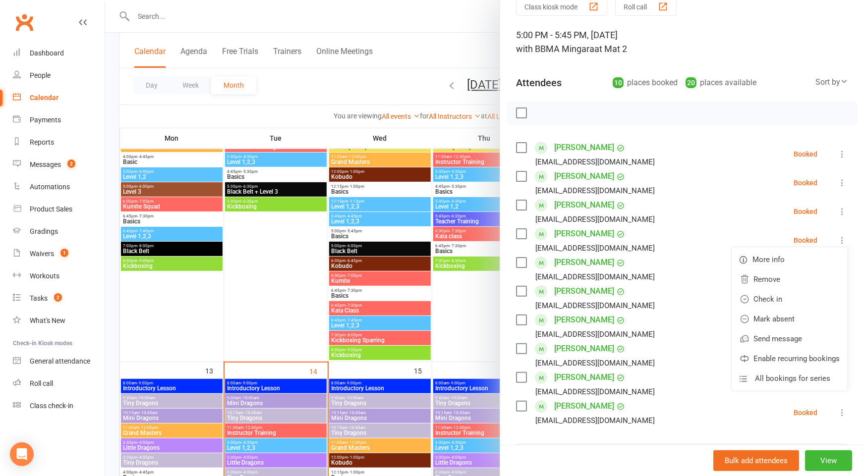
drag, startPoint x: 291, startPoint y: 291, endPoint x: 378, endPoint y: 284, distance: 88.1
click at [291, 291] on div at bounding box center [484, 238] width 759 height 476
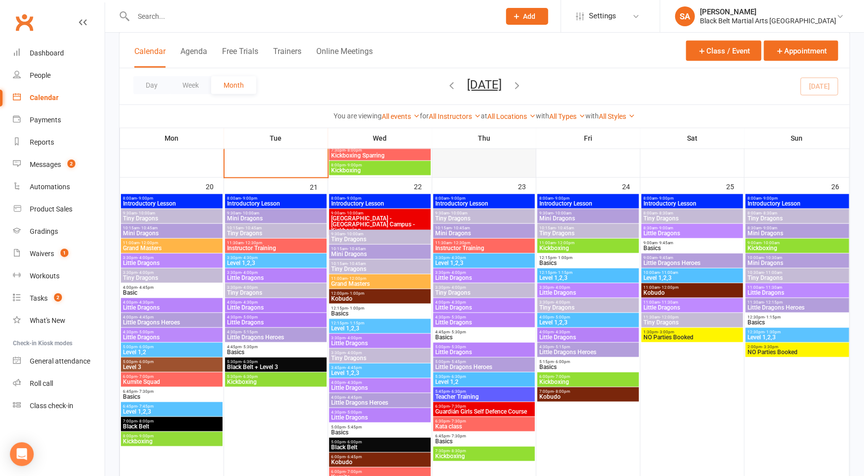
scroll to position [737, 0]
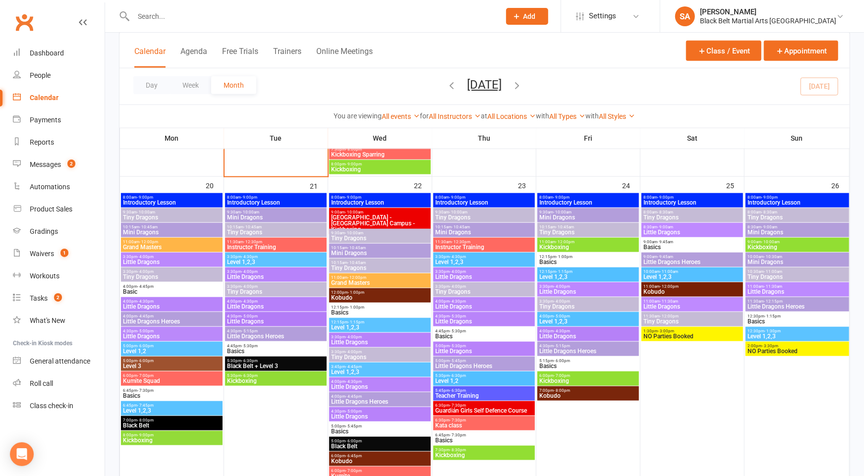
click at [473, 367] on span "Little Dragons Heroes" at bounding box center [484, 366] width 98 height 6
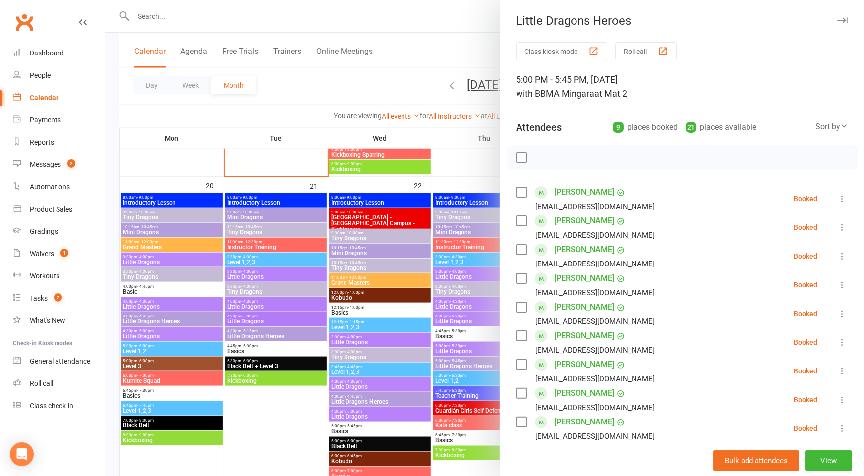
click at [844, 283] on icon at bounding box center [842, 285] width 10 height 10
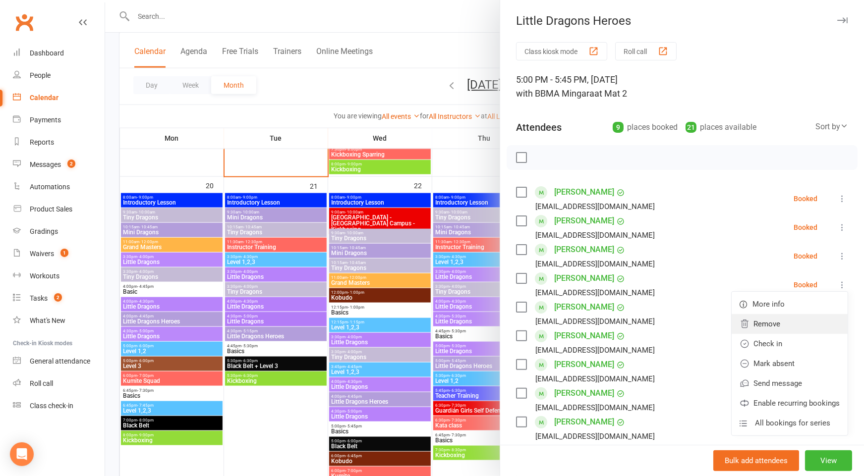
click at [774, 330] on link "Remove" at bounding box center [790, 324] width 116 height 20
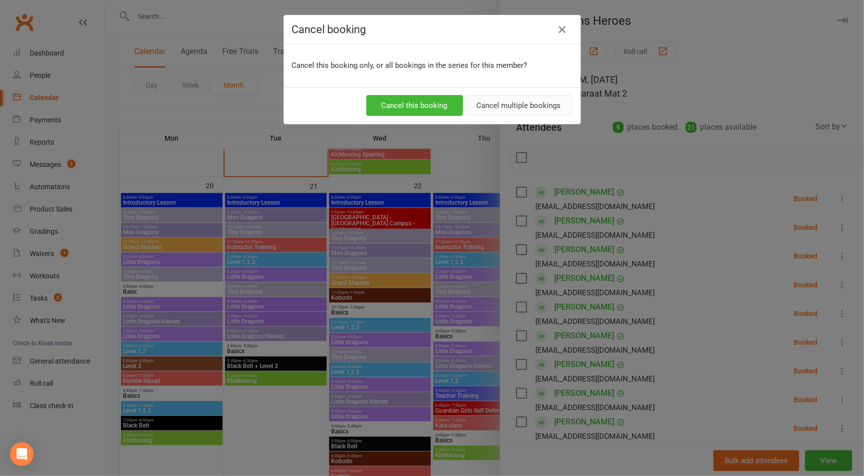
click at [488, 100] on button "Cancel multiple bookings" at bounding box center [518, 105] width 107 height 21
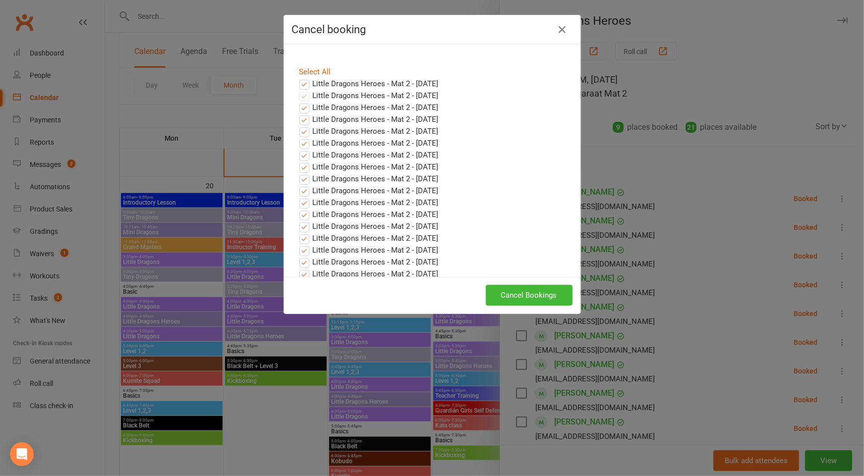
click at [306, 80] on label "Little Dragons Heroes - Mat 2 - [DATE]" at bounding box center [368, 84] width 139 height 12
click at [298, 78] on input "Little Dragons Heroes - Mat 2 - [DATE]" at bounding box center [295, 78] width 6 height 0
click at [542, 288] on button "Cancel Bookings" at bounding box center [529, 295] width 87 height 21
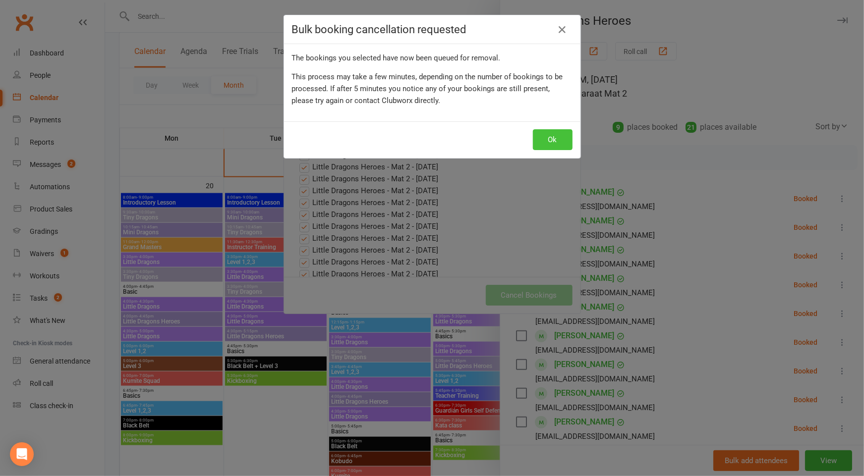
click at [546, 139] on button "Ok" at bounding box center [553, 139] width 40 height 21
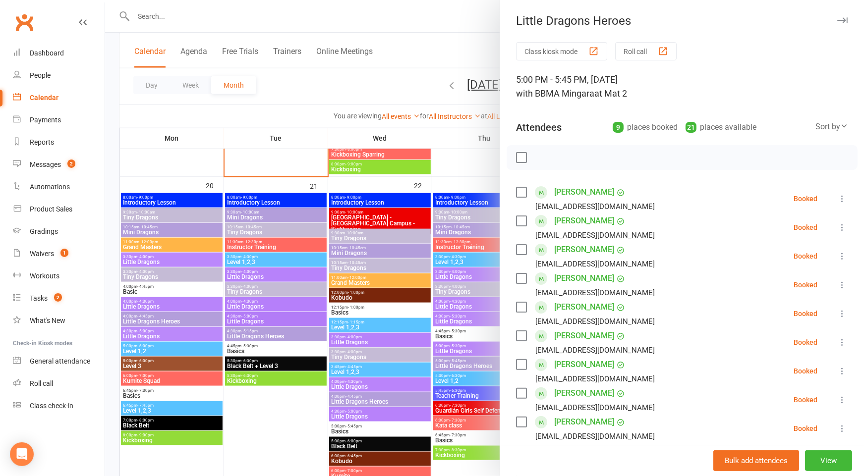
click at [392, 235] on div at bounding box center [484, 238] width 759 height 476
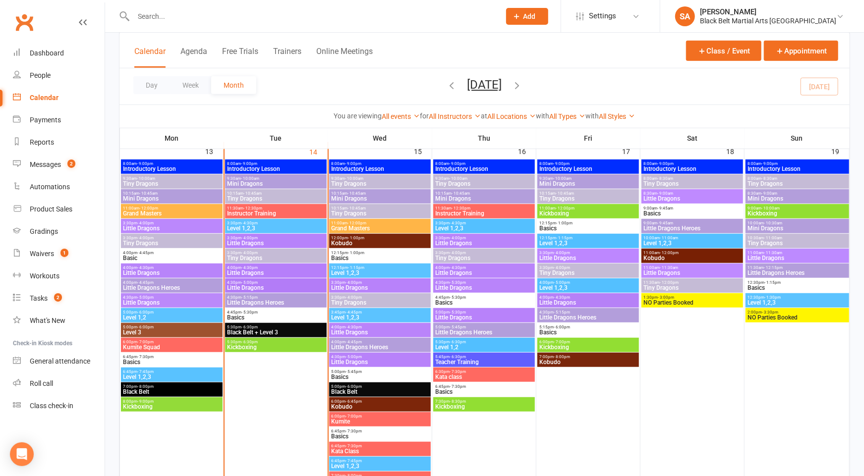
scroll to position [406, 0]
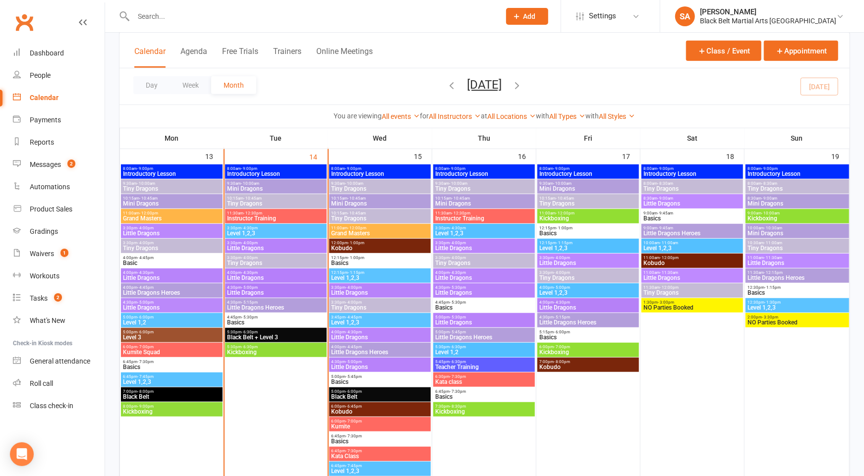
click at [563, 258] on span "- 4:00pm" at bounding box center [562, 258] width 16 height 4
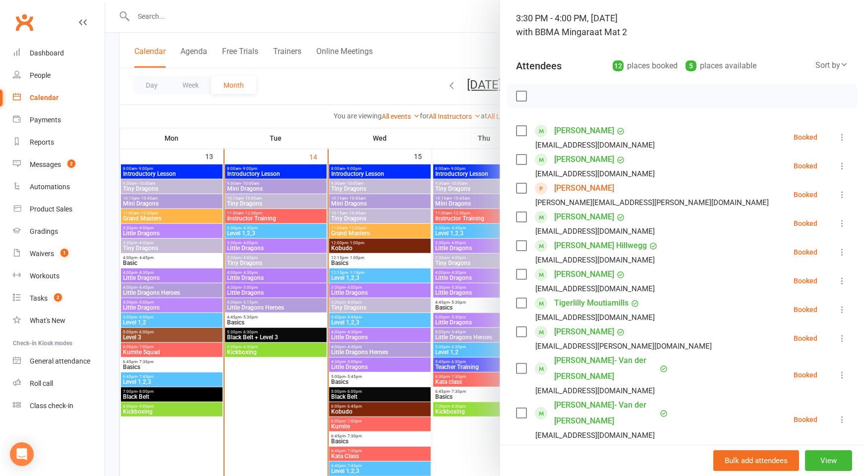
scroll to position [67, 0]
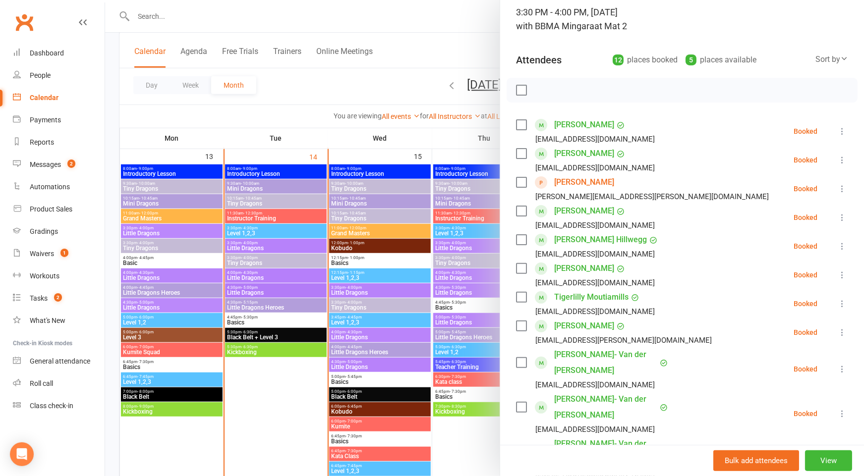
click at [345, 317] on div at bounding box center [484, 238] width 759 height 476
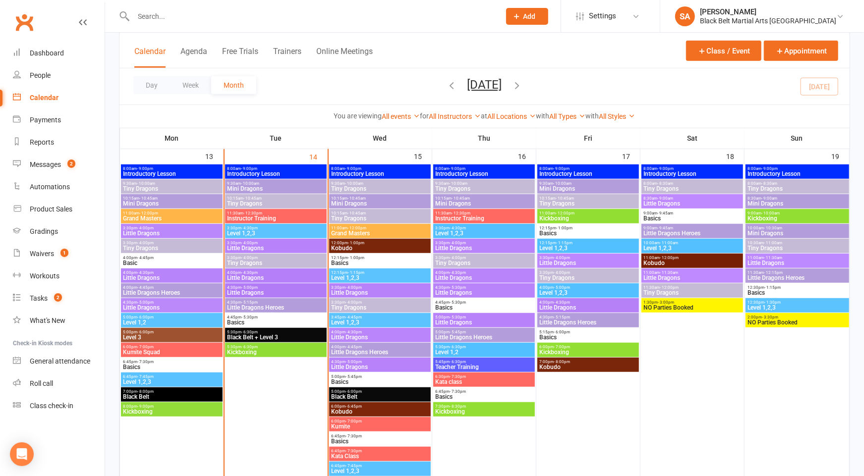
click at [564, 275] on span "Tiny Dragons" at bounding box center [588, 278] width 98 height 6
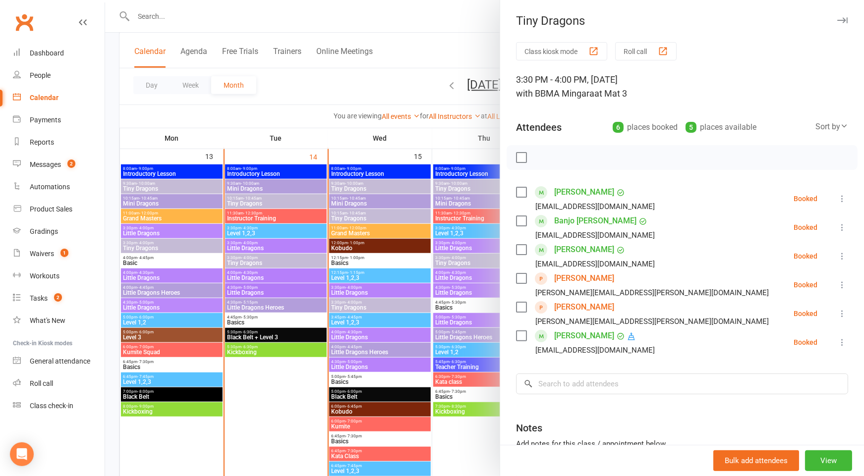
click at [355, 302] on div at bounding box center [484, 238] width 759 height 476
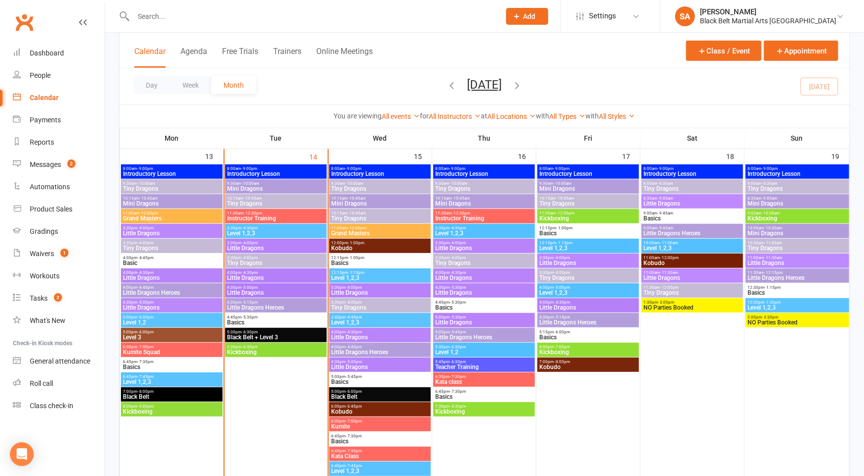
click at [468, 202] on span "Mini Dragons" at bounding box center [484, 204] width 98 height 6
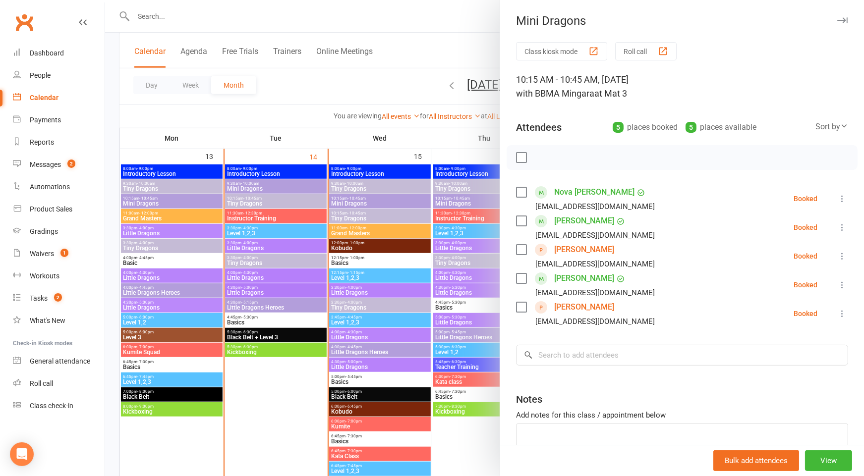
click at [468, 202] on div at bounding box center [484, 238] width 759 height 476
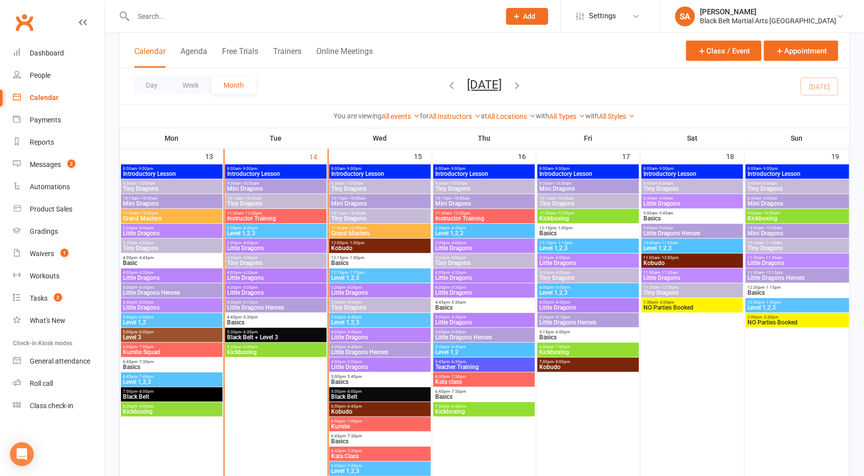
click at [167, 201] on span "Mini Dragons" at bounding box center [172, 204] width 98 height 6
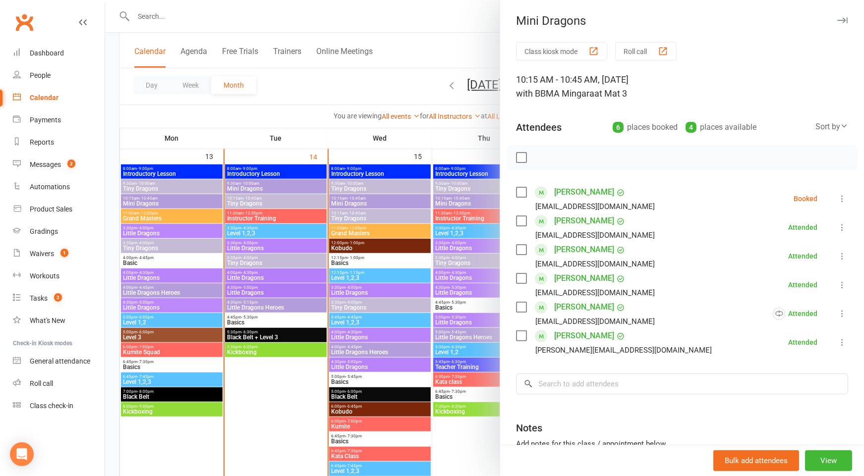
click at [520, 191] on label at bounding box center [521, 192] width 10 height 10
click at [561, 161] on icon "button" at bounding box center [564, 157] width 11 height 11
click at [147, 262] on div at bounding box center [484, 238] width 759 height 476
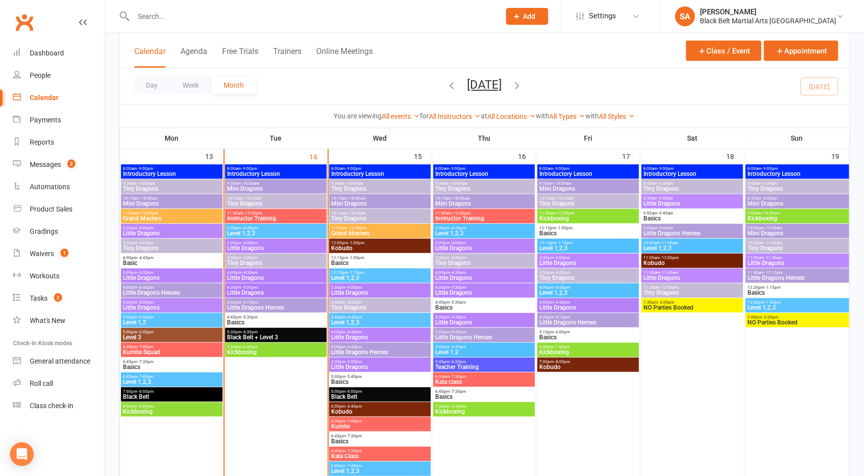
click at [151, 199] on div "10:15am - 10:45am Mini Dragons" at bounding box center [172, 201] width 102 height 14
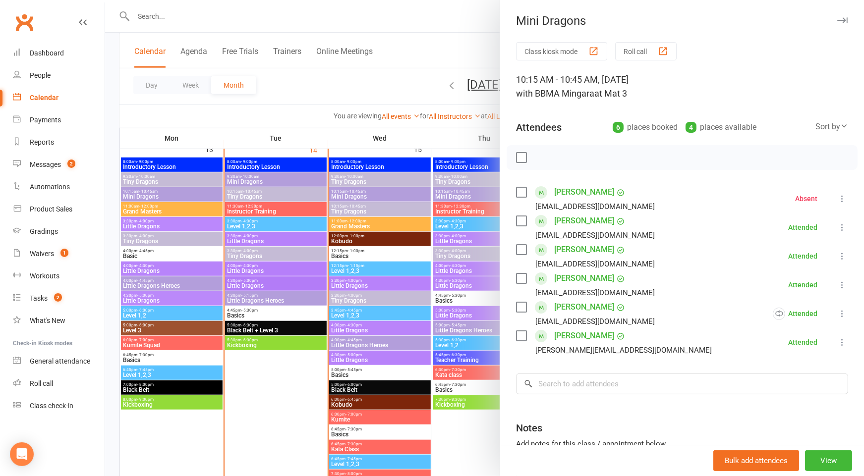
click at [151, 199] on div at bounding box center [484, 238] width 759 height 476
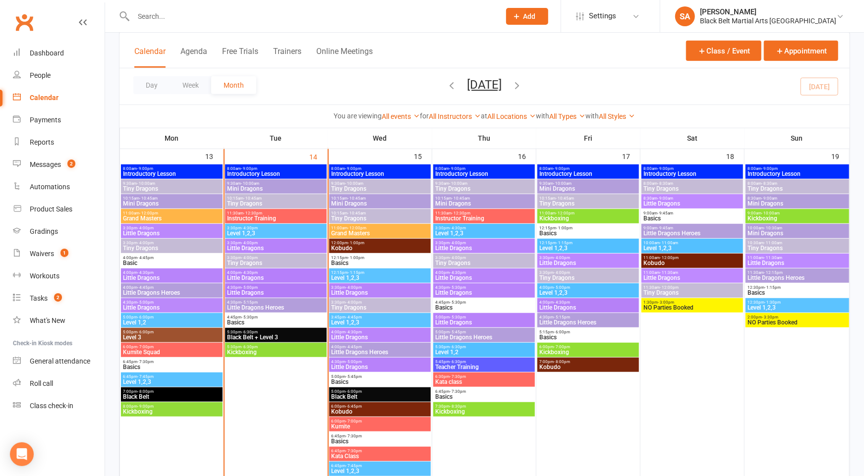
scroll to position [404, 0]
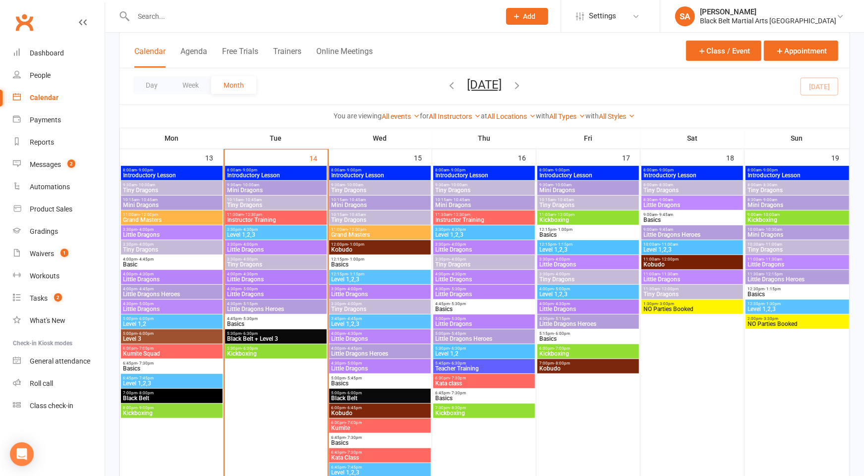
click at [152, 183] on span "- 10:00am" at bounding box center [146, 185] width 18 height 4
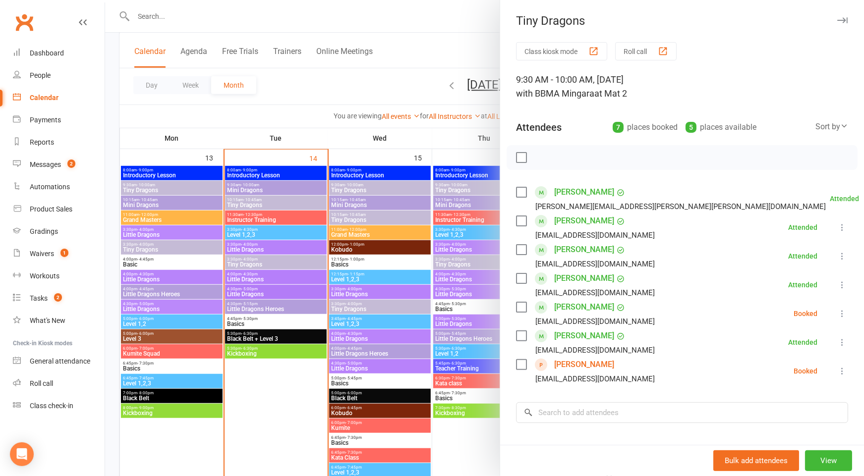
click at [524, 307] on label at bounding box center [521, 307] width 10 height 10
click at [565, 151] on button "button" at bounding box center [564, 157] width 17 height 17
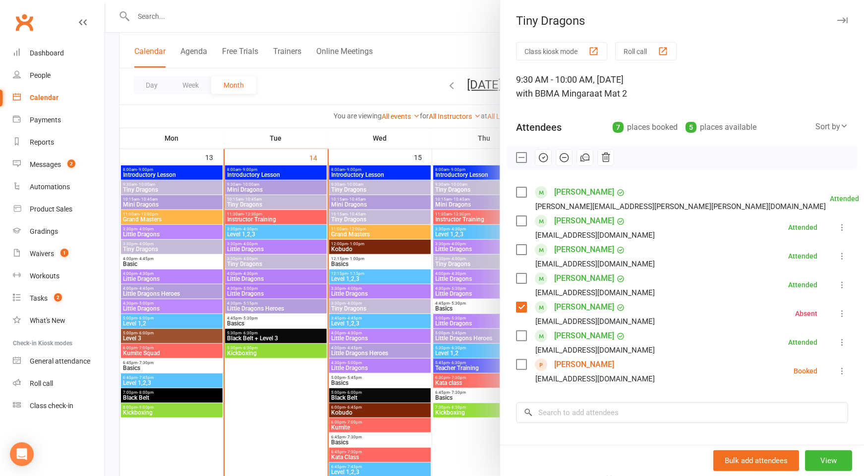
click at [380, 185] on div at bounding box center [484, 238] width 759 height 476
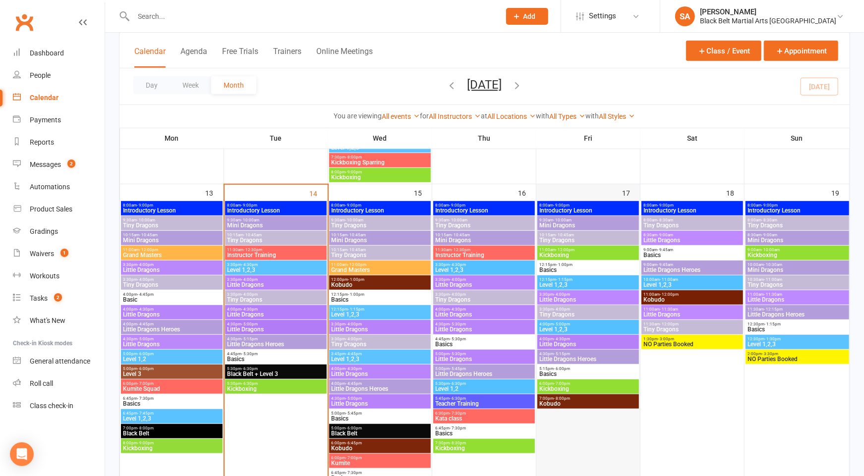
scroll to position [367, 0]
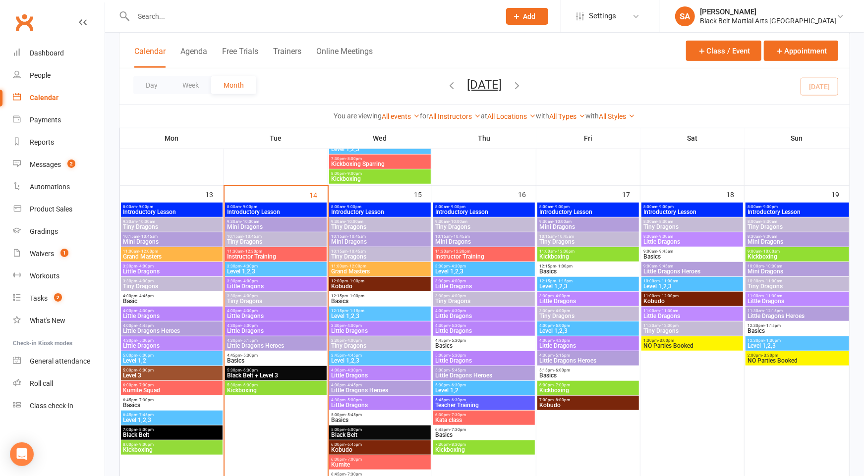
click at [552, 359] on span "Little Dragons Heroes" at bounding box center [588, 361] width 98 height 6
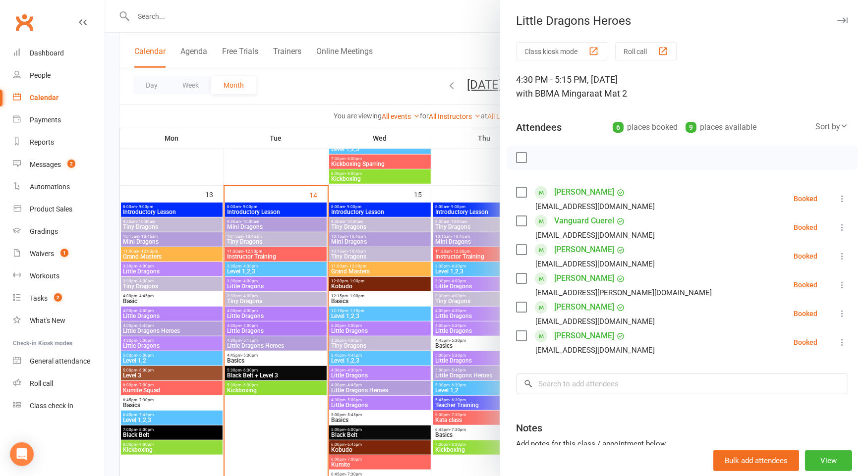
click at [842, 197] on icon at bounding box center [842, 199] width 10 height 10
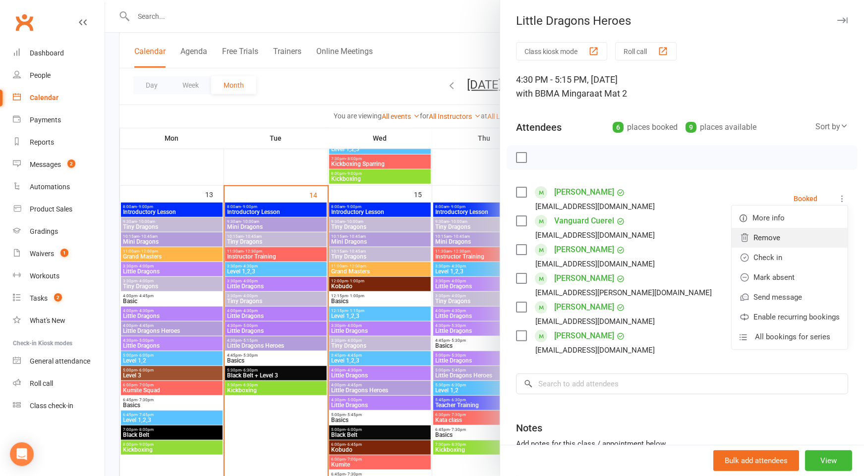
click at [810, 240] on link "Remove" at bounding box center [790, 238] width 116 height 20
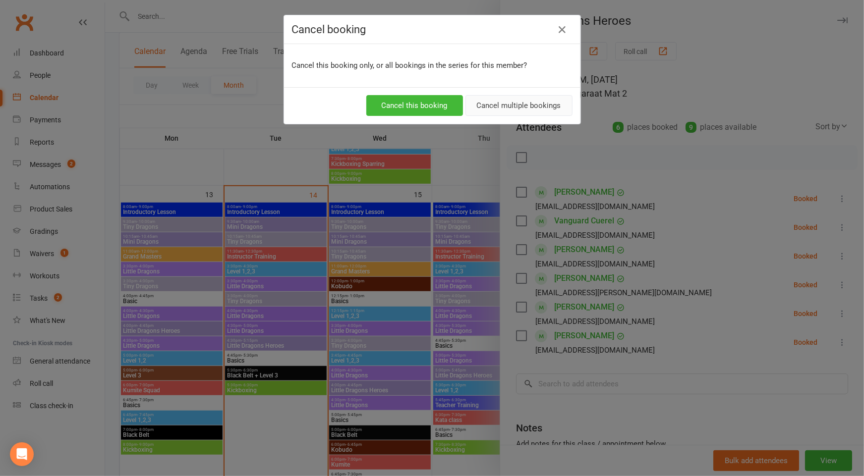
click at [523, 109] on button "Cancel multiple bookings" at bounding box center [518, 105] width 107 height 21
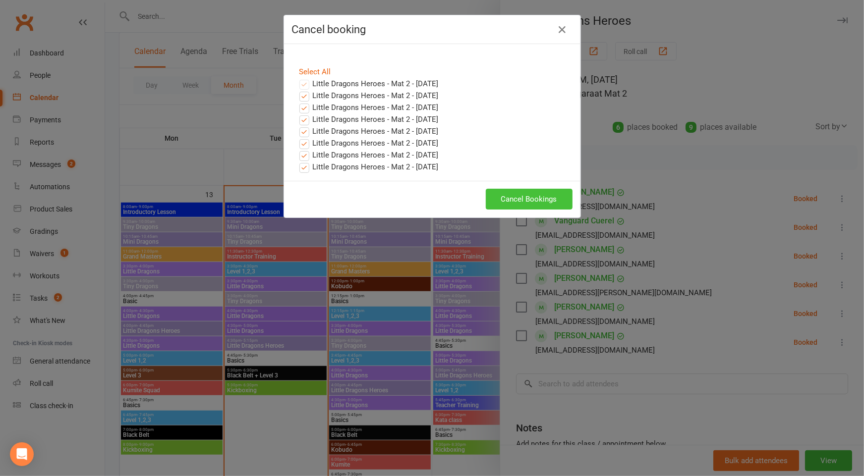
click at [543, 201] on button "Cancel Bookings" at bounding box center [529, 199] width 87 height 21
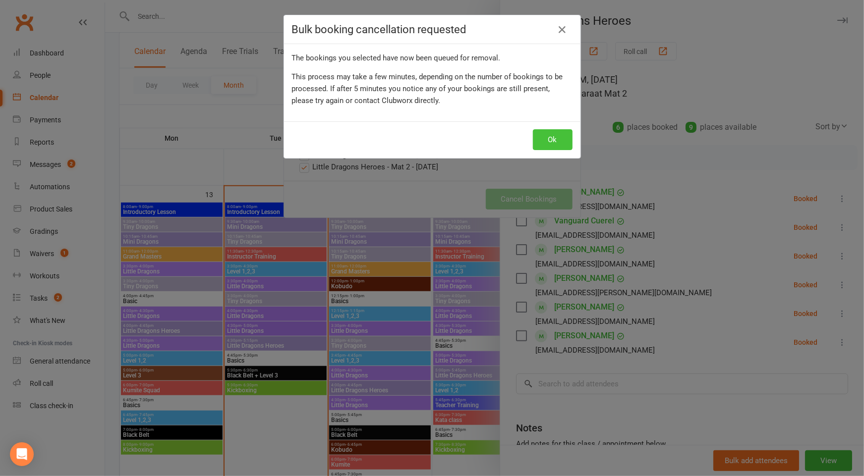
click at [557, 144] on button "Ok" at bounding box center [553, 139] width 40 height 21
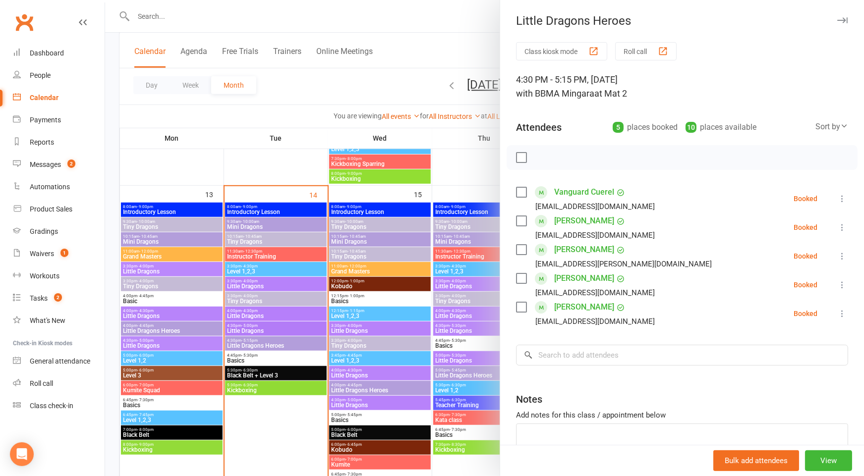
drag, startPoint x: 447, startPoint y: 243, endPoint x: 488, endPoint y: 239, distance: 40.9
click at [447, 243] on div at bounding box center [484, 238] width 759 height 476
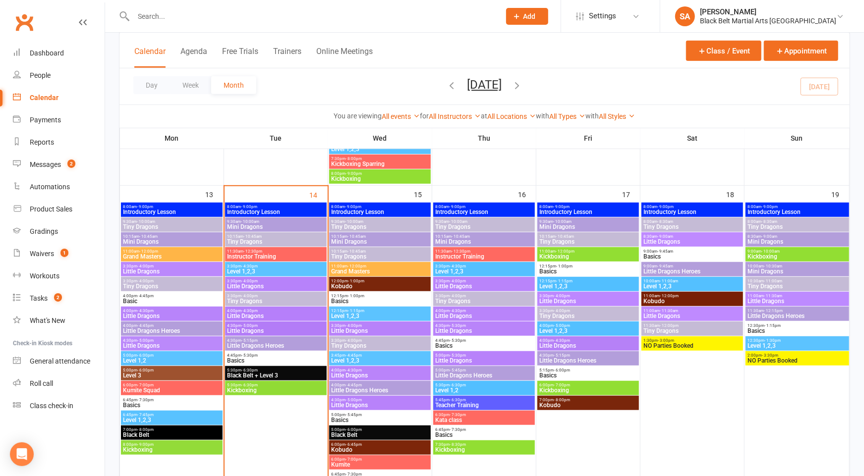
click at [592, 360] on span "Little Dragons Heroes" at bounding box center [588, 361] width 98 height 6
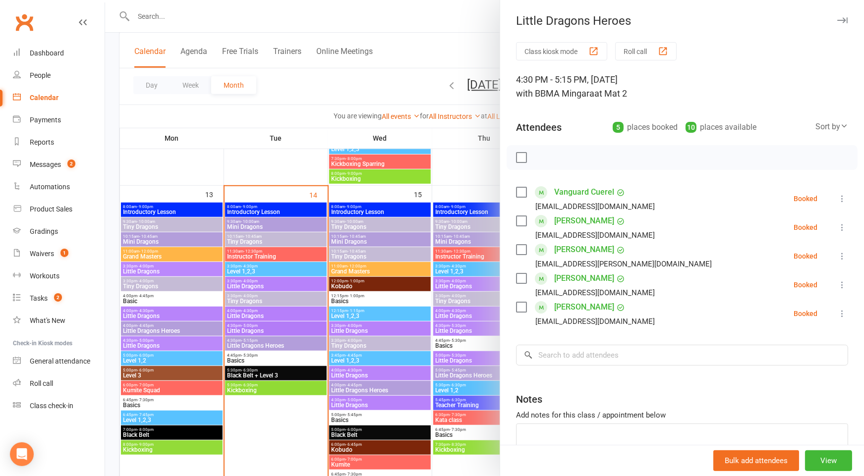
drag, startPoint x: 441, startPoint y: 331, endPoint x: 448, endPoint y: 321, distance: 11.7
click at [441, 331] on div at bounding box center [484, 238] width 759 height 476
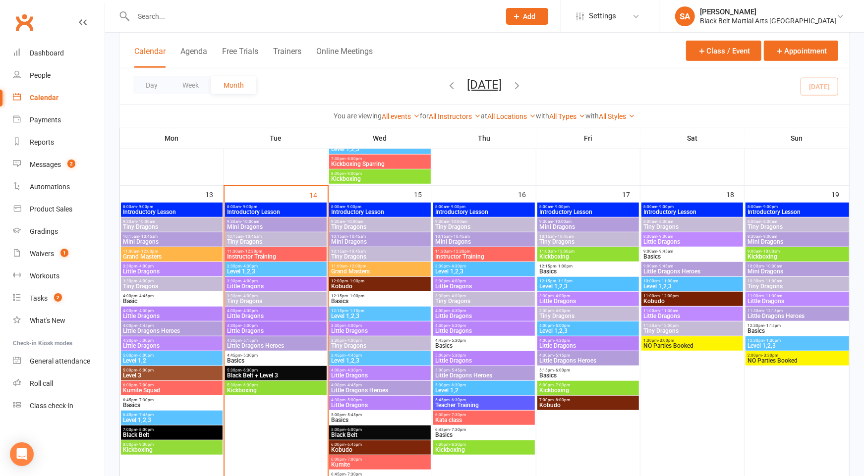
click at [489, 370] on span "5:00pm - 5:45pm" at bounding box center [484, 370] width 98 height 4
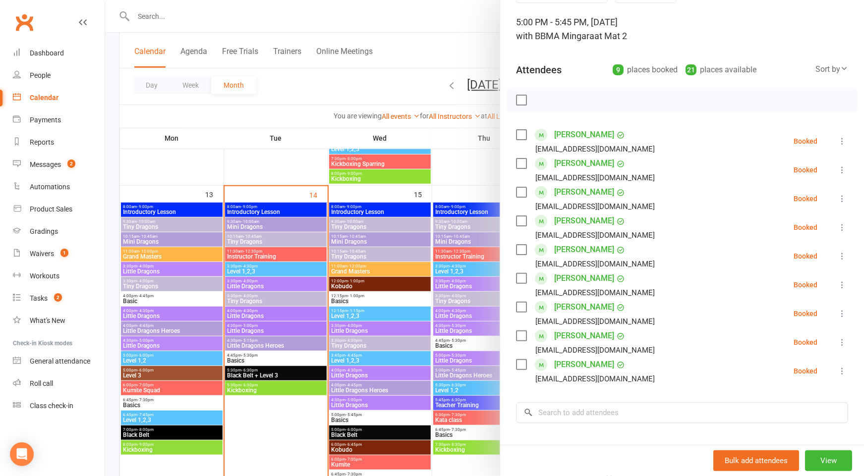
scroll to position [74, 0]
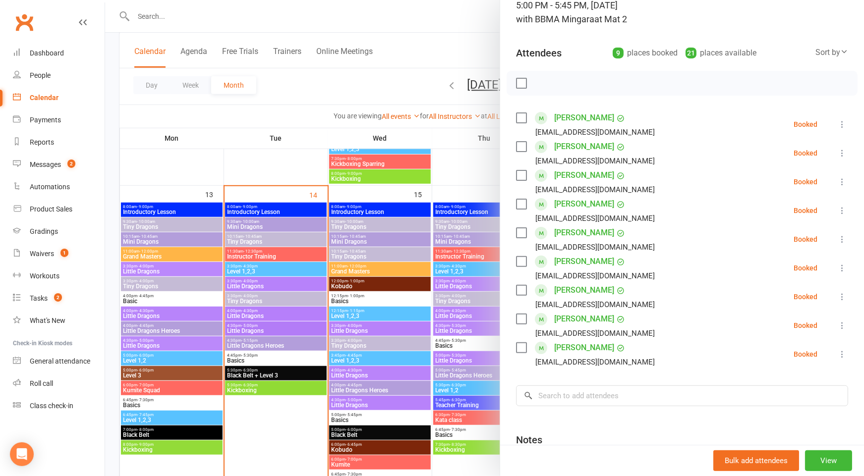
drag, startPoint x: 408, startPoint y: 280, endPoint x: 465, endPoint y: 279, distance: 56.5
click at [410, 280] on div at bounding box center [484, 238] width 759 height 476
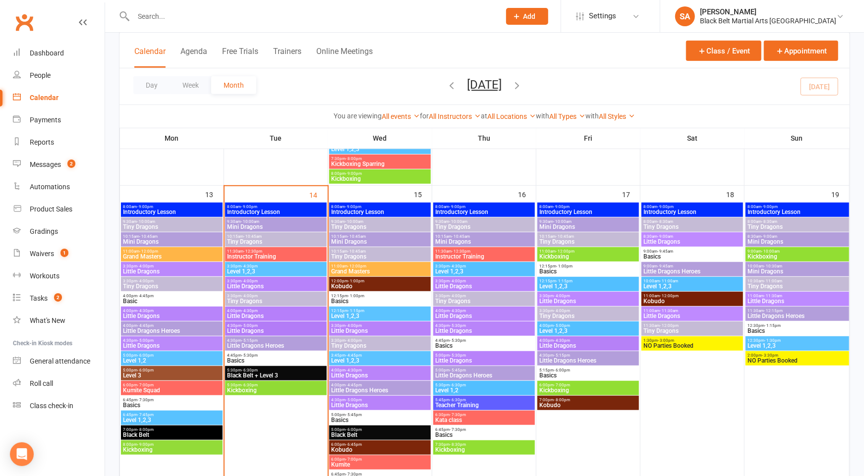
click at [671, 269] on span "Little Dragons Heroes" at bounding box center [692, 272] width 98 height 6
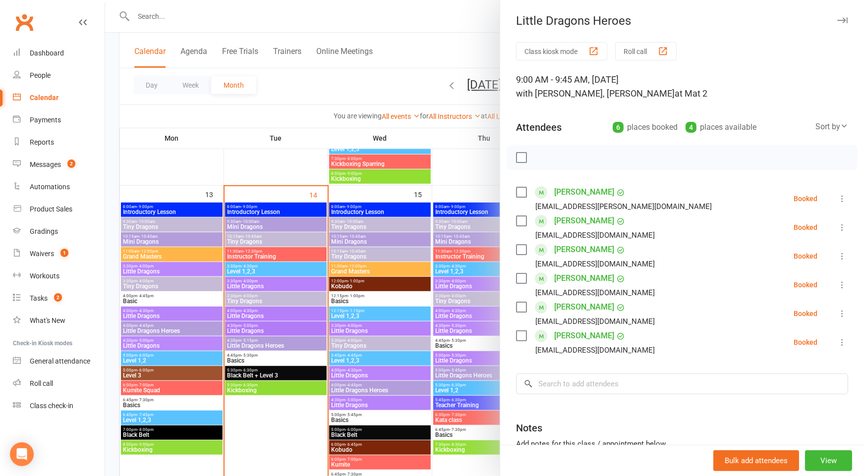
drag, startPoint x: 608, startPoint y: 336, endPoint x: 555, endPoint y: 337, distance: 52.6
click at [555, 337] on div "[PERSON_NAME] [PERSON_NAME][EMAIL_ADDRESS][DOMAIN_NAME]" at bounding box center [587, 342] width 143 height 29
copy div "[PERSON_NAME]"
click at [418, 312] on div at bounding box center [484, 238] width 759 height 476
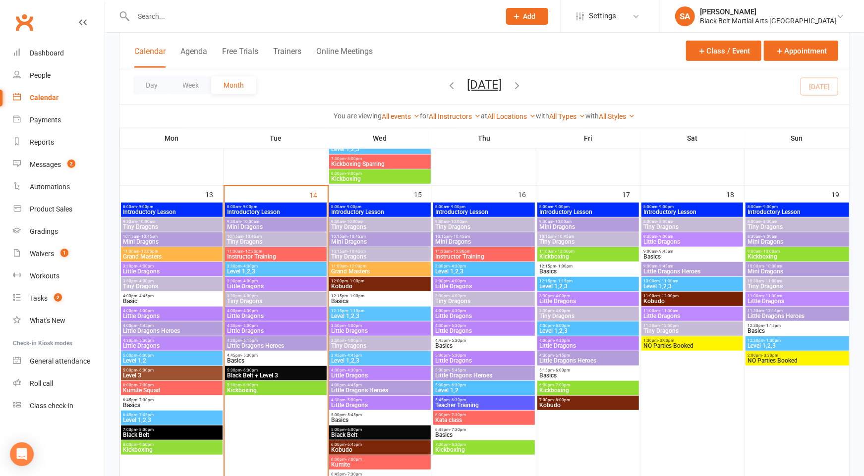
click at [677, 239] on span "Little Dragons" at bounding box center [692, 242] width 98 height 6
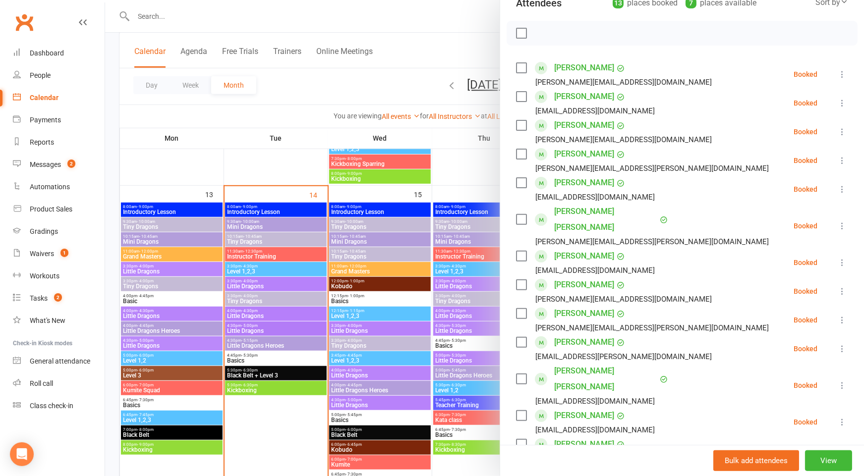
scroll to position [185, 0]
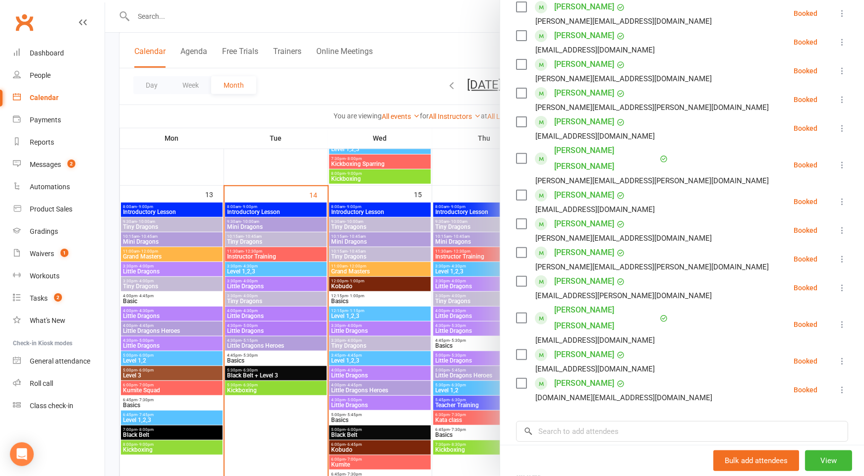
click at [392, 289] on div at bounding box center [484, 238] width 759 height 476
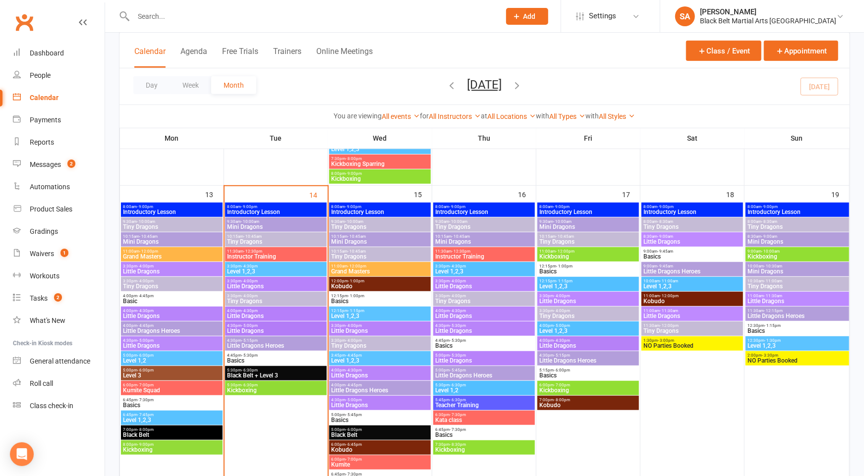
click at [686, 313] on span "Little Dragons" at bounding box center [692, 316] width 98 height 6
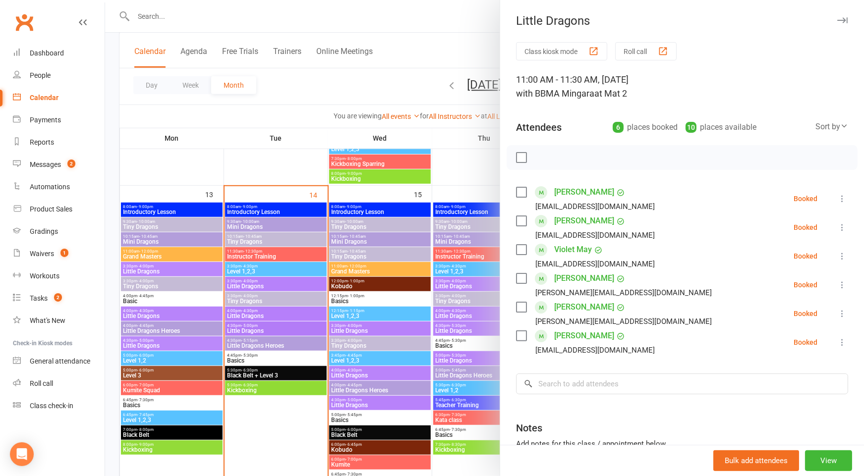
click at [405, 256] on div at bounding box center [484, 238] width 759 height 476
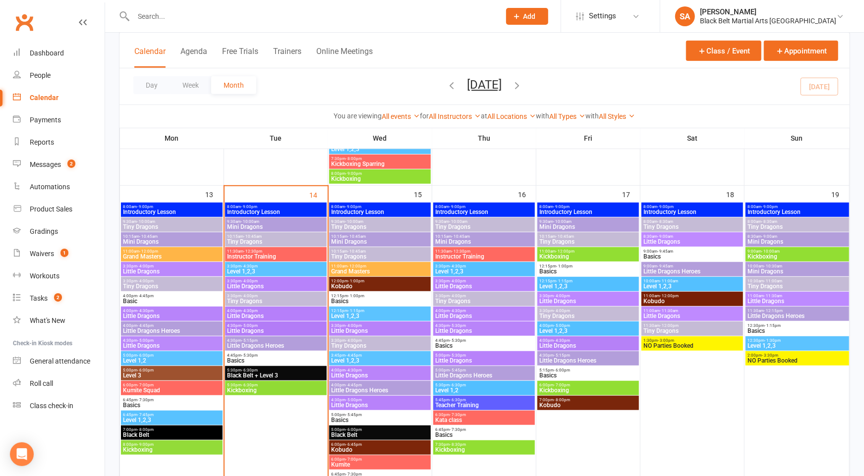
click at [767, 226] on span "Tiny Dragons" at bounding box center [798, 227] width 100 height 6
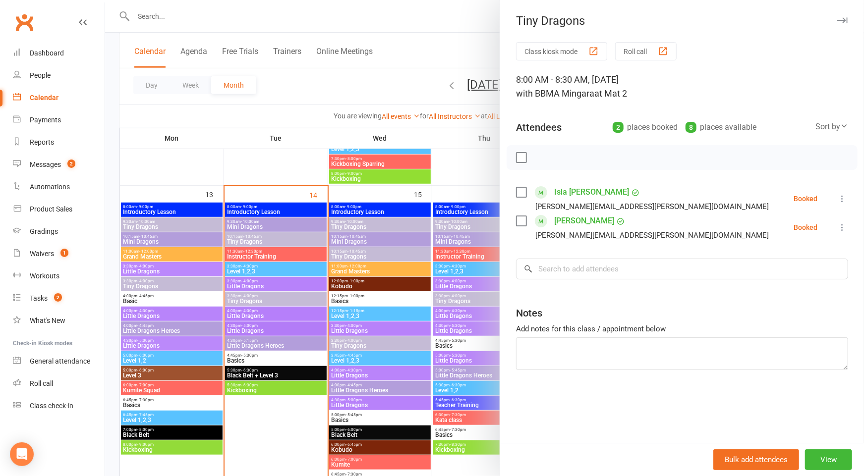
drag, startPoint x: 449, startPoint y: 251, endPoint x: 501, endPoint y: 247, distance: 52.2
click at [452, 251] on div at bounding box center [484, 238] width 759 height 476
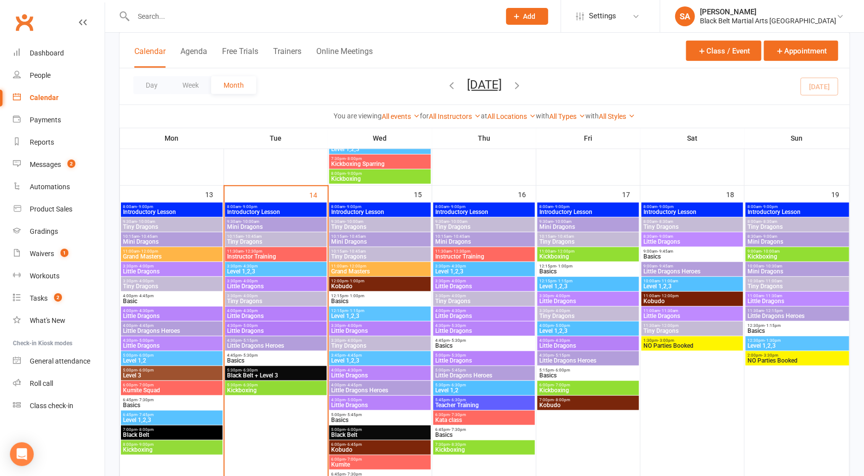
click at [769, 239] on span "Mini Dragons" at bounding box center [798, 242] width 100 height 6
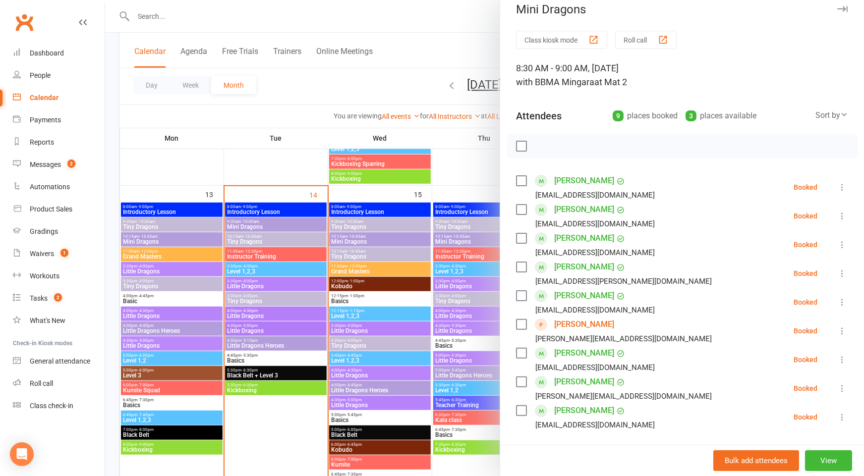
scroll to position [12, 0]
drag, startPoint x: 627, startPoint y: 180, endPoint x: 553, endPoint y: 179, distance: 73.9
click at [552, 180] on div "[PERSON_NAME] [EMAIL_ADDRESS][DOMAIN_NAME]" at bounding box center [587, 187] width 143 height 29
copy link "[PERSON_NAME]"
drag, startPoint x: 714, startPoint y: 180, endPoint x: 772, endPoint y: 174, distance: 57.9
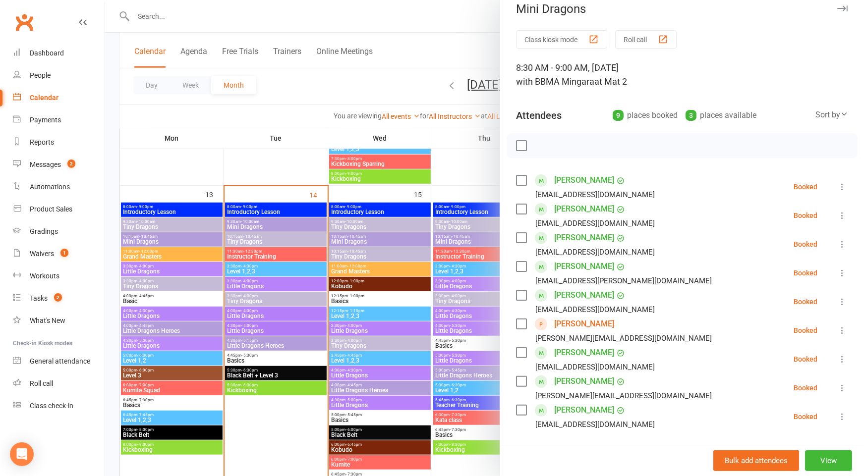
click at [715, 180] on li "[PERSON_NAME] [EMAIL_ADDRESS][DOMAIN_NAME] Booked More info Remove Check in Mar…" at bounding box center [682, 187] width 332 height 29
click at [839, 186] on icon at bounding box center [842, 187] width 10 height 10
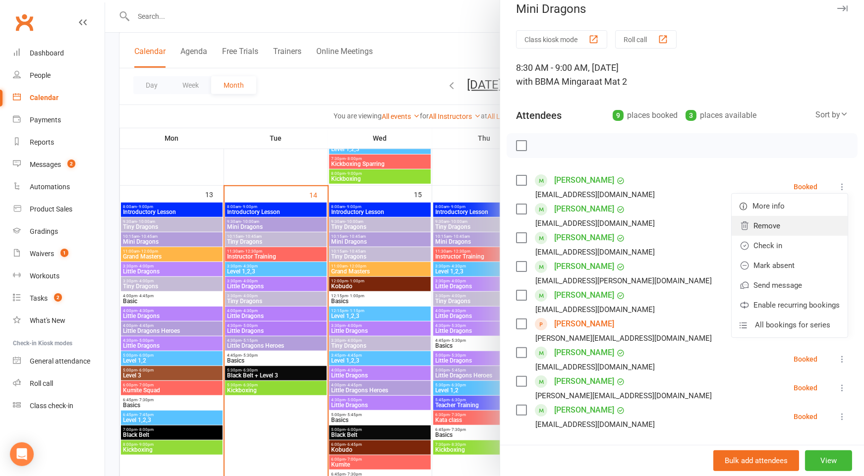
click at [831, 223] on link "Remove" at bounding box center [790, 226] width 116 height 20
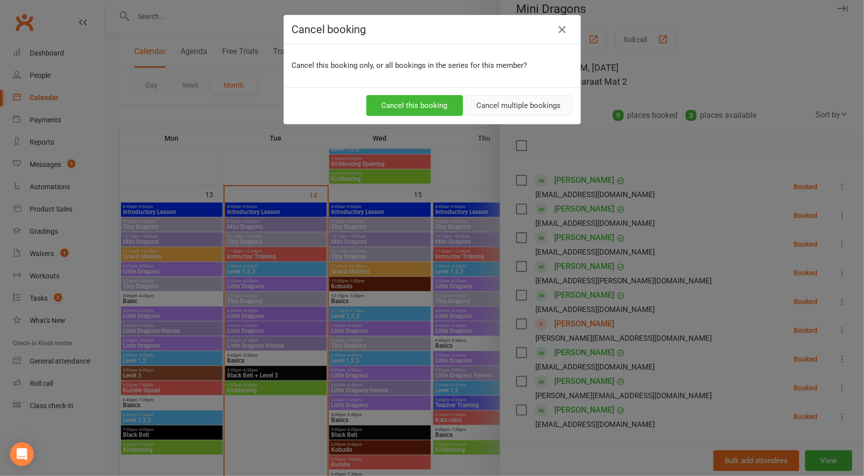
click at [508, 109] on button "Cancel multiple bookings" at bounding box center [518, 105] width 107 height 21
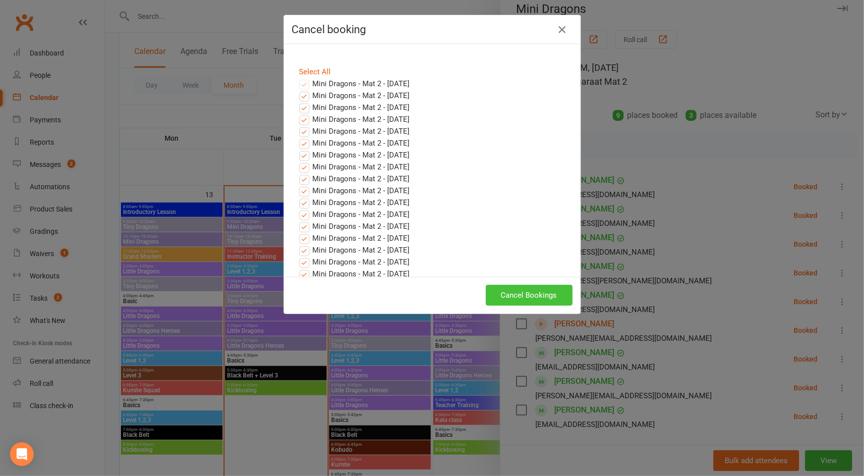
click at [531, 293] on button "Cancel Bookings" at bounding box center [529, 295] width 87 height 21
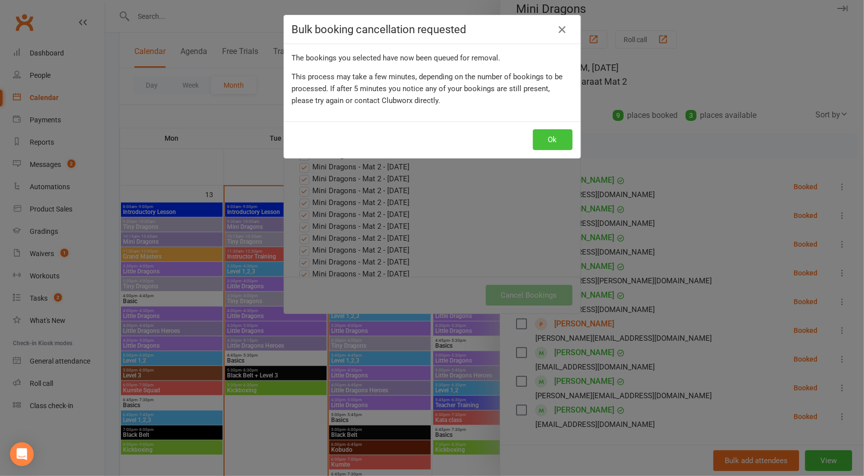
click at [560, 134] on button "Ok" at bounding box center [553, 139] width 40 height 21
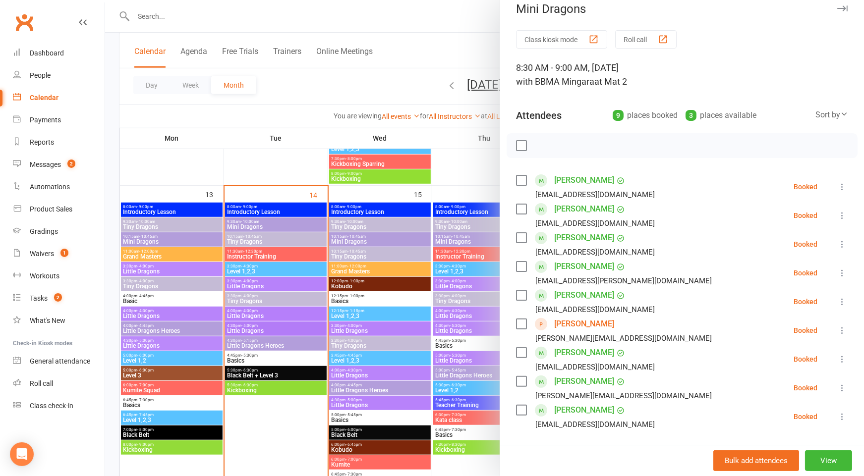
click at [576, 295] on link "[PERSON_NAME]" at bounding box center [584, 296] width 60 height 16
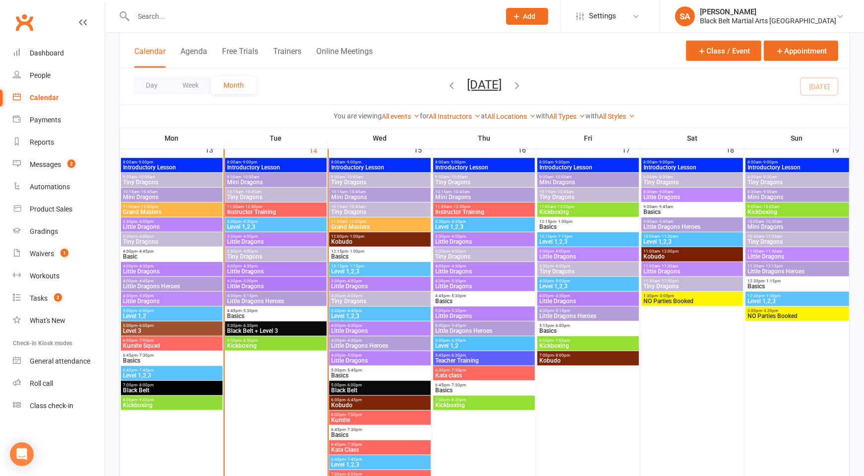
scroll to position [365, 0]
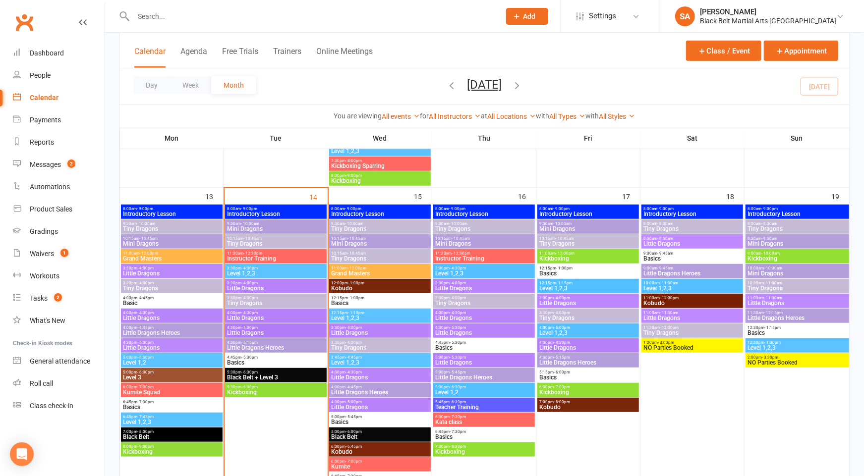
click at [770, 237] on span "- 9:00am" at bounding box center [770, 238] width 16 height 4
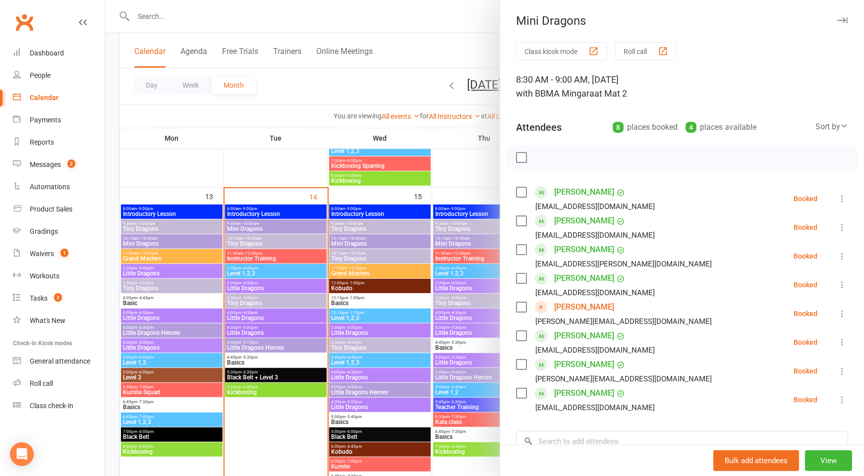
click at [465, 237] on div at bounding box center [484, 238] width 759 height 476
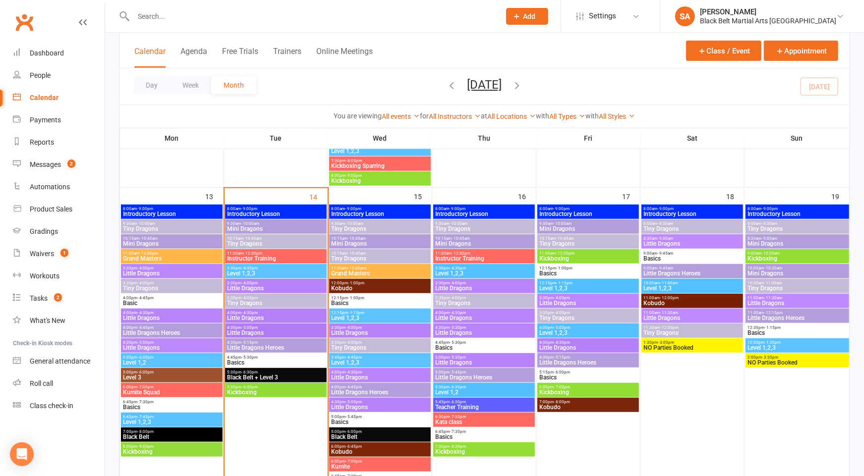
click at [808, 243] on span "Mini Dragons" at bounding box center [798, 244] width 100 height 6
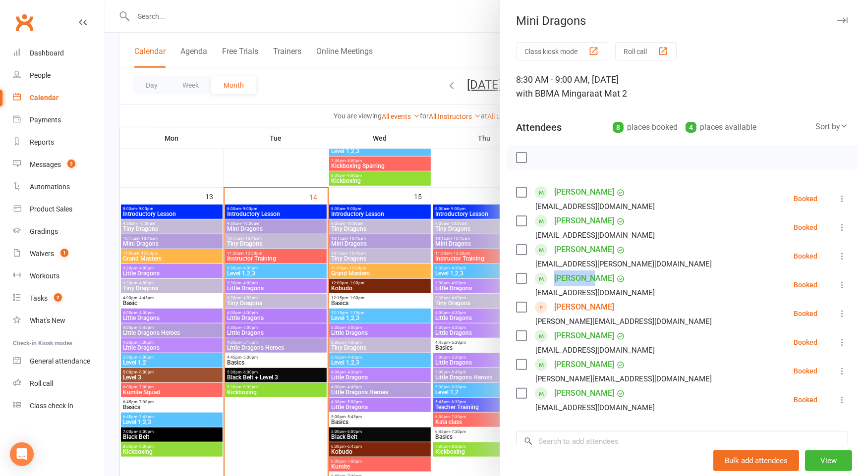
click at [555, 278] on div "[PERSON_NAME] [EMAIL_ADDRESS][DOMAIN_NAME]" at bounding box center [587, 285] width 143 height 29
copy link "[PERSON_NAME]"
click at [840, 282] on icon at bounding box center [842, 285] width 10 height 10
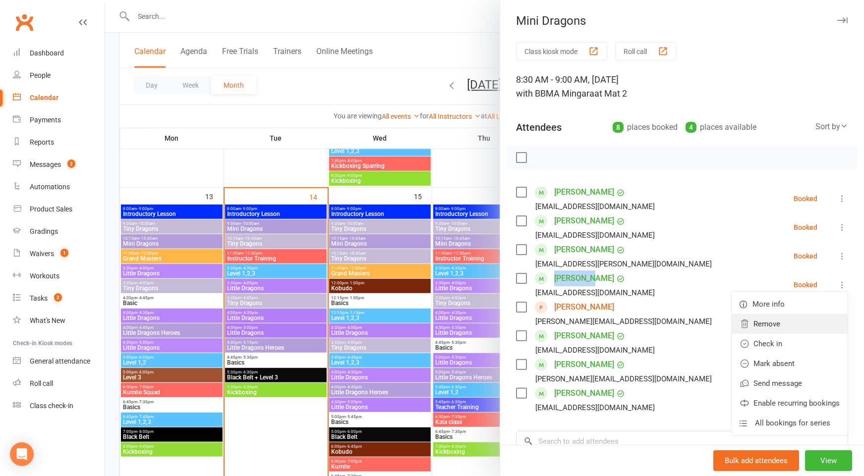
click at [801, 329] on link "Remove" at bounding box center [790, 324] width 116 height 20
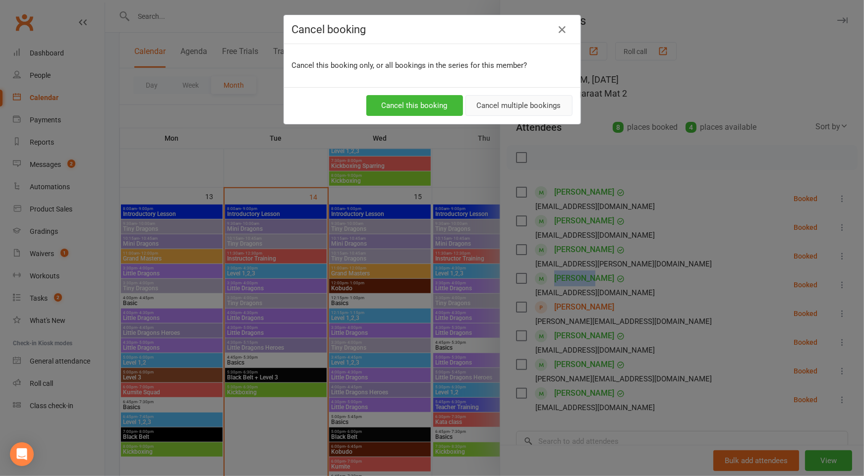
click at [537, 106] on button "Cancel multiple bookings" at bounding box center [518, 105] width 107 height 21
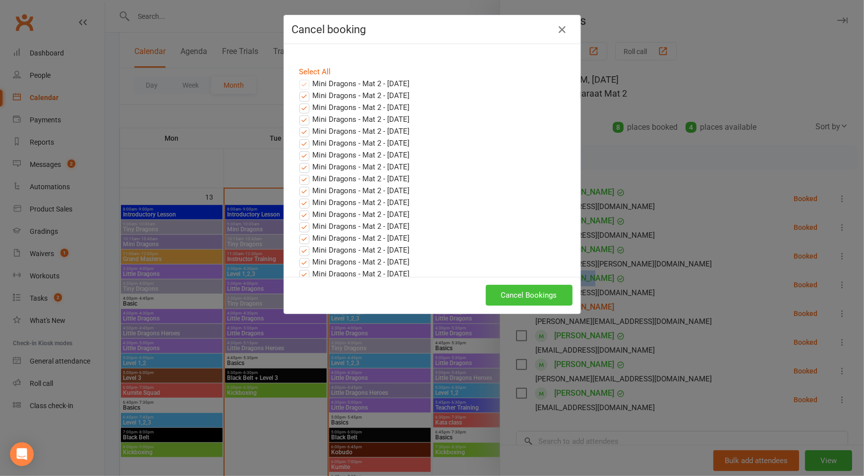
click at [513, 296] on button "Cancel Bookings" at bounding box center [529, 295] width 87 height 21
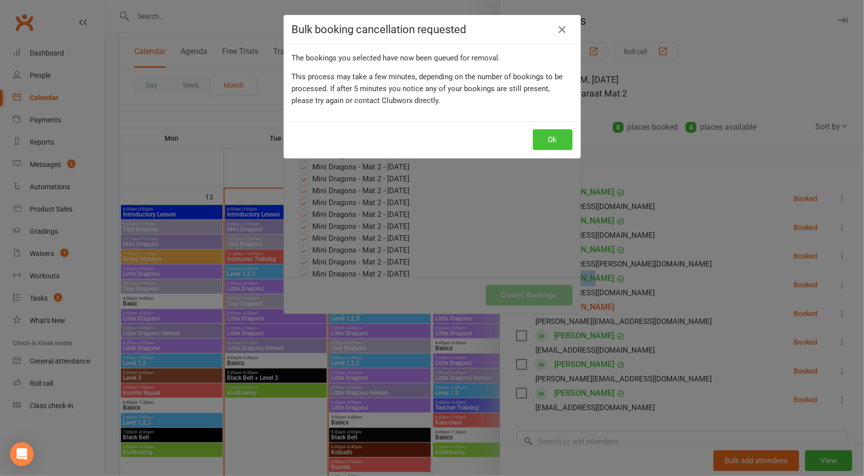
click at [554, 136] on button "Ok" at bounding box center [553, 139] width 40 height 21
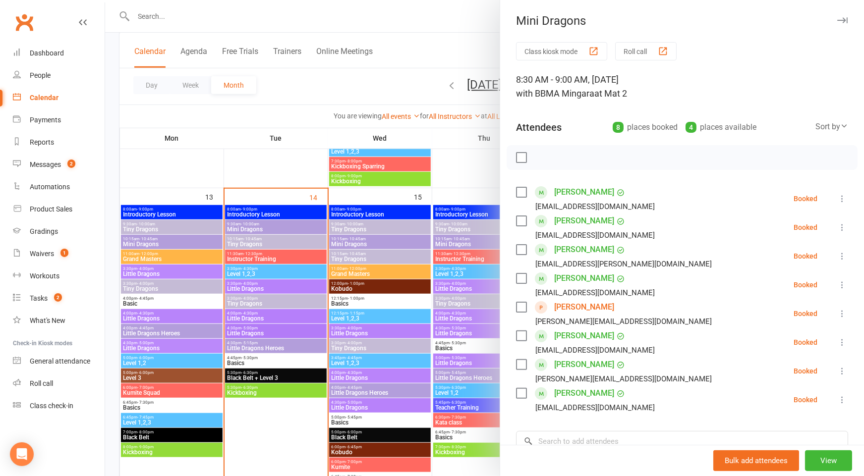
click at [418, 246] on div at bounding box center [484, 238] width 759 height 476
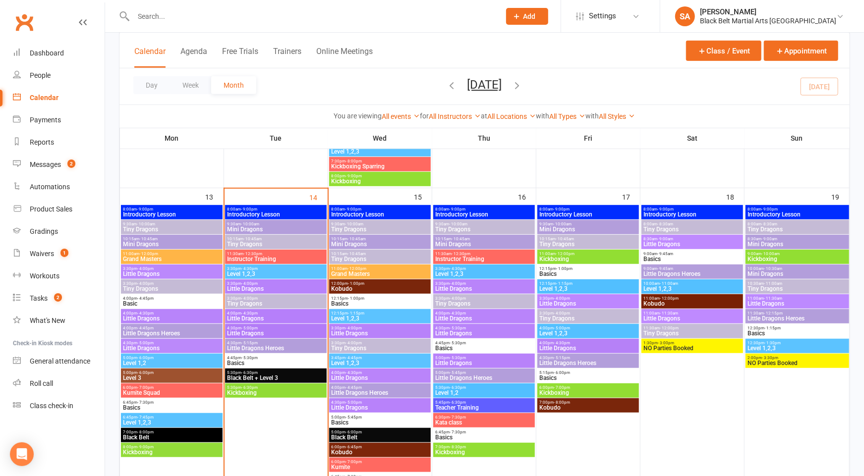
click at [776, 225] on span "- 8:30am" at bounding box center [770, 224] width 16 height 4
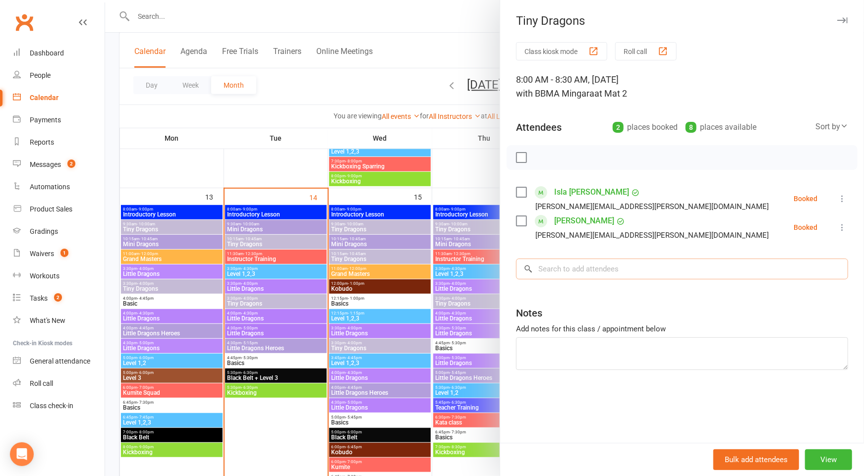
click at [583, 269] on input "search" at bounding box center [682, 269] width 332 height 21
paste input "[PERSON_NAME]"
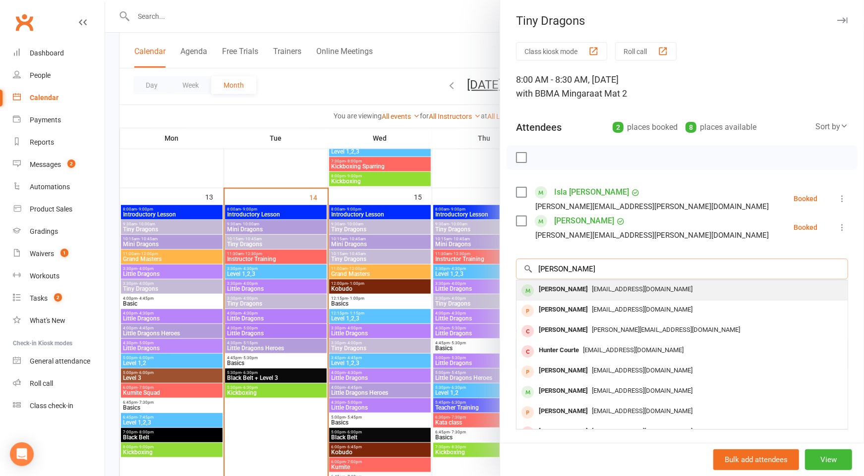
type input "[PERSON_NAME]"
click at [592, 290] on span "[EMAIL_ADDRESS][DOMAIN_NAME]" at bounding box center [642, 289] width 101 height 7
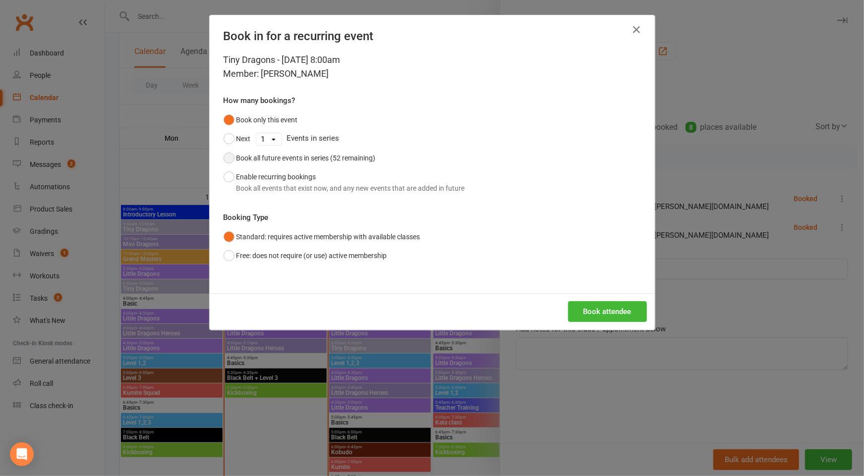
click at [287, 157] on div "Book all future events in series (52 remaining)" at bounding box center [305, 158] width 139 height 11
drag, startPoint x: 606, startPoint y: 318, endPoint x: 597, endPoint y: 314, distance: 9.3
click at [606, 318] on button "Book attendee" at bounding box center [607, 311] width 79 height 21
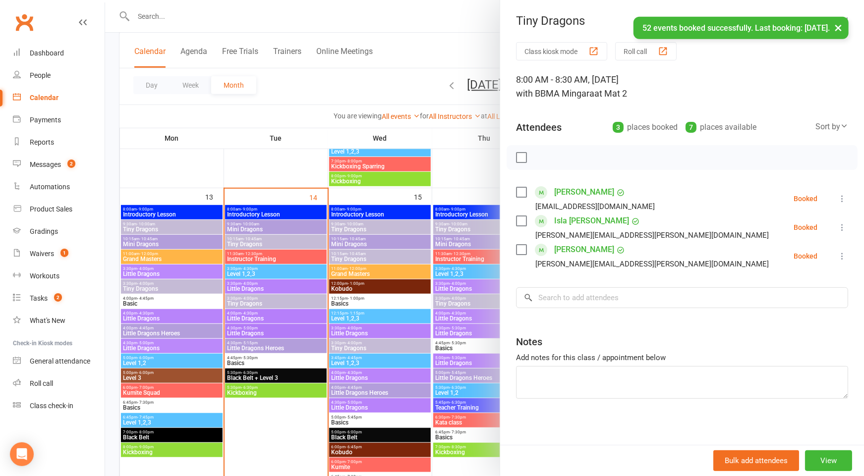
click at [378, 261] on div at bounding box center [484, 238] width 759 height 476
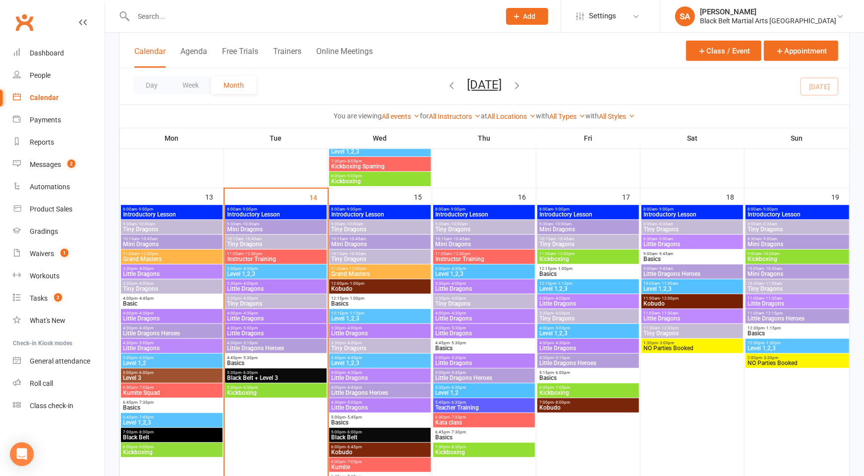
click at [776, 269] on span "- 10:30am" at bounding box center [773, 269] width 18 height 4
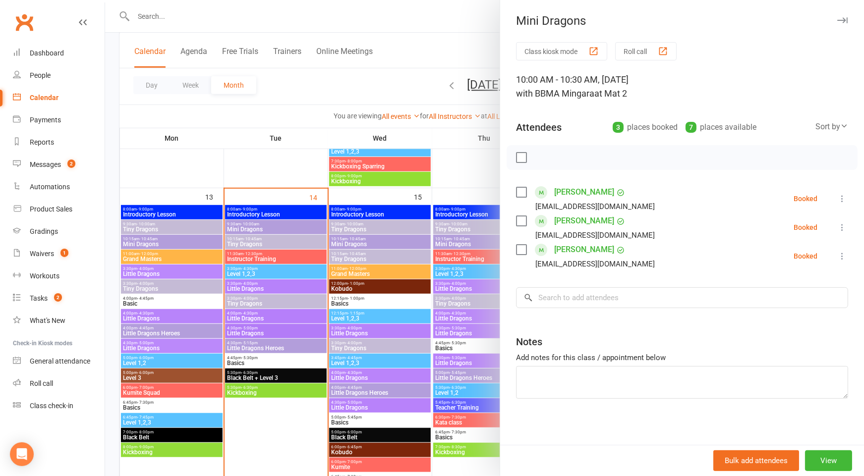
click at [438, 242] on div at bounding box center [484, 238] width 759 height 476
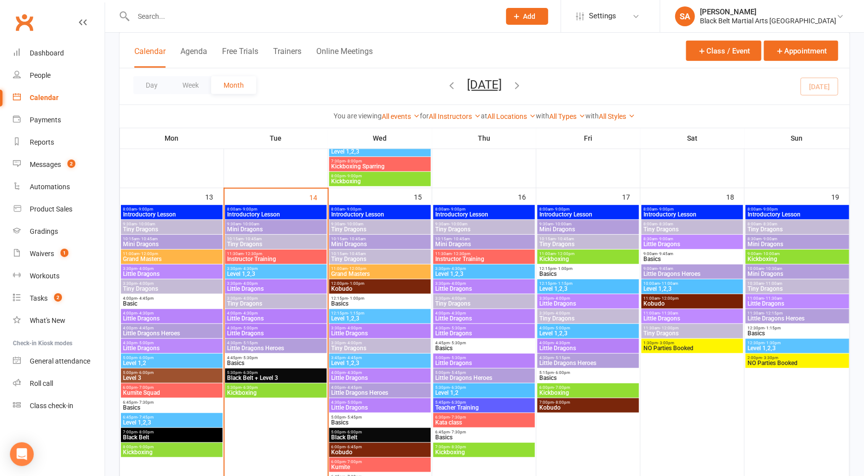
click at [770, 284] on span "- 11:00am" at bounding box center [773, 284] width 18 height 4
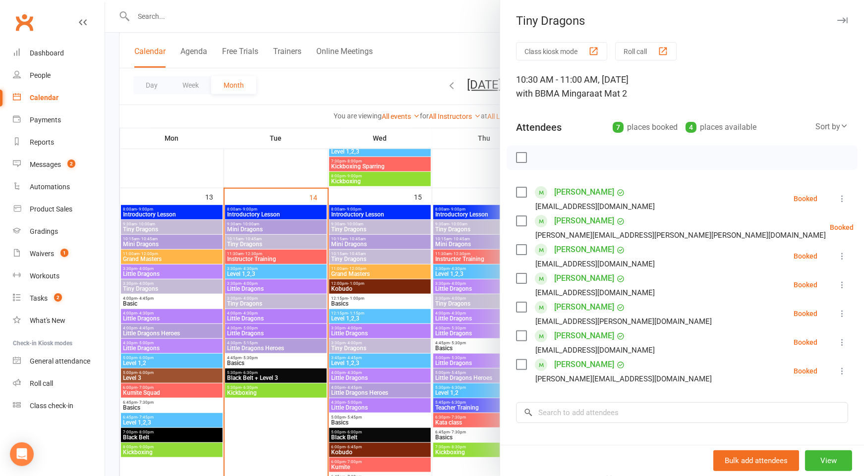
click at [330, 254] on div at bounding box center [484, 238] width 759 height 476
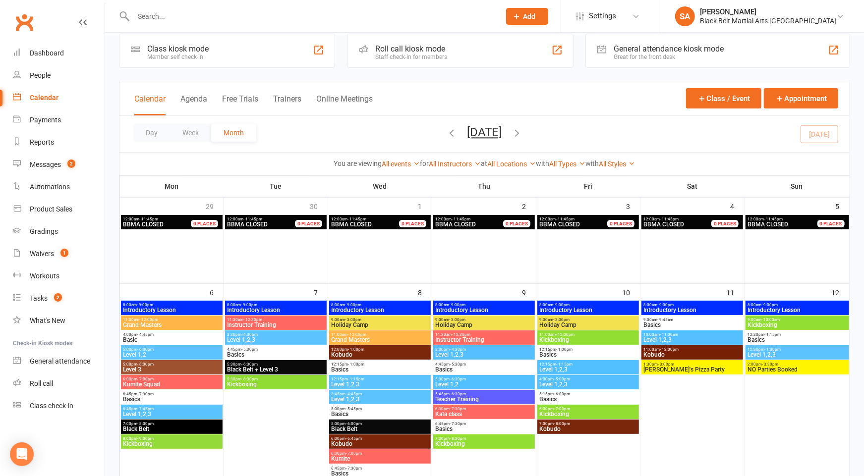
scroll to position [0, 0]
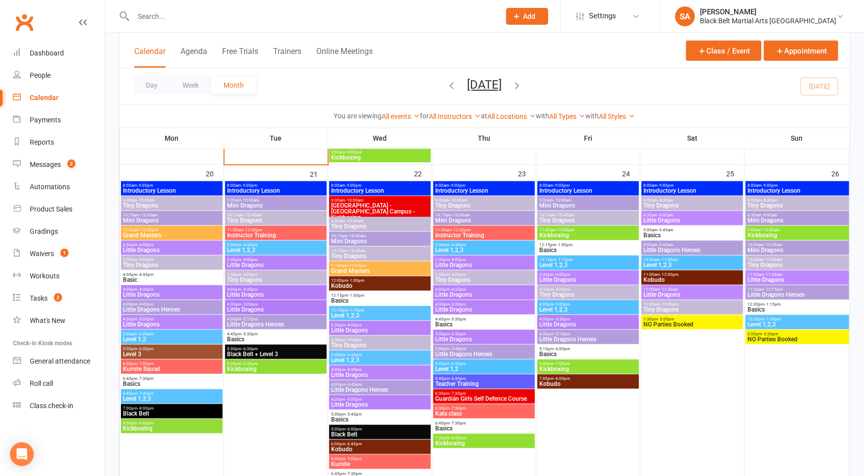
click at [770, 249] on span "Mini Dragons" at bounding box center [798, 250] width 100 height 6
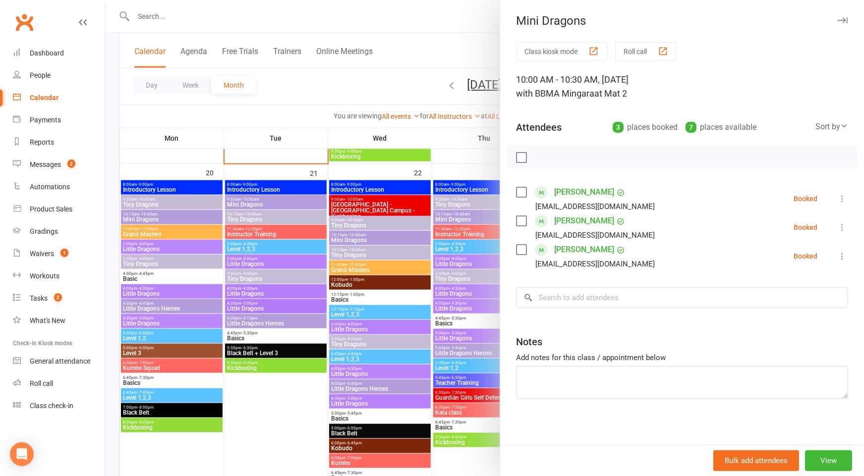
scroll to position [752, 0]
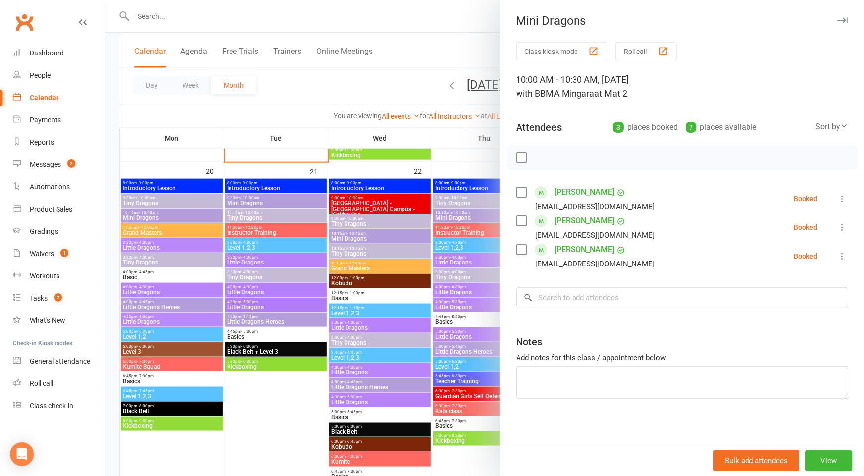
click at [389, 240] on div at bounding box center [484, 238] width 759 height 476
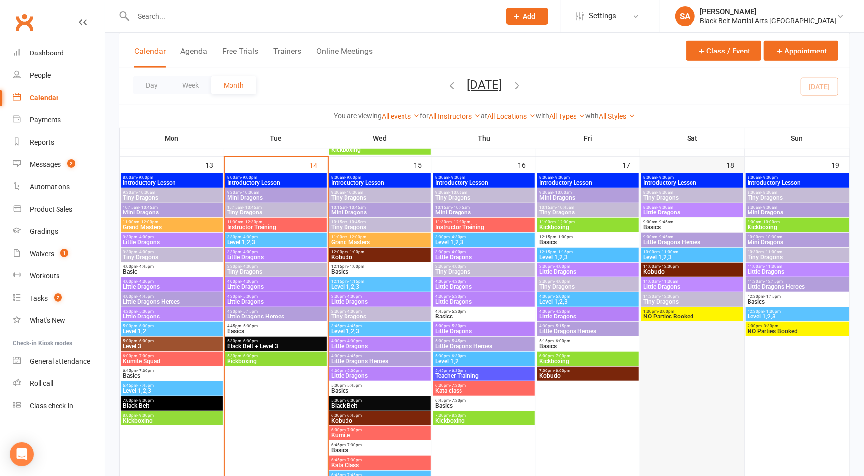
scroll to position [396, 0]
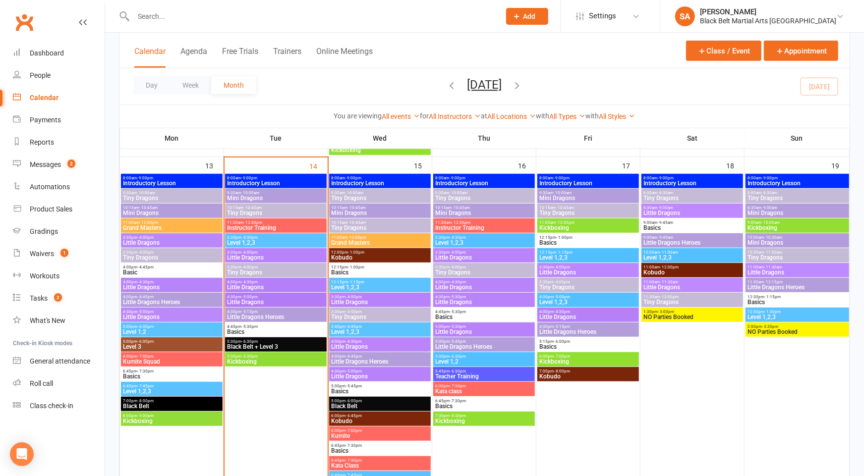
click at [783, 255] on span "Tiny Dragons" at bounding box center [798, 258] width 100 height 6
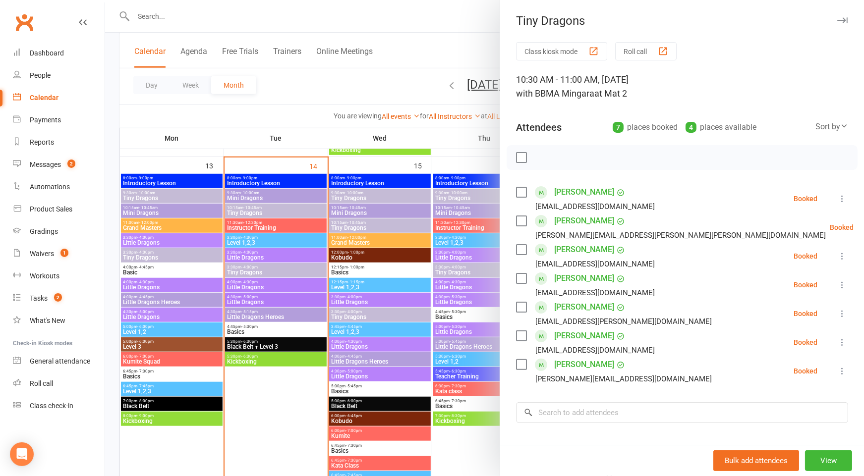
drag, startPoint x: 375, startPoint y: 262, endPoint x: 544, endPoint y: 272, distance: 168.8
click at [376, 262] on div at bounding box center [484, 238] width 759 height 476
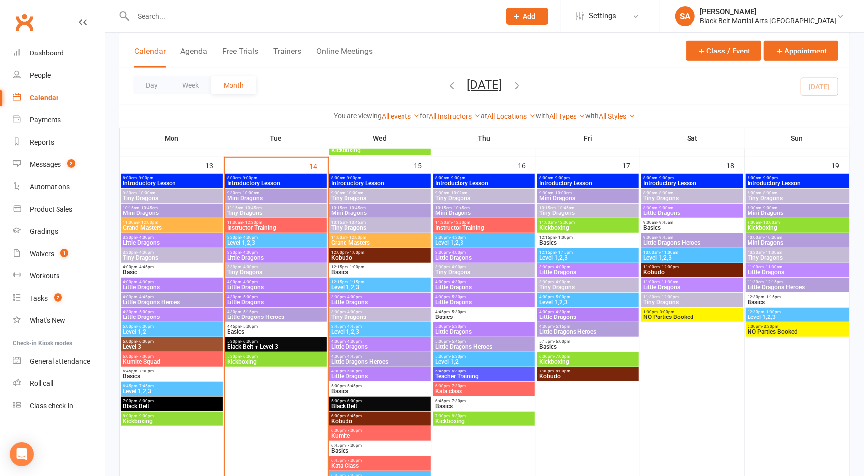
click at [777, 257] on span "Tiny Dragons" at bounding box center [798, 258] width 100 height 6
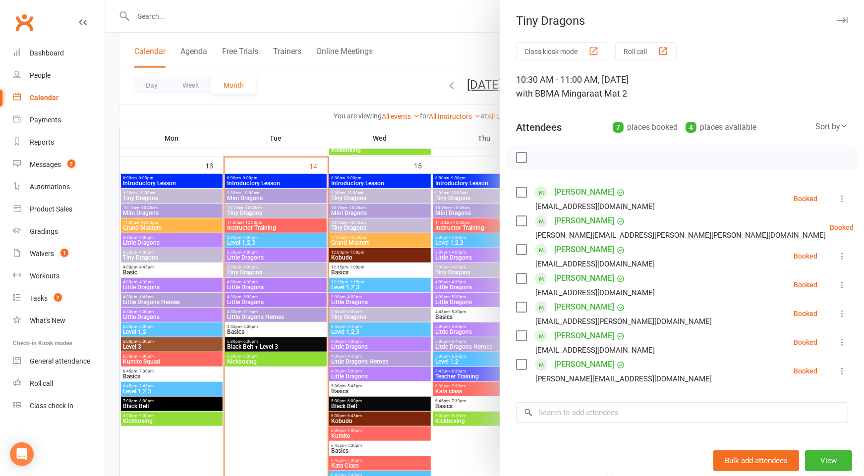
click at [422, 277] on div at bounding box center [484, 238] width 759 height 476
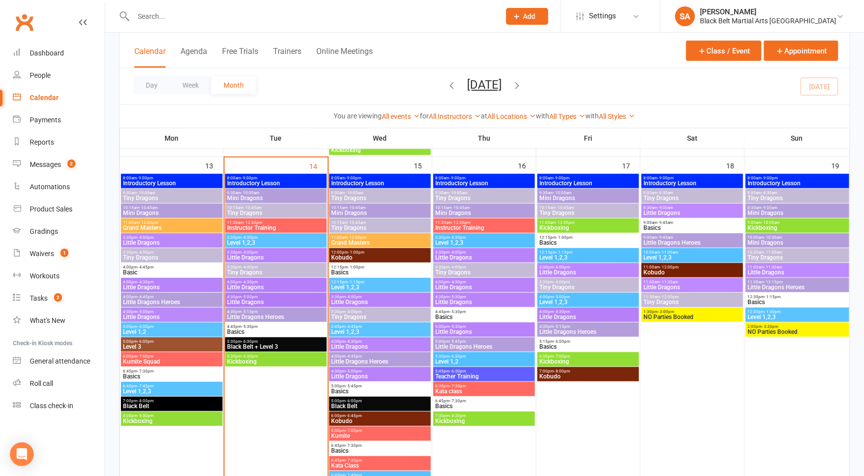
click at [764, 255] on span "Tiny Dragons" at bounding box center [798, 258] width 100 height 6
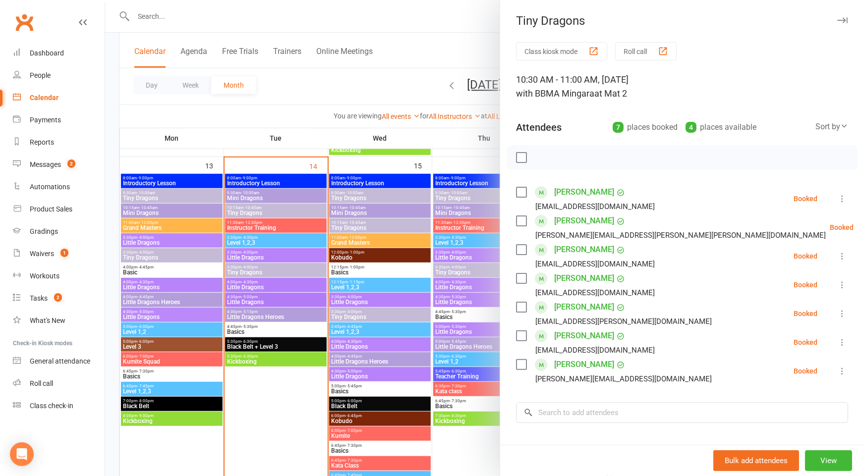
scroll to position [116, 0]
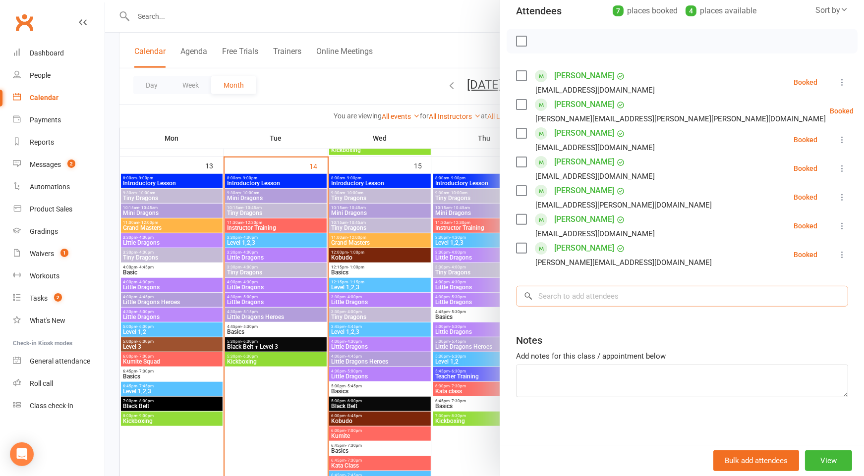
click at [631, 291] on input "search" at bounding box center [682, 296] width 332 height 21
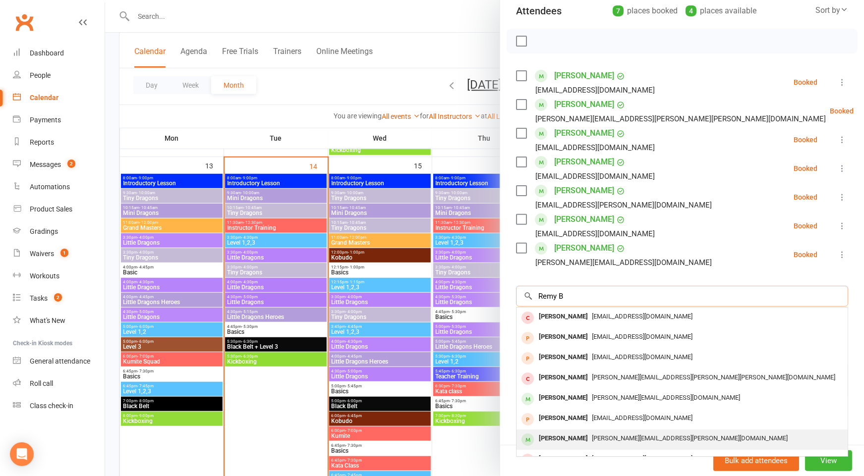
type input "Remy B"
click at [586, 436] on div "[PERSON_NAME]" at bounding box center [563, 439] width 57 height 14
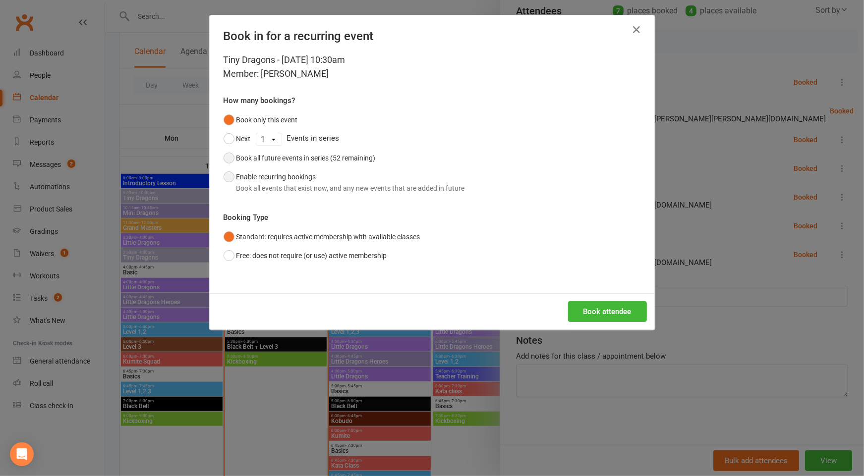
drag, startPoint x: 265, startPoint y: 157, endPoint x: 297, endPoint y: 169, distance: 34.2
click at [265, 157] on div "Book all future events in series (52 remaining)" at bounding box center [305, 158] width 139 height 11
click at [589, 309] on button "Book attendee" at bounding box center [607, 311] width 79 height 21
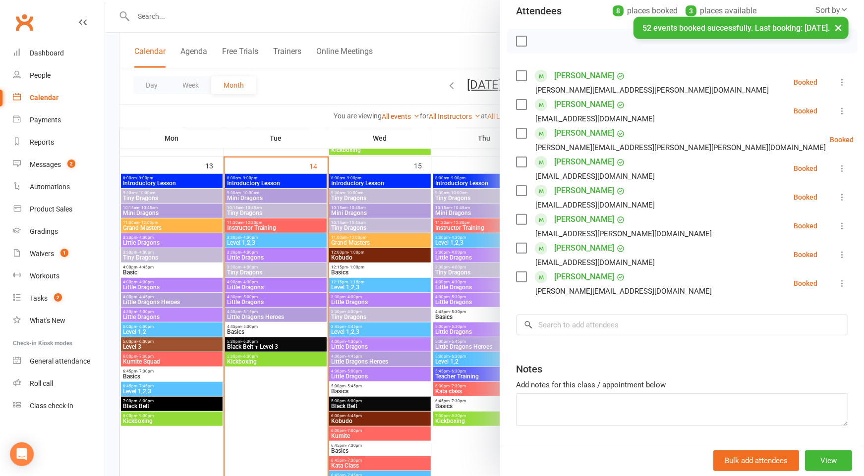
click at [350, 250] on div at bounding box center [484, 238] width 759 height 476
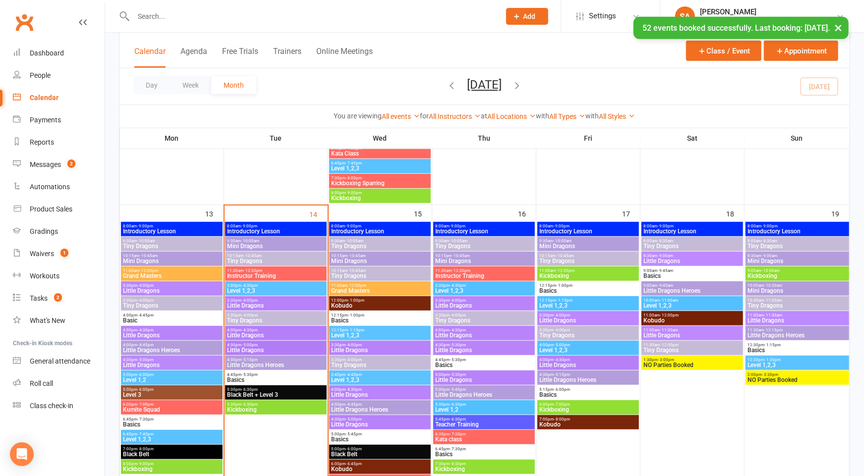
scroll to position [347, 0]
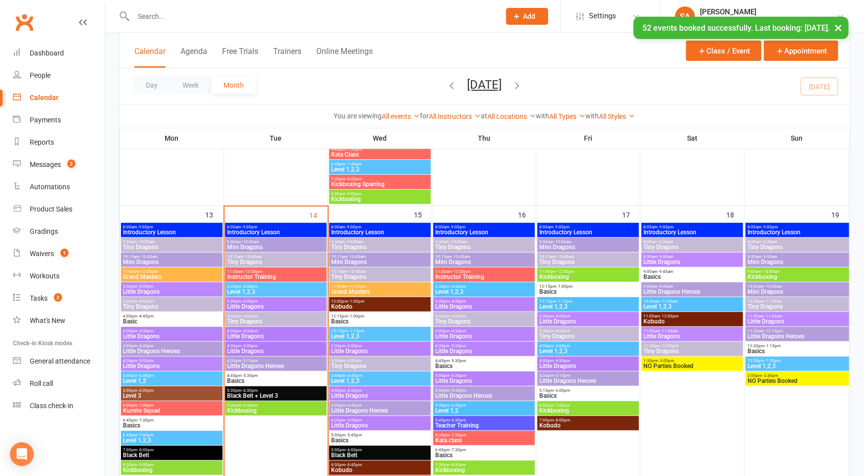
click at [763, 309] on span "Tiny Dragons" at bounding box center [798, 307] width 100 height 6
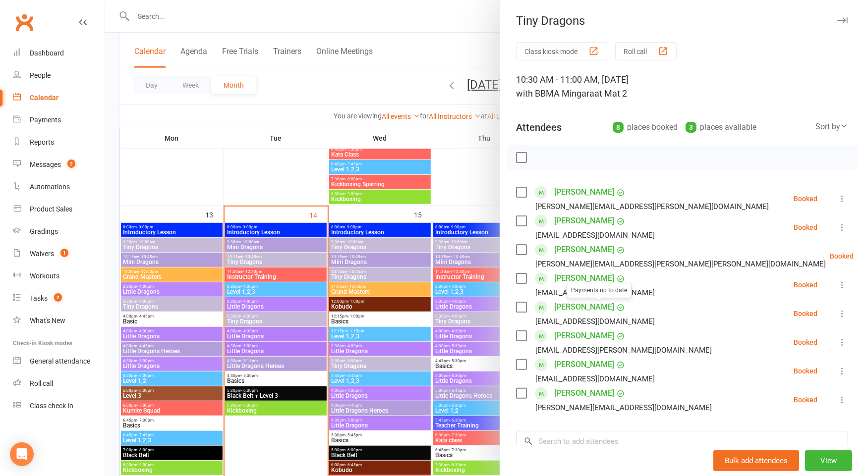
click at [437, 311] on div at bounding box center [484, 238] width 759 height 476
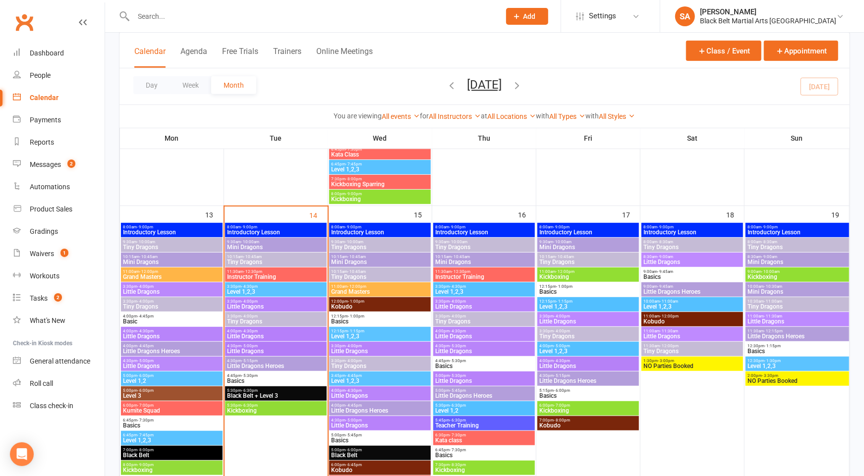
click at [788, 316] on span "11:00am - 11:30am" at bounding box center [798, 316] width 100 height 4
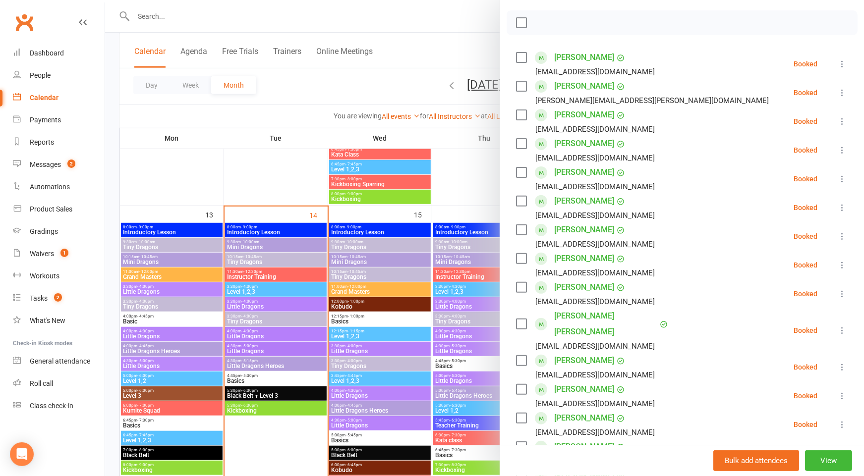
scroll to position [121, 0]
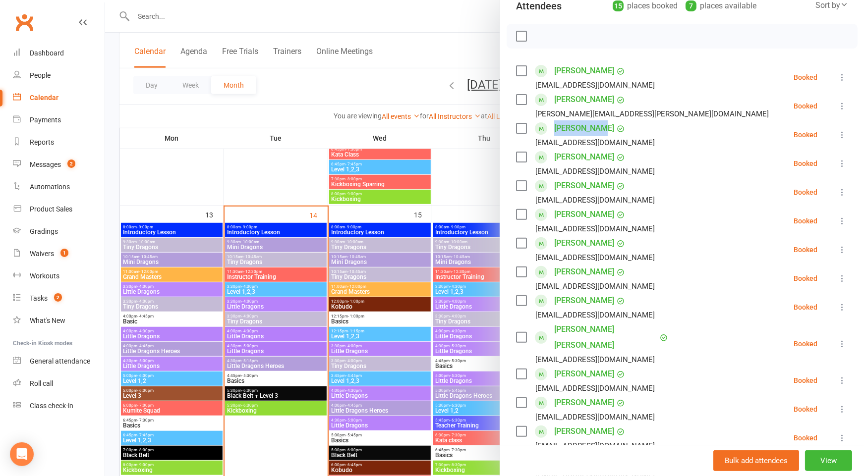
drag, startPoint x: 597, startPoint y: 128, endPoint x: 556, endPoint y: 129, distance: 41.1
click at [556, 129] on div "[PERSON_NAME] [EMAIL_ADDRESS][DOMAIN_NAME]" at bounding box center [587, 134] width 143 height 29
copy link "[PERSON_NAME]"
click at [843, 132] on icon at bounding box center [842, 135] width 10 height 10
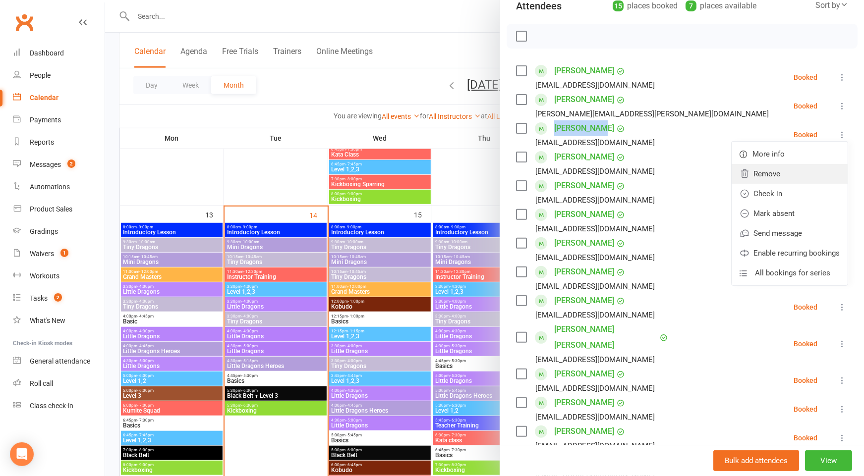
click at [796, 169] on link "Remove" at bounding box center [790, 174] width 116 height 20
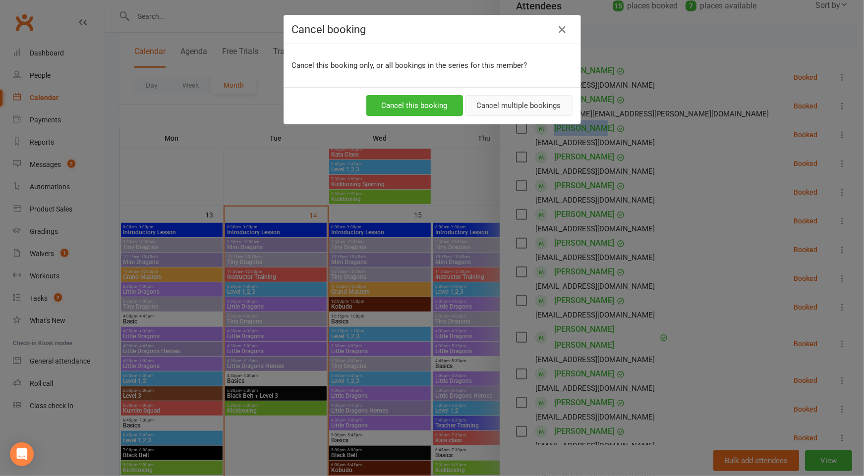
click at [540, 112] on button "Cancel multiple bookings" at bounding box center [518, 105] width 107 height 21
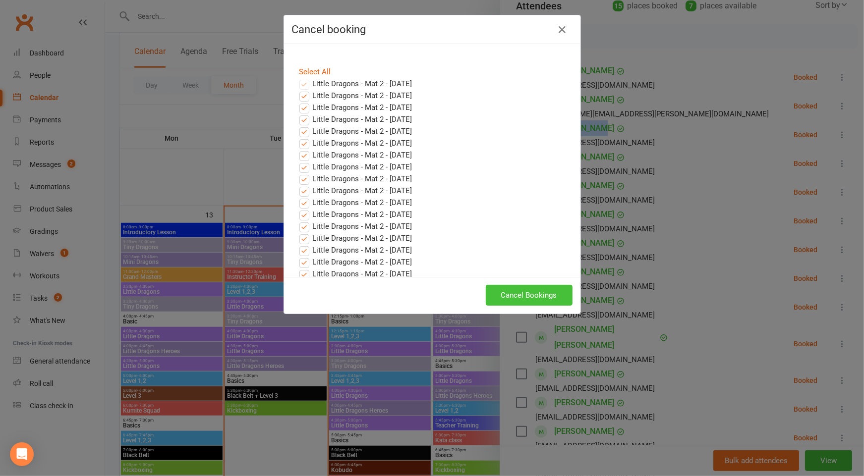
click at [533, 291] on button "Cancel Bookings" at bounding box center [529, 295] width 87 height 21
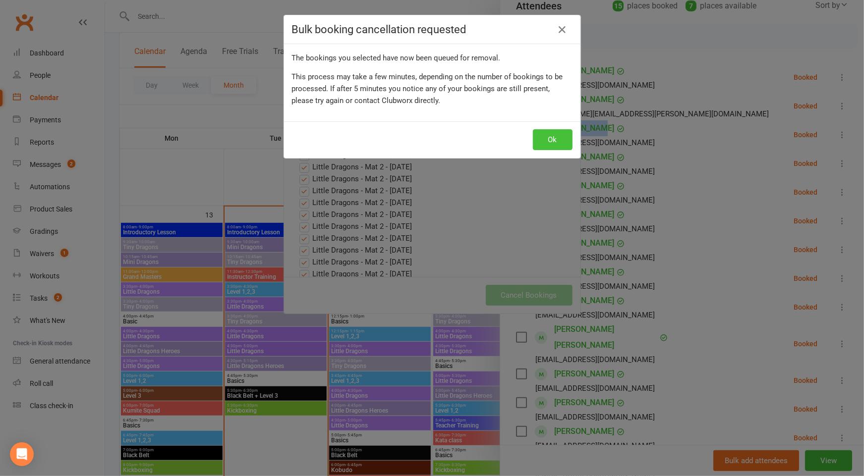
click at [552, 139] on button "Ok" at bounding box center [553, 139] width 40 height 21
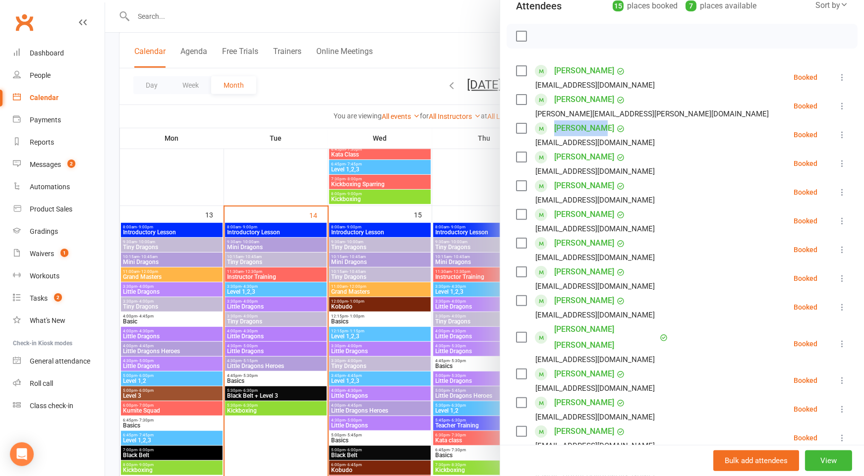
scroll to position [348, 0]
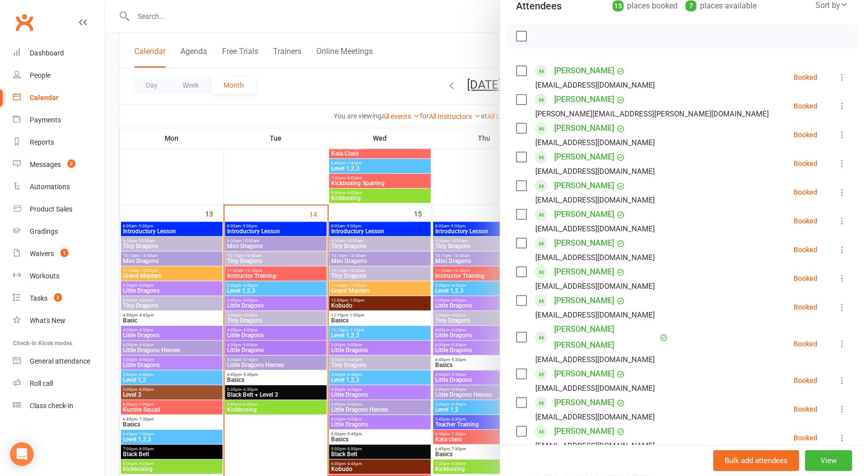
click at [389, 289] on div at bounding box center [484, 238] width 759 height 476
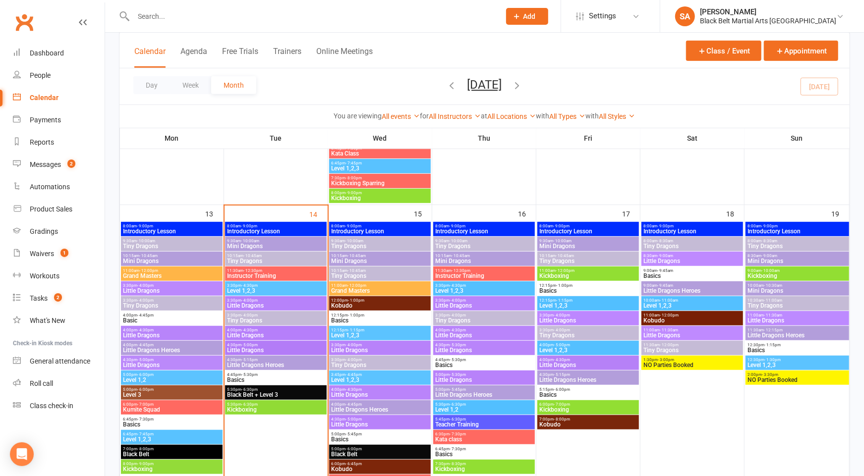
click at [807, 333] on span "Little Dragons Heroes" at bounding box center [798, 336] width 100 height 6
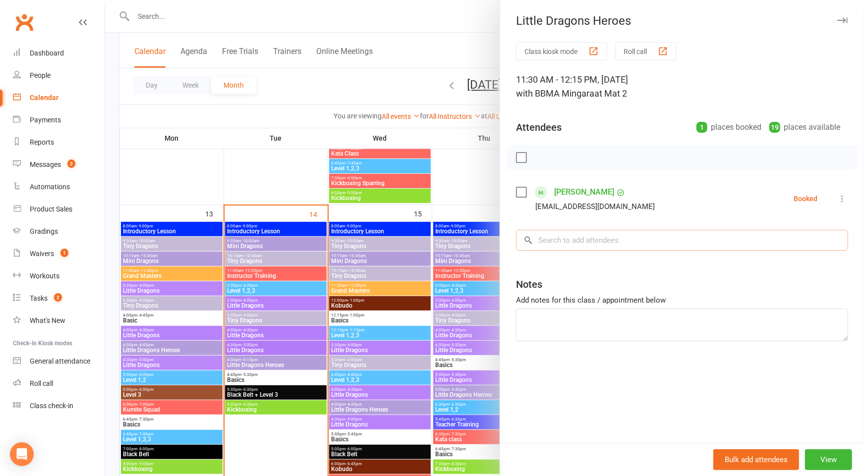
click at [605, 248] on input "search" at bounding box center [682, 240] width 332 height 21
paste input "[PERSON_NAME]"
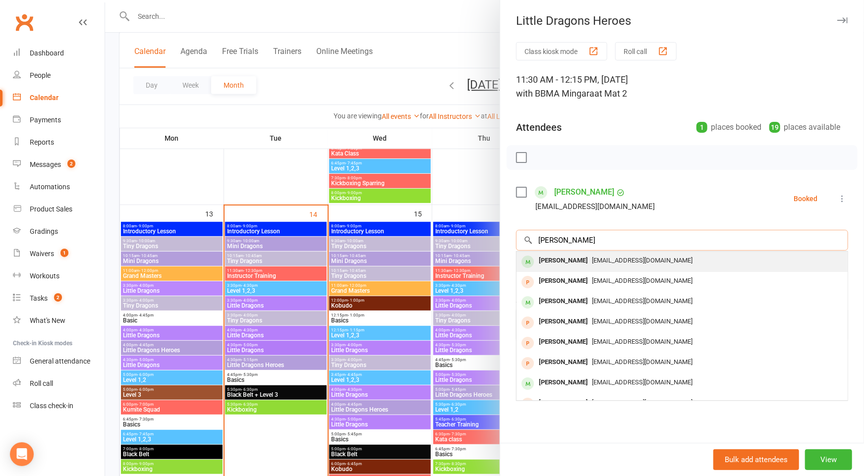
type input "[PERSON_NAME]"
click at [595, 267] on div "[PERSON_NAME] [EMAIL_ADDRESS][DOMAIN_NAME]" at bounding box center [682, 262] width 331 height 20
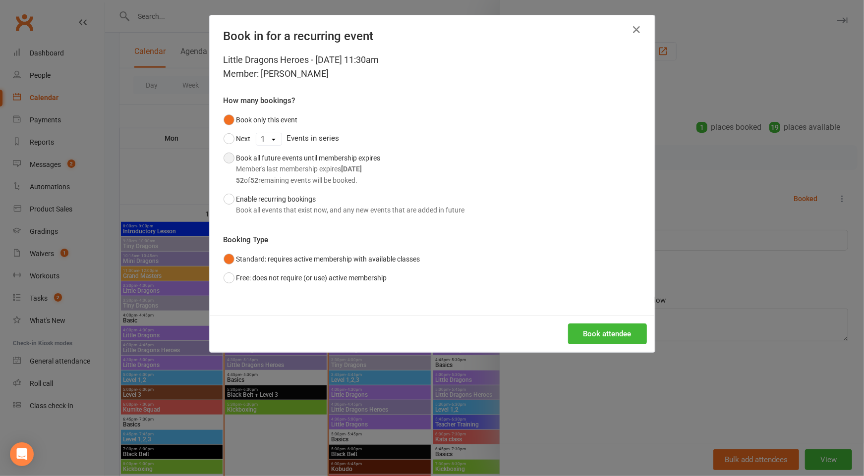
click at [296, 183] on div "52 of 52 remaining events will be booked." at bounding box center [308, 180] width 144 height 11
click at [618, 338] on button "Book attendee" at bounding box center [607, 334] width 79 height 21
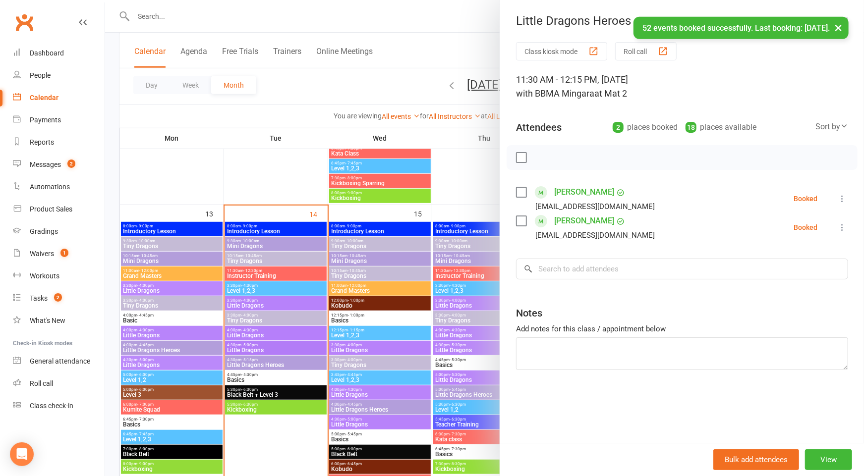
drag, startPoint x: 428, startPoint y: 261, endPoint x: 488, endPoint y: 251, distance: 60.8
click at [429, 261] on div at bounding box center [484, 238] width 759 height 476
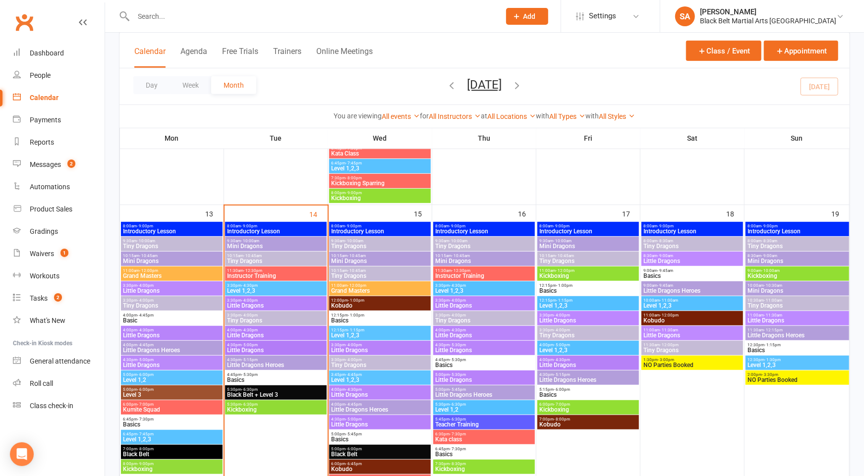
click at [799, 269] on span "9:00am - 10:00am" at bounding box center [798, 271] width 100 height 4
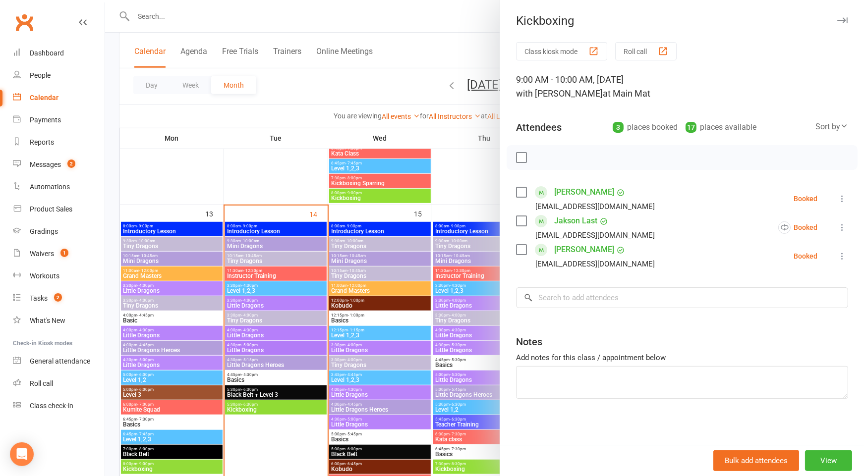
click at [455, 213] on div at bounding box center [484, 238] width 759 height 476
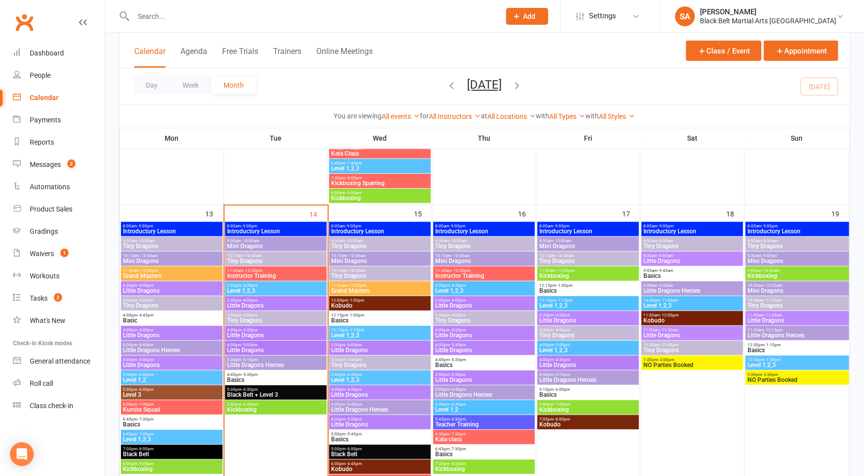
click at [158, 14] on input "text" at bounding box center [311, 16] width 363 height 14
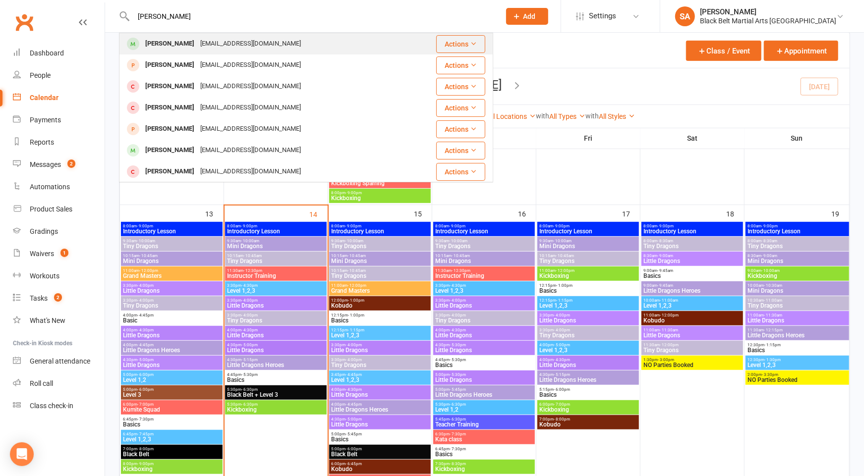
type input "[PERSON_NAME]"
click at [197, 39] on div "[EMAIL_ADDRESS][DOMAIN_NAME]" at bounding box center [250, 44] width 107 height 14
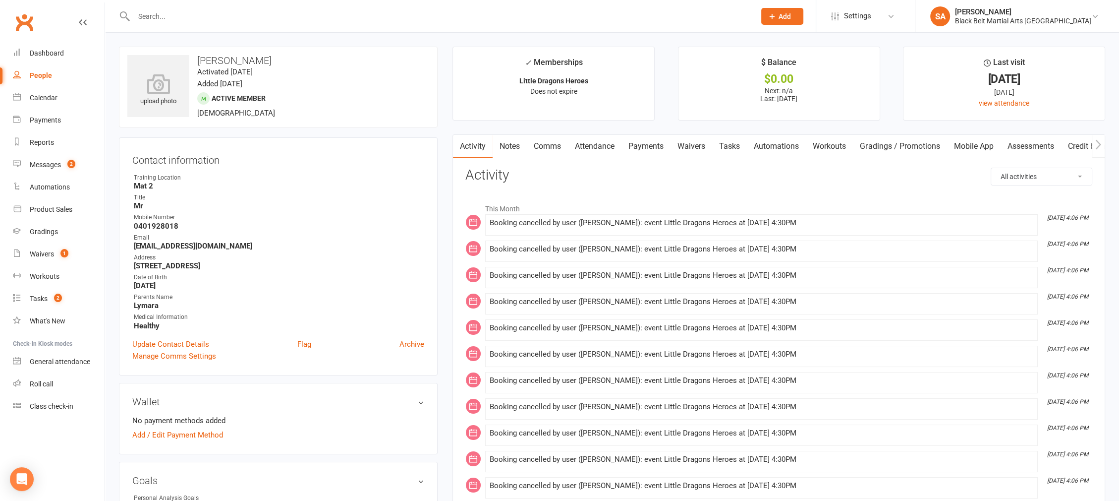
click at [771, 154] on link "Automations" at bounding box center [776, 146] width 59 height 23
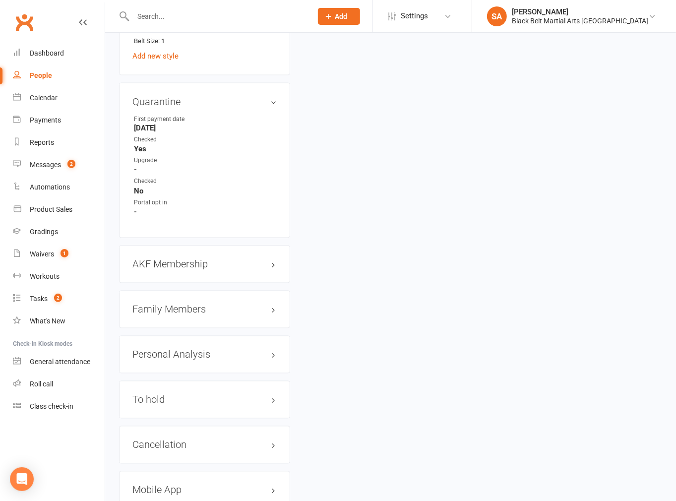
scroll to position [1220, 0]
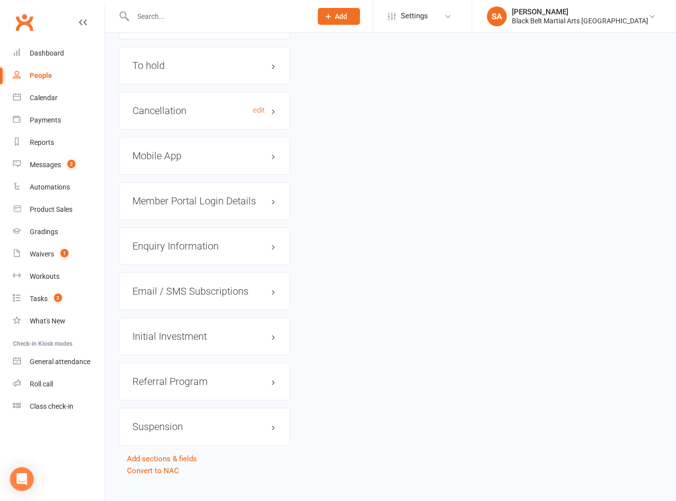
click at [170, 114] on h3 "Cancellation edit" at bounding box center [204, 110] width 144 height 11
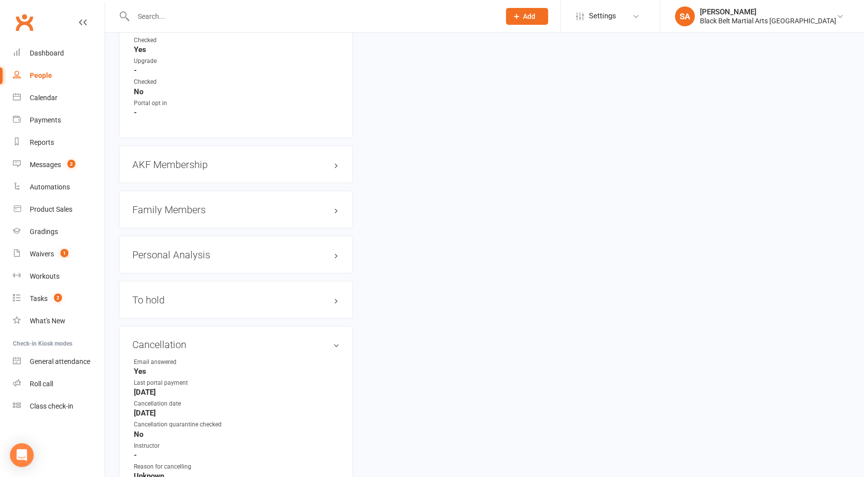
scroll to position [955, 0]
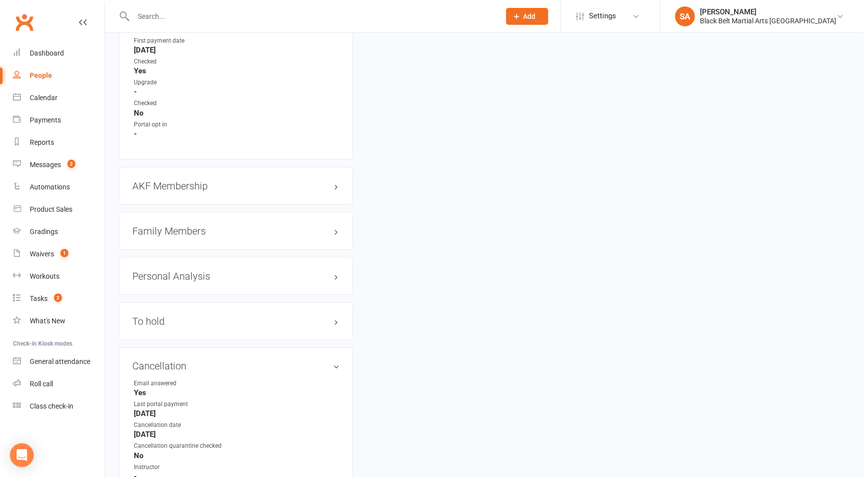
click at [181, 219] on div "Family Members" at bounding box center [236, 231] width 234 height 38
click at [182, 226] on h3 "Family Members" at bounding box center [235, 231] width 207 height 11
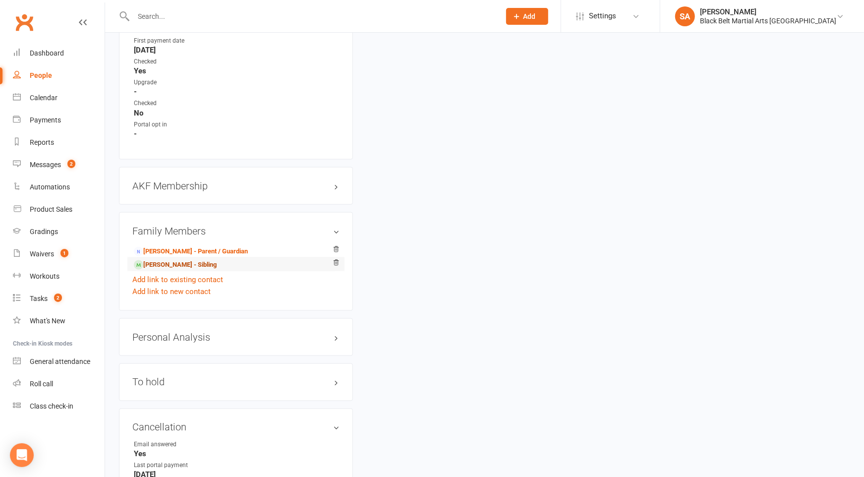
click at [176, 260] on link "[PERSON_NAME] - Sibling" at bounding box center [175, 265] width 83 height 10
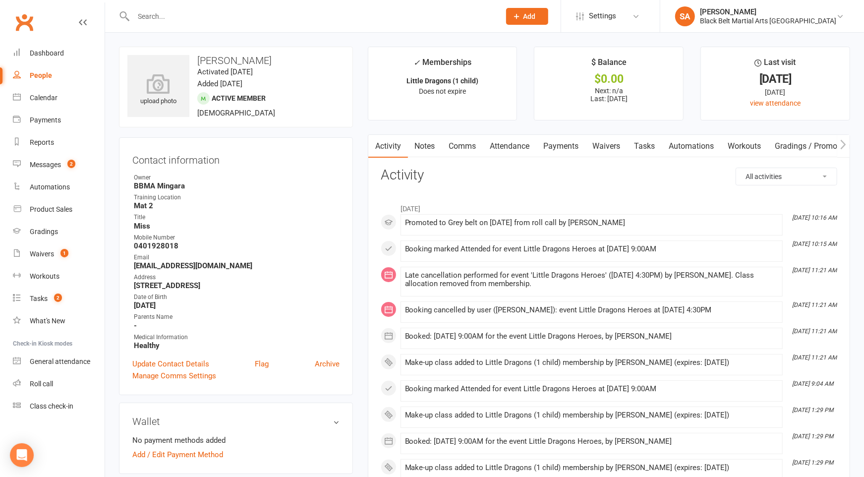
drag, startPoint x: 516, startPoint y: 149, endPoint x: 521, endPoint y: 151, distance: 5.3
click at [516, 149] on link "Attendance" at bounding box center [510, 146] width 54 height 23
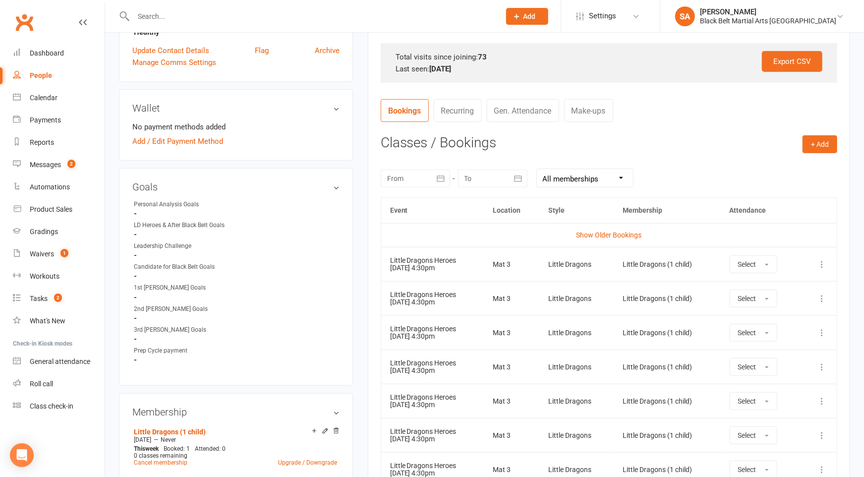
scroll to position [314, 0]
click at [824, 263] on icon at bounding box center [822, 263] width 10 height 10
click at [805, 323] on link "Remove booking" at bounding box center [778, 322] width 98 height 20
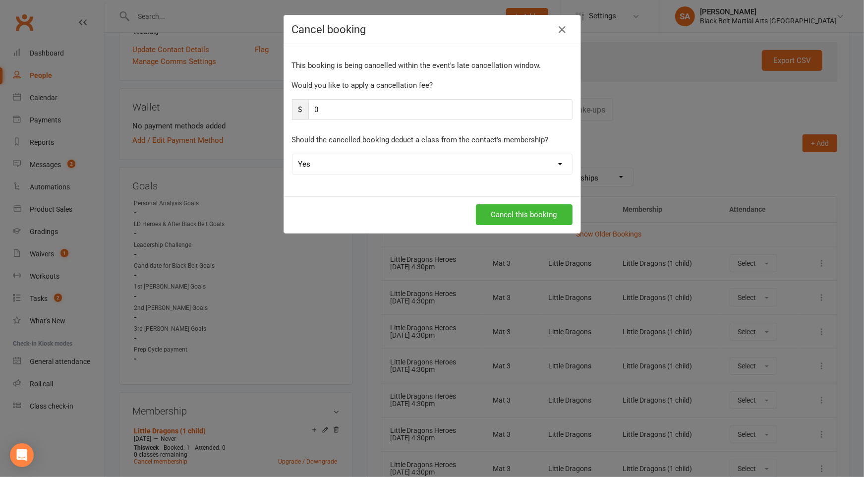
click at [417, 168] on select "Yes No" at bounding box center [432, 164] width 280 height 20
select select "1"
click at [292, 154] on select "Yes No" at bounding box center [432, 164] width 280 height 20
click at [526, 219] on button "Cancel this booking" at bounding box center [524, 214] width 97 height 21
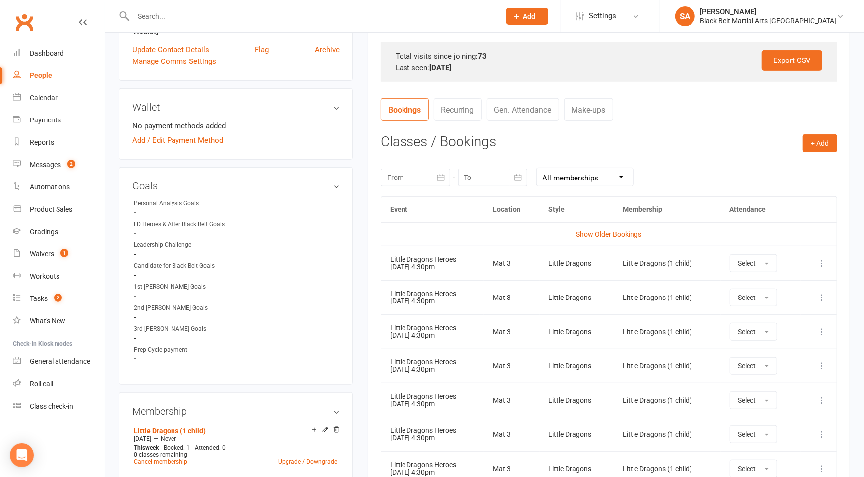
click at [823, 293] on icon at bounding box center [822, 297] width 10 height 10
click at [788, 354] on link "Remove booking" at bounding box center [778, 357] width 98 height 20
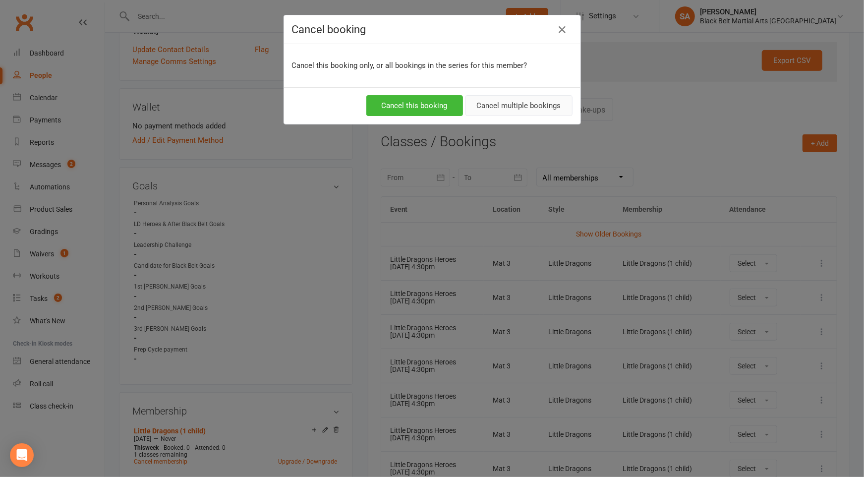
click at [480, 102] on button "Cancel multiple bookings" at bounding box center [518, 105] width 107 height 21
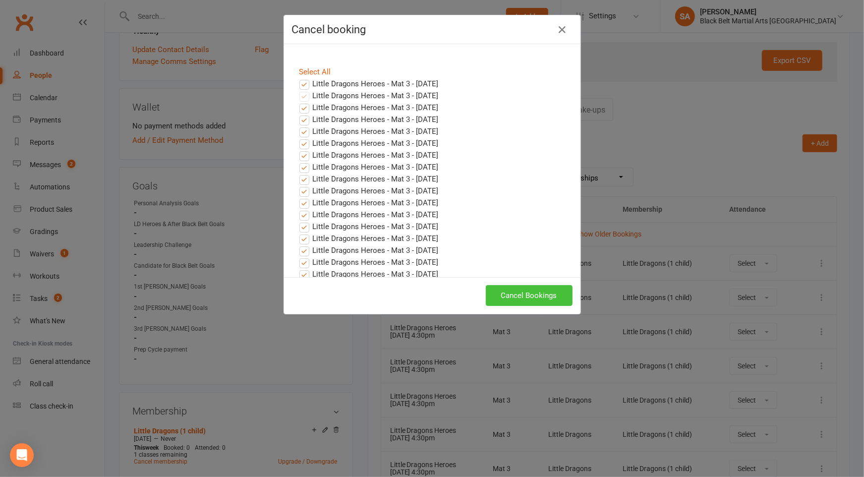
click at [535, 300] on button "Cancel Bookings" at bounding box center [529, 295] width 87 height 21
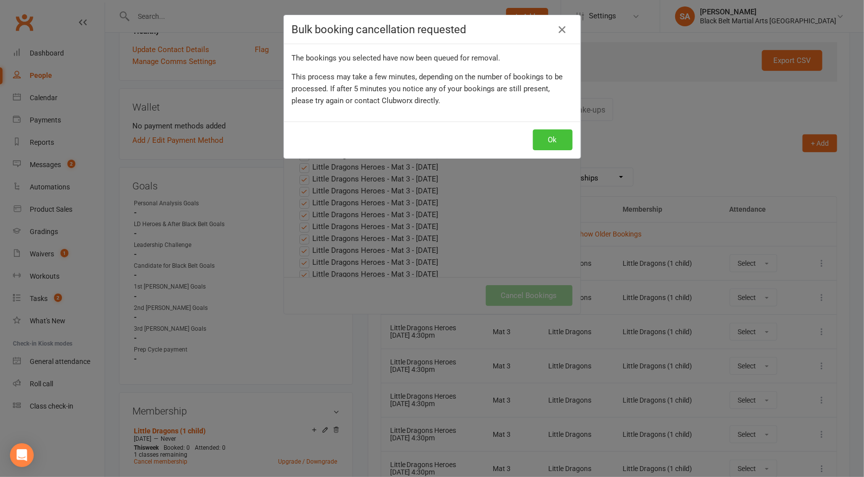
drag, startPoint x: 549, startPoint y: 137, endPoint x: 609, endPoint y: 137, distance: 60.0
click at [549, 138] on button "Ok" at bounding box center [553, 139] width 40 height 21
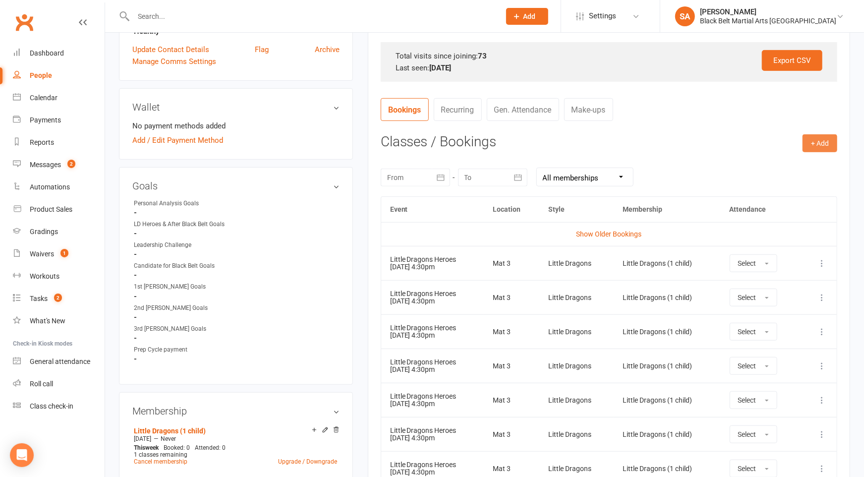
click at [809, 143] on button "+ Add" at bounding box center [820, 143] width 35 height 18
click at [784, 168] on link "Book Event" at bounding box center [788, 166] width 98 height 20
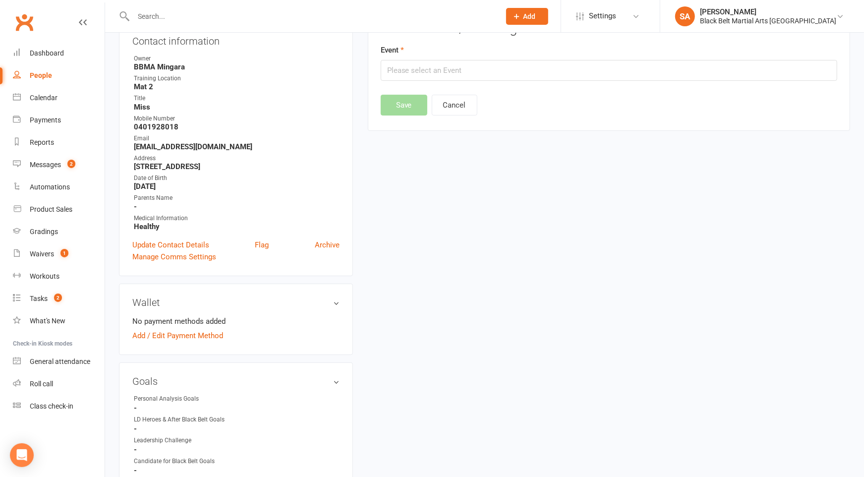
scroll to position [84, 0]
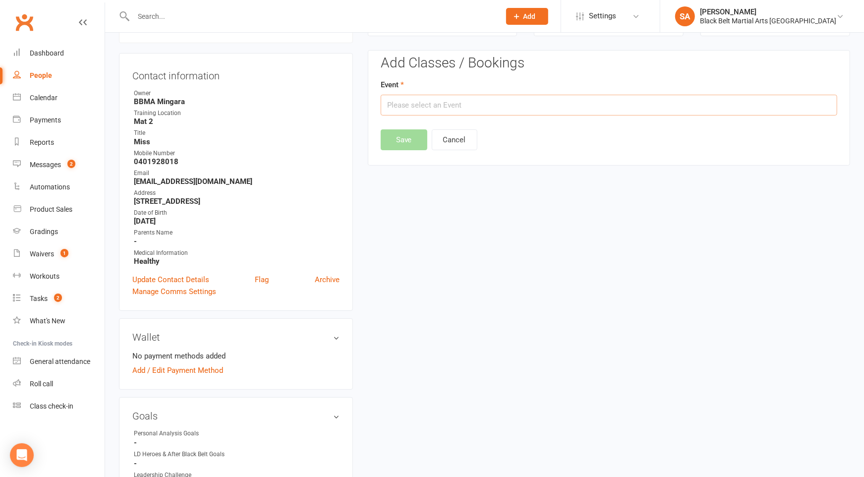
click at [492, 111] on input "text" at bounding box center [609, 105] width 457 height 21
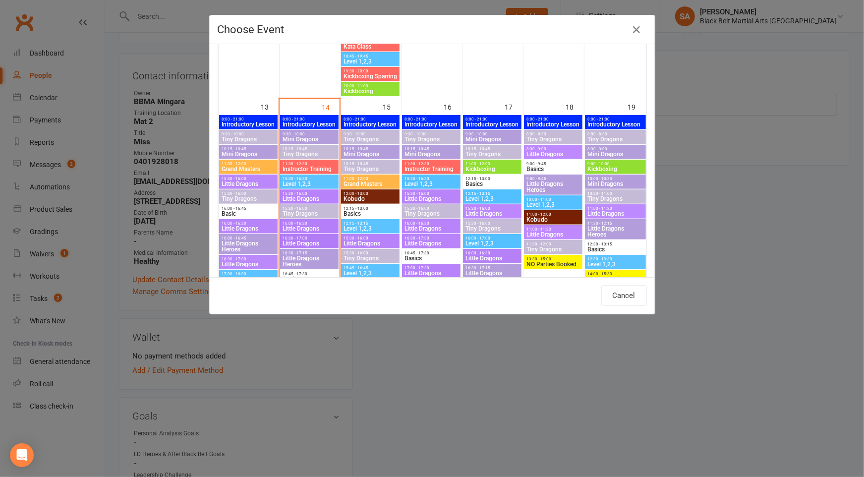
scroll to position [359, 0]
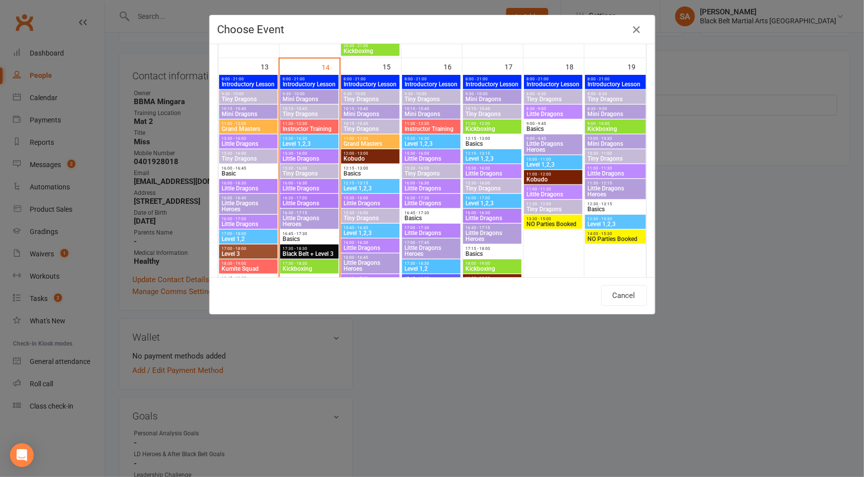
click at [431, 230] on span "Little Dragons" at bounding box center [431, 233] width 55 height 6
type input "Little Dragons - [DATE] 5:00:00 PM"
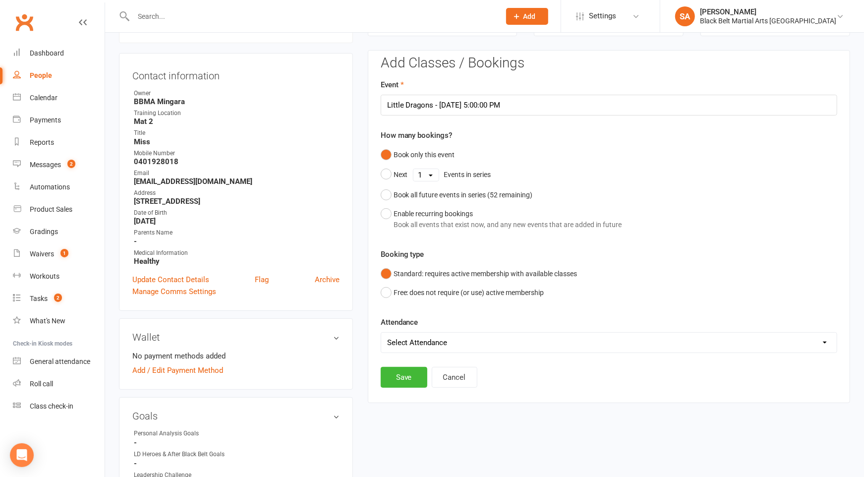
scroll to position [84, 0]
click at [465, 376] on button "Cancel" at bounding box center [455, 377] width 46 height 21
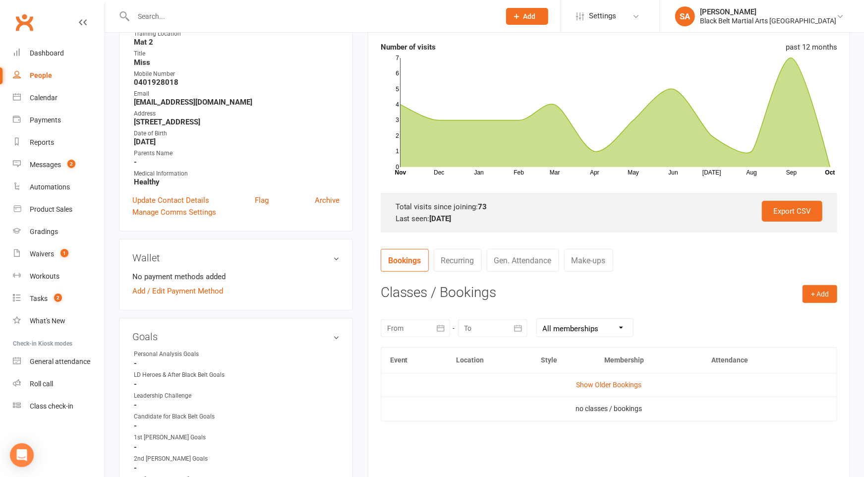
scroll to position [200, 0]
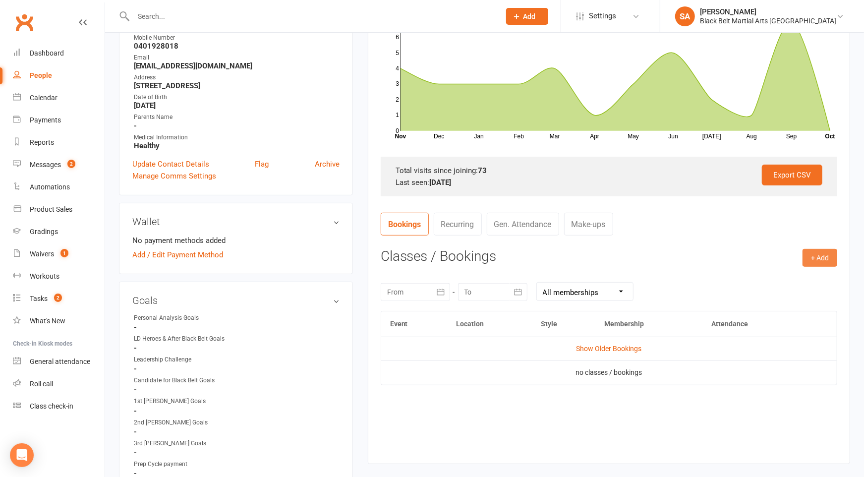
drag, startPoint x: 824, startPoint y: 259, endPoint x: 723, endPoint y: 270, distance: 101.2
click at [824, 259] on button "+ Add" at bounding box center [820, 258] width 35 height 18
click at [773, 275] on link "Book Event" at bounding box center [788, 280] width 98 height 20
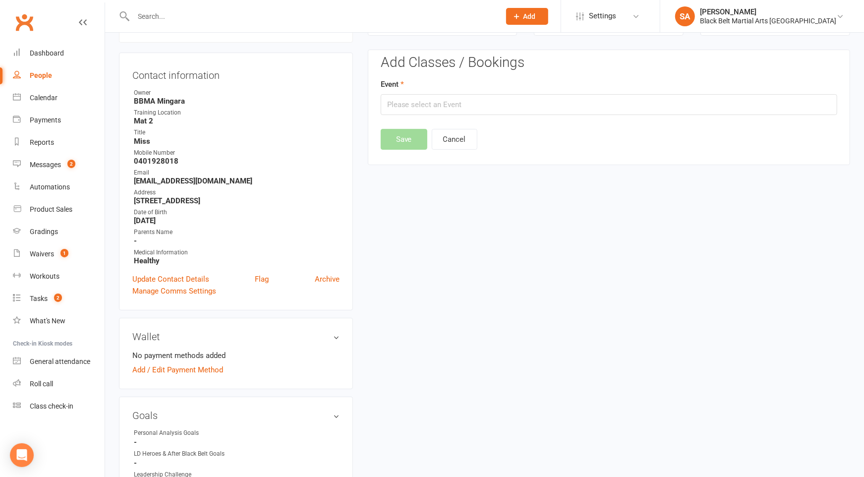
scroll to position [84, 0]
click at [448, 106] on input "text" at bounding box center [609, 105] width 457 height 21
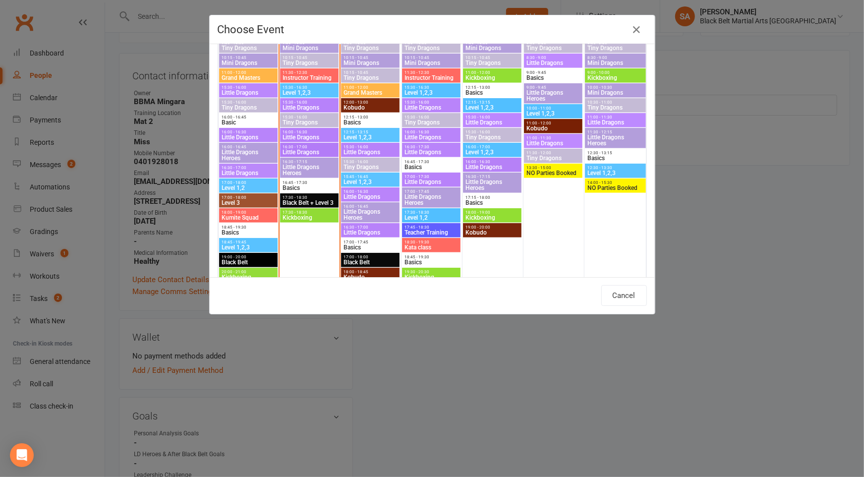
scroll to position [417, 0]
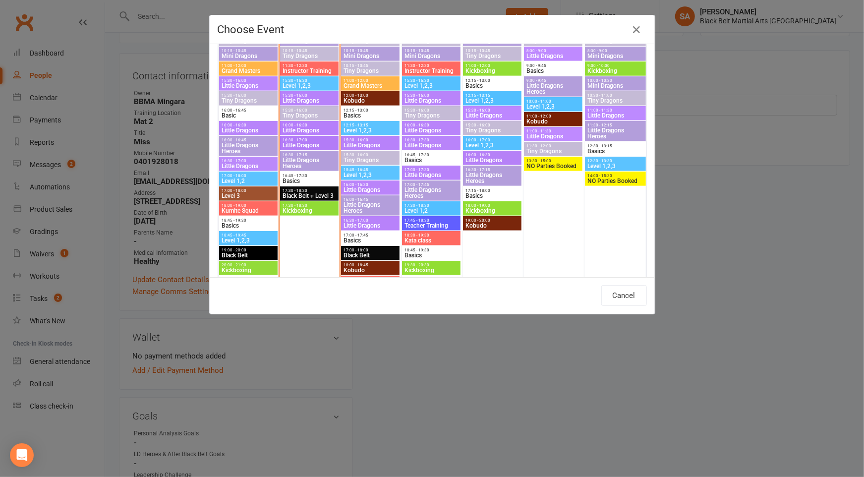
click at [420, 190] on span "Little Dragons Heroes" at bounding box center [431, 193] width 55 height 12
type input "Little Dragons Heroes - [DATE] 5:00:00 PM"
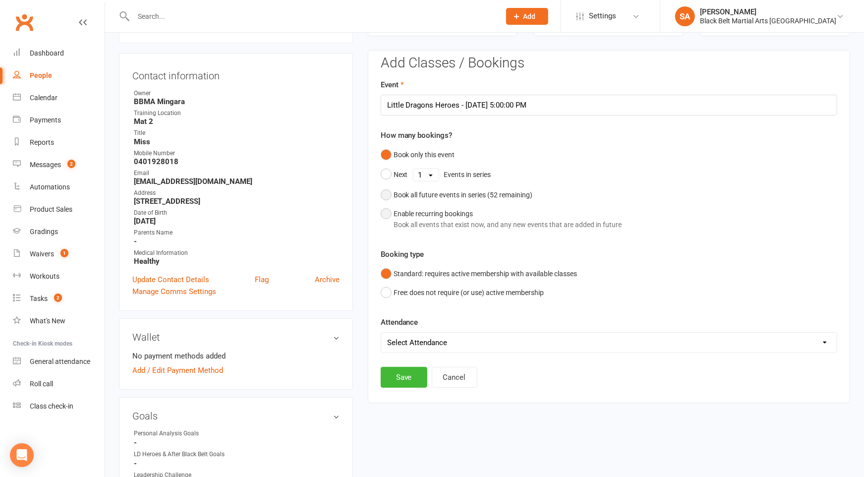
drag, startPoint x: 444, startPoint y: 192, endPoint x: 438, endPoint y: 218, distance: 26.5
click at [444, 192] on div "Book all future events in series ( 52 remaining)" at bounding box center [463, 194] width 139 height 11
click at [405, 320] on button "Save" at bounding box center [404, 326] width 47 height 21
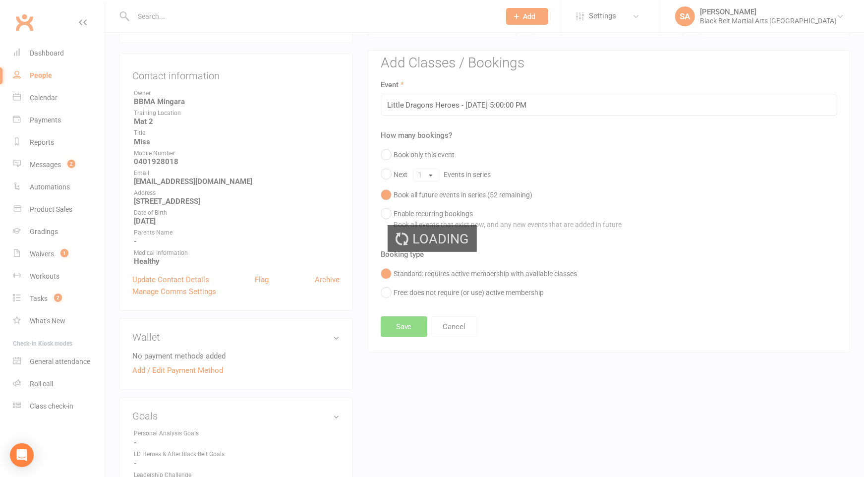
scroll to position [89, 0]
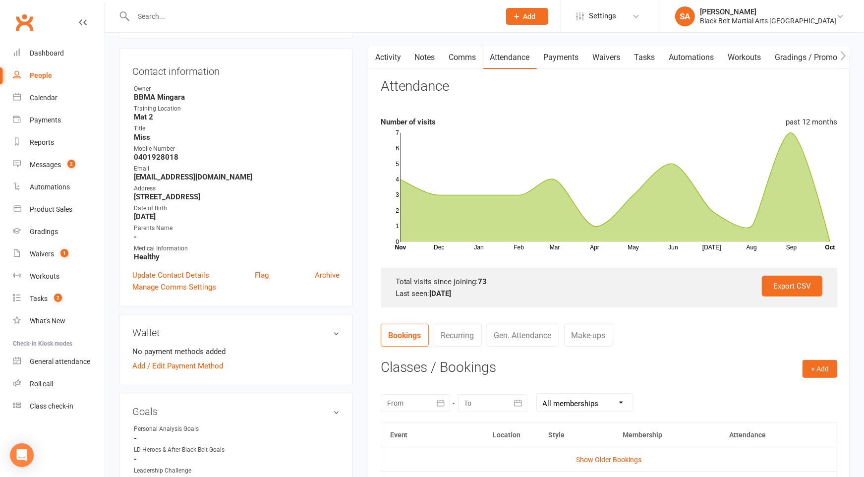
click at [252, 14] on input "text" at bounding box center [311, 16] width 363 height 14
paste input "[PERSON_NAME]"
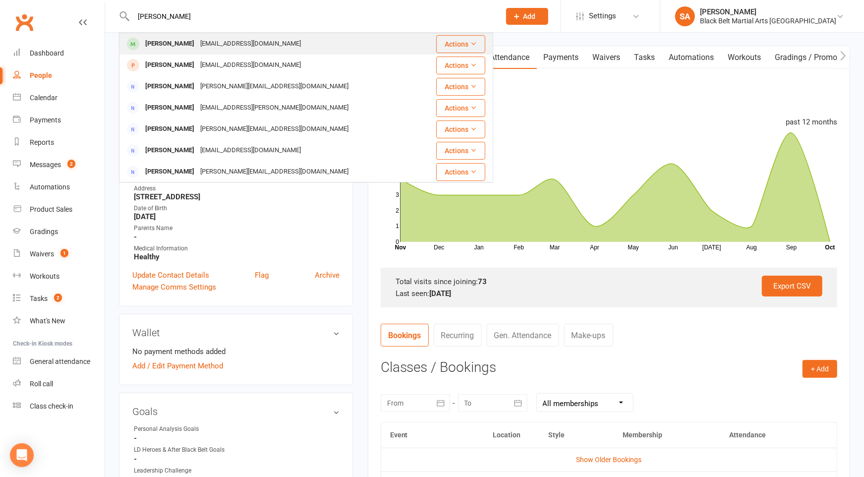
type input "[PERSON_NAME]"
click at [177, 38] on div "[PERSON_NAME]" at bounding box center [169, 44] width 55 height 14
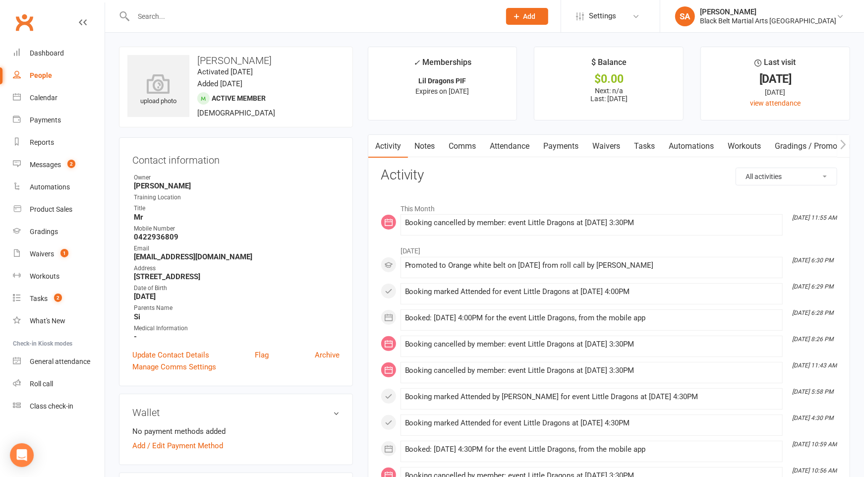
click at [506, 144] on link "Attendance" at bounding box center [510, 146] width 54 height 23
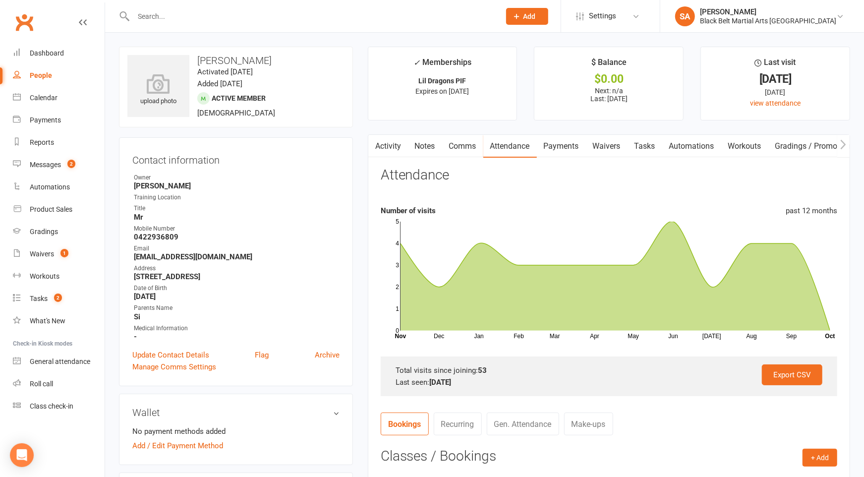
click at [279, 18] on input "text" at bounding box center [311, 16] width 363 height 14
paste input "[PERSON_NAME]"
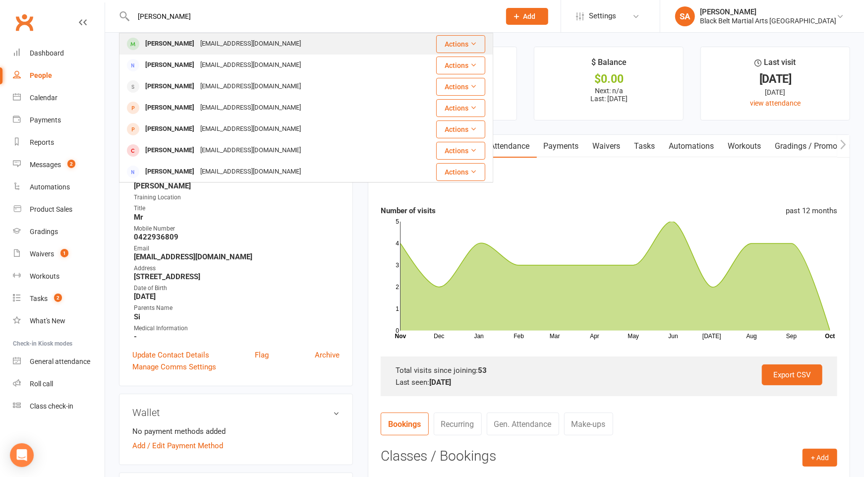
type input "[PERSON_NAME]"
click at [175, 44] on div "[PERSON_NAME]" at bounding box center [169, 44] width 55 height 14
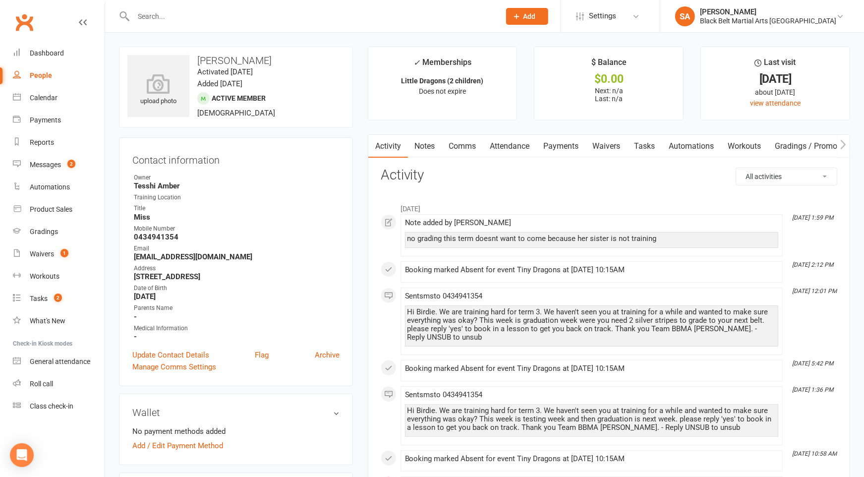
click at [176, 12] on input "text" at bounding box center [311, 16] width 363 height 14
paste input "[PERSON_NAME]"
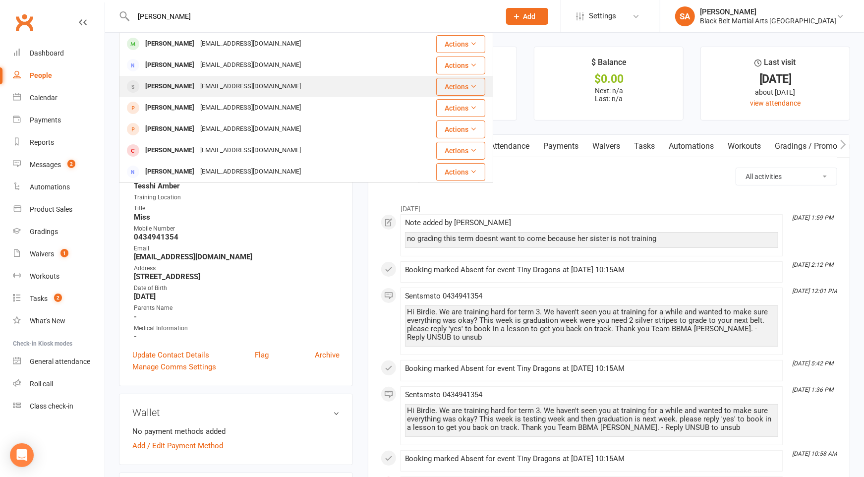
type input "[PERSON_NAME]"
click at [183, 87] on div "[PERSON_NAME]" at bounding box center [169, 86] width 55 height 14
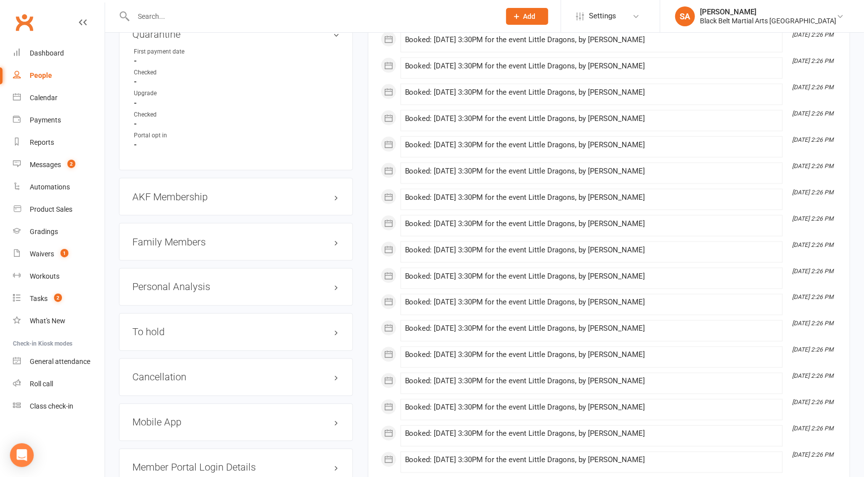
scroll to position [1017, 0]
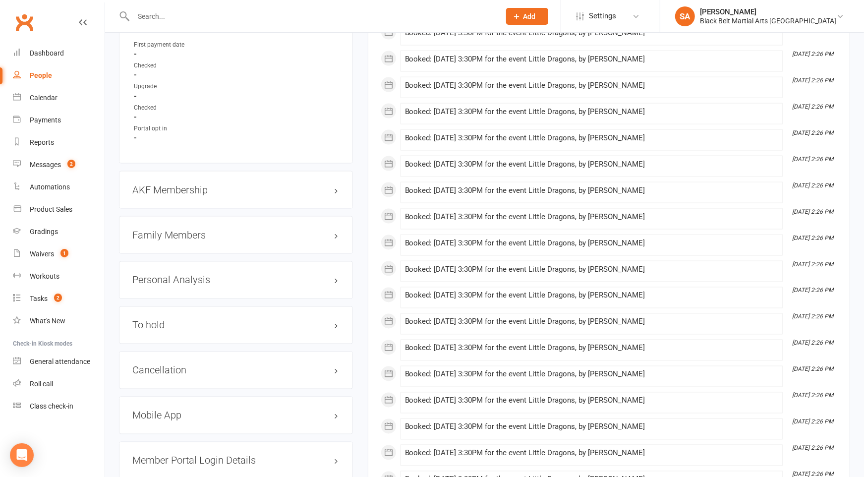
click at [194, 230] on h3 "Family Members" at bounding box center [235, 235] width 207 height 11
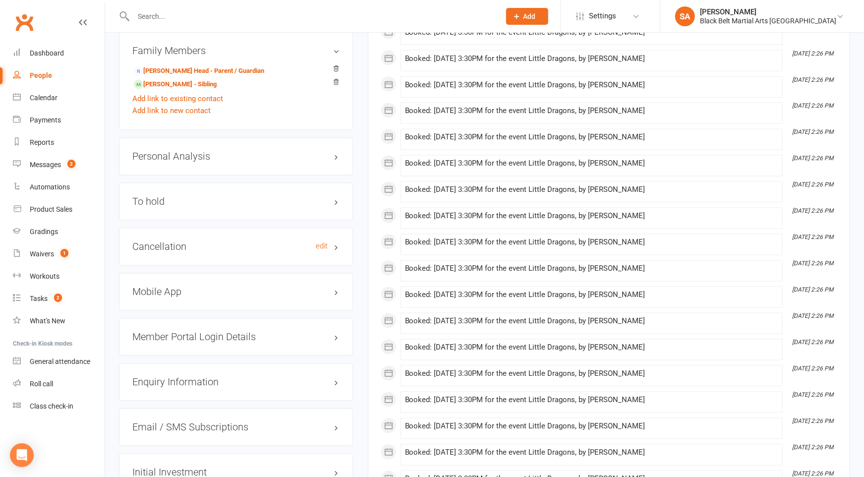
scroll to position [1208, 0]
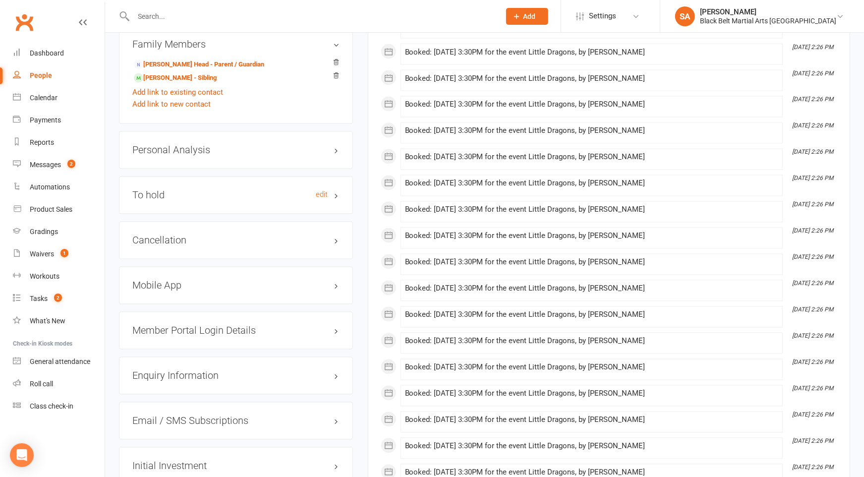
click at [181, 190] on h3 "To hold edit" at bounding box center [235, 195] width 207 height 11
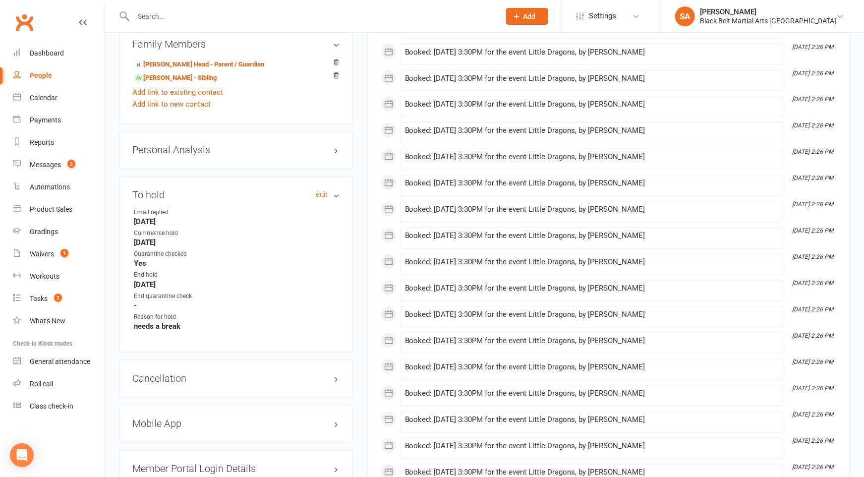
click at [181, 190] on h3 "To hold edit" at bounding box center [235, 195] width 207 height 11
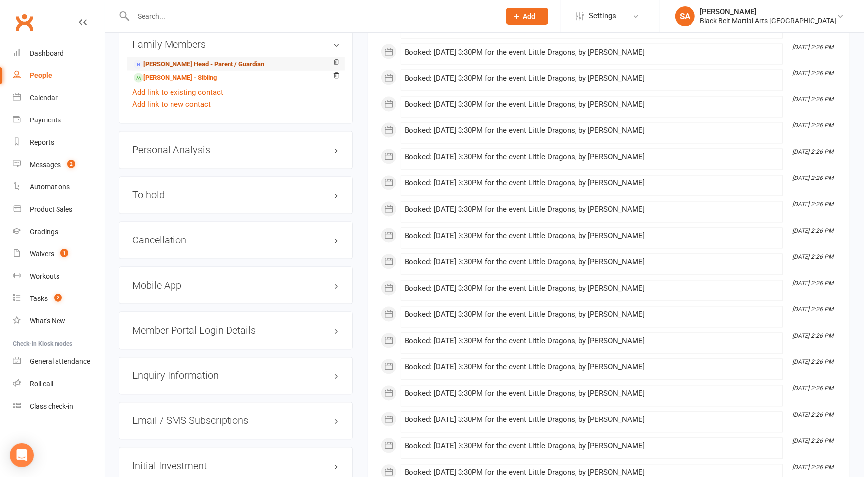
click at [163, 60] on link "[PERSON_NAME] Head - Parent / Guardian" at bounding box center [199, 64] width 130 height 10
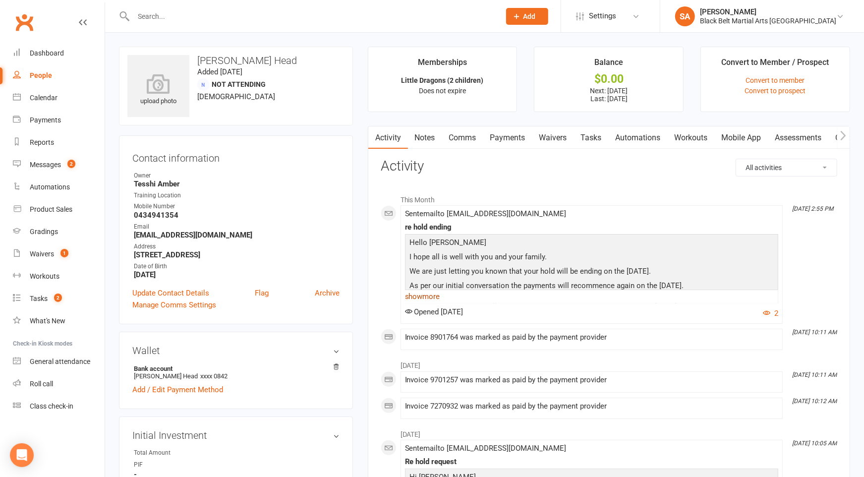
click at [419, 296] on link "show more" at bounding box center [591, 297] width 373 height 14
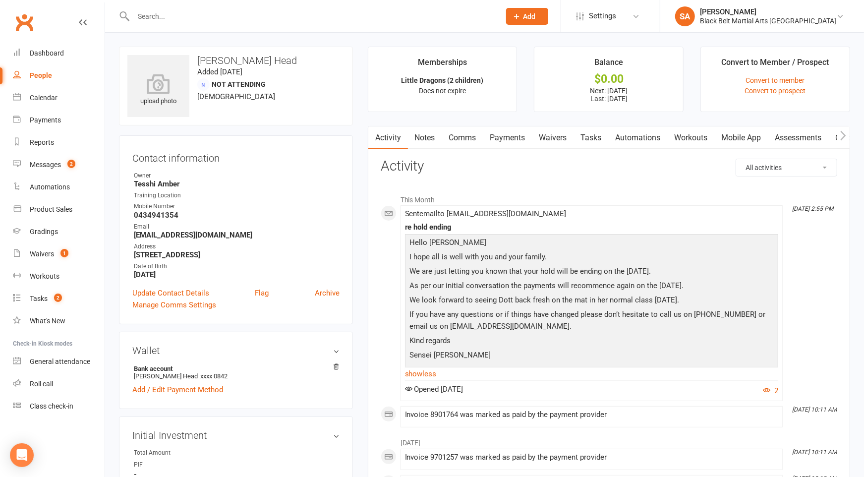
click at [513, 129] on link "Payments" at bounding box center [507, 137] width 49 height 23
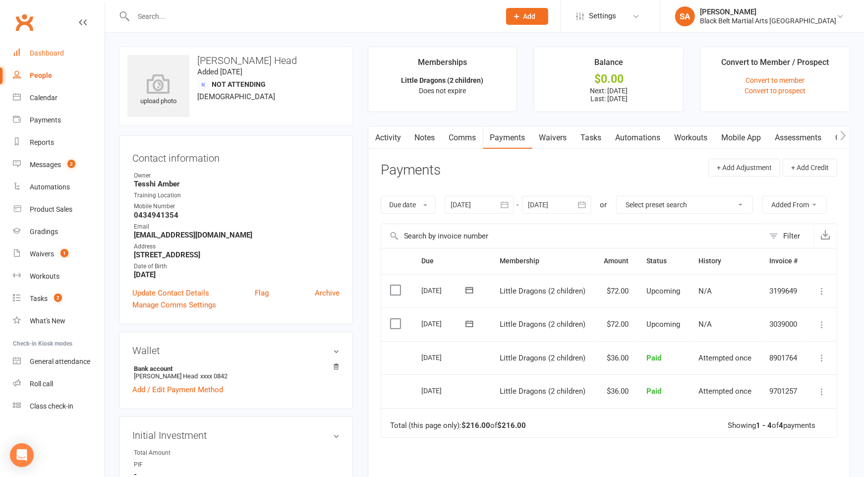
click at [66, 56] on link "Dashboard" at bounding box center [59, 53] width 92 height 22
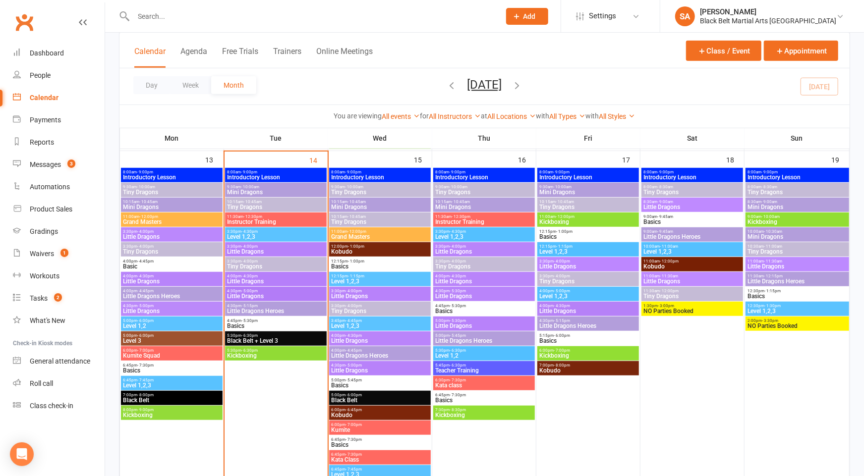
click at [259, 18] on input "text" at bounding box center [311, 16] width 363 height 14
paste input "[PERSON_NAME]"
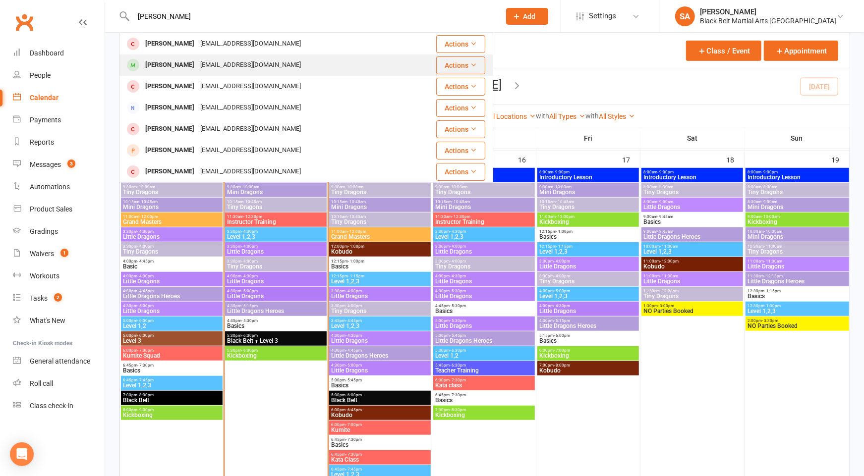
type input "[PERSON_NAME]"
click at [179, 63] on div "[PERSON_NAME]" at bounding box center [169, 65] width 55 height 14
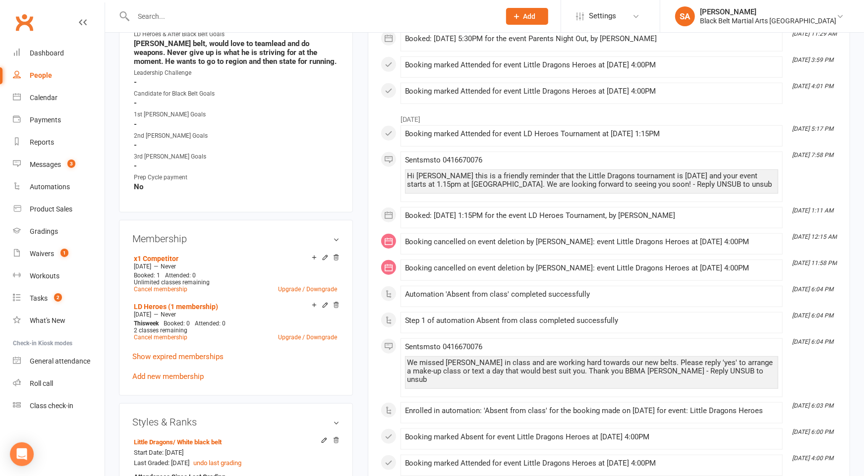
scroll to position [501, 0]
